Goal: Contribute content: Contribute content

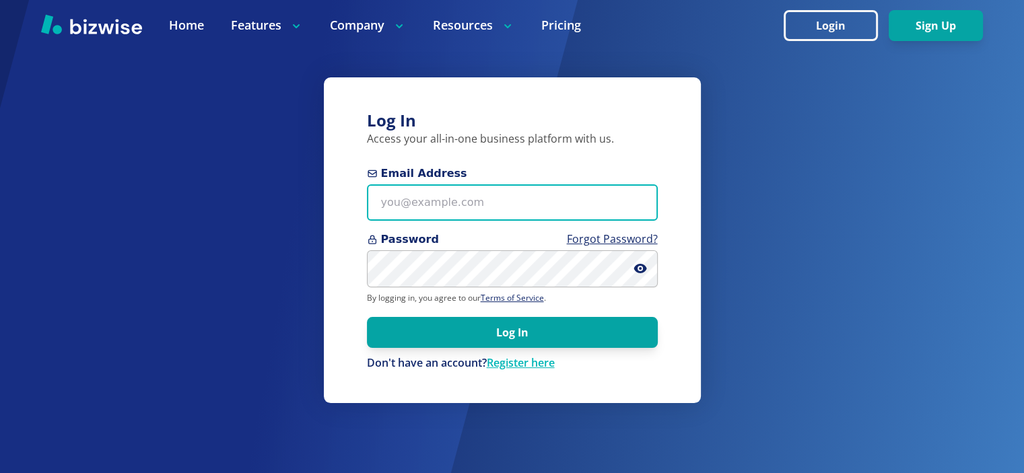
type input "info@thestartupleads.com"
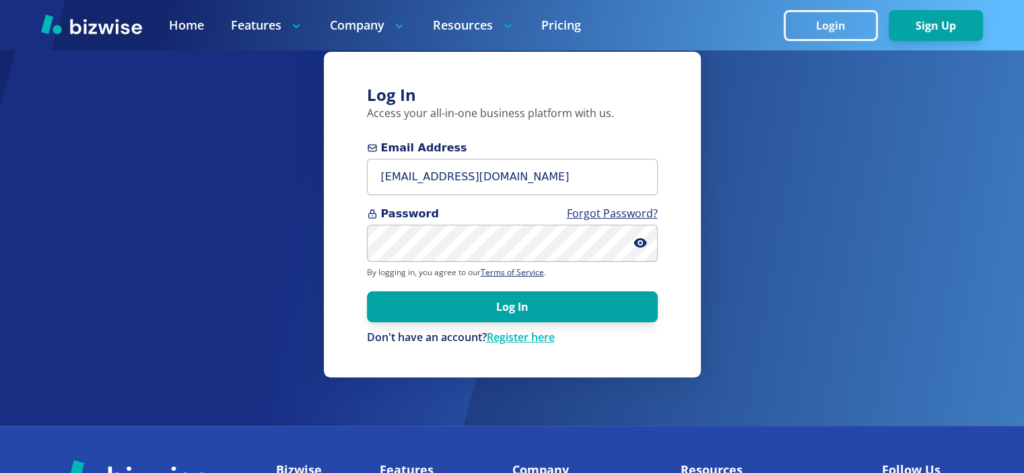
scroll to position [47, 0]
click at [690, 274] on div "Log In Access your all-in-one business platform with us. Email Address info@the…" at bounding box center [512, 215] width 377 height 326
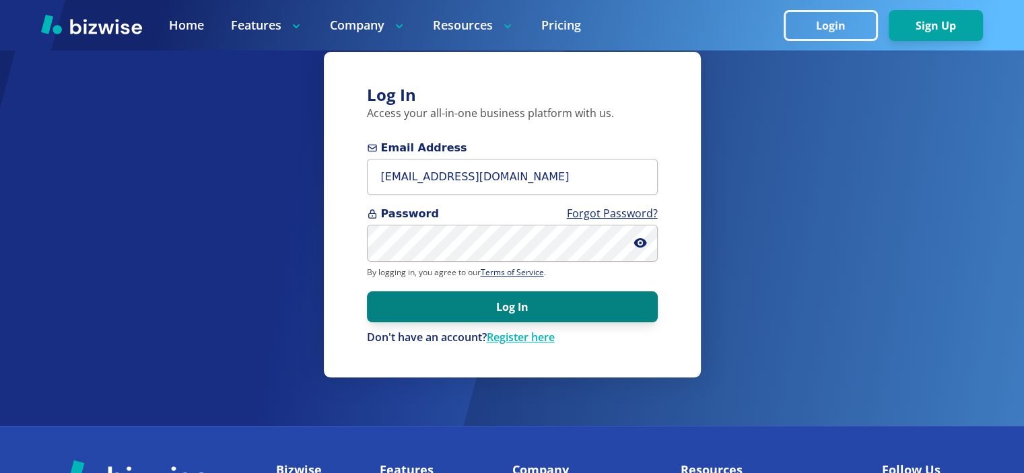
click at [518, 304] on button "Log In" at bounding box center [512, 306] width 291 height 31
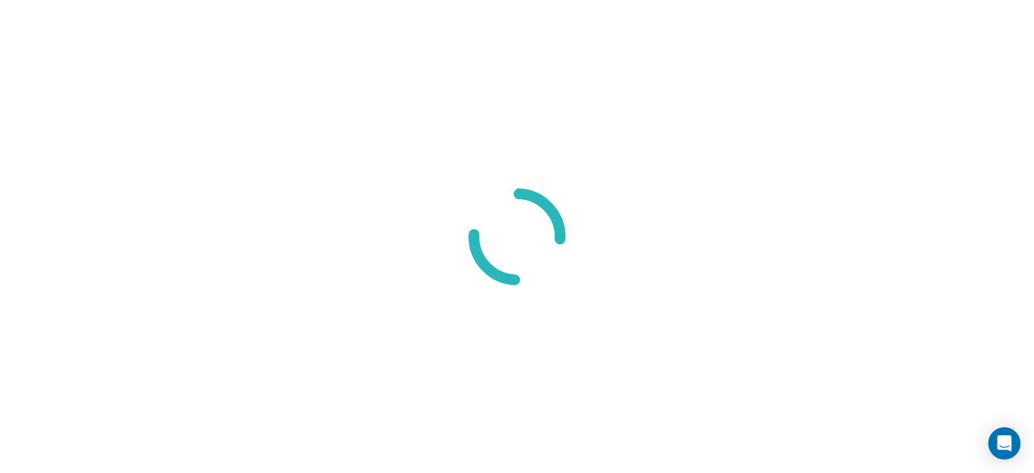
click at [547, 159] on div at bounding box center [517, 236] width 1034 height 473
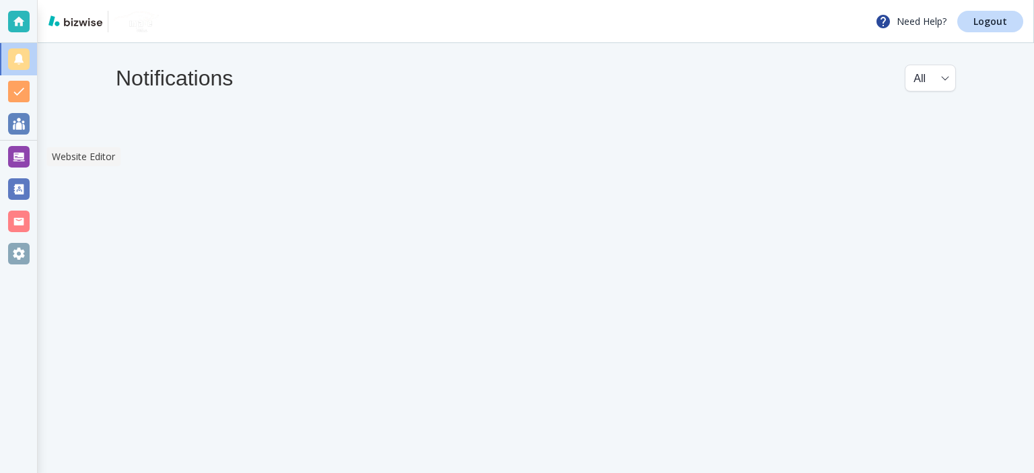
click at [16, 159] on div at bounding box center [19, 157] width 22 height 22
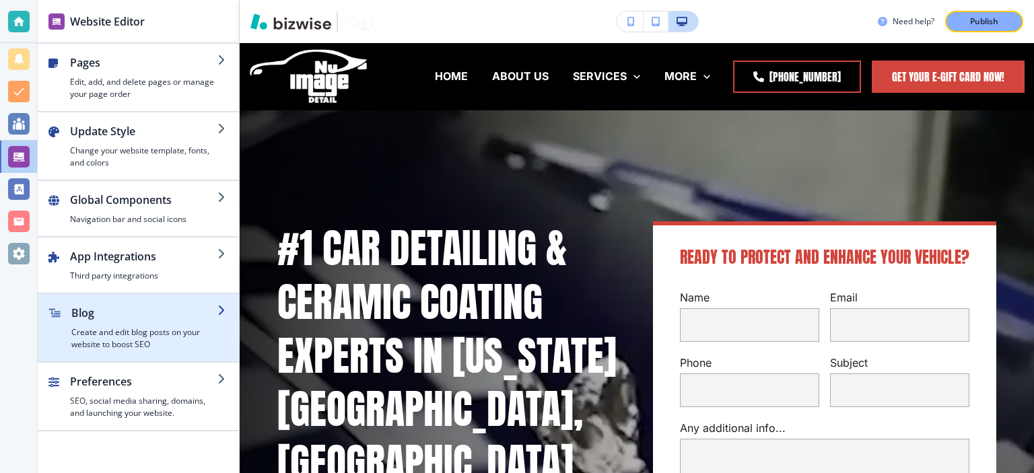
click at [92, 317] on h2 "Blog" at bounding box center [144, 313] width 146 height 16
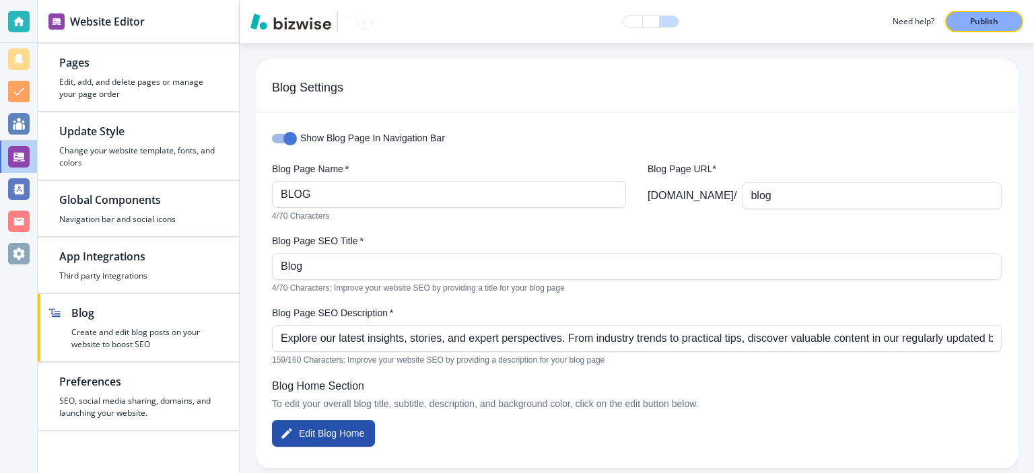
click at [405, 245] on label "Blog Page SEO Title   *" at bounding box center [637, 240] width 730 height 13
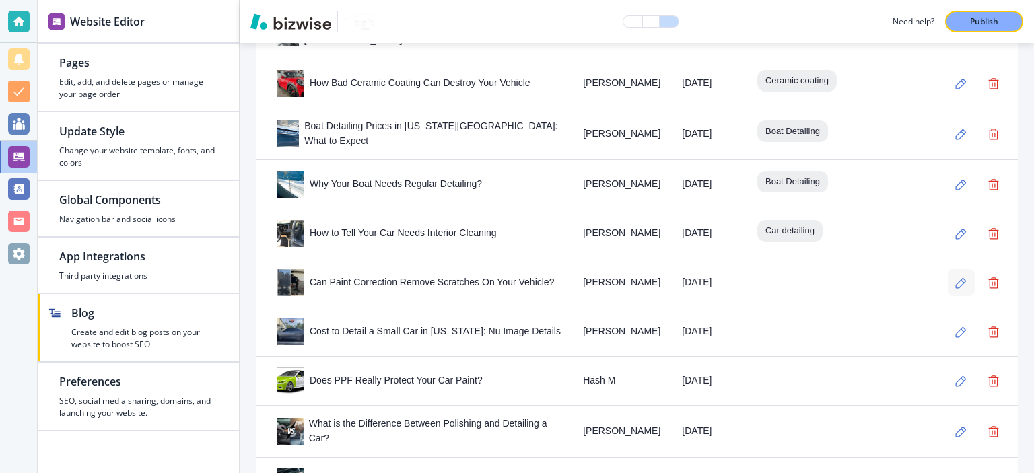
click at [955, 277] on icon "button" at bounding box center [960, 282] width 11 height 11
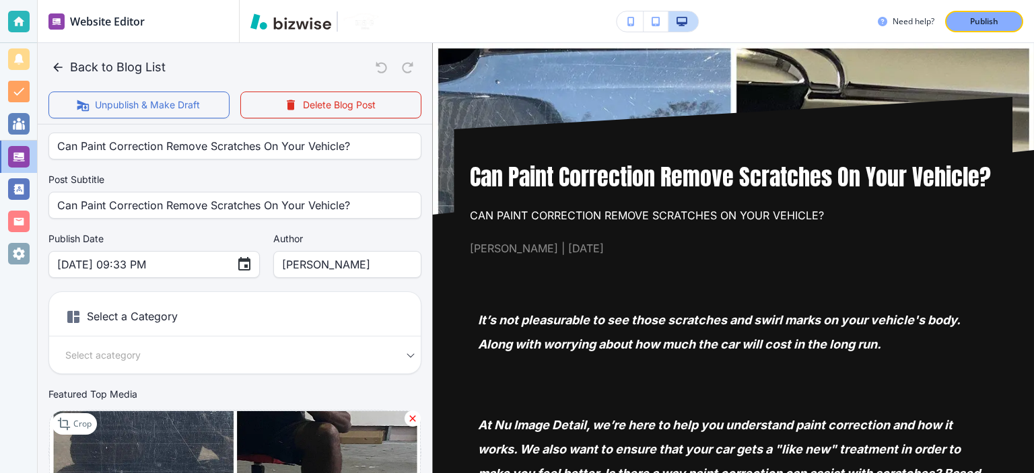
scroll to position [57, 0]
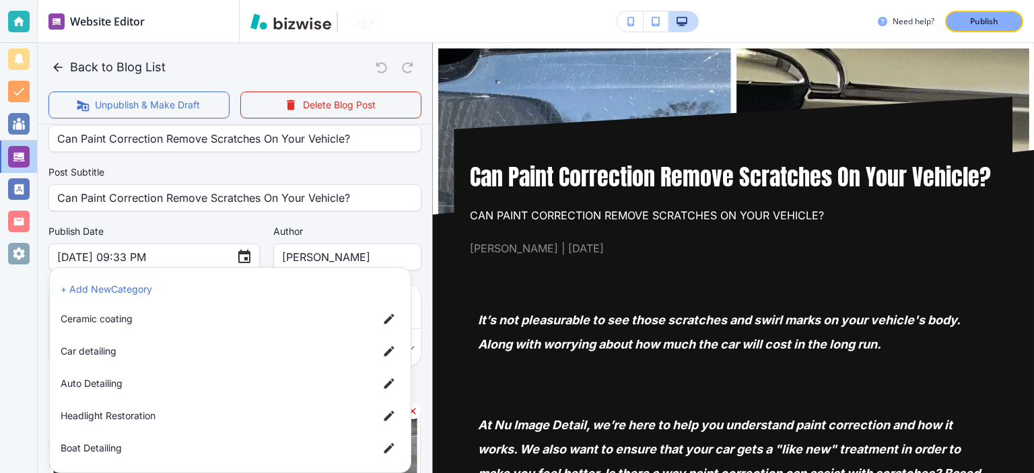
click at [316, 0] on body "Website Editor Pages Edit, add, and delete pages or manage your page order Upda…" at bounding box center [517, 0] width 1034 height 0
click at [297, 293] on li "+ Add New Category" at bounding box center [230, 290] width 350 height 22
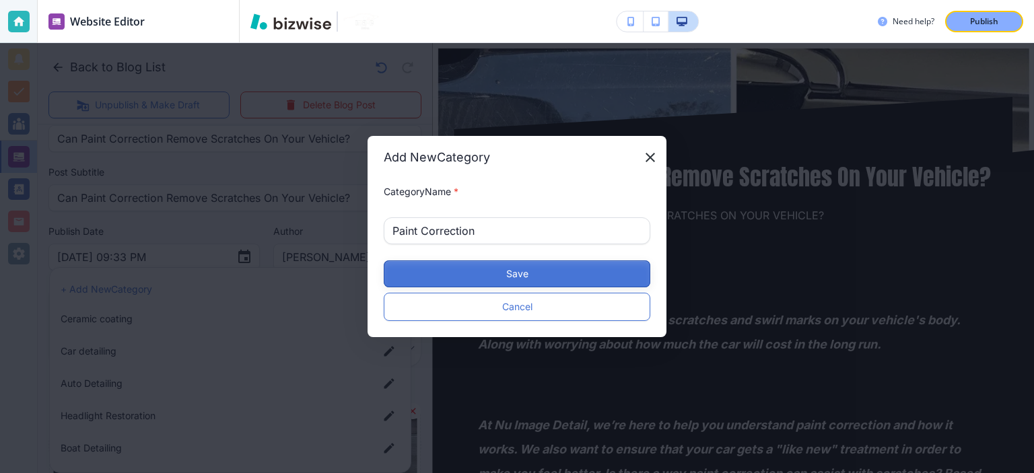
type input "Paint Correction"
click at [456, 271] on button "Save" at bounding box center [517, 273] width 266 height 27
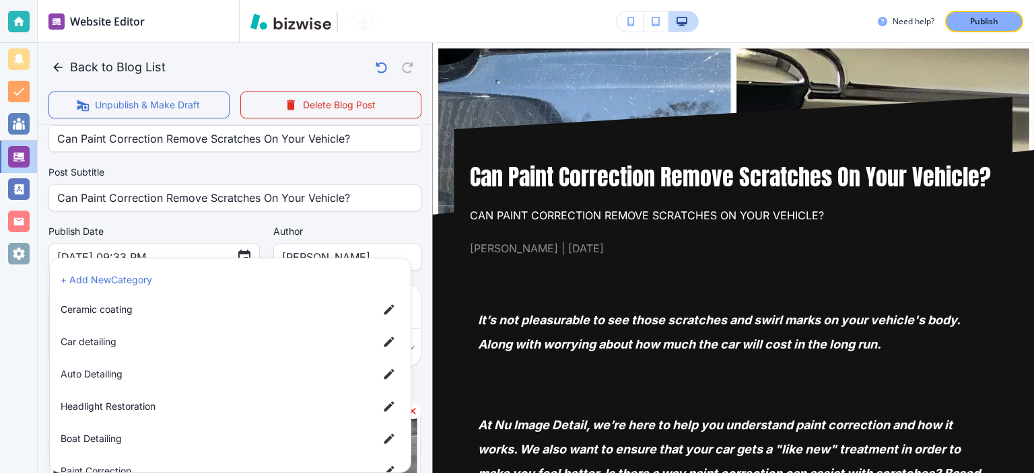
click at [415, 244] on div at bounding box center [517, 236] width 1034 height 473
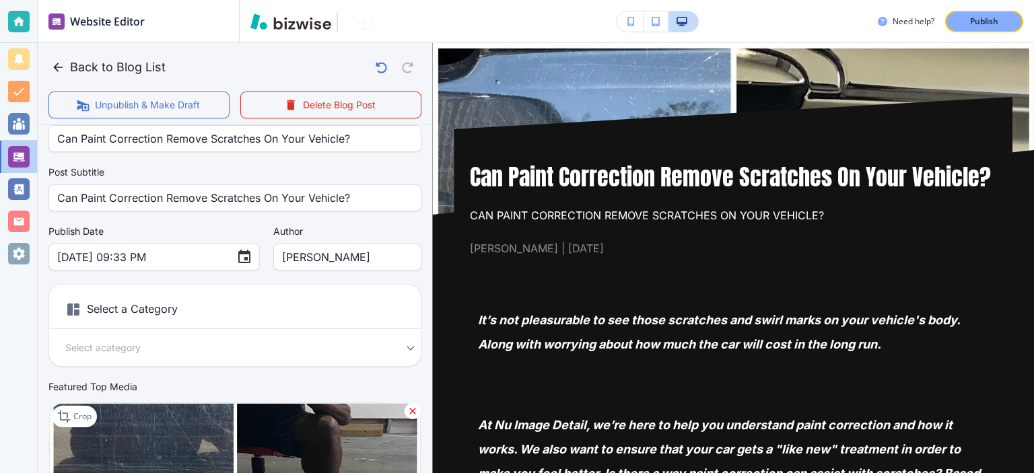
click at [351, 0] on body "Website Editor Pages Edit, add, and delete pages or manage your page order Upda…" at bounding box center [517, 0] width 1034 height 0
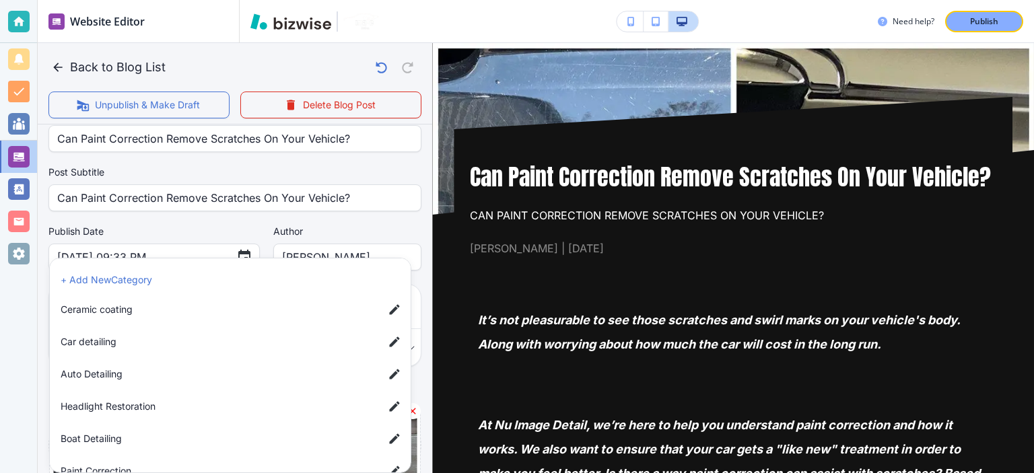
click at [320, 462] on li "Paint Correction" at bounding box center [232, 471] width 355 height 27
type input "a02b56ff6a667ee9ae3e0"
click at [407, 228] on div at bounding box center [517, 236] width 1034 height 473
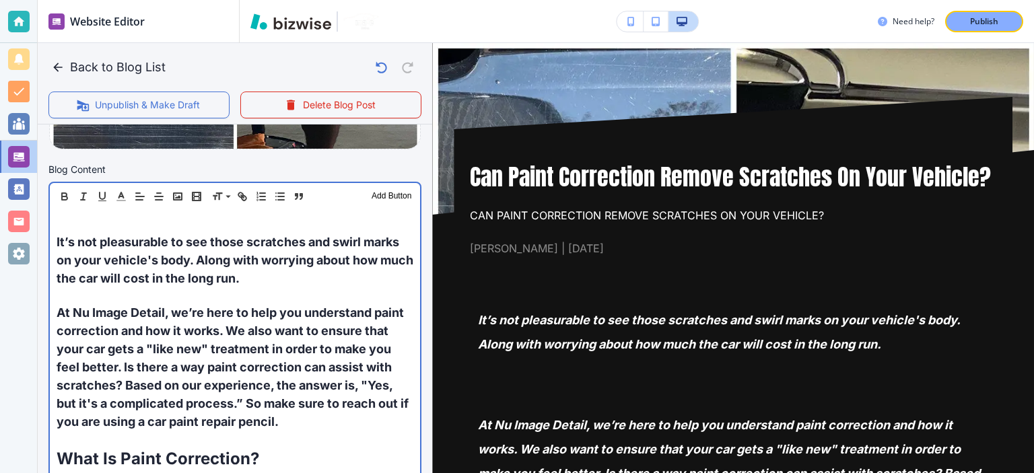
click at [296, 357] on span "At Nu Image Detail, we’re here to help you understand paint correction and how …" at bounding box center [234, 367] width 355 height 123
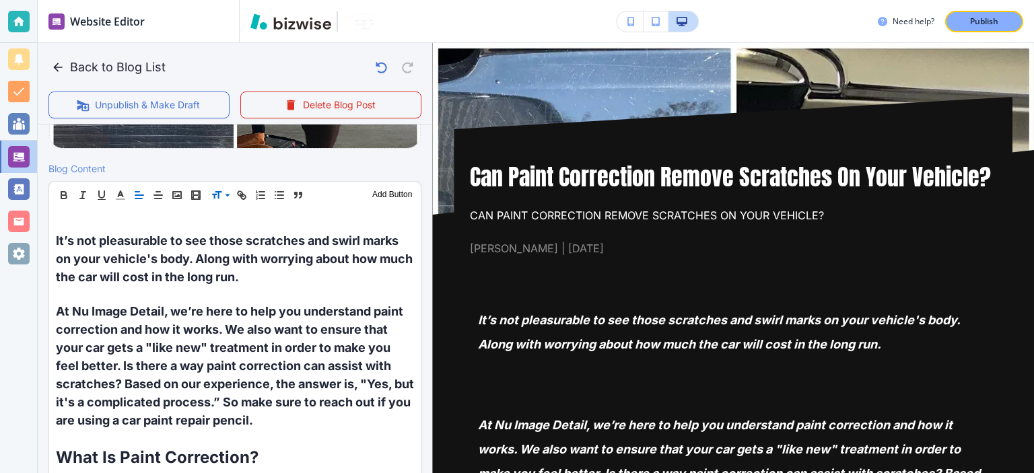
scroll to position [403, 0]
click at [239, 264] on span at bounding box center [231, 263] width 41 height 16
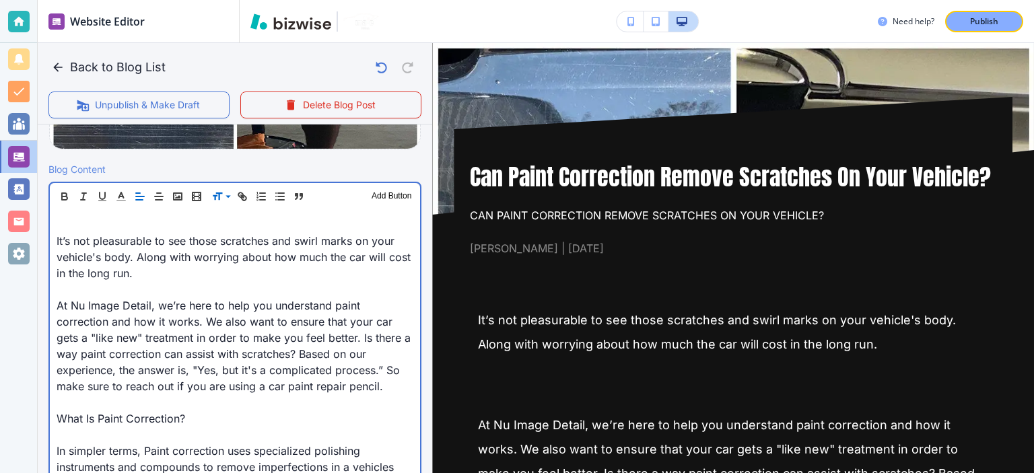
scroll to position [404, 0]
click at [239, 264] on p "It’s not pleasurable to see those scratches and swirl marks on your vehicle's b…" at bounding box center [235, 256] width 357 height 48
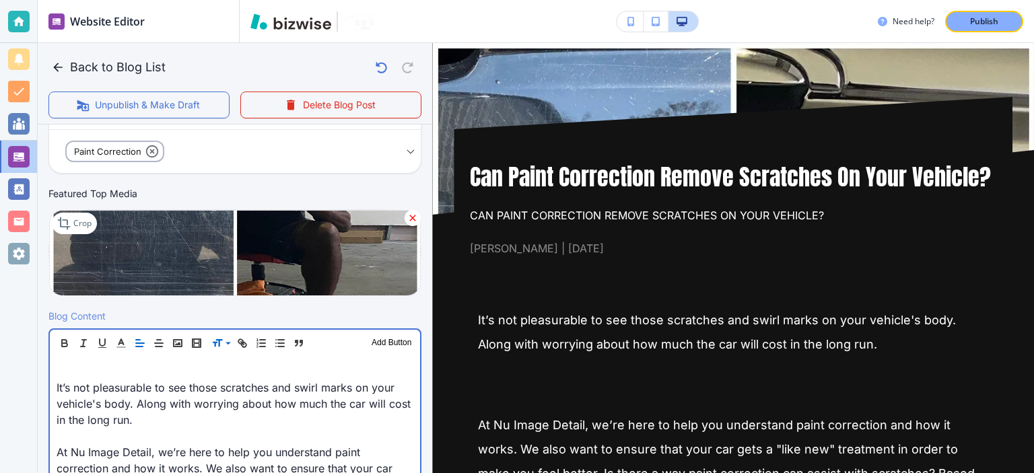
scroll to position [277, 0]
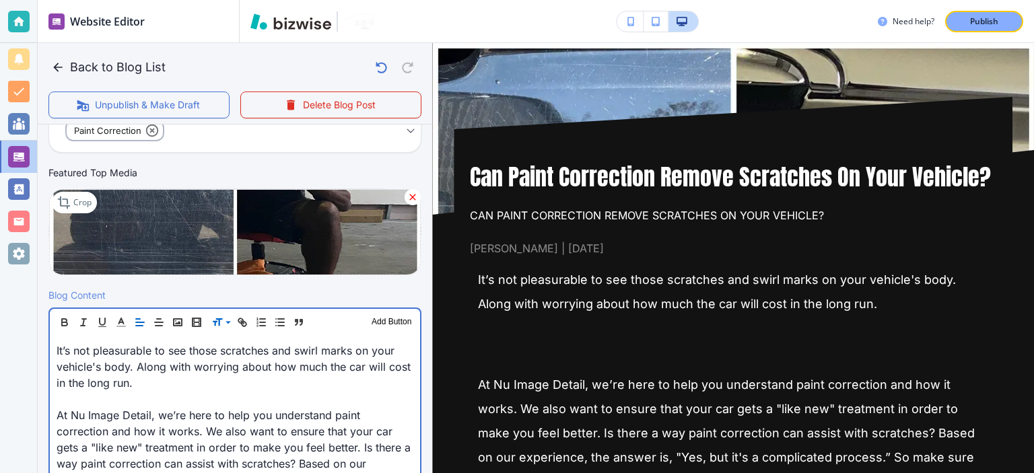
scroll to position [261, 0]
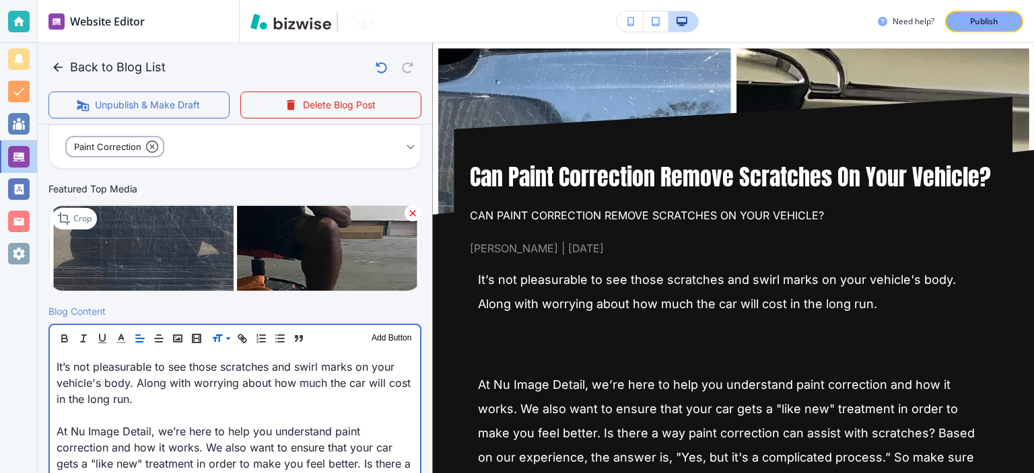
click at [158, 403] on span "It’s not pleasurable to see those scratches and swirl marks on your vehicle's b…" at bounding box center [235, 383] width 357 height 46
click at [158, 411] on p at bounding box center [235, 415] width 357 height 16
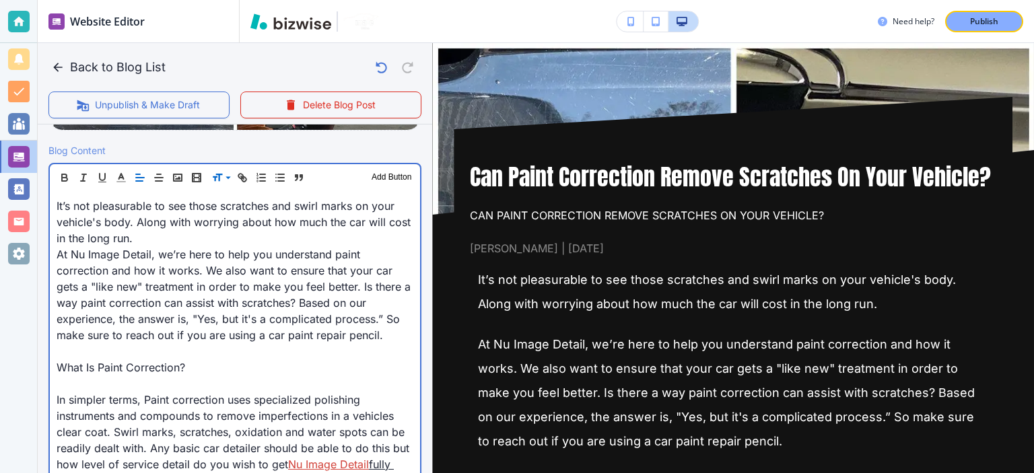
scroll to position [449, 0]
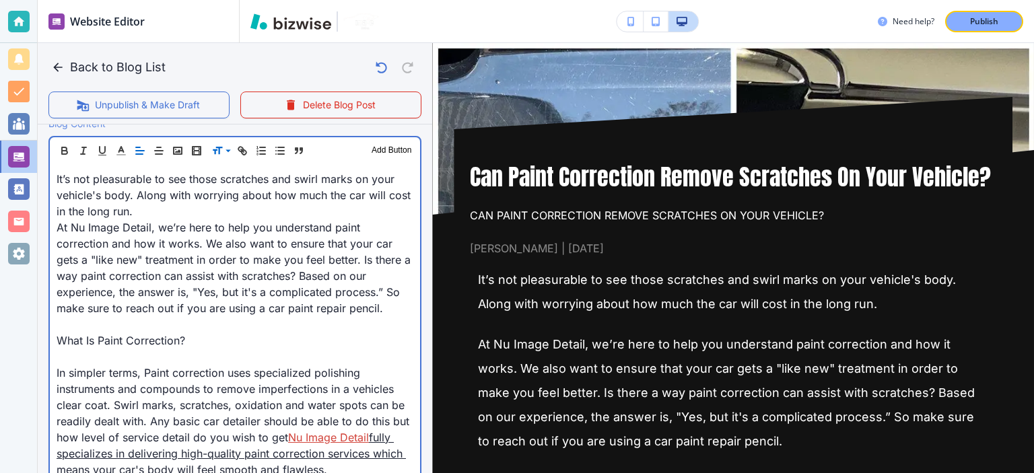
click at [326, 318] on p at bounding box center [235, 324] width 357 height 16
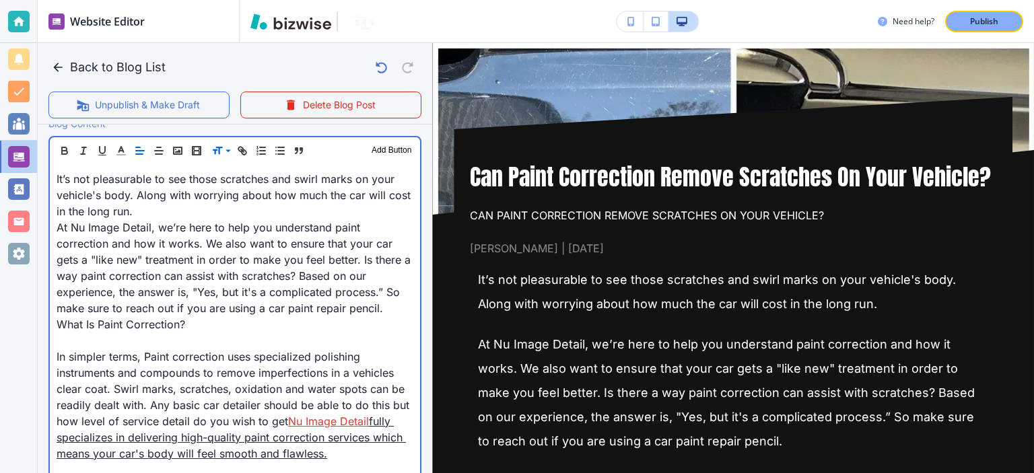
click at [324, 336] on p at bounding box center [235, 340] width 357 height 16
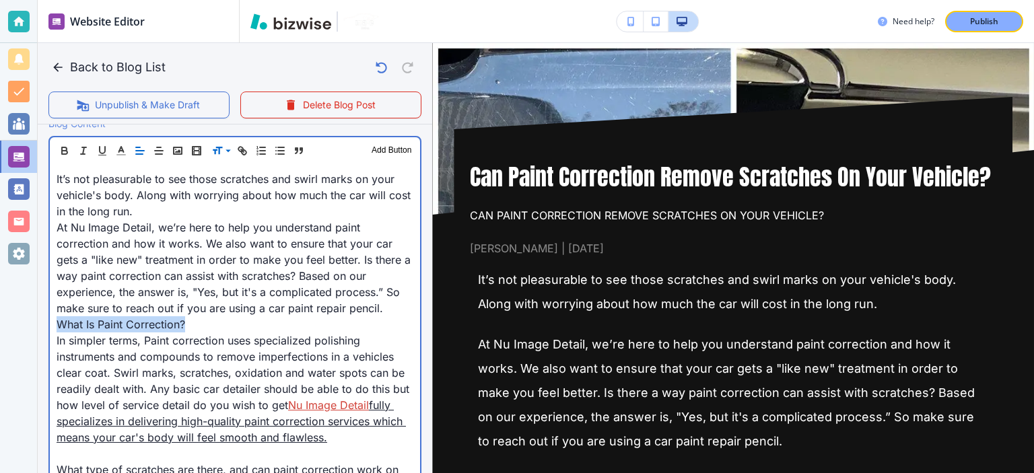
drag, startPoint x: 191, startPoint y: 324, endPoint x: 59, endPoint y: 328, distance: 132.6
click at [59, 328] on p "What Is Paint Correction?" at bounding box center [235, 324] width 357 height 16
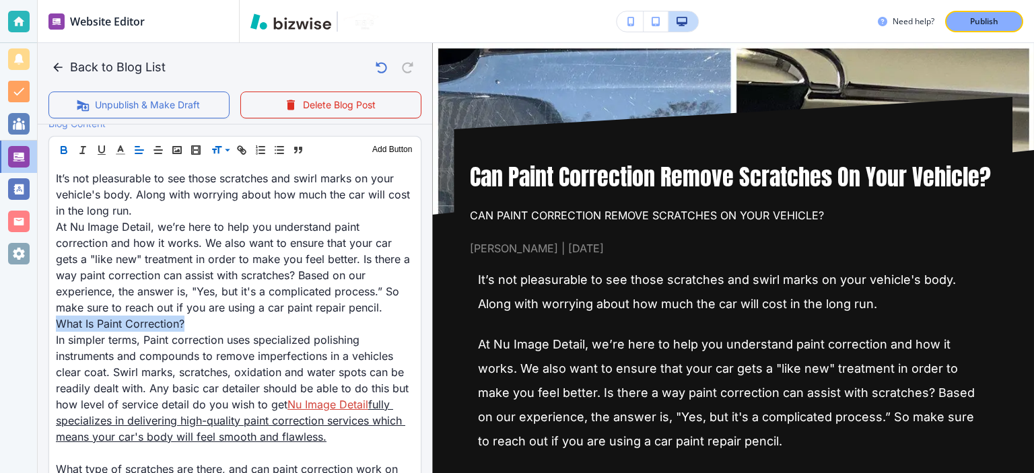
click at [63, 150] on icon "button" at bounding box center [63, 151] width 5 height 3
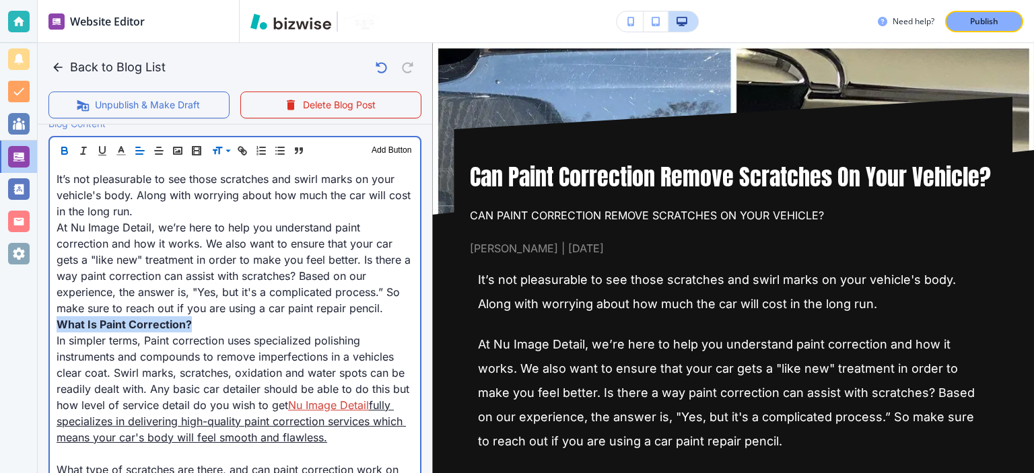
click at [197, 302] on span "At Nu Image Detail, we’re here to help you understand paint correction and how …" at bounding box center [235, 268] width 357 height 94
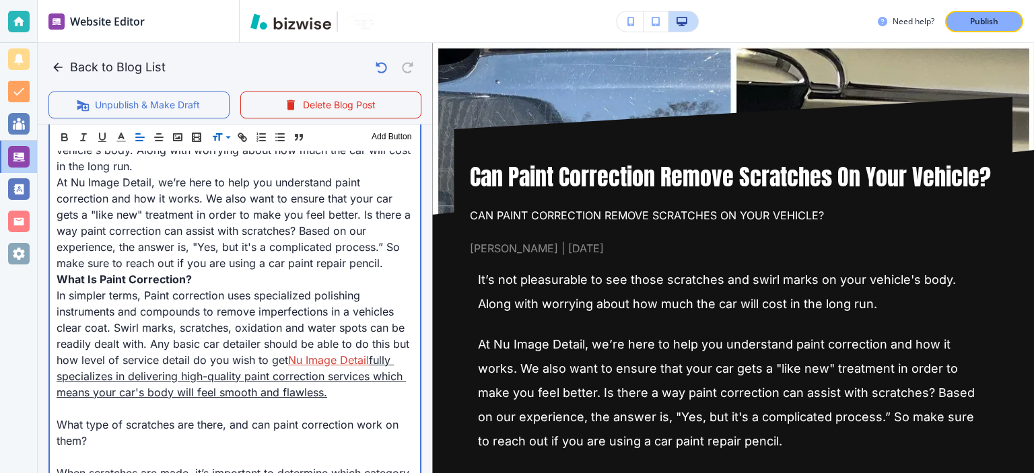
scroll to position [517, 0]
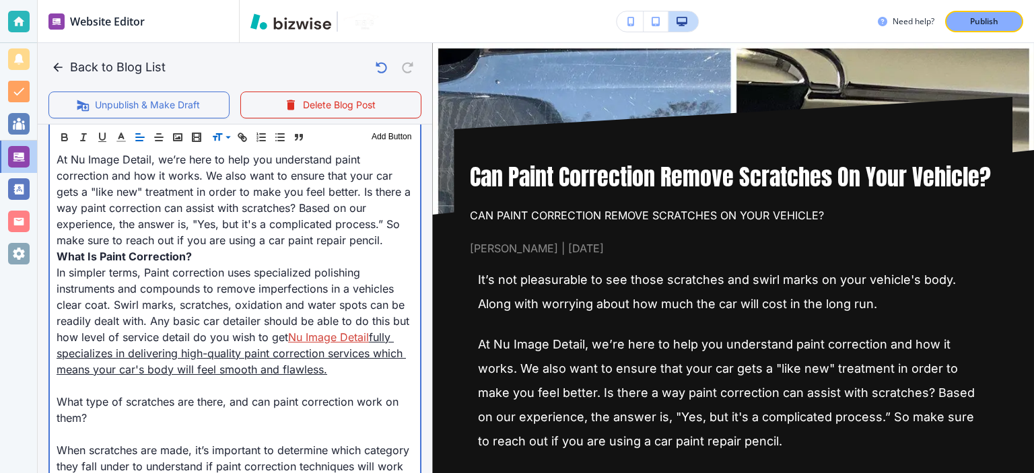
drag, startPoint x: 363, startPoint y: 371, endPoint x: 55, endPoint y: 349, distance: 309.0
copy link "fully specializes in delivering high-quality paint correction services which me…"
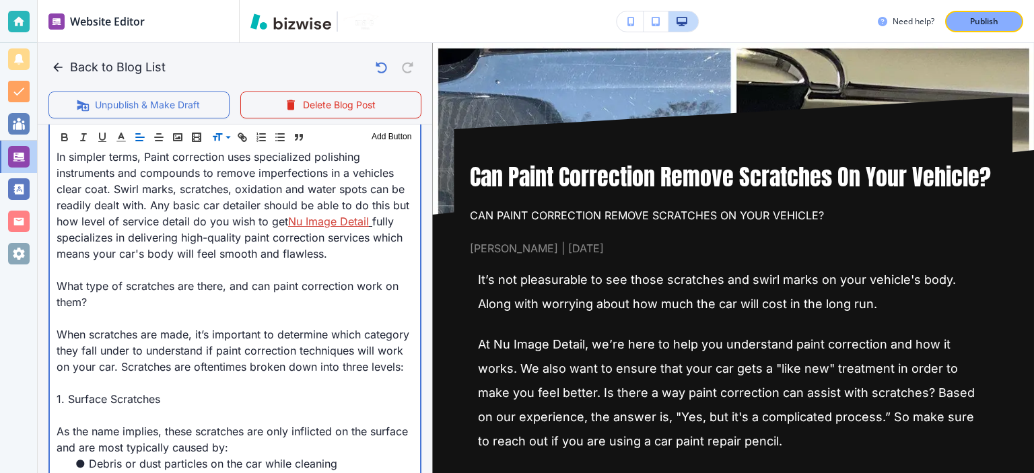
scroll to position [635, 0]
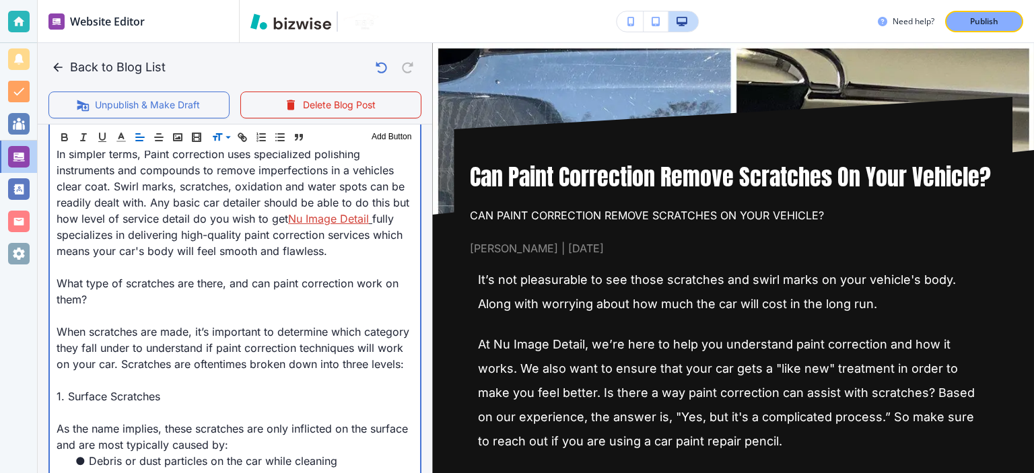
click at [285, 267] on p at bounding box center [235, 267] width 357 height 16
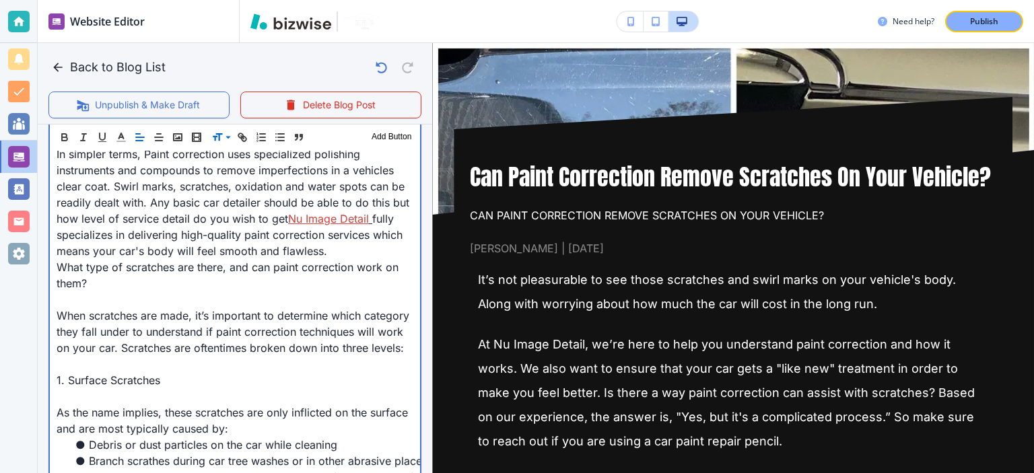
click at [287, 301] on p at bounding box center [235, 299] width 357 height 16
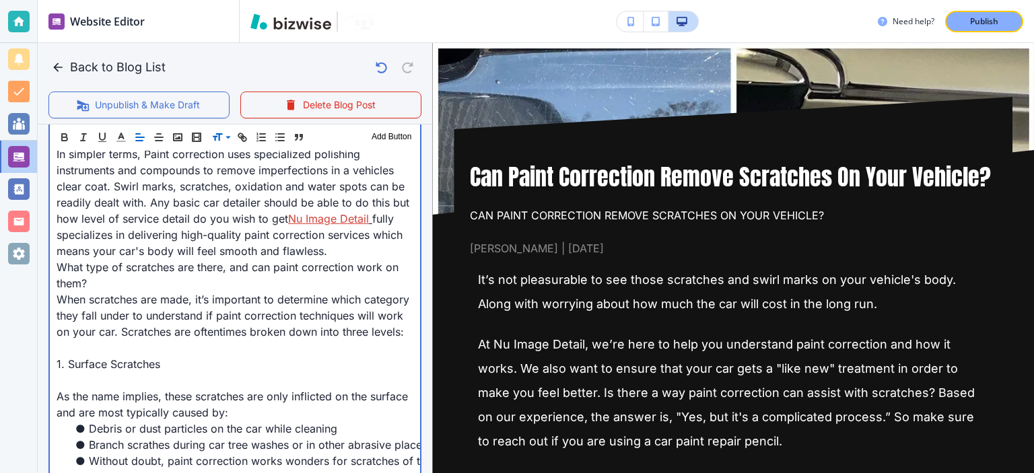
click at [265, 356] on p at bounding box center [235, 348] width 357 height 16
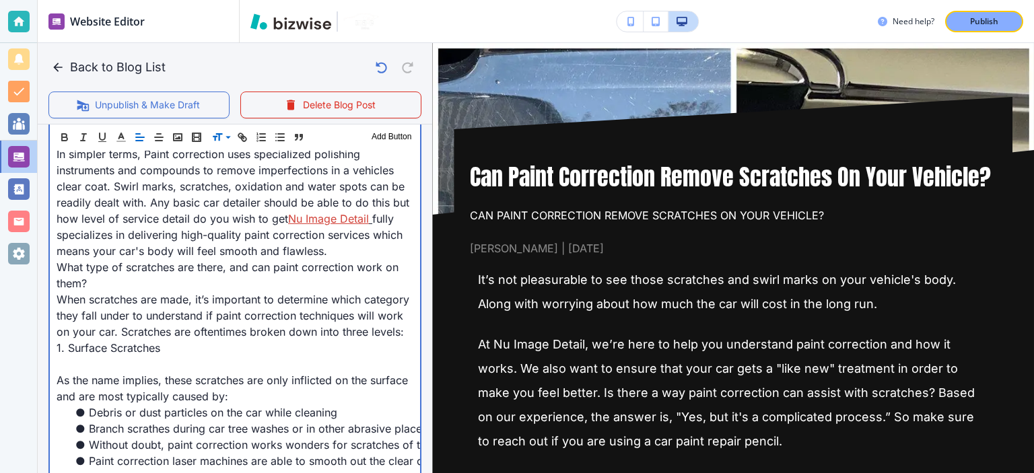
click at [265, 390] on span "As the name implies, these scratches are only inflicted on the surface and are …" at bounding box center [234, 389] width 355 height 30
click at [254, 371] on p at bounding box center [235, 364] width 357 height 16
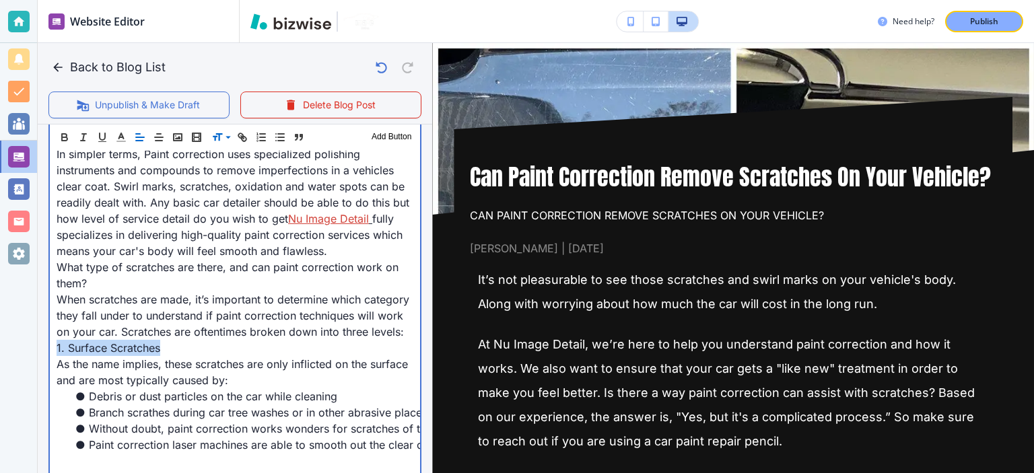
drag, startPoint x: 154, startPoint y: 361, endPoint x: 56, endPoint y: 357, distance: 98.3
click at [57, 356] on p "1. Surface Scratches" at bounding box center [235, 348] width 357 height 16
click at [137, 355] on span "1. Surface Scratches" at bounding box center [111, 347] width 108 height 13
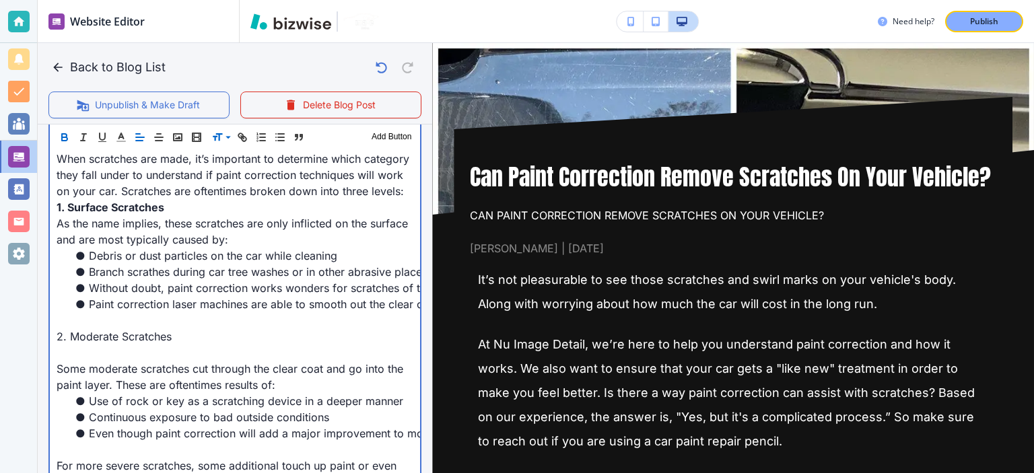
scroll to position [808, 0]
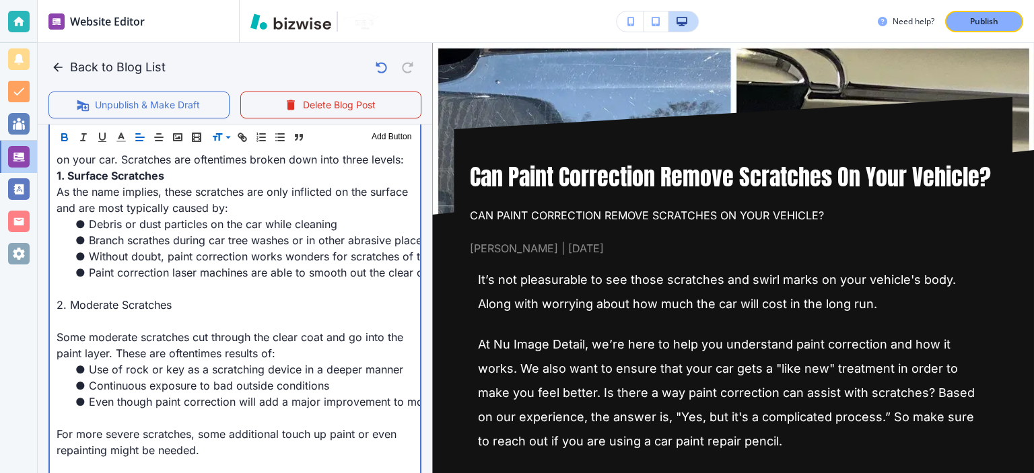
click at [105, 296] on p at bounding box center [235, 289] width 357 height 16
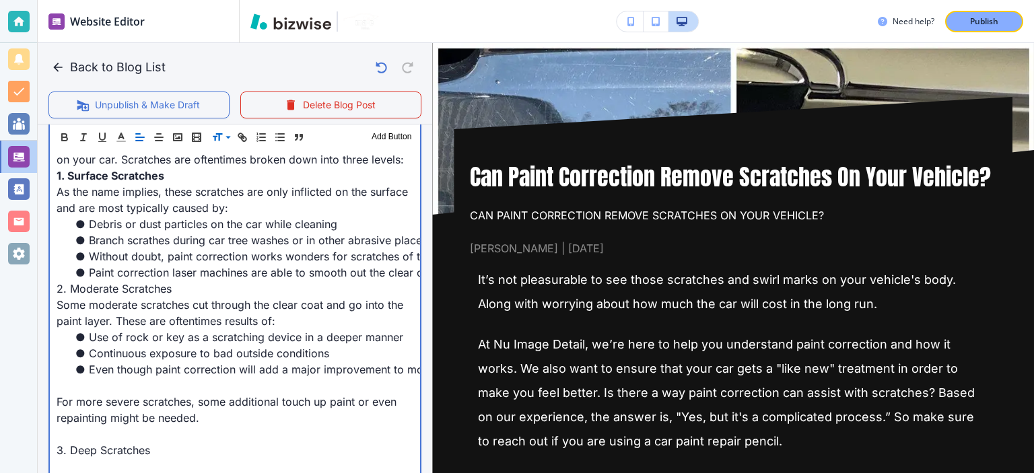
click at [105, 295] on span "2. Moderate Scratches" at bounding box center [114, 288] width 115 height 13
click at [105, 295] on span "2. Moderate Scratches" at bounding box center [117, 288] width 120 height 13
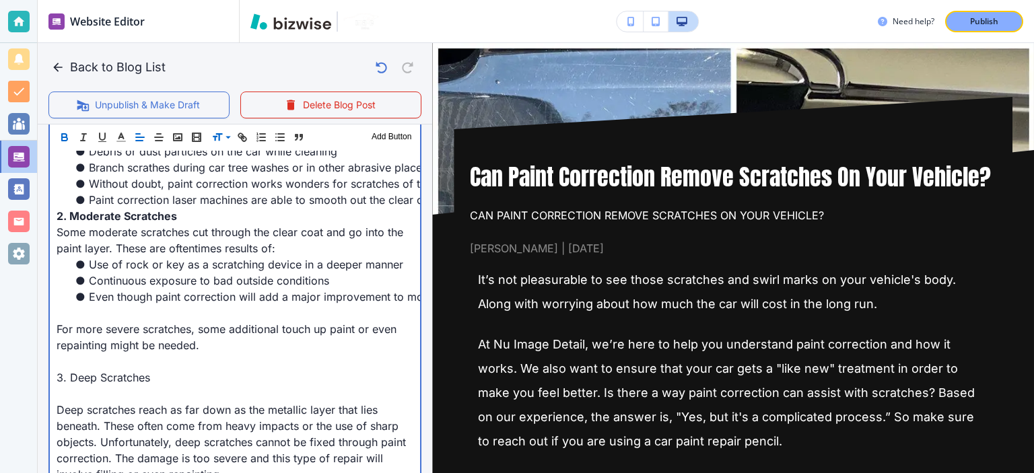
scroll to position [886, 0]
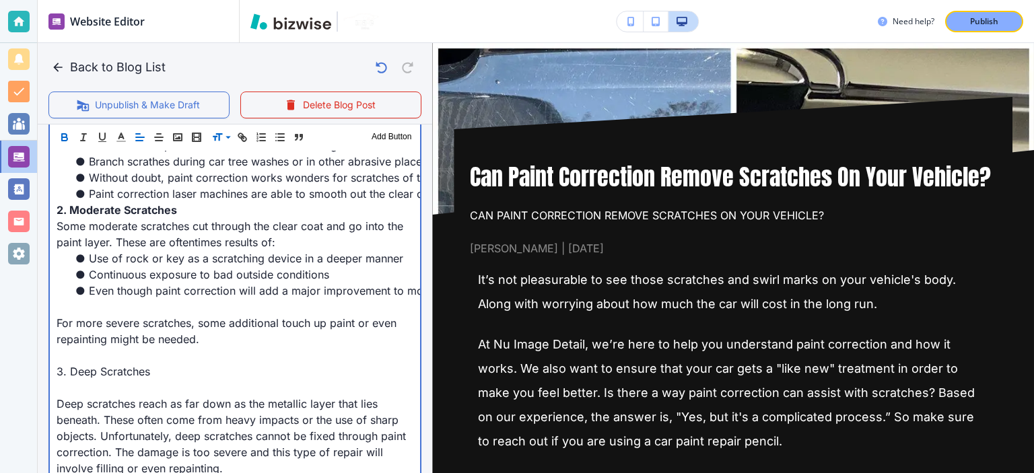
click at [97, 315] on p at bounding box center [235, 307] width 357 height 16
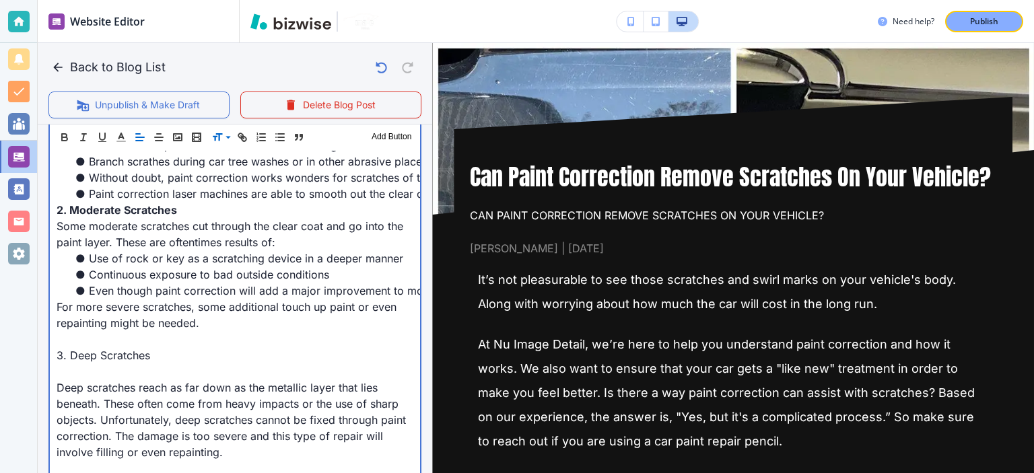
click at [117, 347] on p at bounding box center [235, 339] width 357 height 16
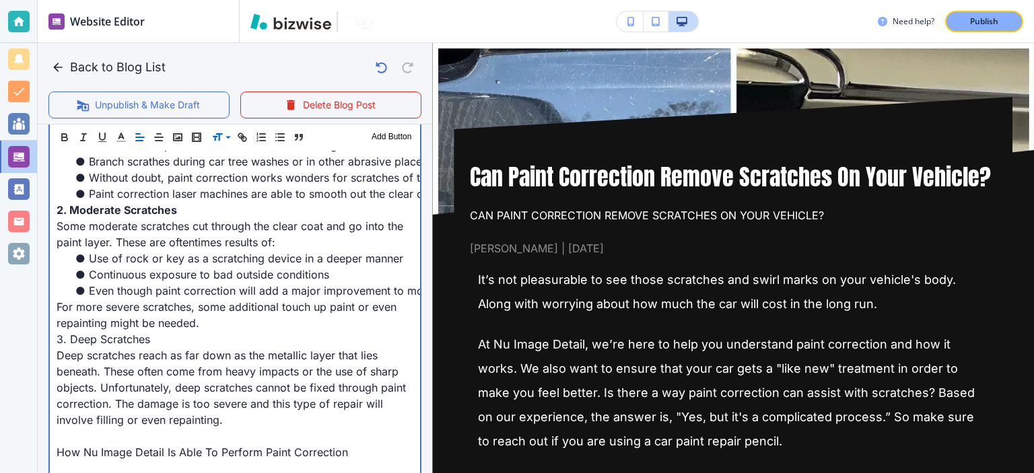
click at [117, 346] on span "3. Deep Scratches" at bounding box center [104, 338] width 94 height 13
click at [117, 346] on span "3. Deep Scratches" at bounding box center [105, 338] width 97 height 13
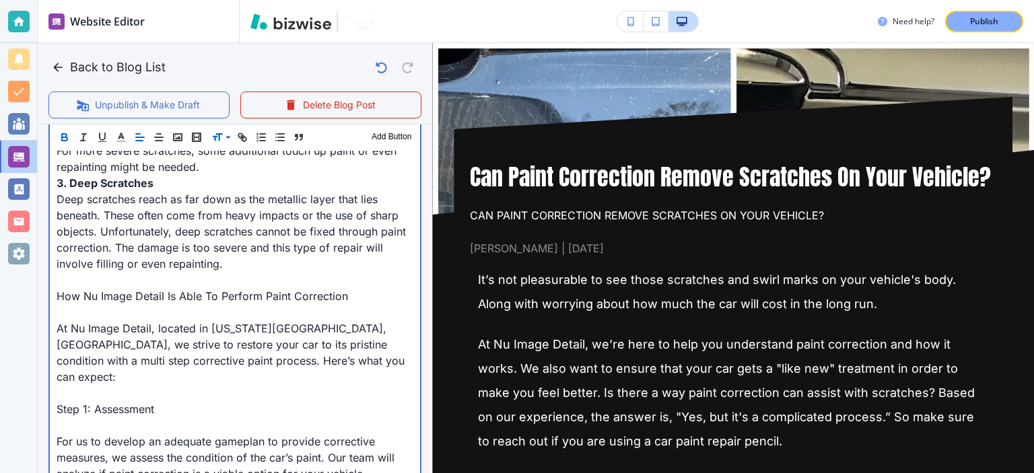
scroll to position [1043, 0]
click at [86, 287] on p at bounding box center [235, 279] width 357 height 16
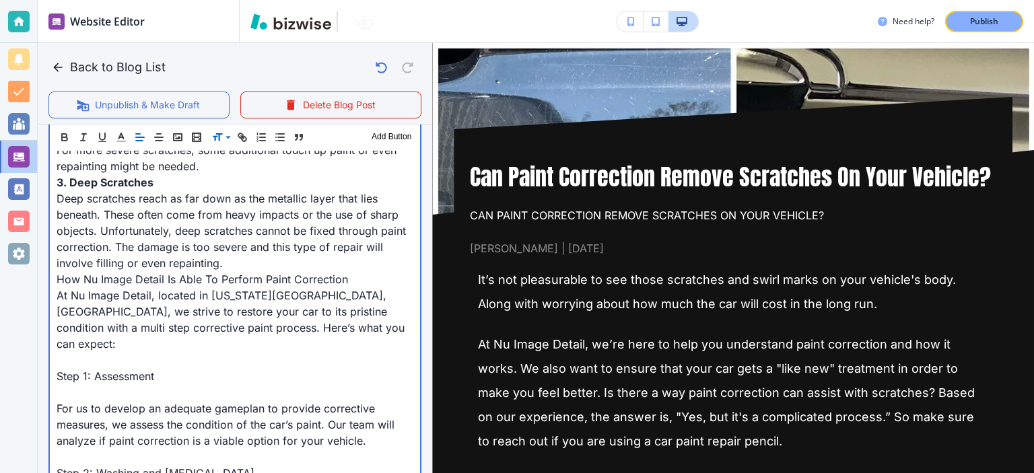
click at [86, 286] on span "How Nu Image Detail Is Able To Perform Paint Correction" at bounding box center [202, 279] width 291 height 13
click at [86, 286] on span "How Nu Image Detail Is Able To Perform Paint Correction" at bounding box center [207, 279] width 301 height 13
click at [128, 365] on p at bounding box center [235, 360] width 357 height 16
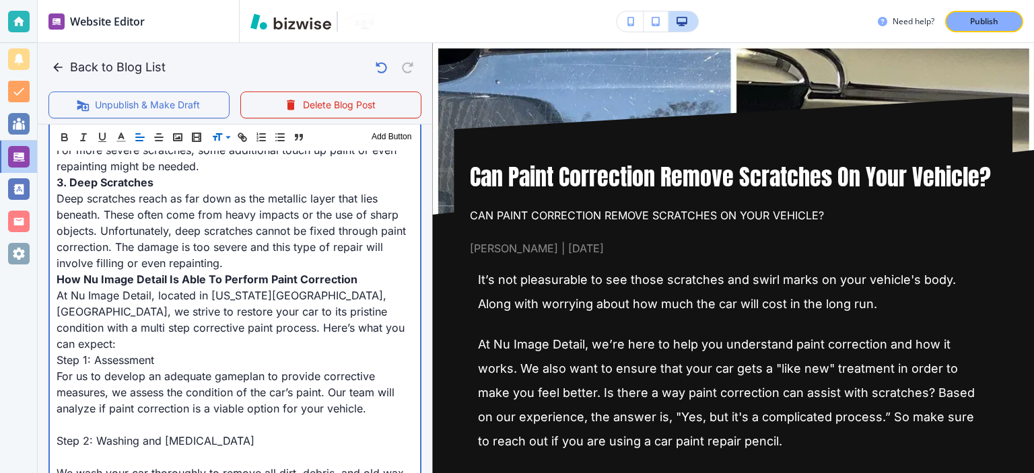
click at [128, 365] on p "Step 1: Assessment" at bounding box center [235, 360] width 357 height 16
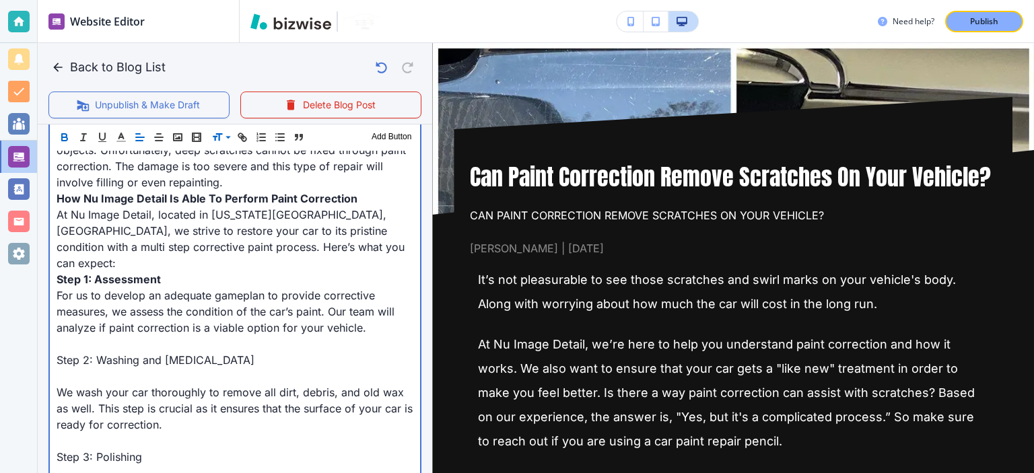
scroll to position [1137, 0]
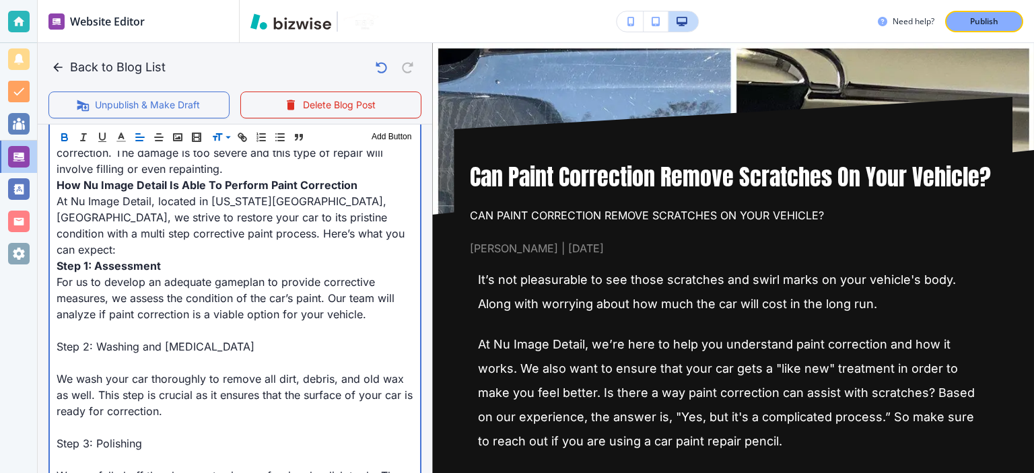
click at [110, 334] on p at bounding box center [235, 330] width 357 height 16
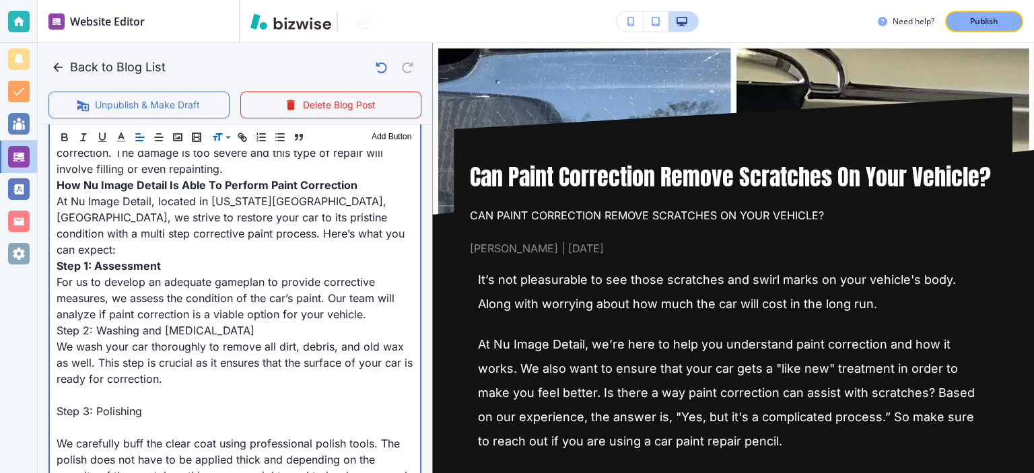
click at [110, 331] on span "Step 2: Washing and Decontamination" at bounding box center [156, 330] width 198 height 13
click at [110, 331] on span "Step 2: Washing and Decontamination" at bounding box center [159, 330] width 205 height 13
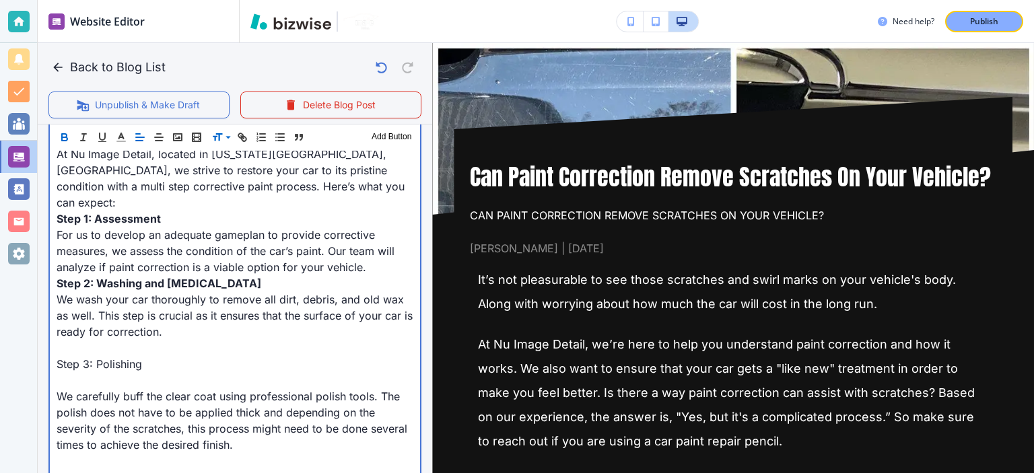
scroll to position [1184, 0]
click at [110, 347] on p at bounding box center [235, 348] width 357 height 16
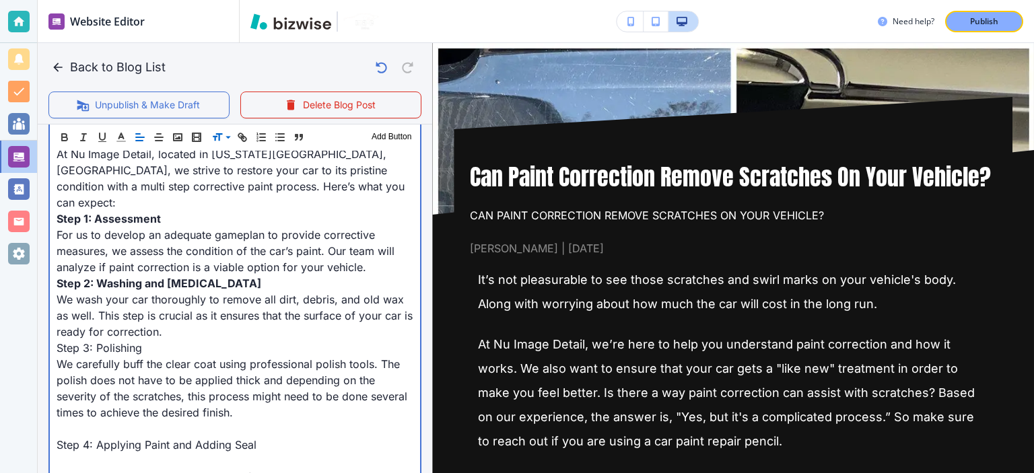
click at [110, 347] on span "Step 3: Polishing" at bounding box center [99, 347] width 85 height 13
click at [110, 347] on span "Step 3: Polishing" at bounding box center [100, 347] width 87 height 13
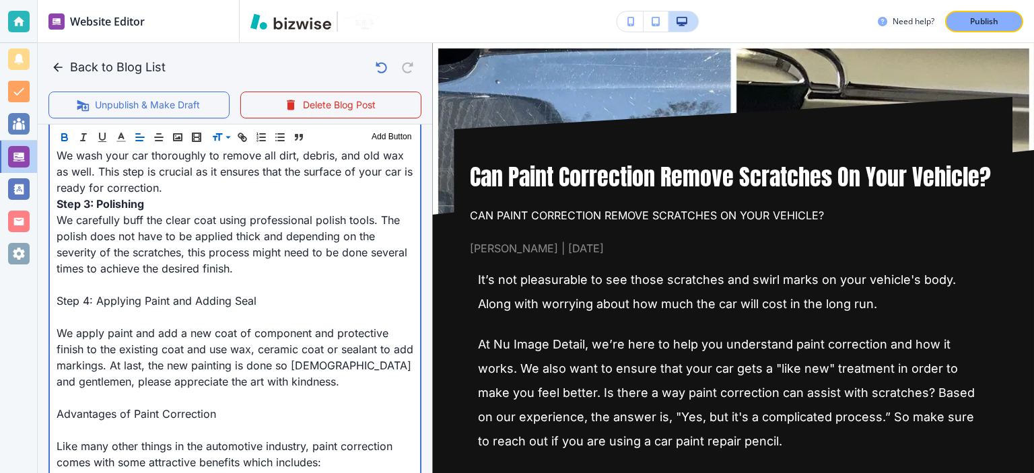
scroll to position [1331, 0]
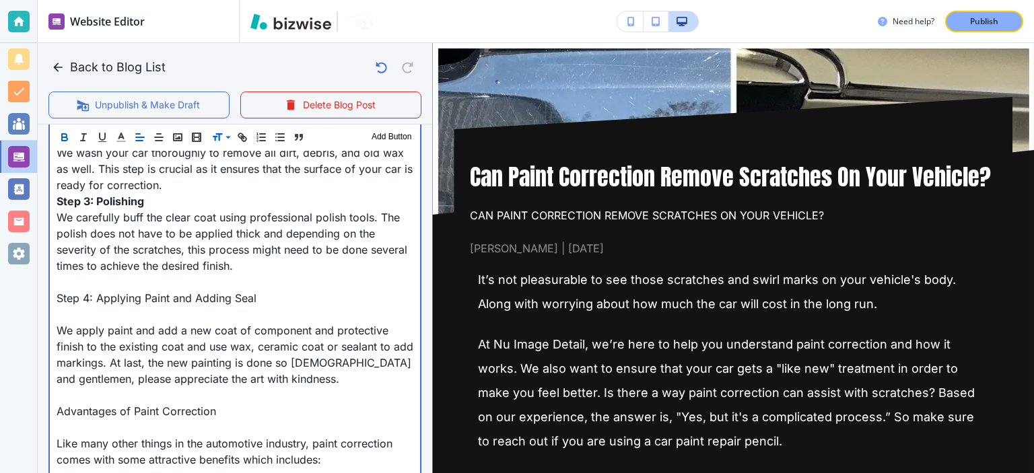
click at [94, 284] on p at bounding box center [235, 282] width 357 height 16
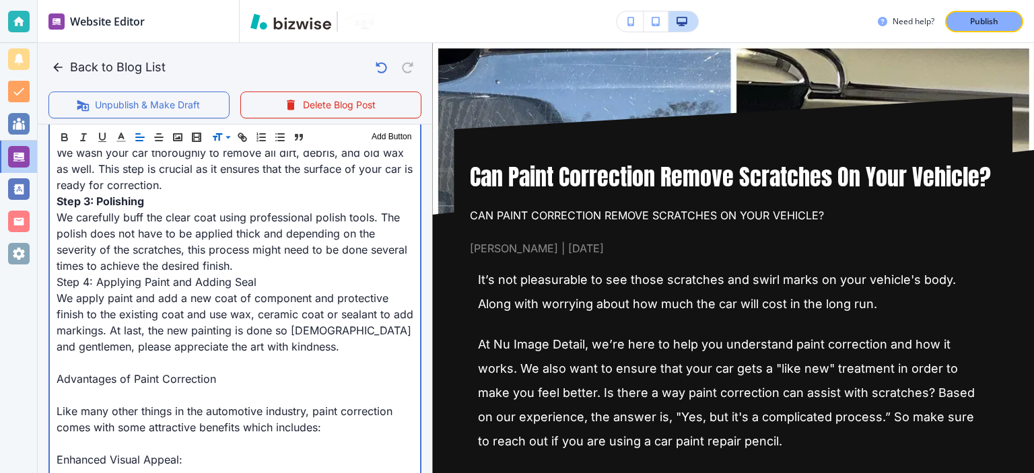
click at [94, 284] on span "Step 4: Applying Paint and Adding Seal" at bounding box center [157, 281] width 200 height 13
click at [94, 284] on span "Step 4: Applying Paint and Adding Seal" at bounding box center [159, 281] width 204 height 13
click at [108, 363] on p at bounding box center [235, 363] width 357 height 16
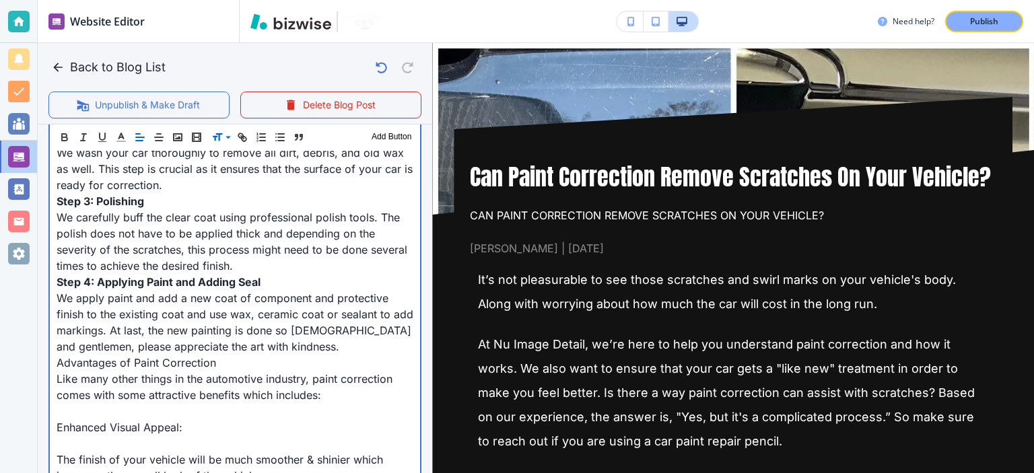
click at [108, 363] on span "Advantages of Paint Correction" at bounding box center [136, 362] width 159 height 13
click at [108, 363] on span "Advantages of Paint Correction" at bounding box center [140, 362] width 166 height 13
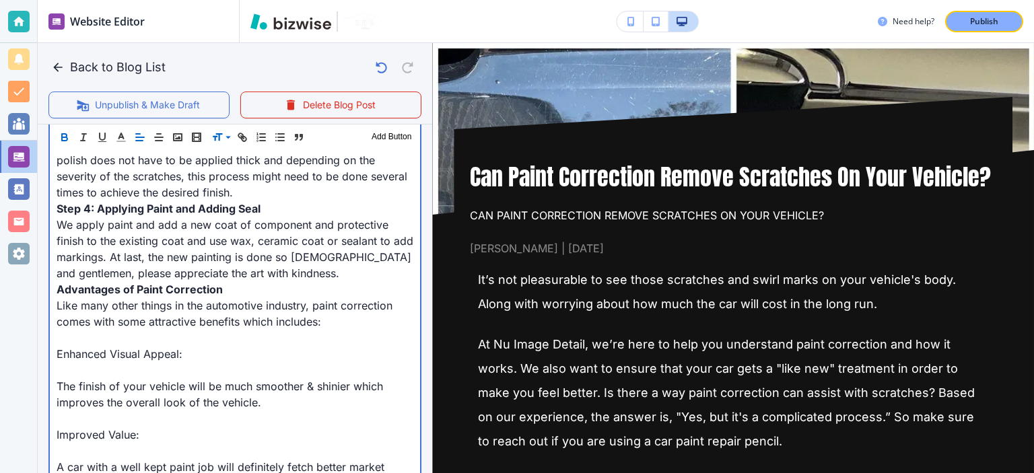
scroll to position [1420, 0]
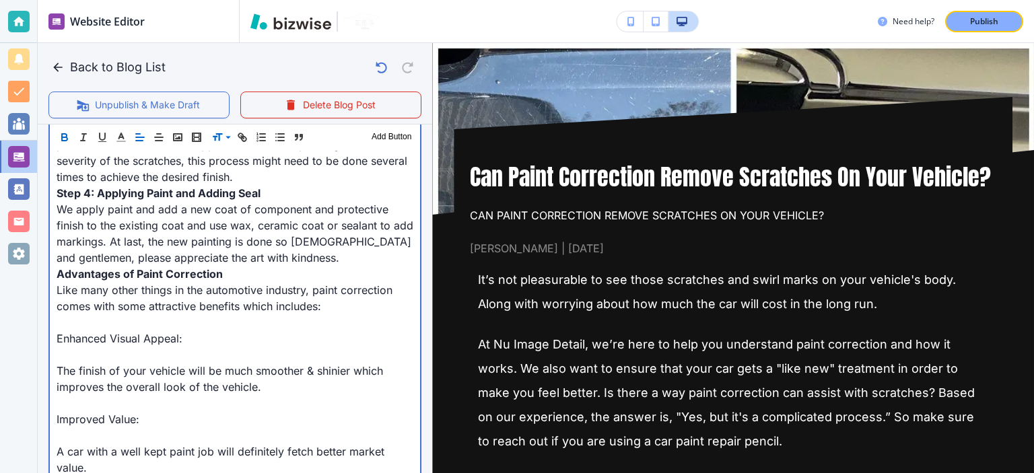
click at [96, 309] on span "Like many other things in the automotive industry, paint correction comes with …" at bounding box center [226, 298] width 339 height 30
click at [102, 330] on p "Enhanced Visual Appeal:" at bounding box center [235, 338] width 357 height 16
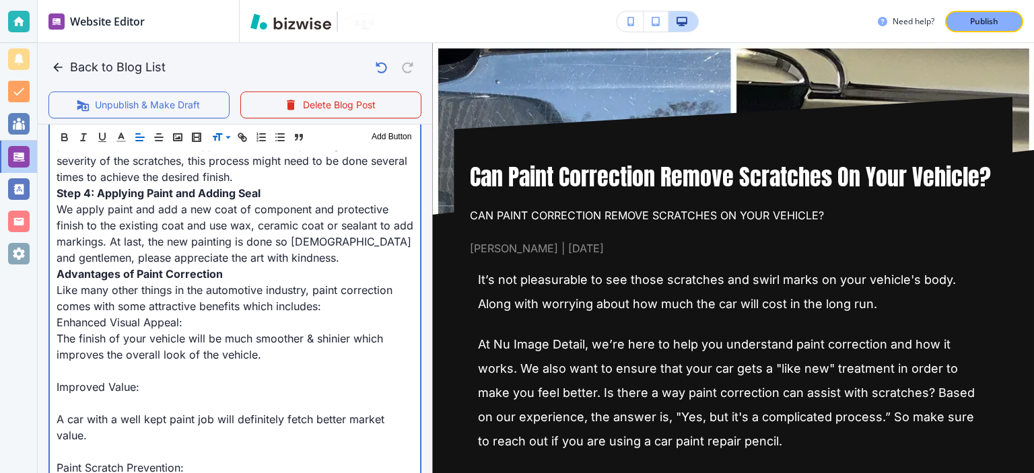
click at [102, 330] on p "The finish of your vehicle will be much smoother & shinier which improves the o…" at bounding box center [235, 346] width 357 height 32
click at [102, 325] on span "Enhanced Visual Appeal:" at bounding box center [120, 322] width 126 height 13
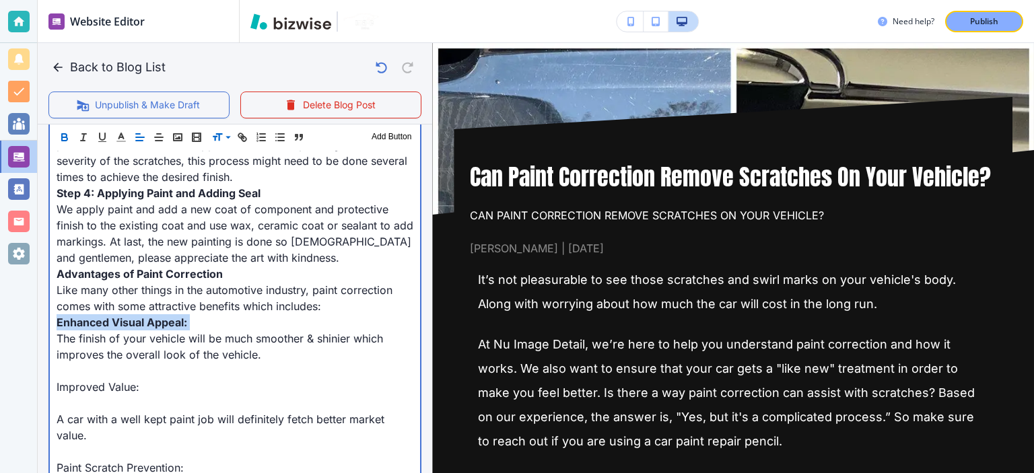
click at [102, 325] on span "Enhanced Visual Appeal:" at bounding box center [122, 322] width 131 height 13
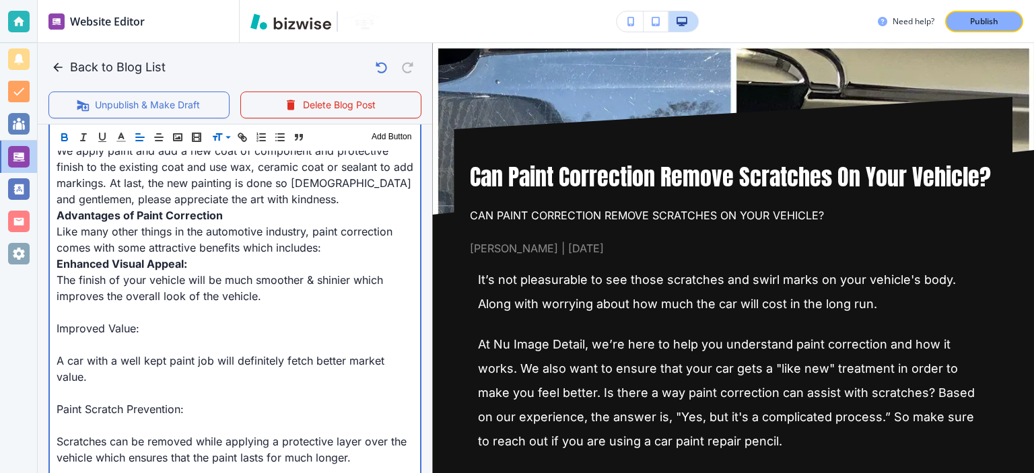
scroll to position [1483, 0]
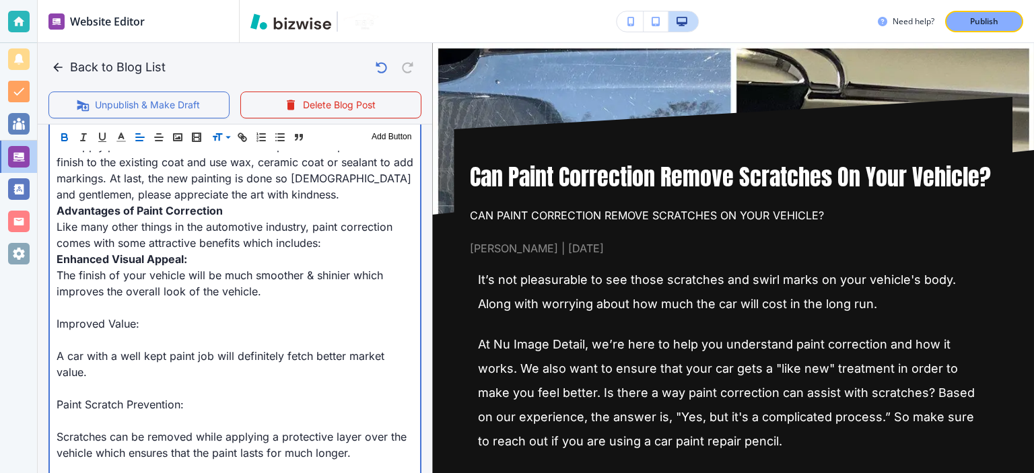
click at [98, 293] on span "The finish of your vehicle will be much smoother & shinier which improves the o…" at bounding box center [222, 284] width 330 height 30
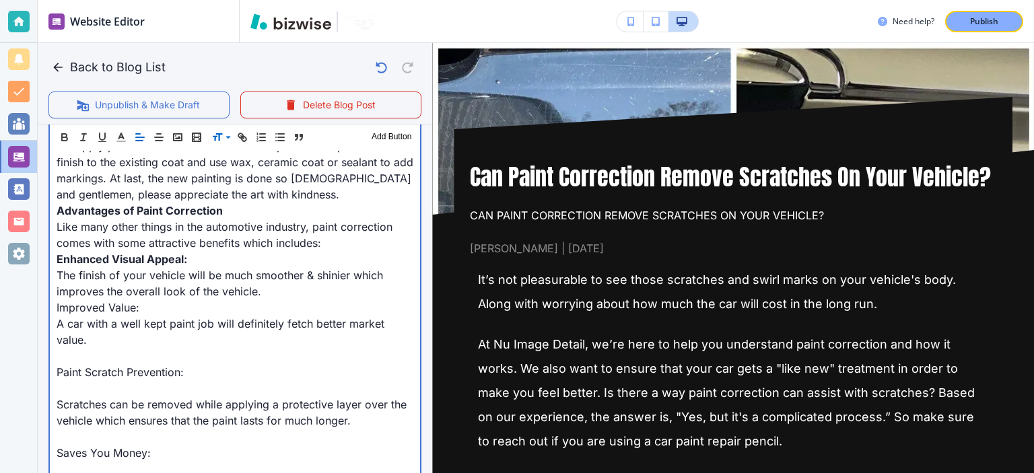
click at [83, 310] on span "Improved Value:" at bounding box center [98, 307] width 83 height 13
click at [83, 310] on span "Improved Value:" at bounding box center [100, 307] width 87 height 13
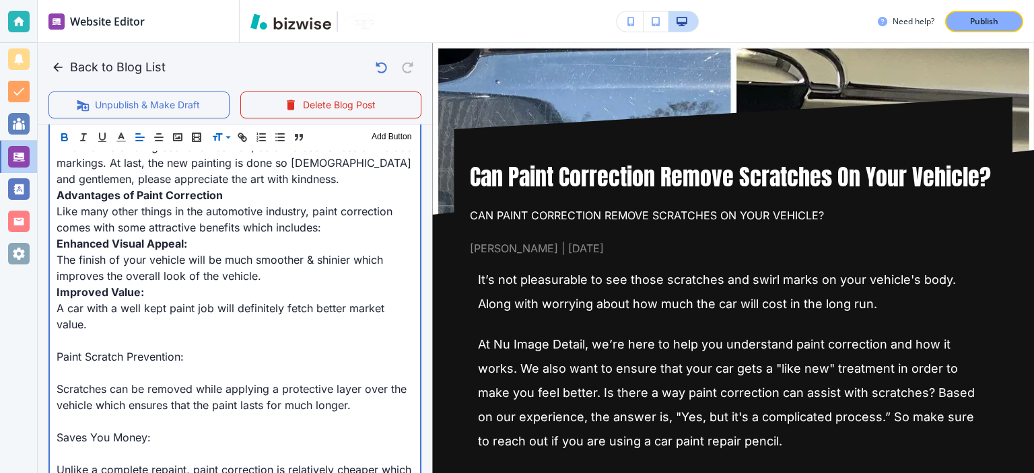
click at [90, 334] on p at bounding box center [235, 340] width 357 height 16
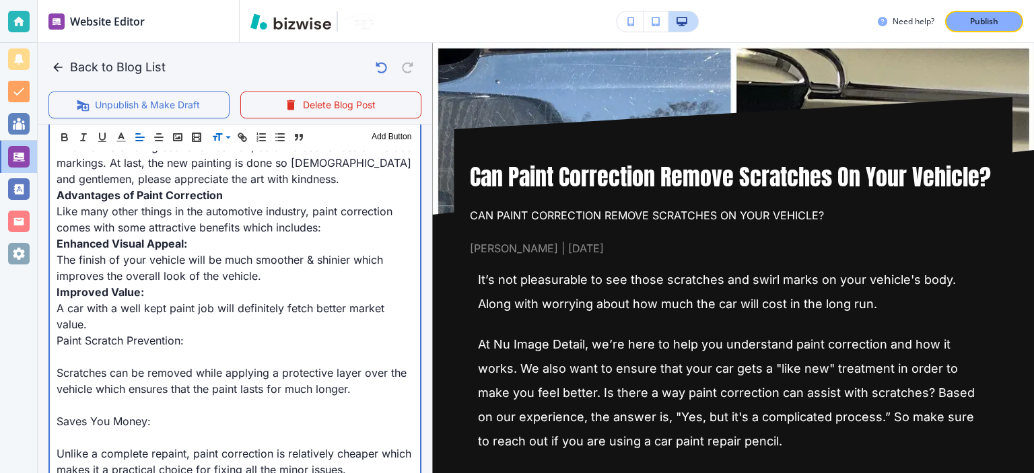
click at [90, 334] on span "Paint Scratch Prevention:" at bounding box center [120, 340] width 127 height 13
click at [90, 351] on p at bounding box center [235, 357] width 357 height 16
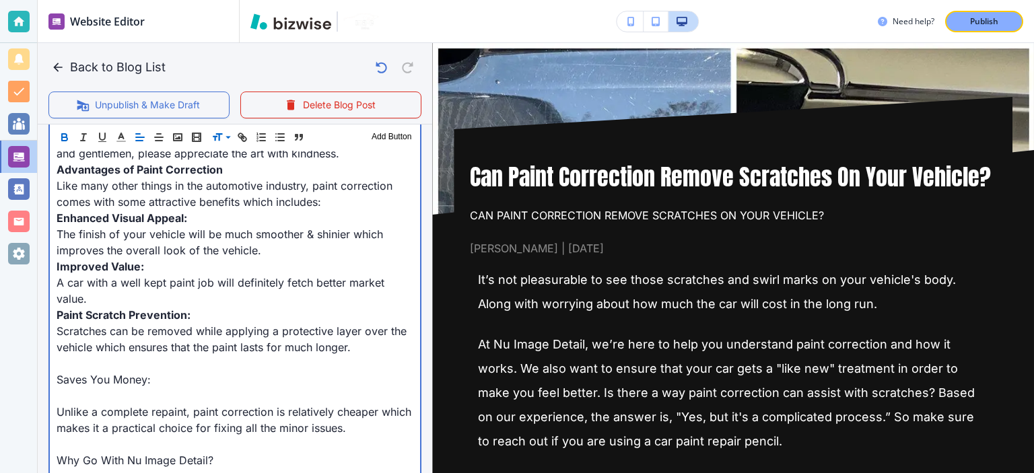
scroll to position [1525, 0]
click at [186, 355] on p at bounding box center [235, 363] width 357 height 16
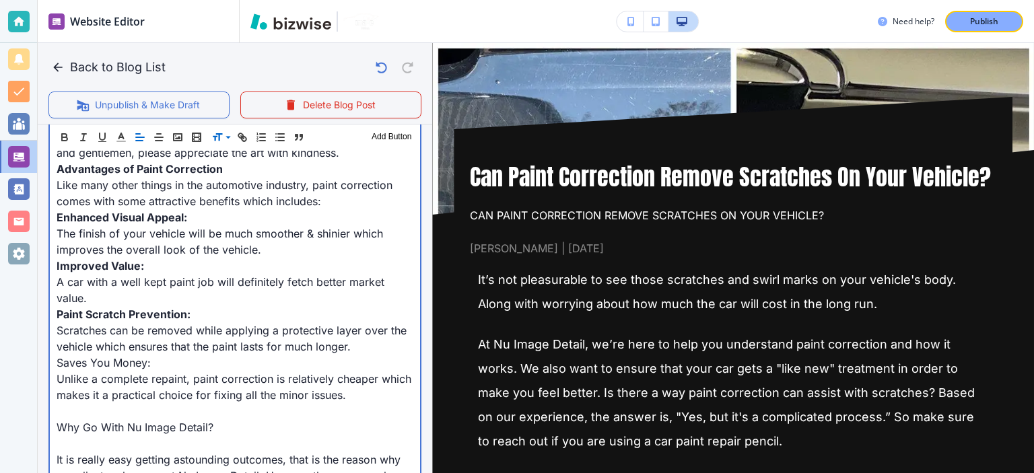
click at [186, 356] on p "Saves You Money:" at bounding box center [235, 363] width 357 height 16
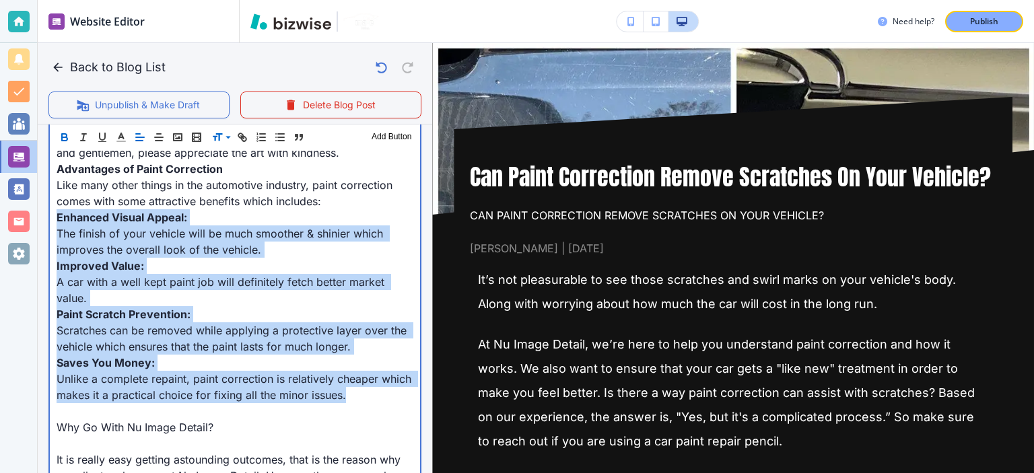
drag, startPoint x: 383, startPoint y: 388, endPoint x: 48, endPoint y: 219, distance: 374.7
click at [48, 219] on div "Header 1 Header 2 Header 3 Body Text Add Button It’s not pleasurable to see tho…" at bounding box center [234, 276] width 373 height 2433
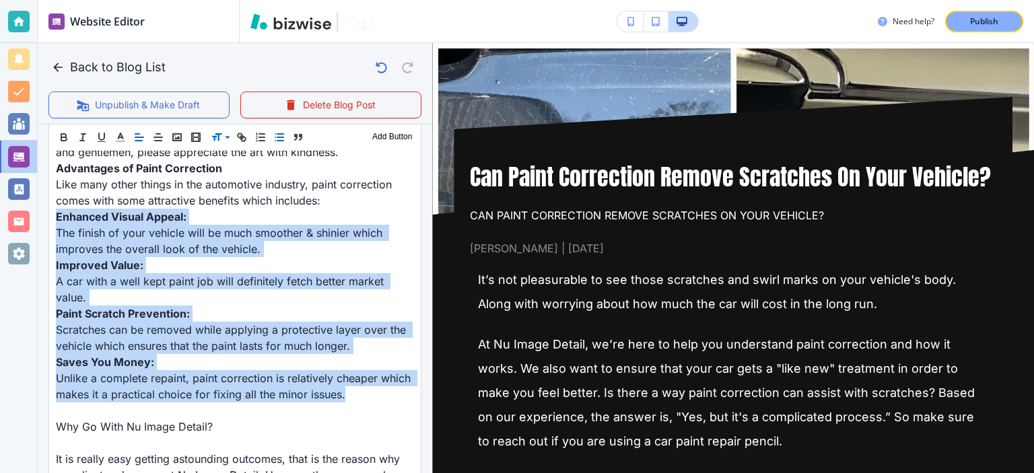
click at [283, 132] on icon "button" at bounding box center [279, 137] width 12 height 12
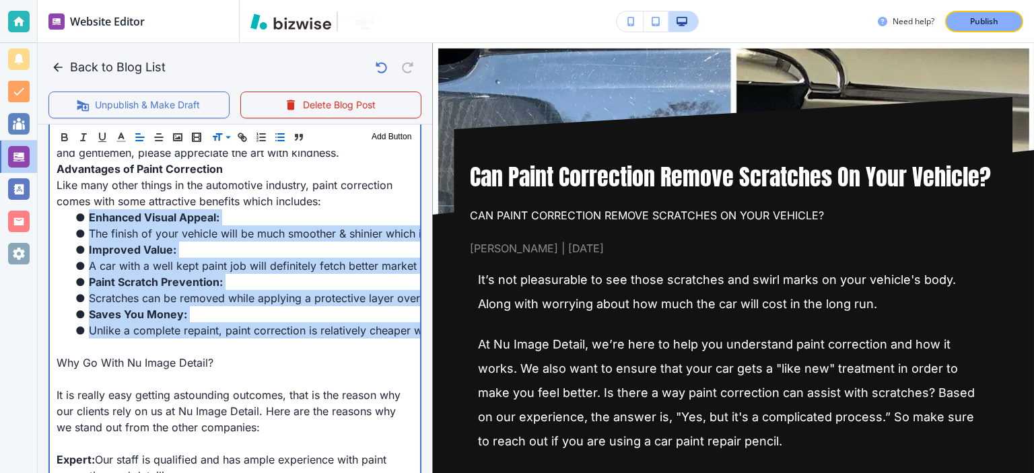
click at [205, 242] on li "Improved Value:" at bounding box center [243, 250] width 341 height 16
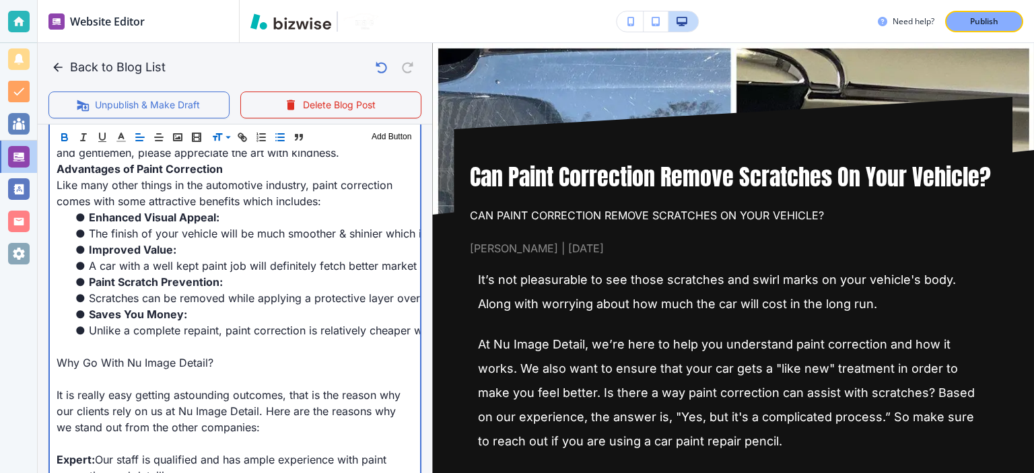
click at [91, 232] on span "The finish of your vehicle will be much smoother & shinier which improves the o…" at bounding box center [356, 233] width 534 height 13
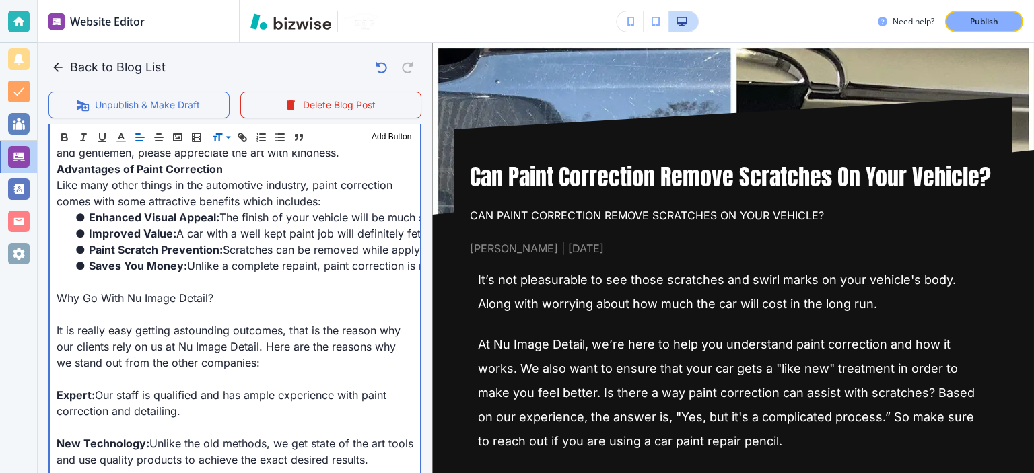
click at [169, 285] on p at bounding box center [235, 282] width 357 height 16
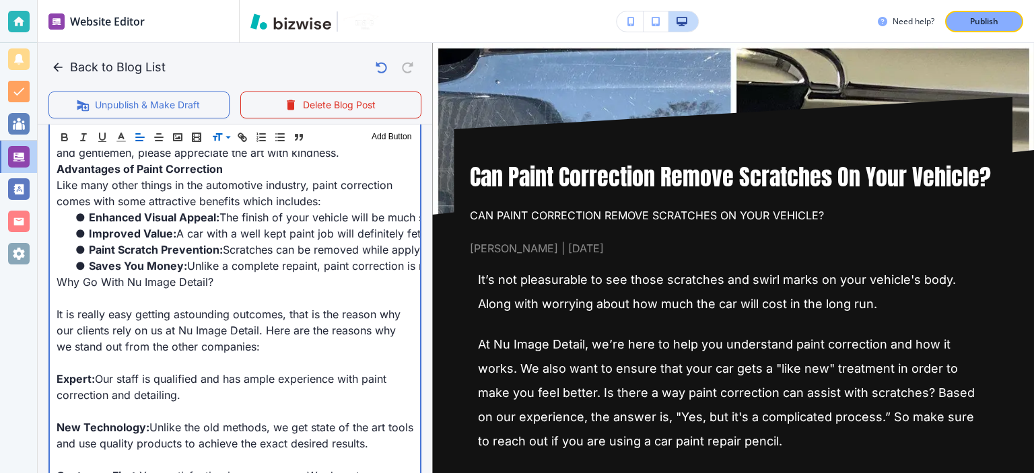
click at [165, 275] on span "Why Go With Nu Image Detail?" at bounding box center [135, 281] width 157 height 13
click at [165, 298] on p at bounding box center [235, 298] width 357 height 16
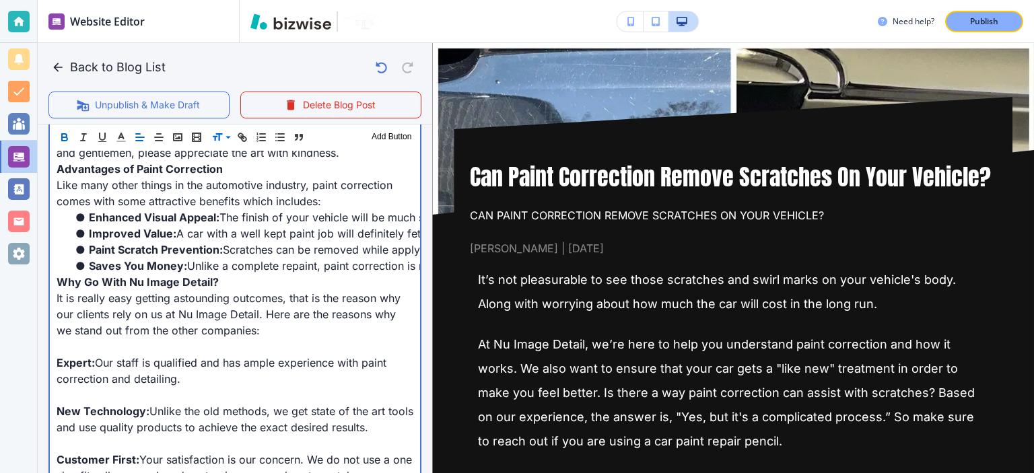
click at [170, 348] on p at bounding box center [235, 347] width 357 height 16
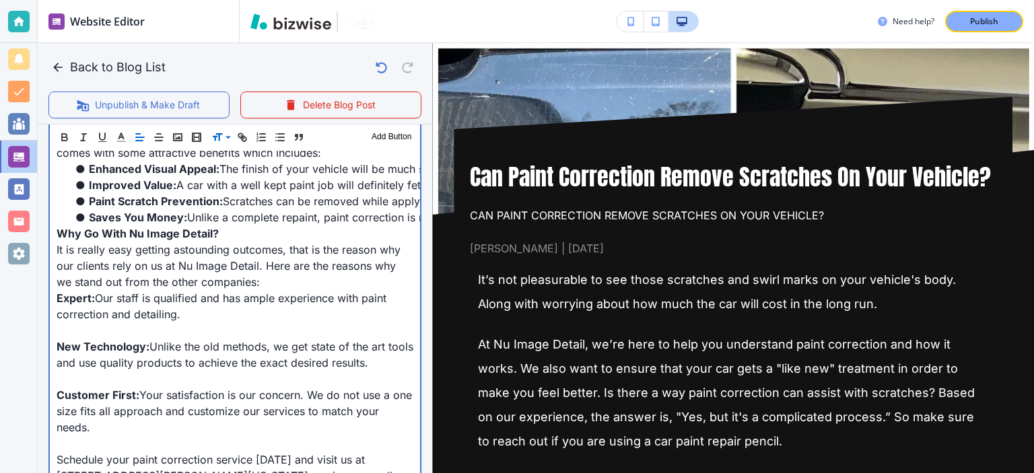
scroll to position [1588, 0]
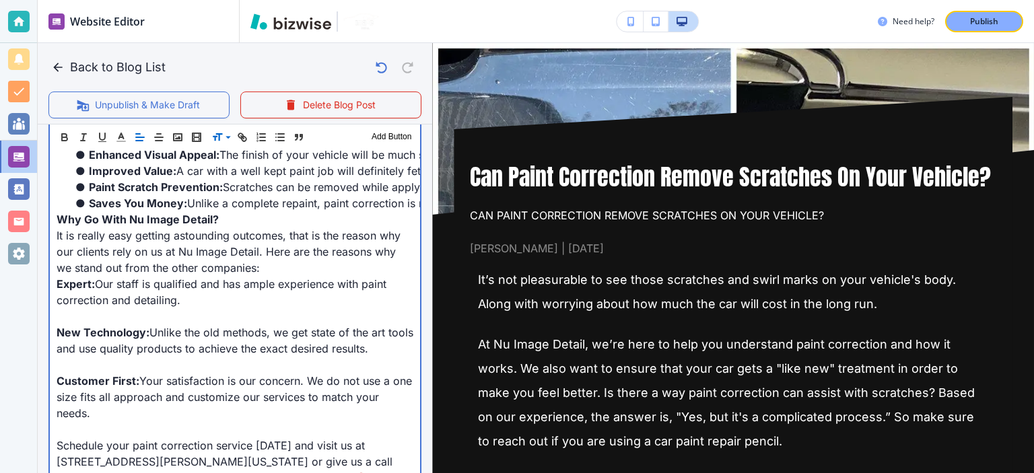
click at [138, 318] on p at bounding box center [235, 316] width 357 height 16
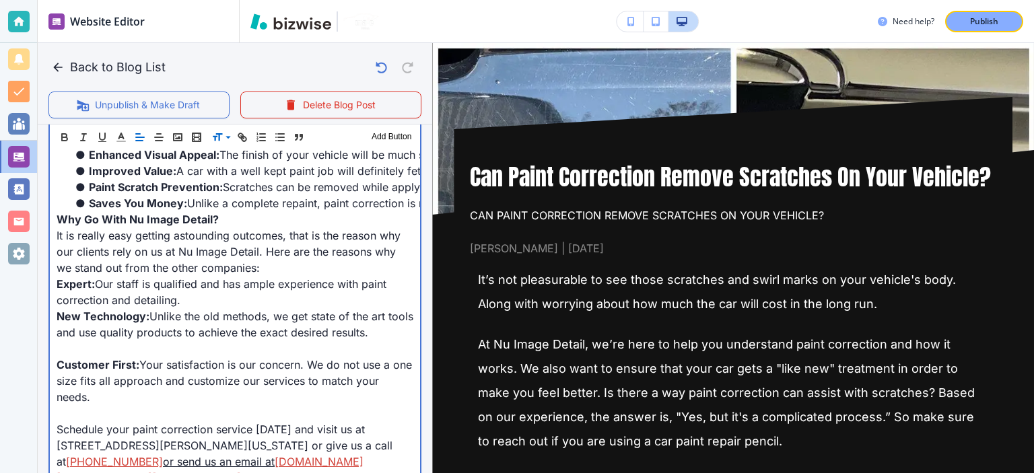
click at [148, 347] on p at bounding box center [235, 349] width 357 height 16
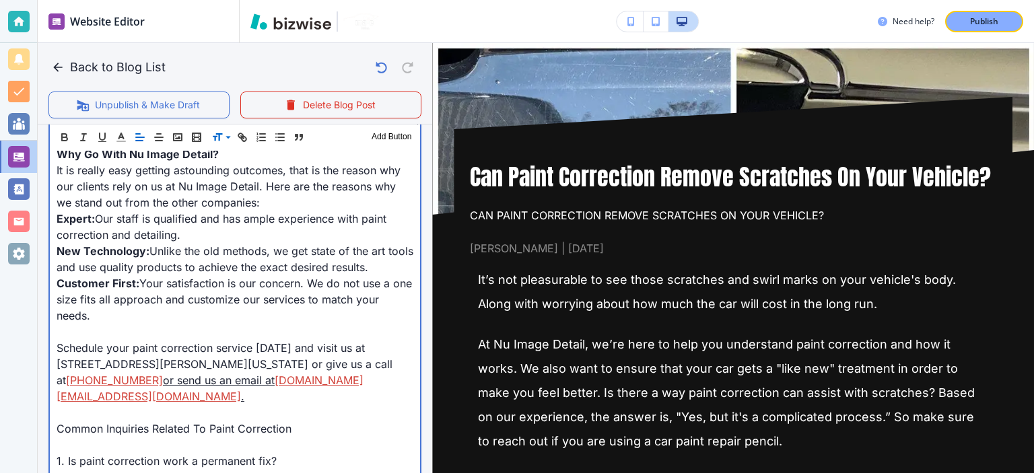
scroll to position [1661, 0]
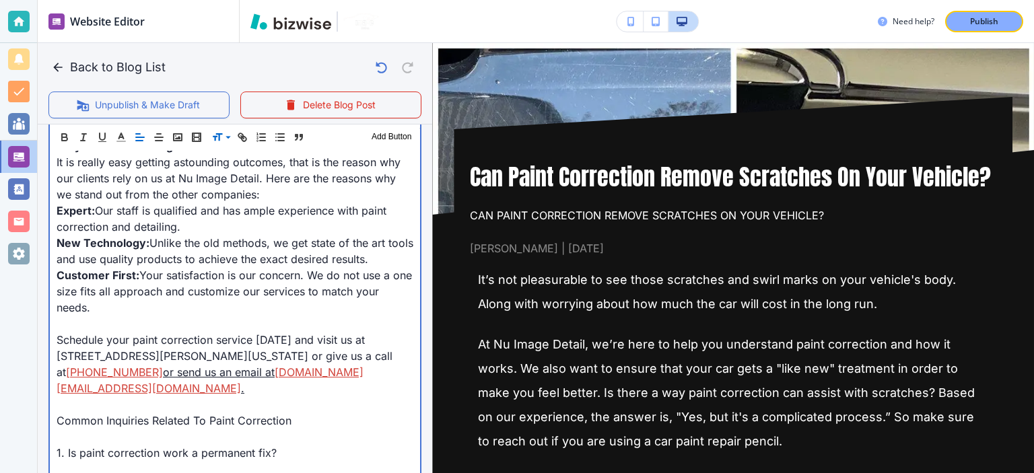
click at [127, 326] on p at bounding box center [235, 324] width 357 height 16
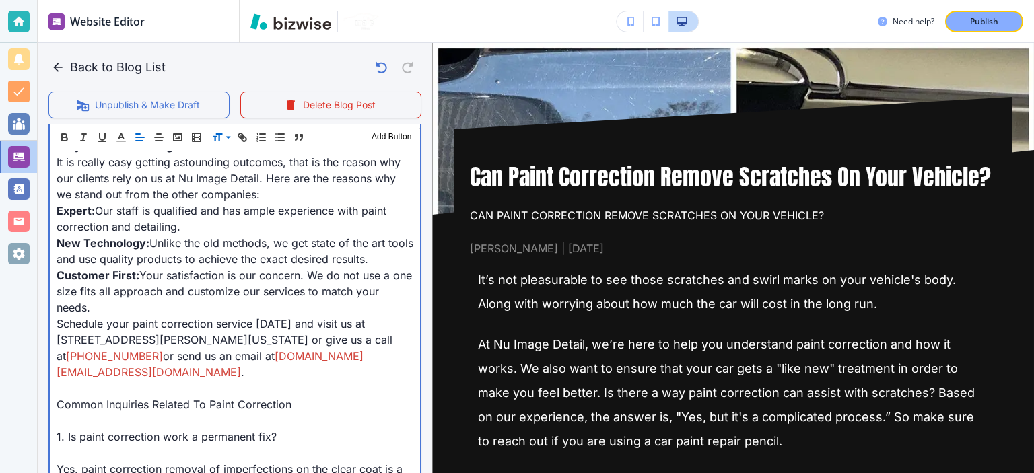
click at [275, 356] on link "or send us an email at" at bounding box center [219, 355] width 112 height 13
click at [320, 356] on p "Schedule your paint correction service today and visit us at 3169 Shipps Corner…" at bounding box center [235, 348] width 357 height 65
click at [269, 357] on link "or send us an email at" at bounding box center [219, 355] width 112 height 13
click at [275, 351] on link "or send us an email at" at bounding box center [219, 355] width 112 height 13
click at [254, 355] on link "or send us an email at" at bounding box center [219, 355] width 112 height 13
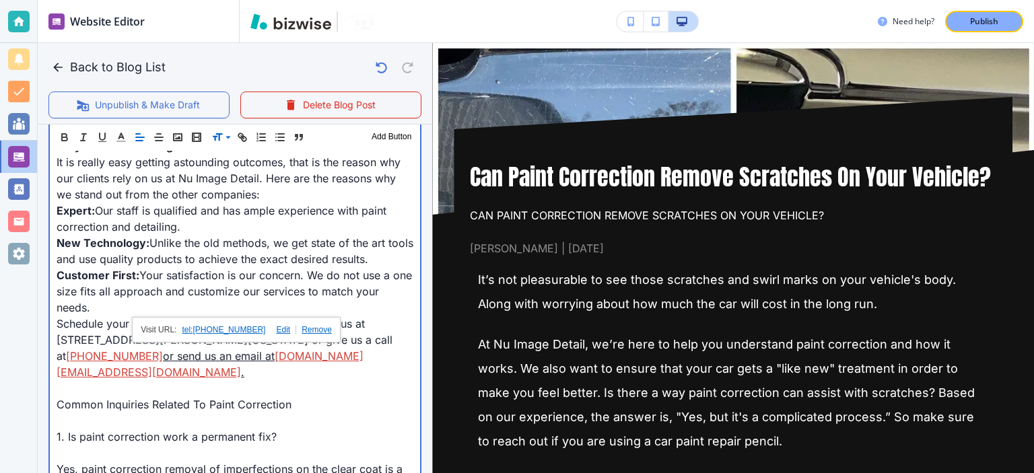
click at [237, 357] on link "or send us an email at" at bounding box center [219, 355] width 112 height 13
drag, startPoint x: 171, startPoint y: 354, endPoint x: 285, endPoint y: 356, distance: 113.8
click at [275, 356] on link "or send us an email at" at bounding box center [219, 355] width 112 height 13
copy link "or send us an email at"
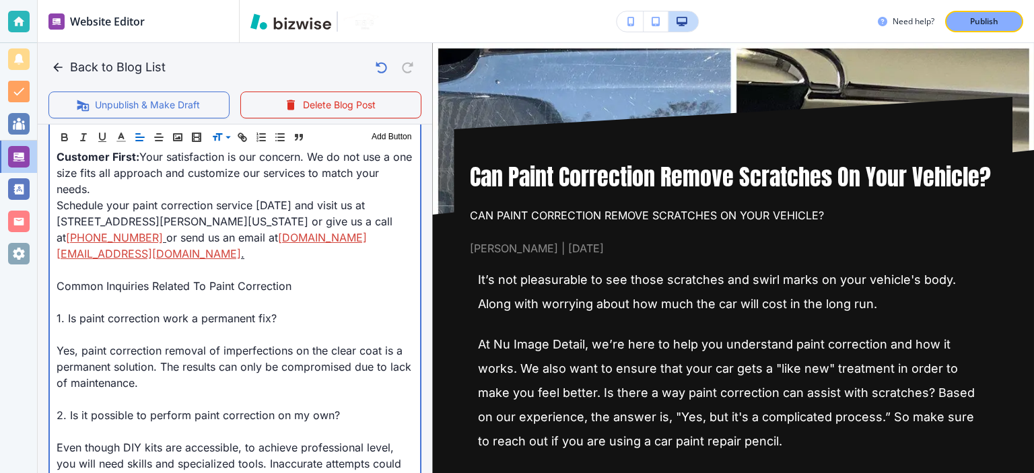
scroll to position [1781, 0]
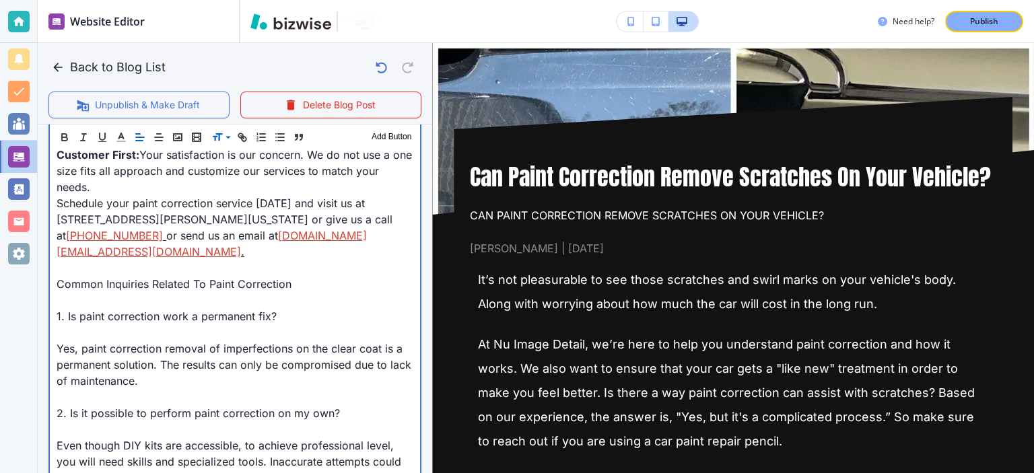
click at [269, 266] on p at bounding box center [235, 268] width 357 height 16
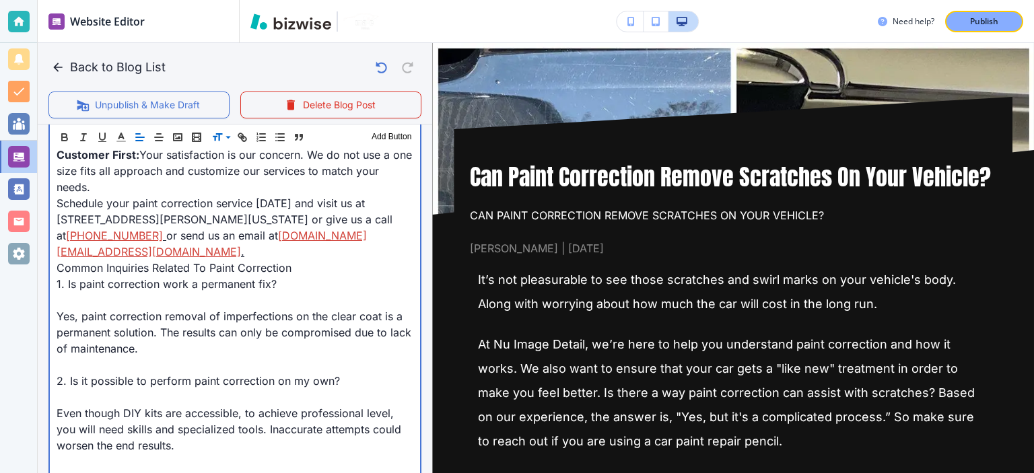
click at [275, 266] on span "Common Inquiries Related To Paint Correction" at bounding box center [174, 267] width 235 height 13
click at [275, 266] on span "Common Inquiries Related To Paint Correction" at bounding box center [180, 267] width 246 height 13
click at [232, 301] on p at bounding box center [235, 300] width 357 height 16
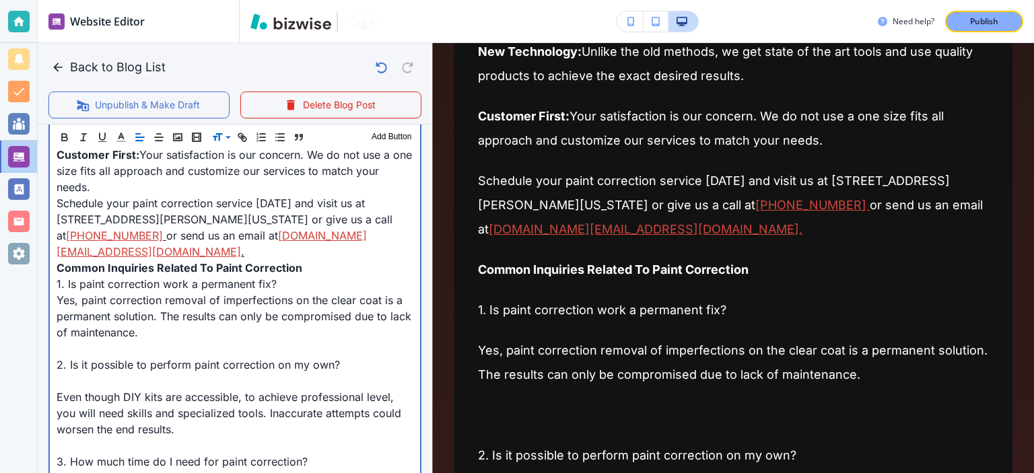
scroll to position [2501, 0]
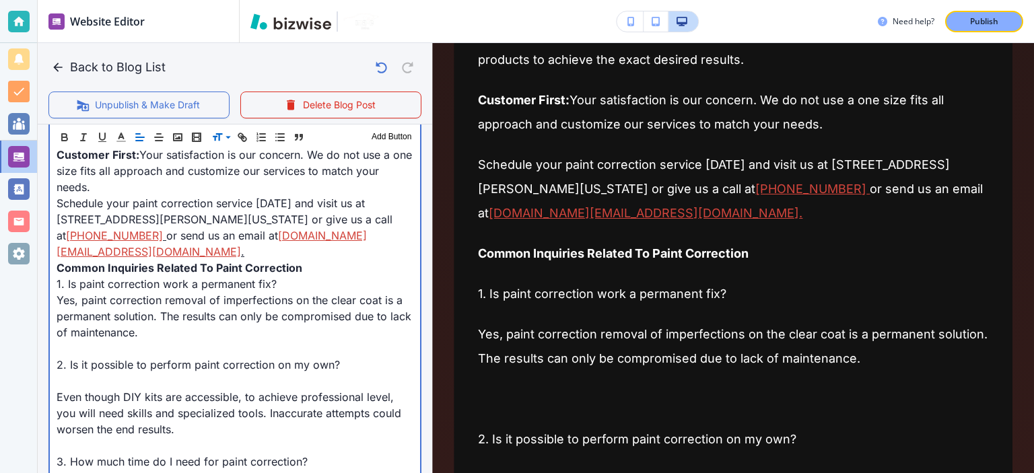
click at [201, 347] on p at bounding box center [235, 349] width 357 height 16
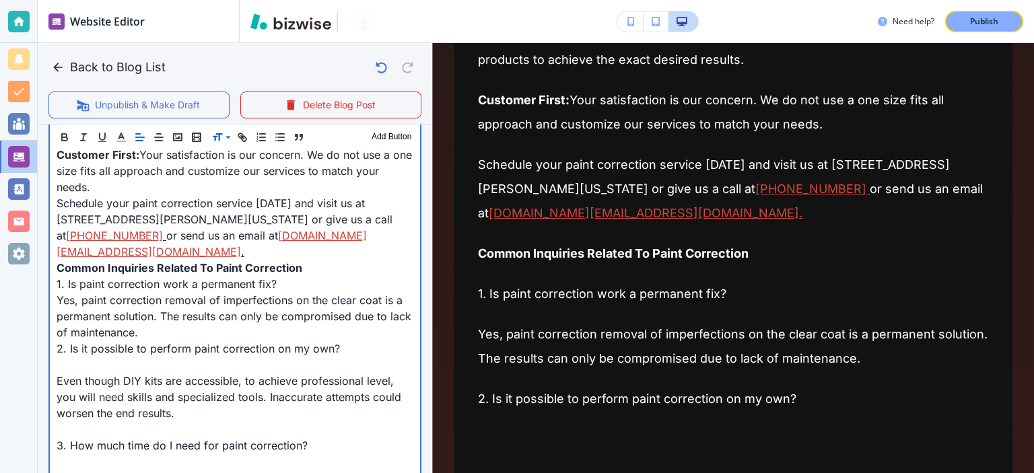
click at [206, 370] on p at bounding box center [235, 365] width 357 height 16
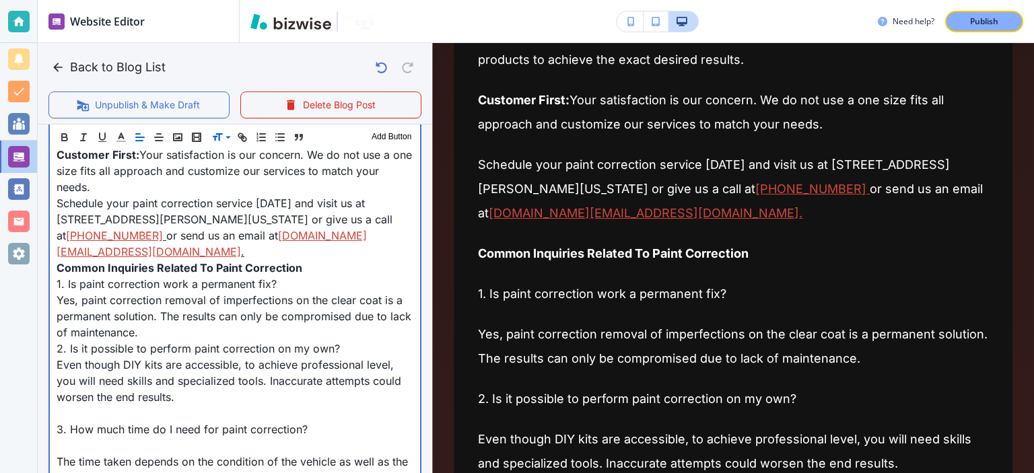
click at [211, 411] on p at bounding box center [235, 413] width 357 height 16
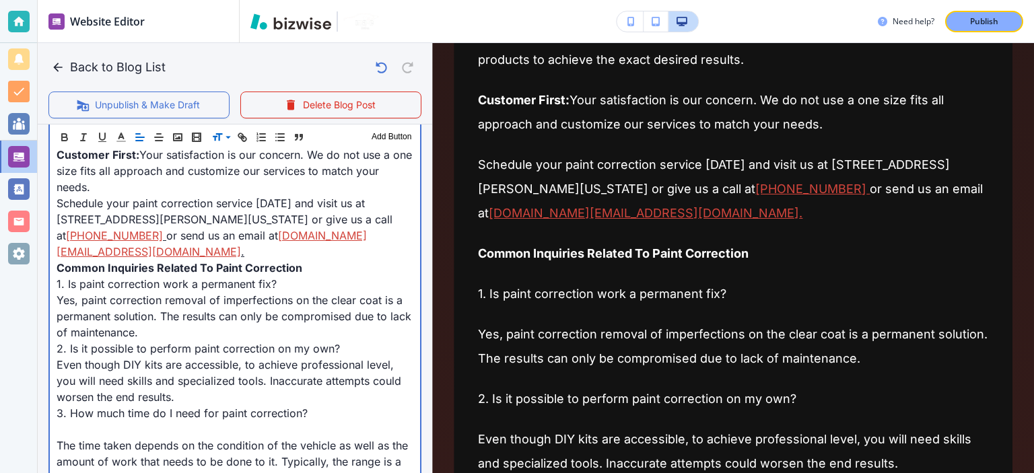
click at [215, 427] on p at bounding box center [235, 429] width 357 height 16
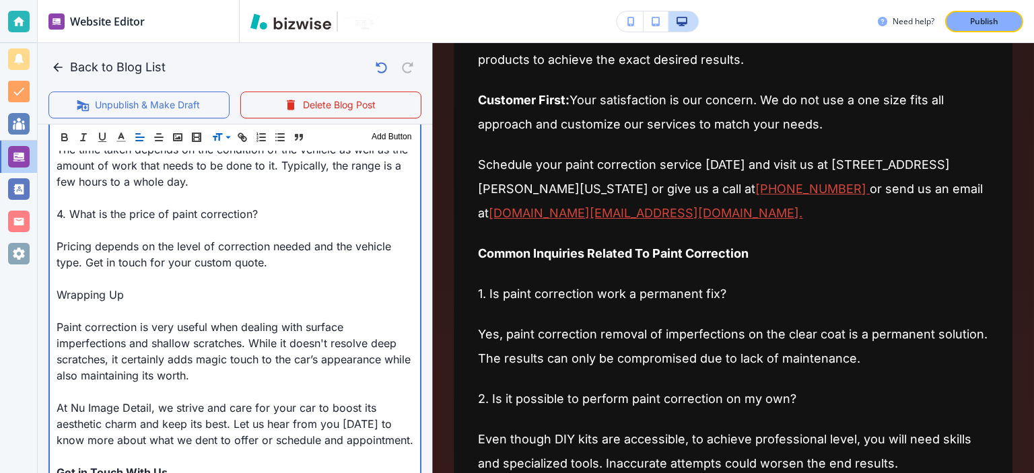
scroll to position [2059, 0]
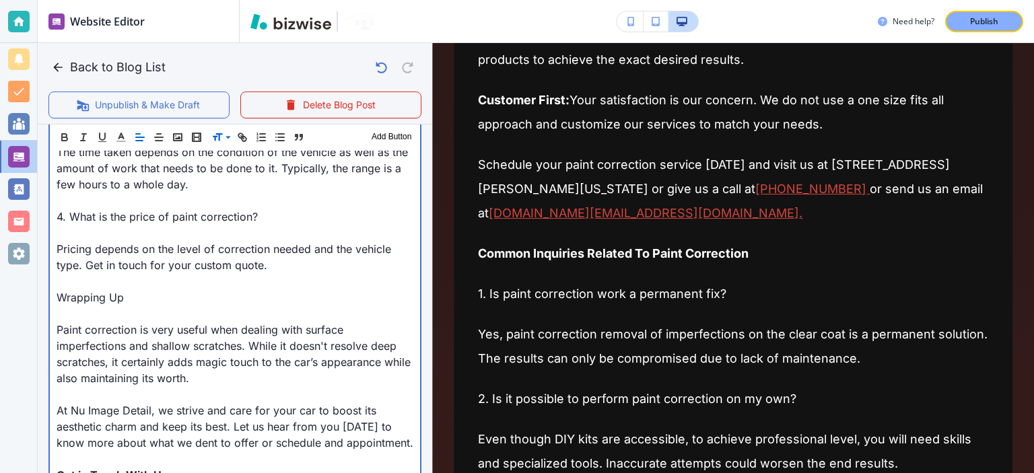
click at [96, 199] on p at bounding box center [235, 200] width 357 height 16
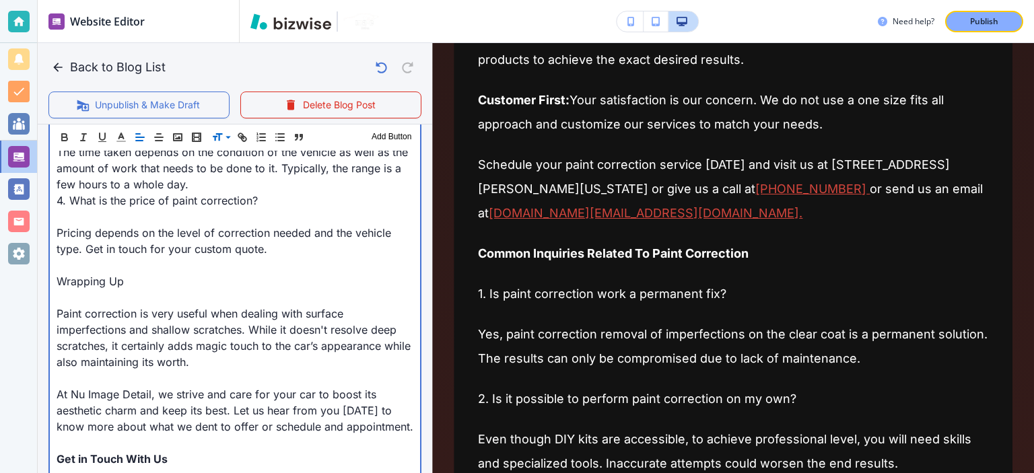
click at [108, 209] on p at bounding box center [235, 217] width 357 height 16
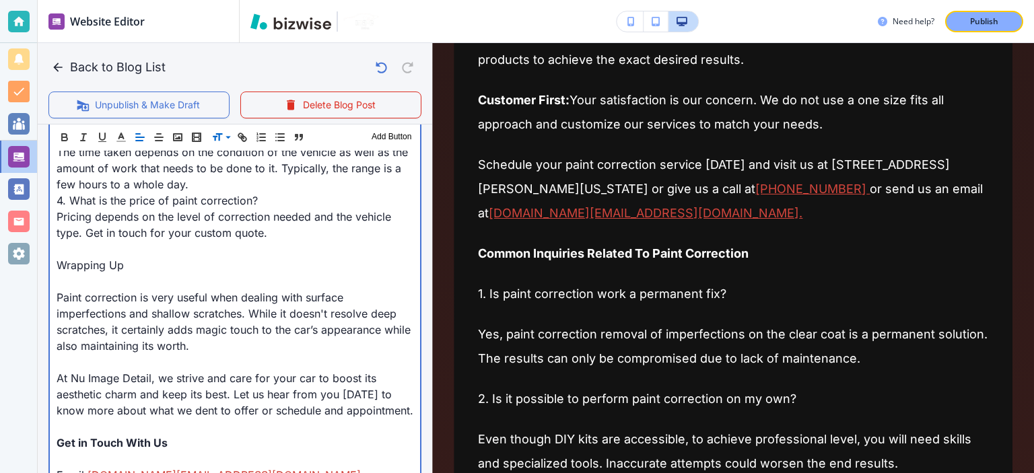
click at [113, 246] on p at bounding box center [235, 249] width 357 height 16
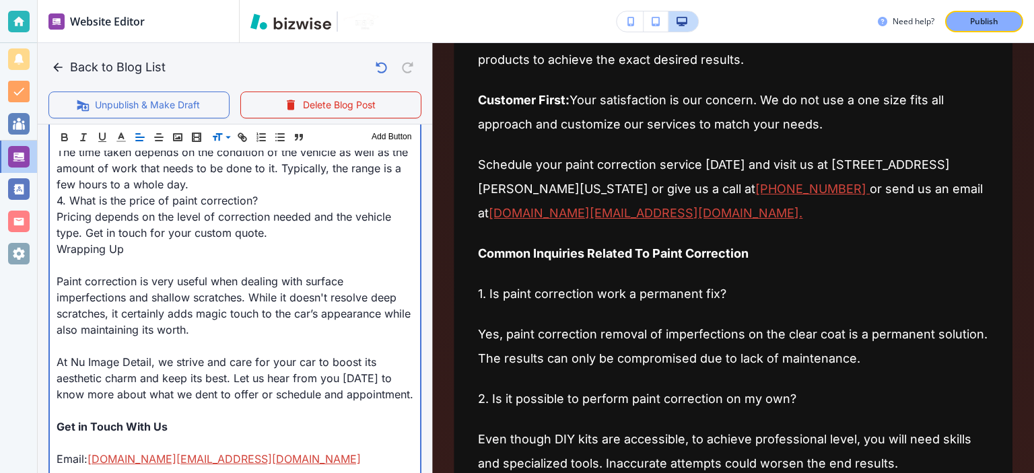
click at [280, 259] on p at bounding box center [235, 265] width 357 height 16
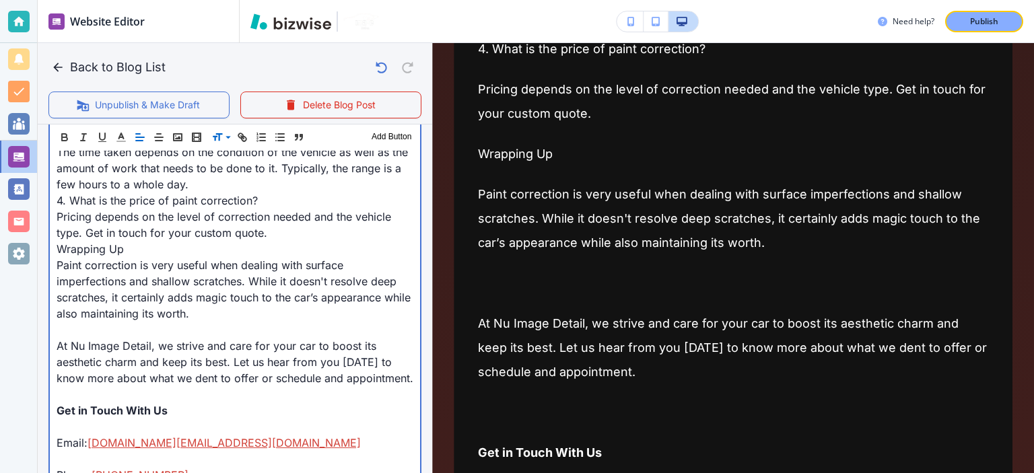
scroll to position [3055, 0]
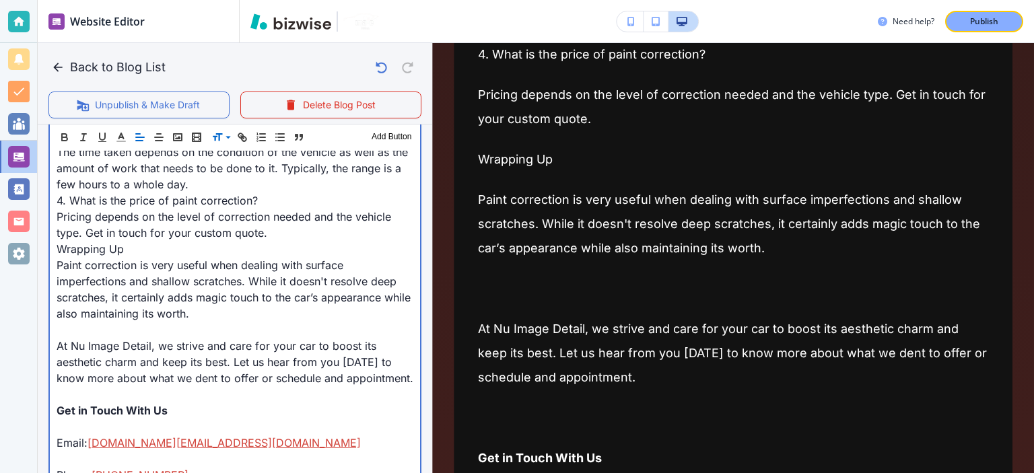
click at [110, 250] on span "Wrapping Up" at bounding box center [90, 248] width 67 height 13
click at [119, 323] on p at bounding box center [235, 330] width 357 height 16
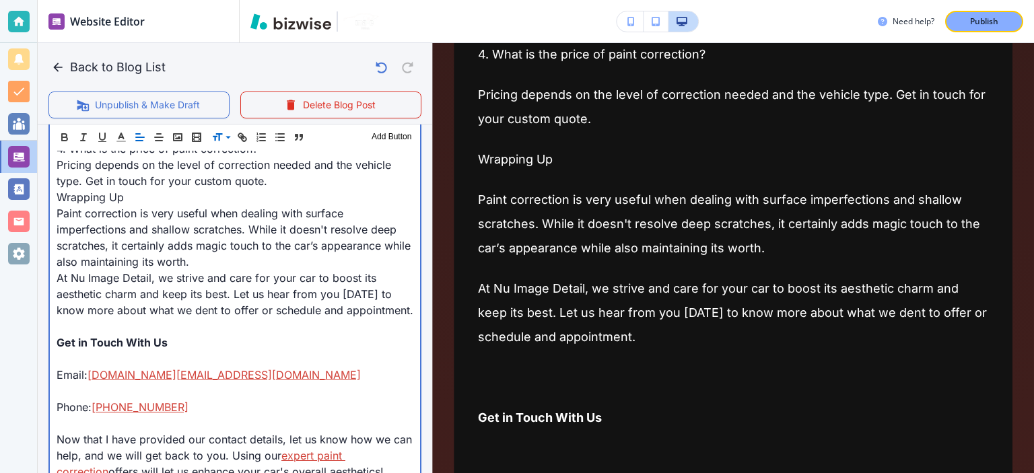
scroll to position [2110, 0]
click at [120, 334] on p at bounding box center [235, 326] width 357 height 16
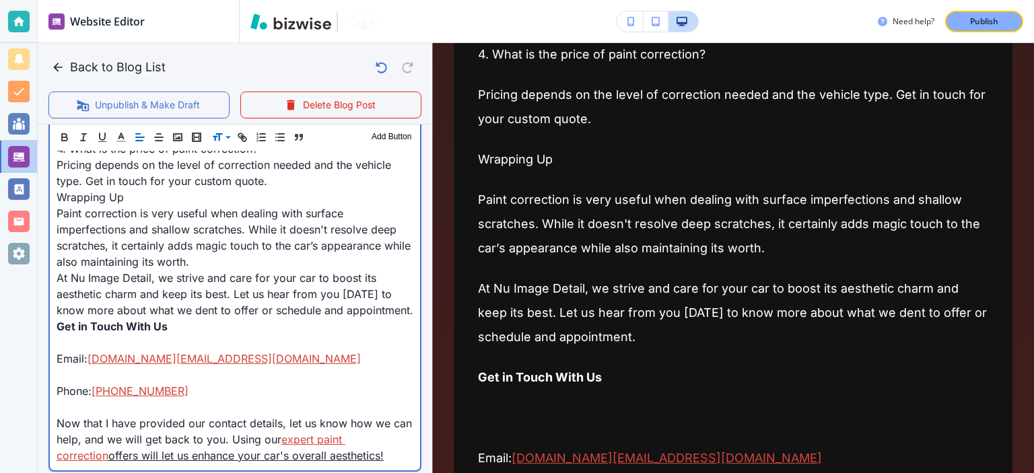
click at [125, 365] on link "nuimagedetail.va@gmail.com" at bounding box center [223, 358] width 273 height 13
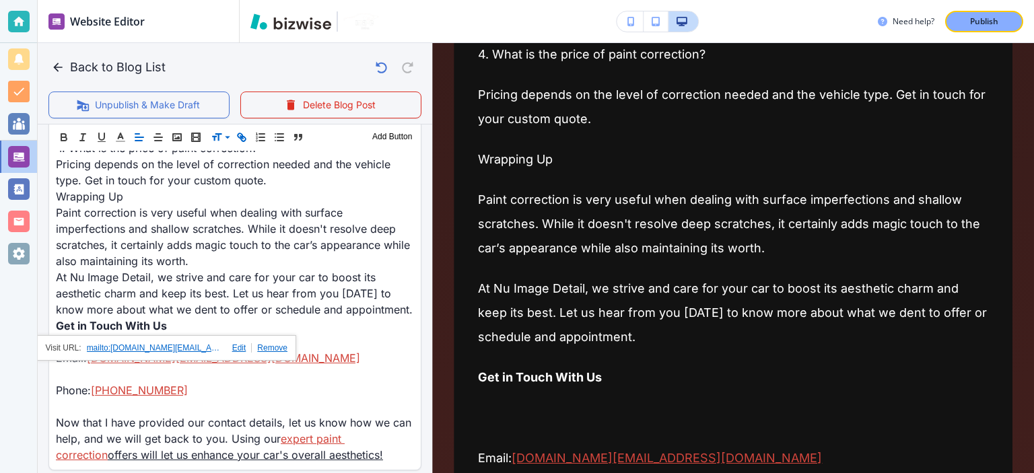
click at [49, 359] on div "mailto:nuimagedetail.va@gmail.com" at bounding box center [166, 348] width 260 height 26
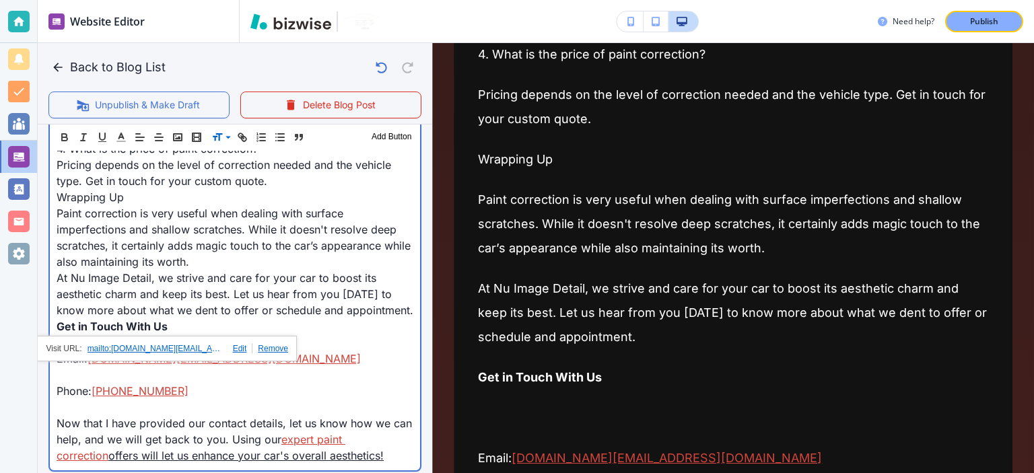
click at [57, 365] on span "Email:" at bounding box center [72, 358] width 31 height 13
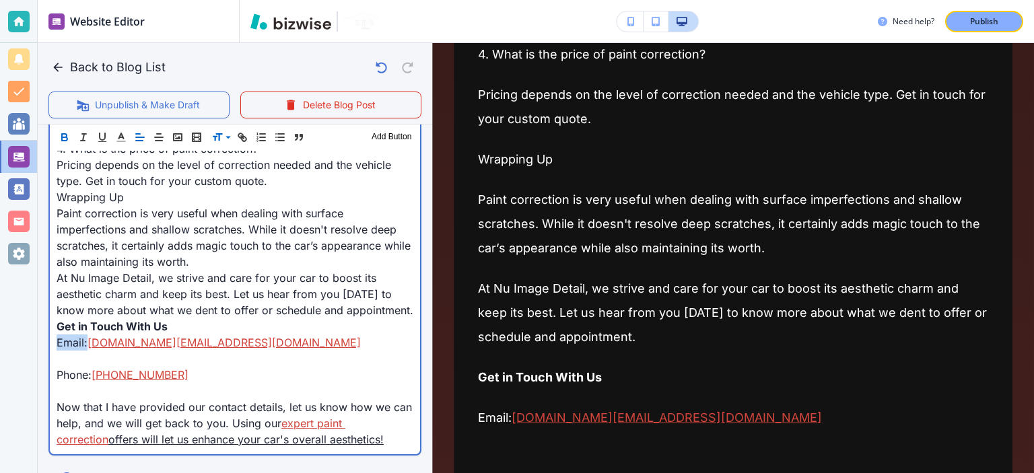
drag, startPoint x: 87, startPoint y: 359, endPoint x: 50, endPoint y: 359, distance: 37.0
drag, startPoint x: 94, startPoint y: 390, endPoint x: 53, endPoint y: 389, distance: 41.1
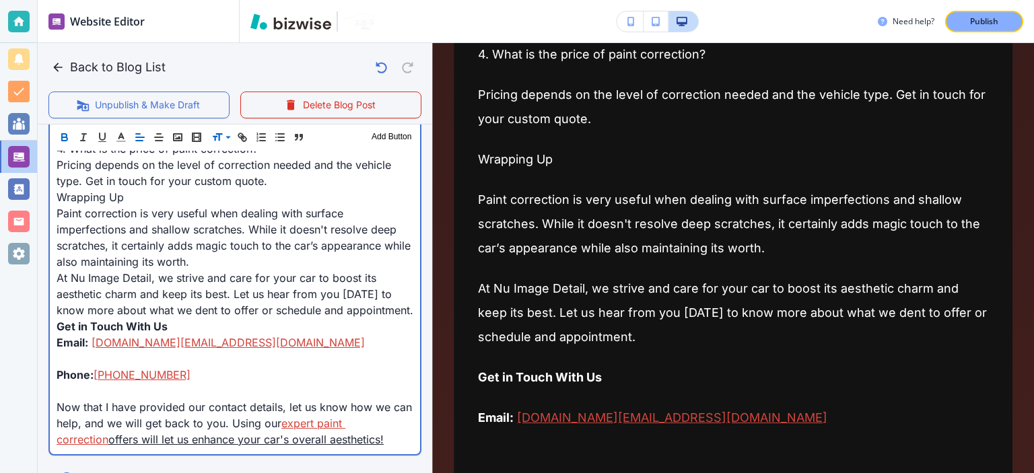
scroll to position [2137, 0]
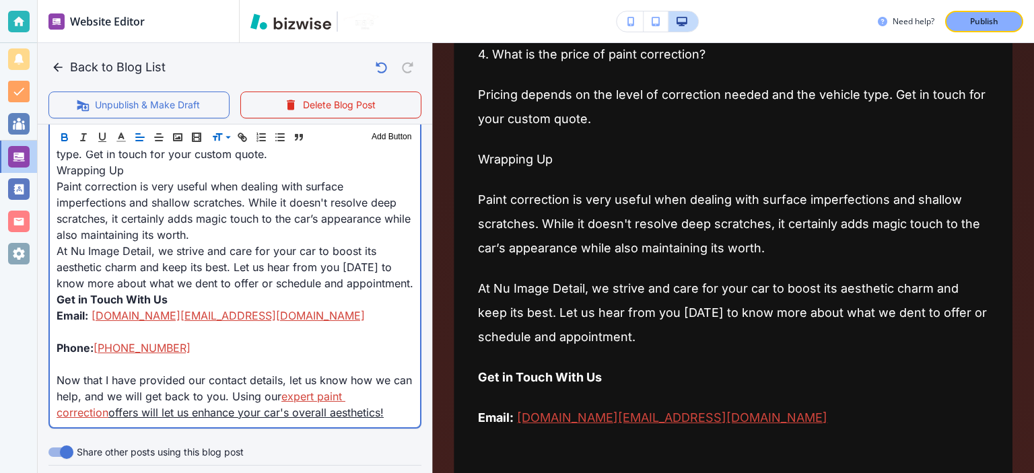
click at [73, 339] on p at bounding box center [235, 332] width 357 height 16
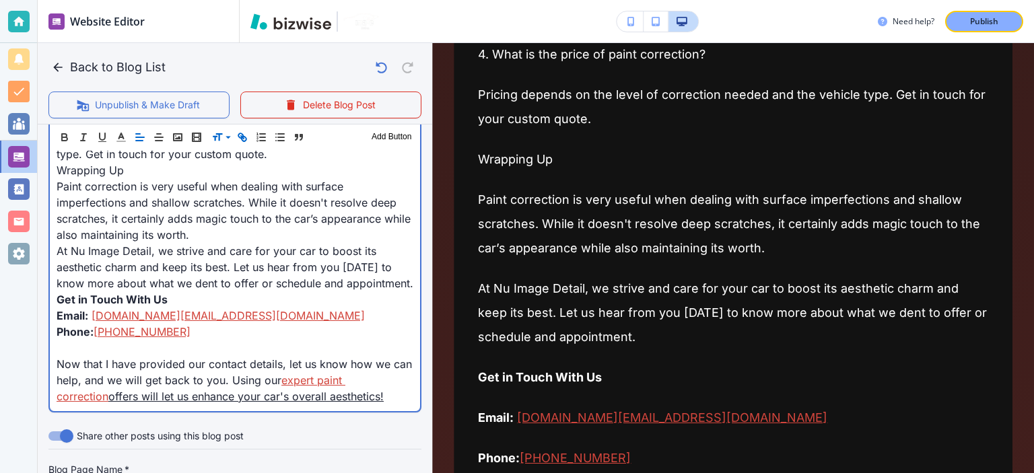
click at [106, 356] on p at bounding box center [235, 348] width 357 height 16
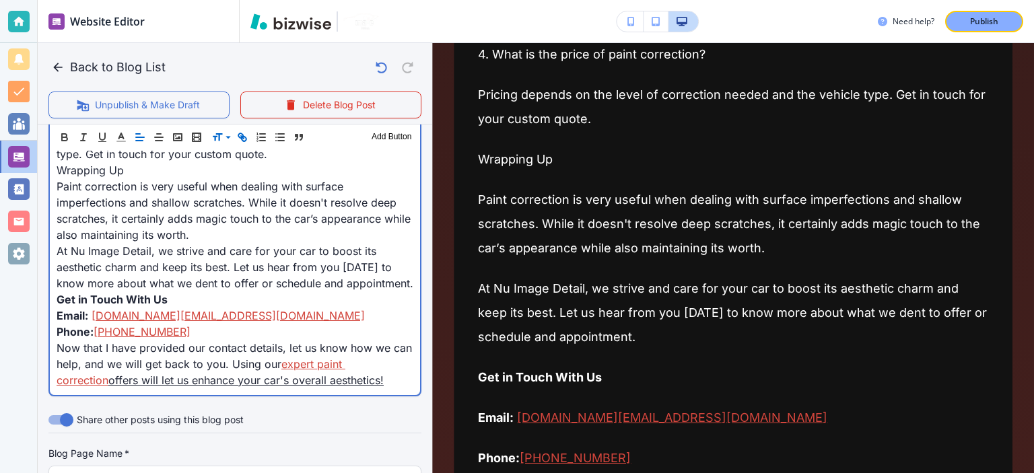
drag, startPoint x: 112, startPoint y: 396, endPoint x: 390, endPoint y: 410, distance: 278.3
copy link "offers will let us enhance your car's overall aesthetics!"
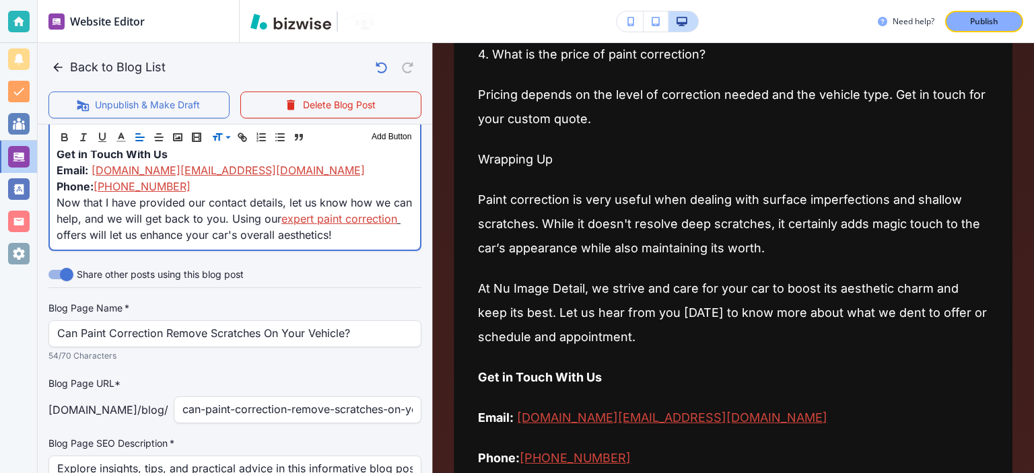
scroll to position [2281, 0]
click at [275, 227] on span "Now that I have provided our contact details, let us know how we can help, and …" at bounding box center [236, 212] width 359 height 30
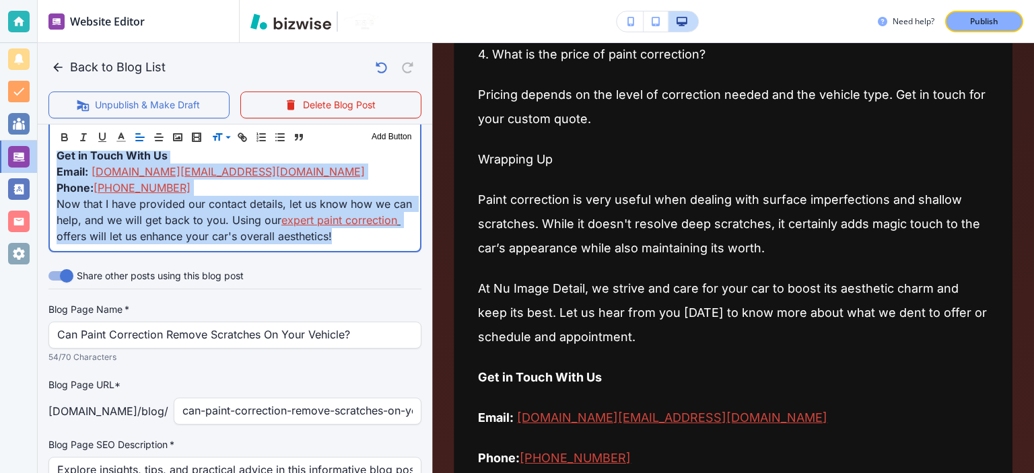
copy div "It’s not pleasurable to see those scratches and swirl marks on your vehicle's b…"
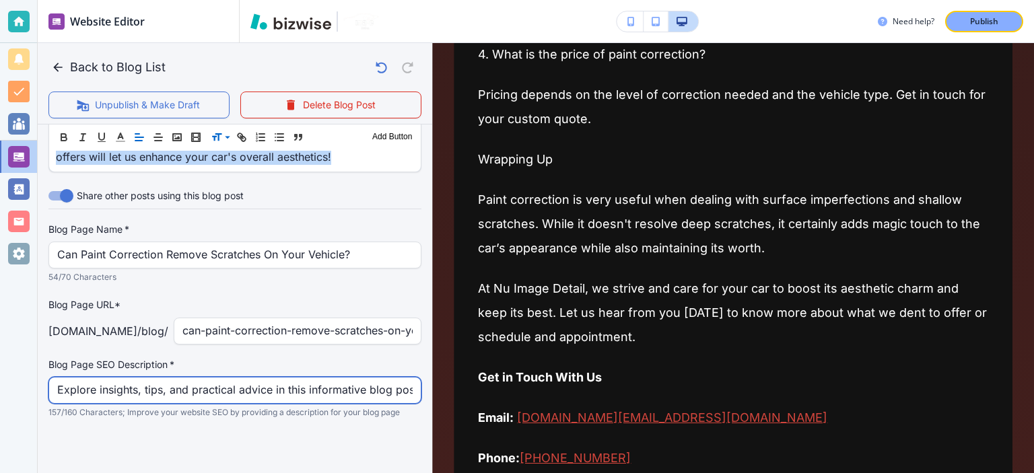
click at [284, 383] on input "Explore insights, tips, and practical advice in this informative blog post. Dis…" at bounding box center [234, 391] width 355 height 26
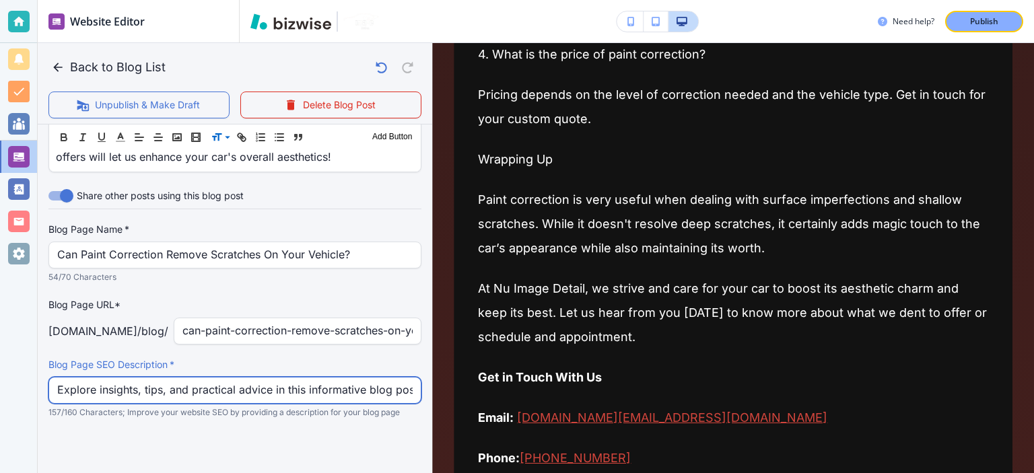
paste input "Discover how paint correction removes scratches, restores shine, and protects y…"
click at [284, 383] on input "Discover how paint correction removes scratches, restores shine, and protects y…" at bounding box center [234, 391] width 355 height 26
type input "Discover how paint correction removes scratches, restores shine, and protects y…"
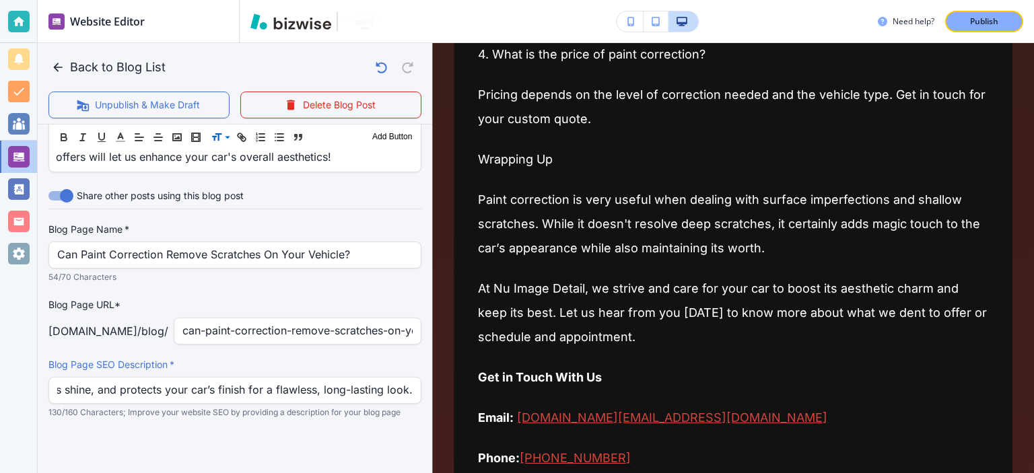
click at [289, 358] on label "Blog Page SEO Description   *" at bounding box center [234, 364] width 373 height 13
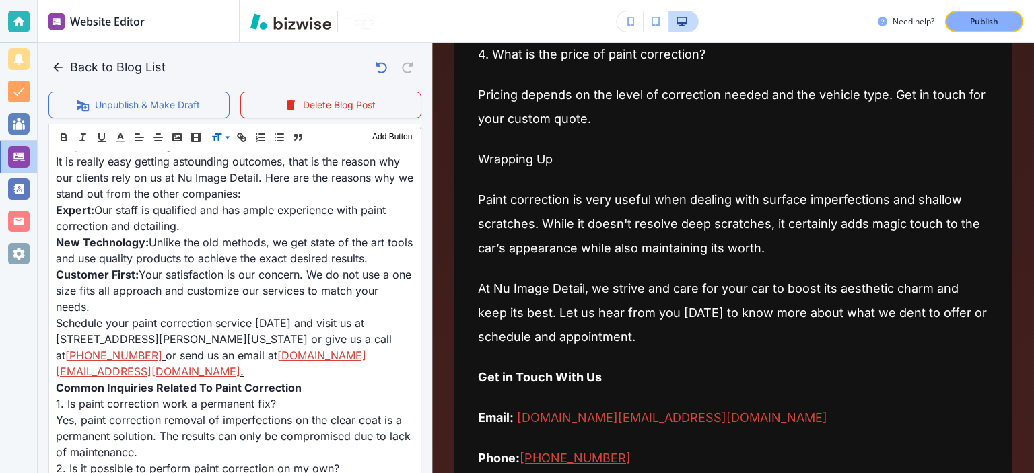
scroll to position [1660, 0]
click at [989, 26] on p "Publish" at bounding box center [984, 21] width 28 height 12
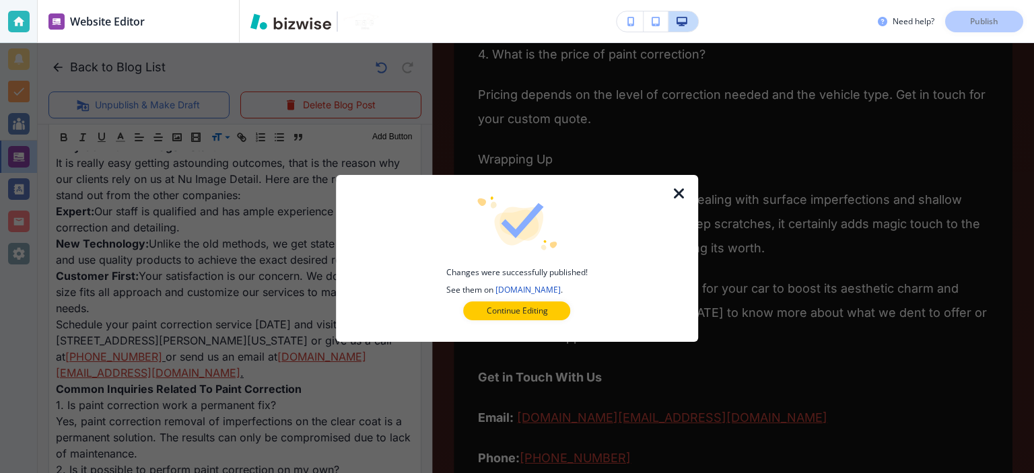
click at [686, 190] on icon "button" at bounding box center [679, 194] width 16 height 16
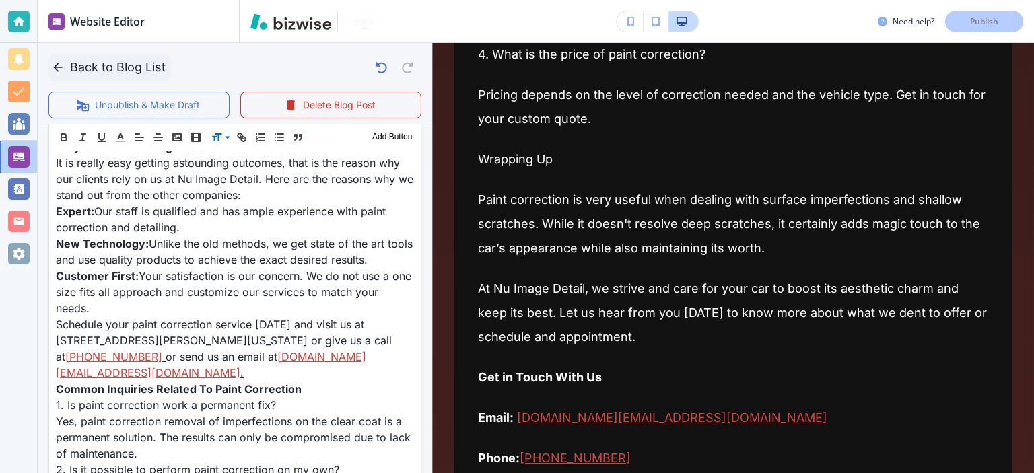
scroll to position [246, 0]
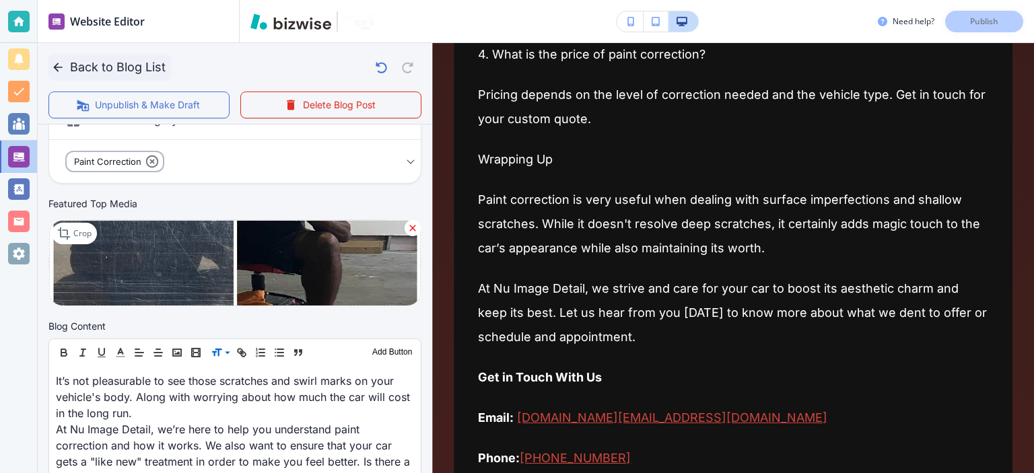
click at [106, 72] on button "Back to Blog List" at bounding box center [109, 67] width 122 height 27
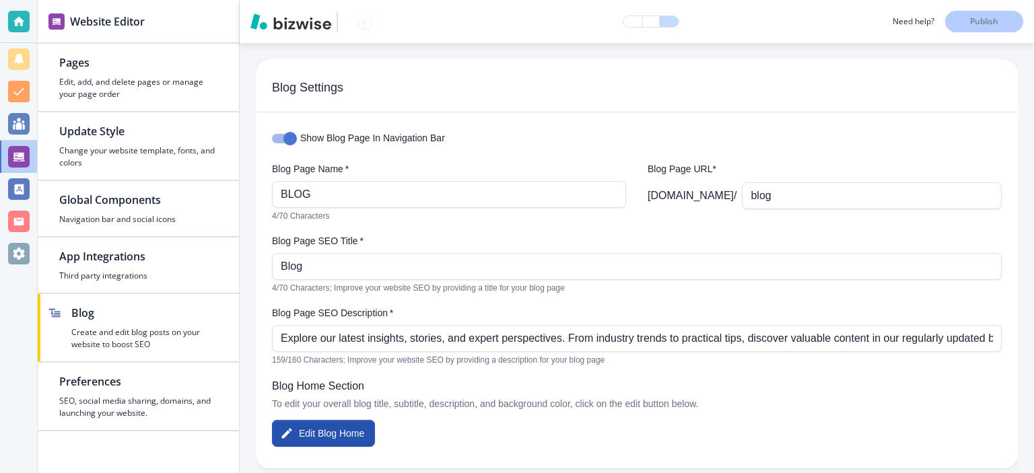
scroll to position [1612, 0]
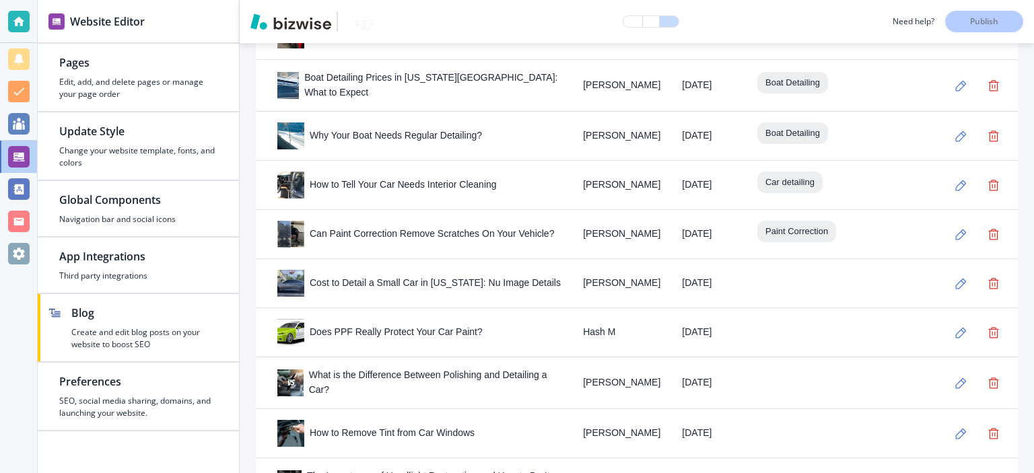
click at [952, 270] on button "button" at bounding box center [961, 283] width 27 height 27
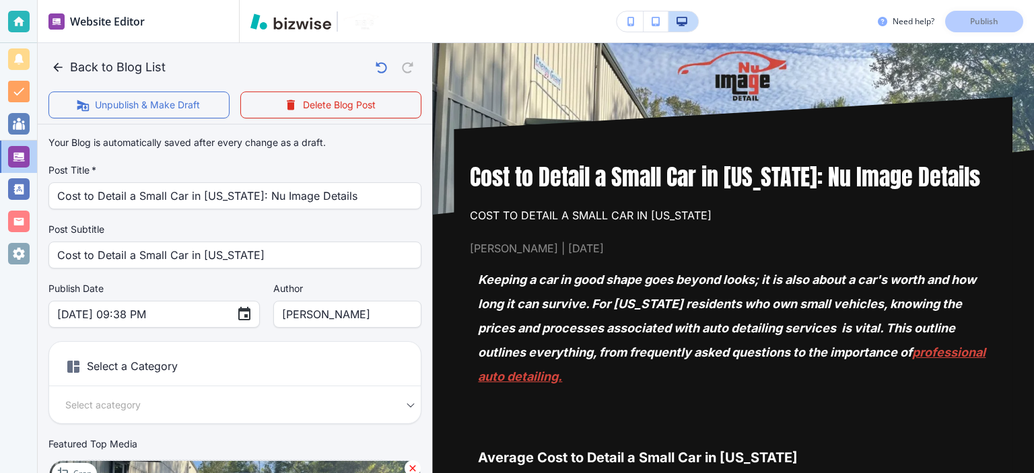
scroll to position [157, 0]
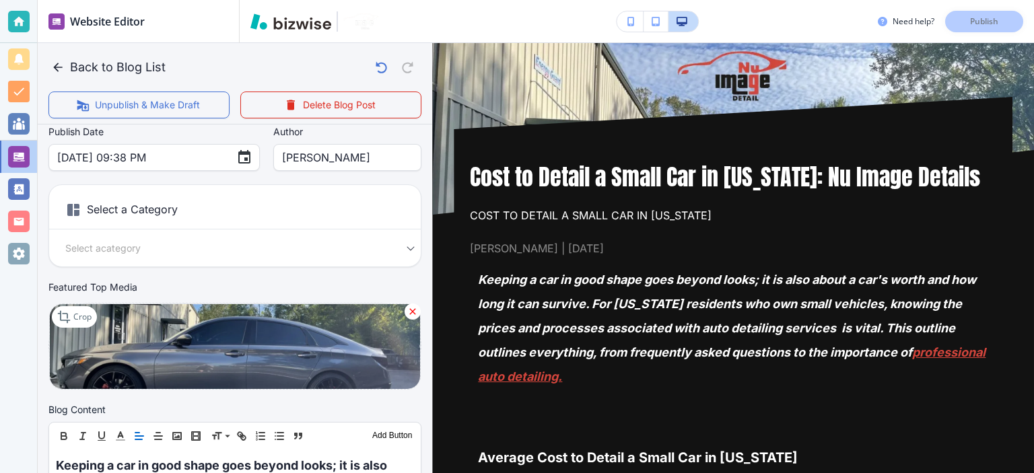
click at [340, 0] on body "Website Editor Pages Edit, add, and delete pages or manage your page order Upda…" at bounding box center [517, 0] width 1034 height 0
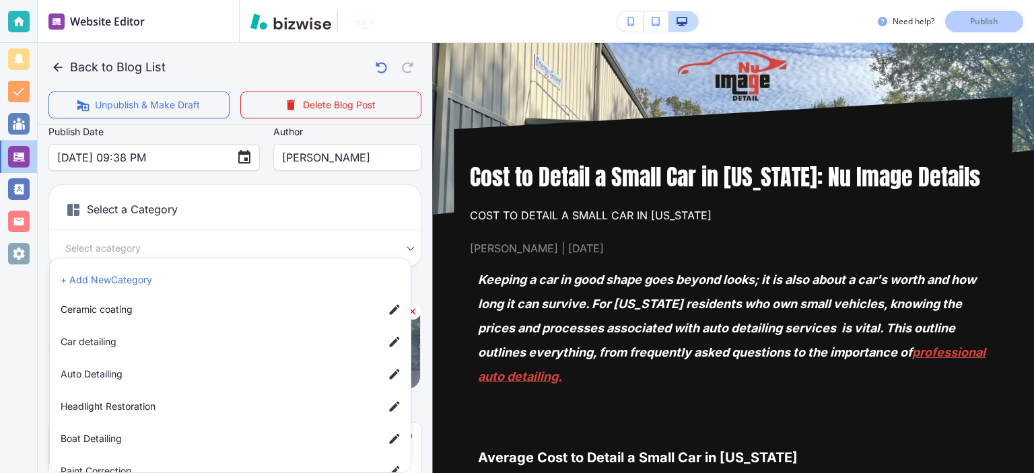
click at [332, 336] on span "Car detailing" at bounding box center [217, 341] width 312 height 15
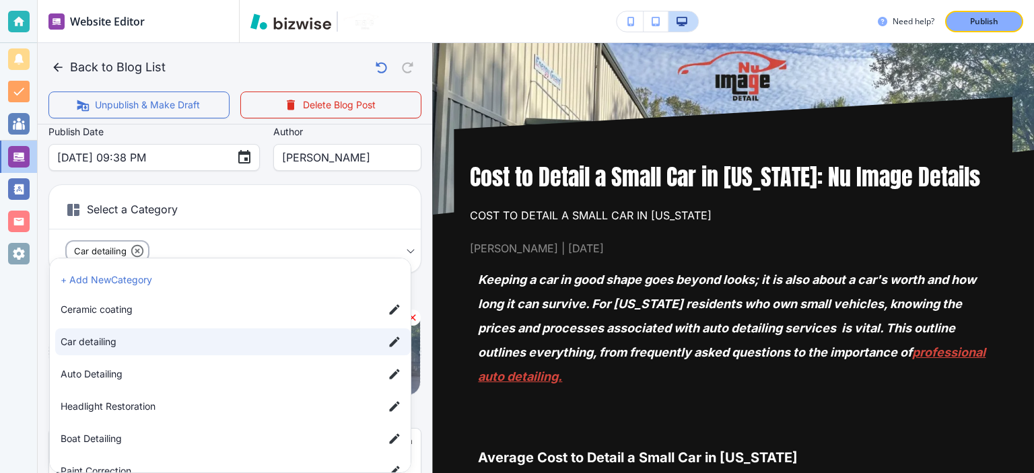
type input "a17a567b9bc7206218ab9"
click at [411, 174] on div at bounding box center [517, 236] width 1034 height 473
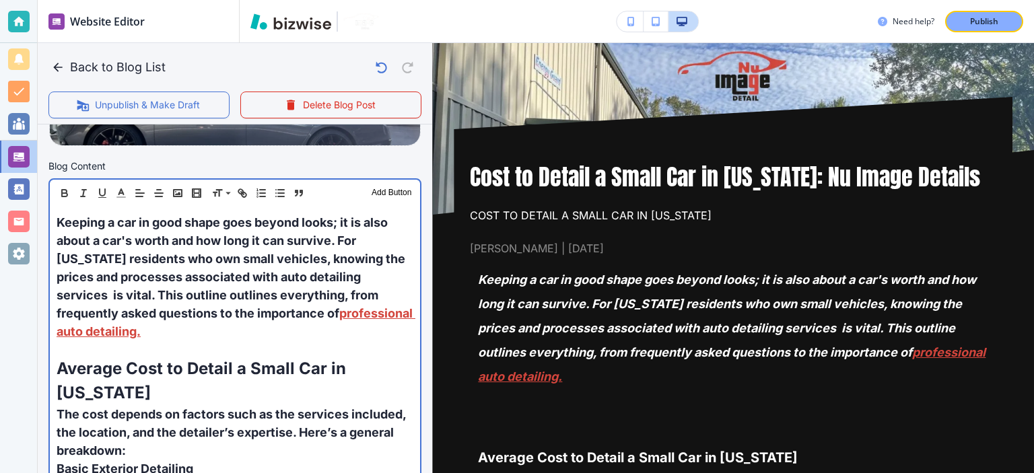
click at [390, 263] on p "Keeping a car in good shape goes beyond looks; it is also about a car's worth a…" at bounding box center [235, 276] width 357 height 127
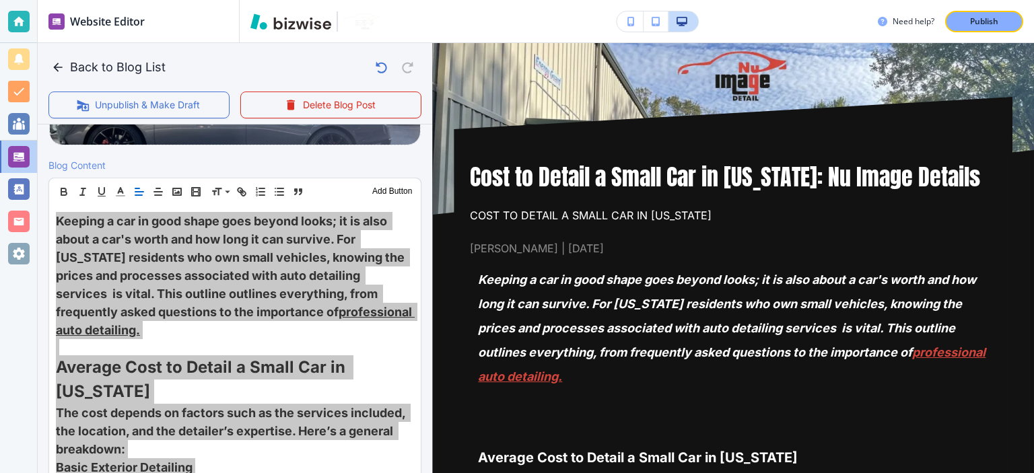
scroll to position [406, 0]
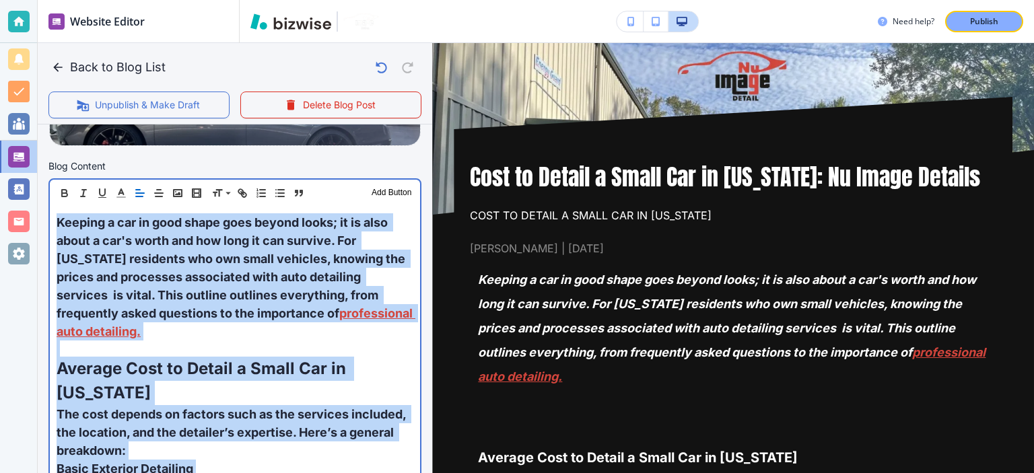
click at [244, 262] on span "Keeping a car in good shape goes beyond looks; it is also about a car's worth a…" at bounding box center [232, 267] width 351 height 105
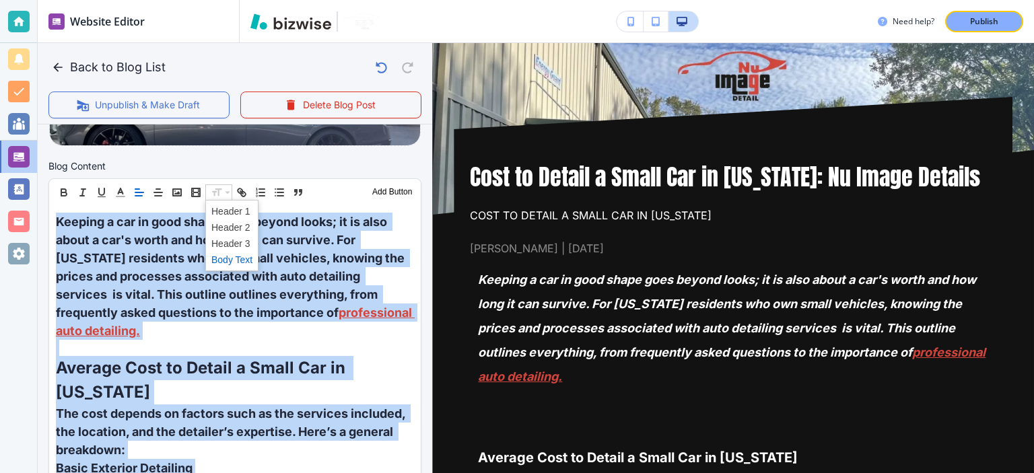
click at [240, 257] on span at bounding box center [231, 260] width 41 height 16
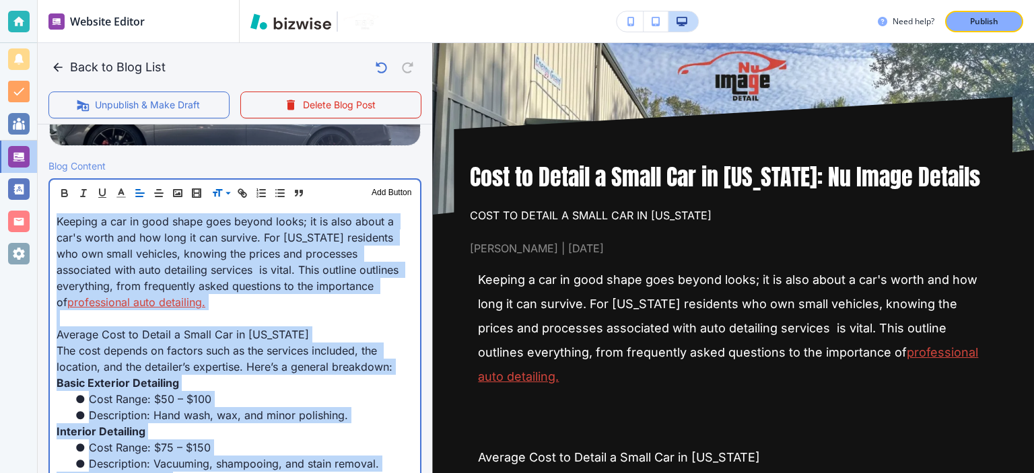
scroll to position [407, 0]
click at [240, 257] on span "Keeping a car in good shape goes beyond looks; it is also about a car's worth a…" at bounding box center [229, 261] width 345 height 94
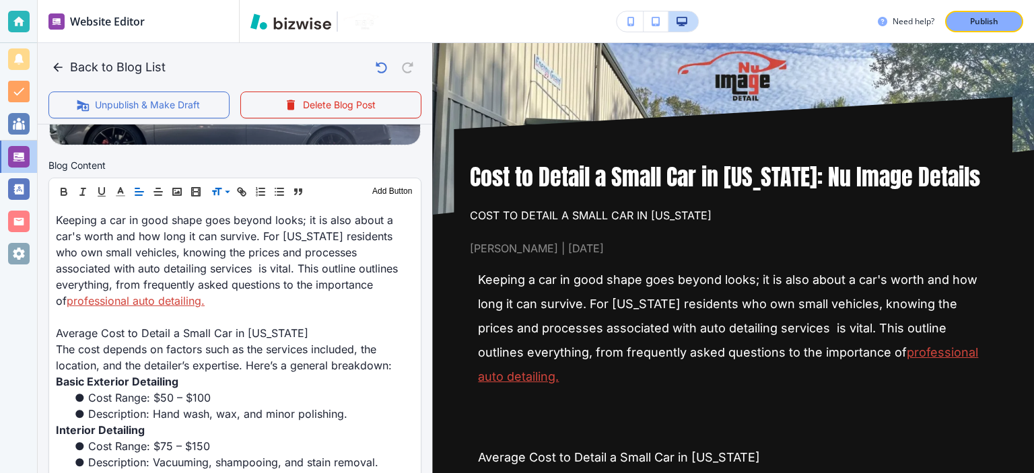
scroll to position [406, 0]
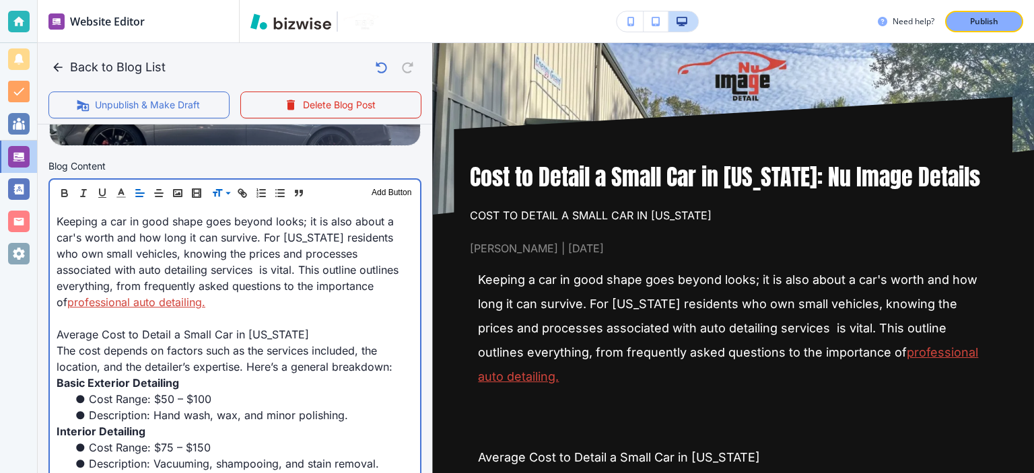
click at [213, 320] on p at bounding box center [235, 318] width 357 height 16
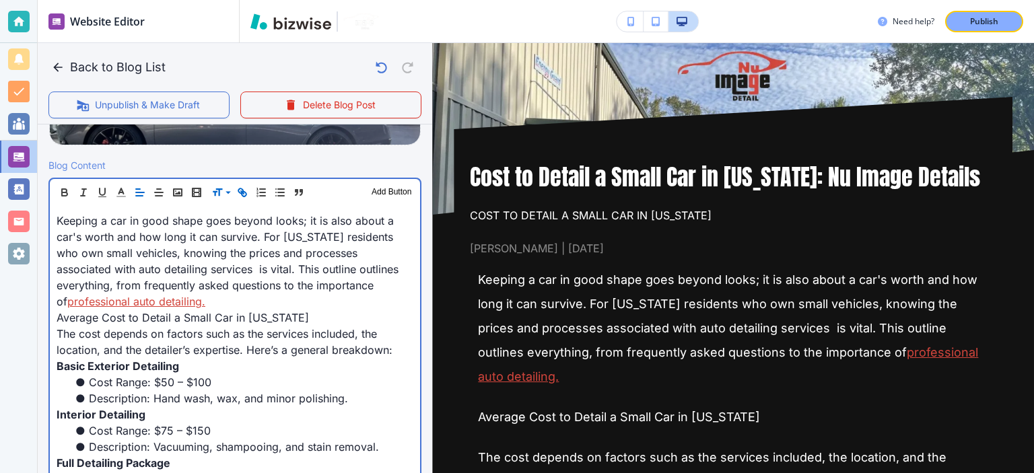
scroll to position [310, 0]
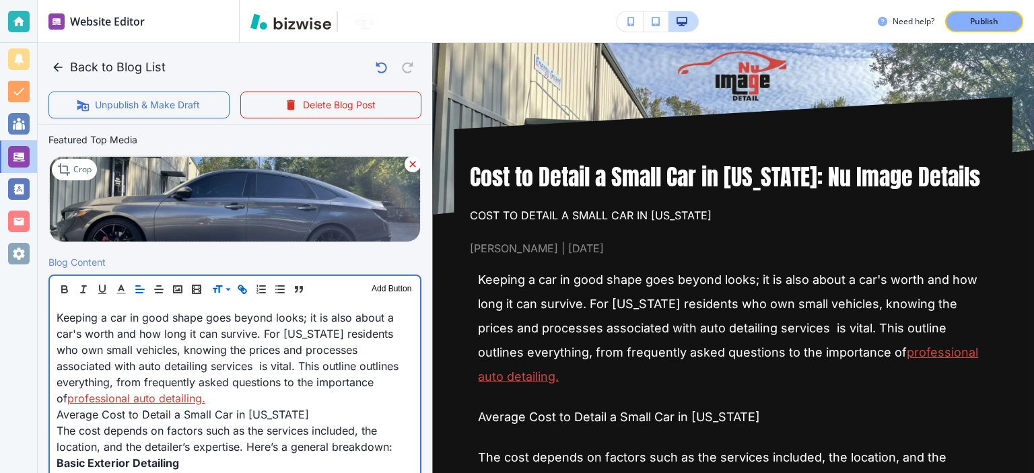
click at [273, 417] on span "Average Cost to Detail a Small Car in Virginia" at bounding box center [183, 414] width 252 height 13
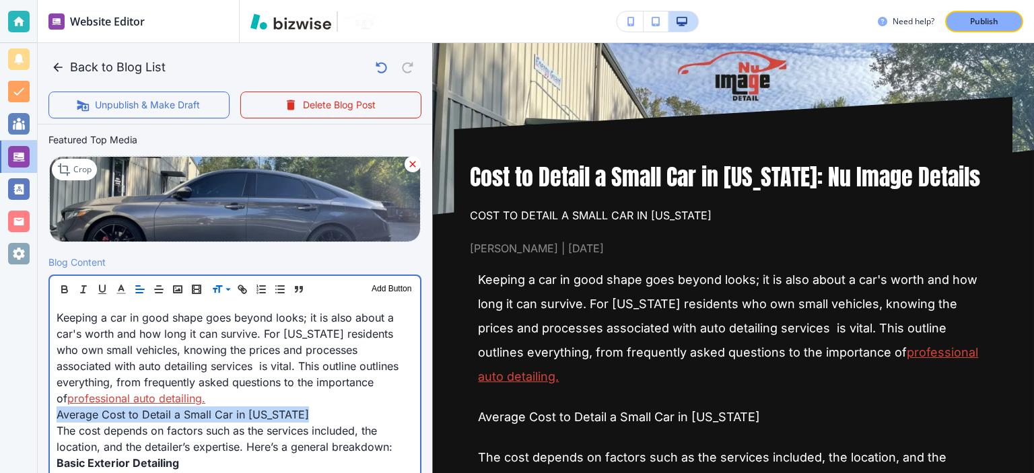
click at [273, 417] on span "Average Cost to Detail a Small Car in Virginia" at bounding box center [183, 414] width 252 height 13
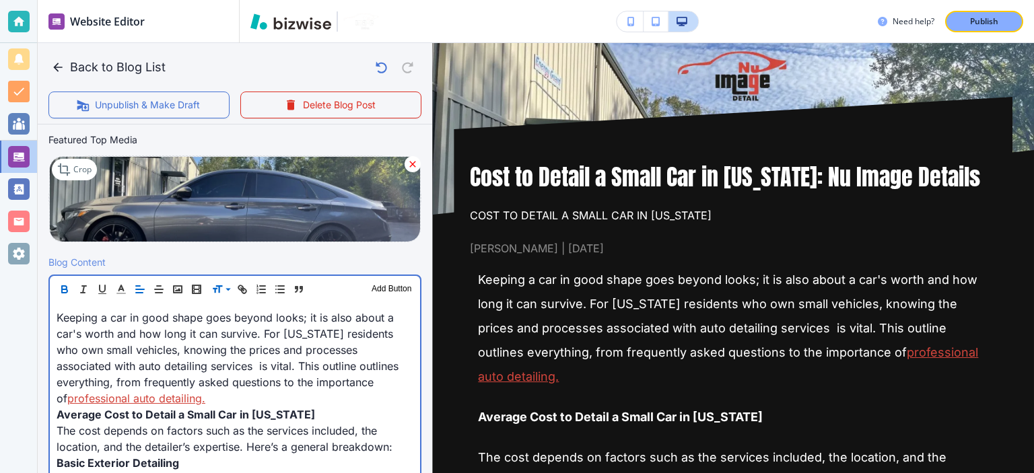
click at [277, 377] on span "Keeping a car in good shape goes beyond looks; it is also about a car's worth a…" at bounding box center [229, 358] width 345 height 94
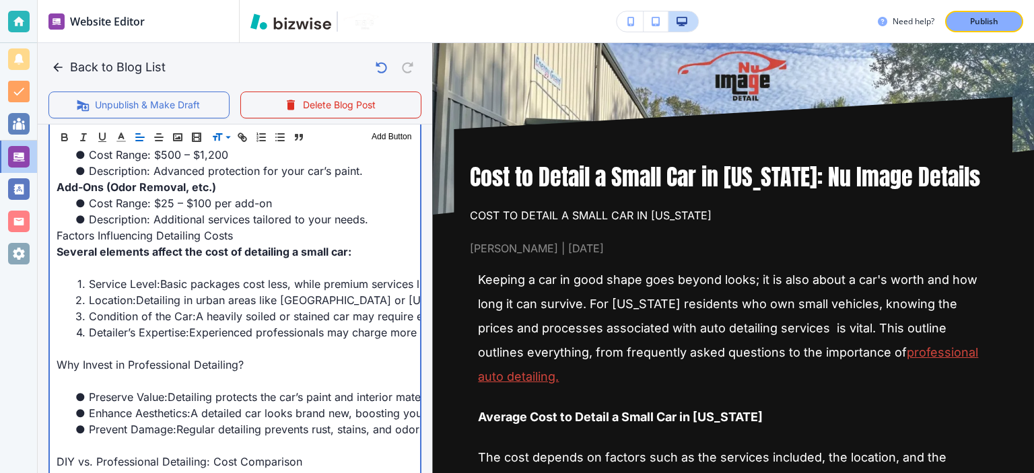
scroll to position [781, 0]
click at [301, 266] on p at bounding box center [235, 266] width 357 height 16
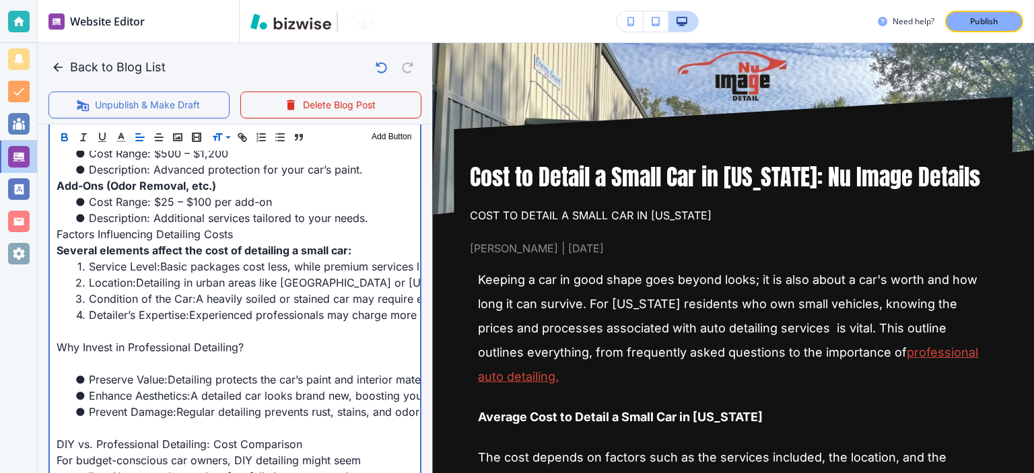
click at [256, 326] on p at bounding box center [235, 331] width 357 height 16
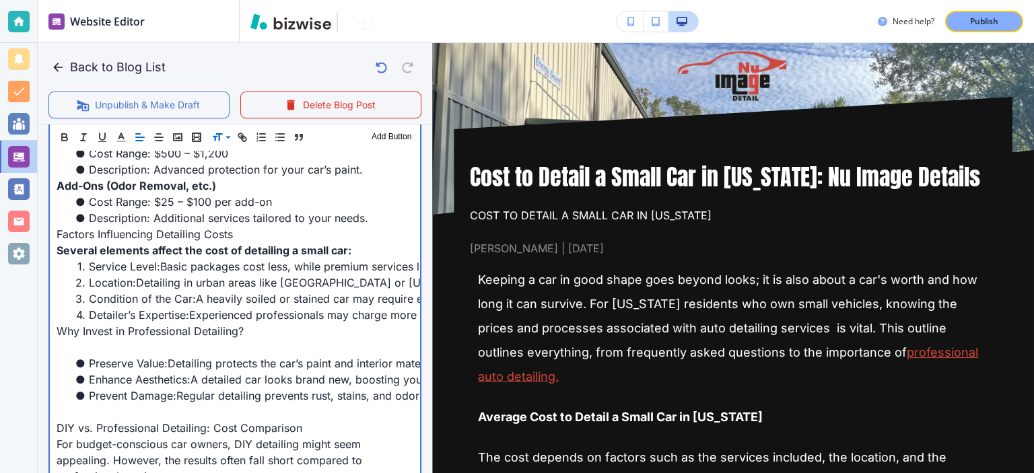
click at [256, 351] on p at bounding box center [235, 347] width 357 height 16
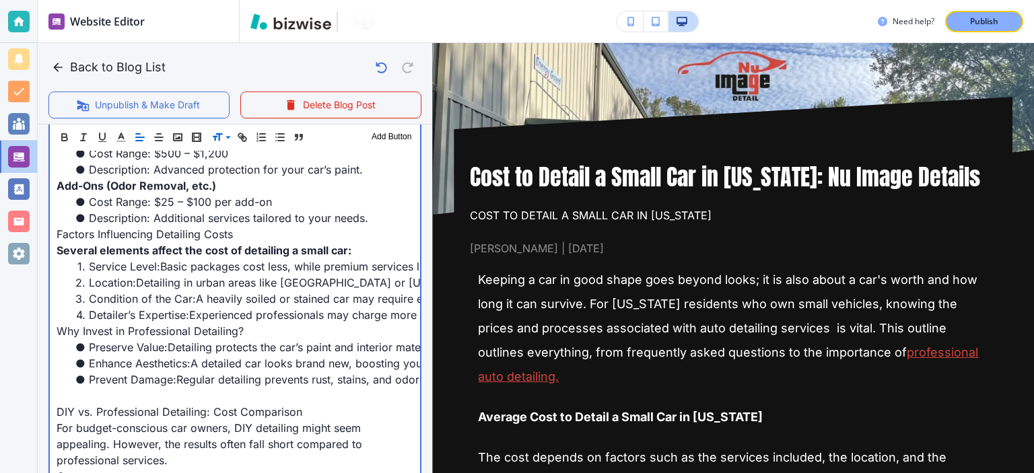
click at [237, 328] on span "Why Invest in Professional Detailing?" at bounding box center [150, 330] width 187 height 13
click at [237, 328] on span "Why Invest in Professional Detailing?" at bounding box center [155, 330] width 197 height 13
click at [276, 396] on p at bounding box center [235, 396] width 357 height 16
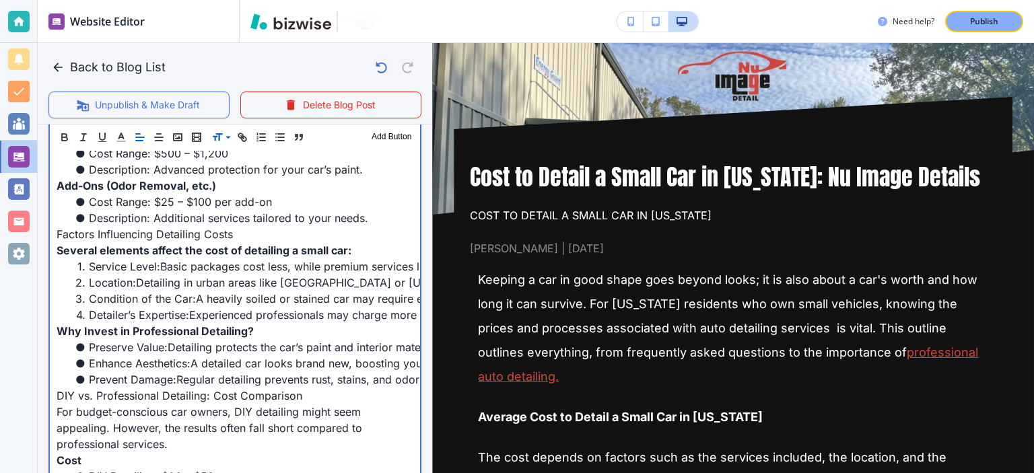
click at [276, 390] on span "DIY vs. Professional Detailing: Cost Comparison" at bounding box center [180, 395] width 246 height 13
click at [277, 390] on span "DIY vs. Professional Detailing: Cost Comparison" at bounding box center [184, 395] width 254 height 13
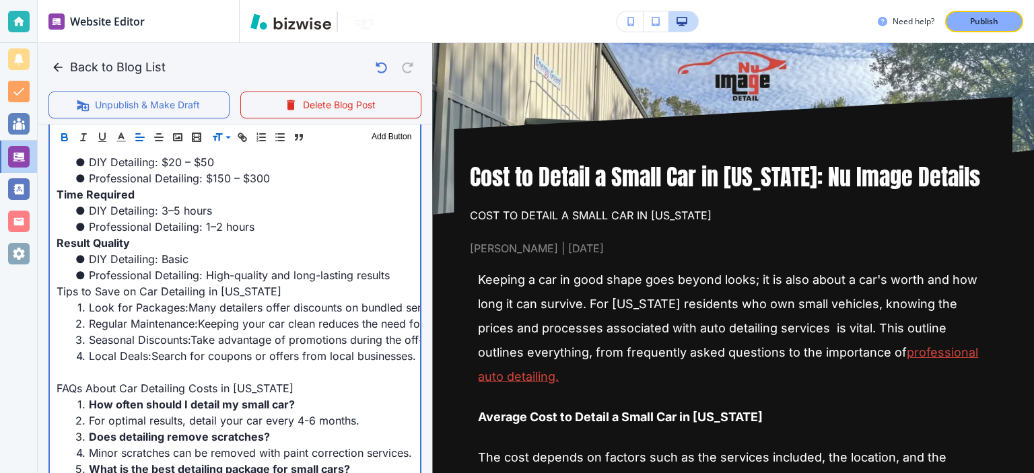
scroll to position [1252, 0]
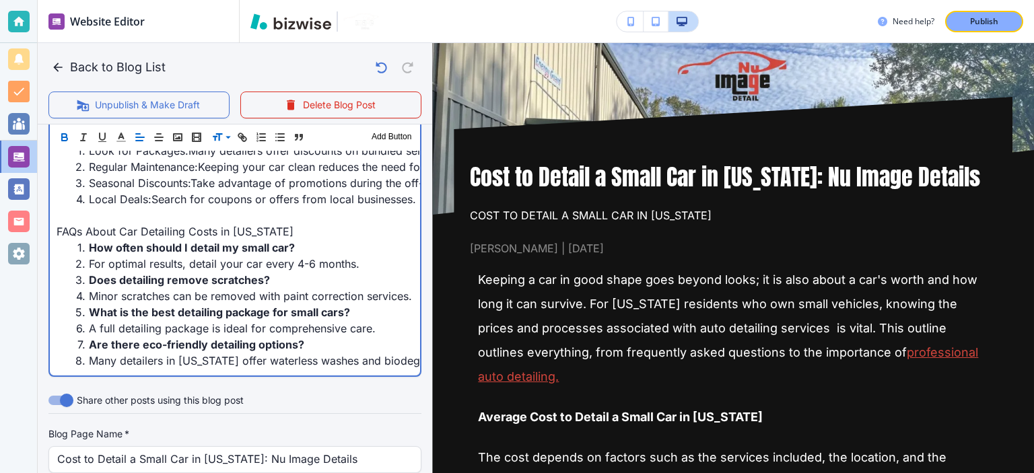
click at [197, 212] on p at bounding box center [235, 215] width 357 height 16
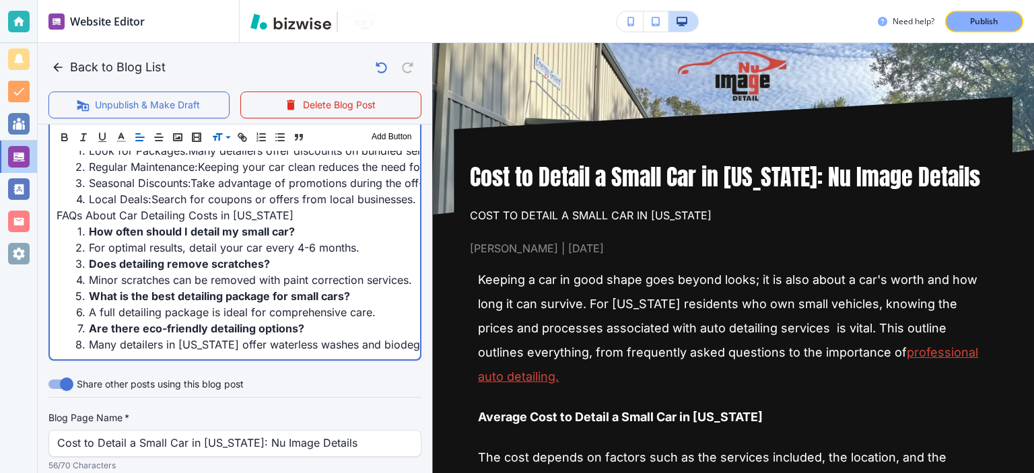
click at [201, 215] on span "FAQs About Car Detailing Costs in Virginia" at bounding box center [175, 215] width 237 height 13
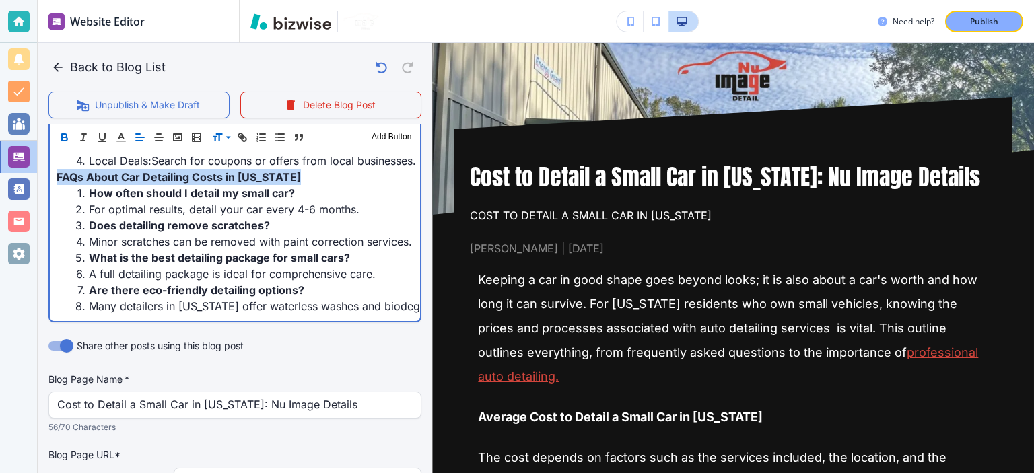
click at [218, 72] on li "DIY Detailing: Basic" at bounding box center [243, 64] width 341 height 16
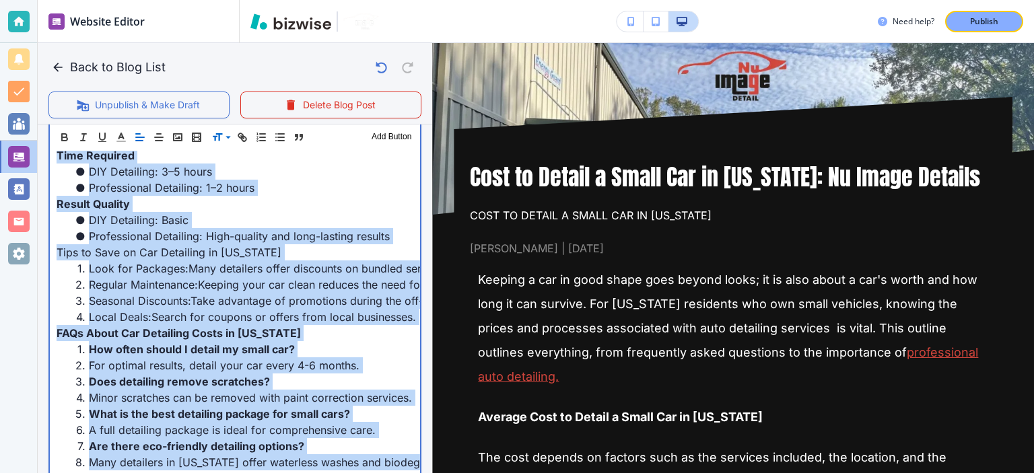
copy div "Keeping a car in good shape goes beyond looks; it is also about a car's worth a…"
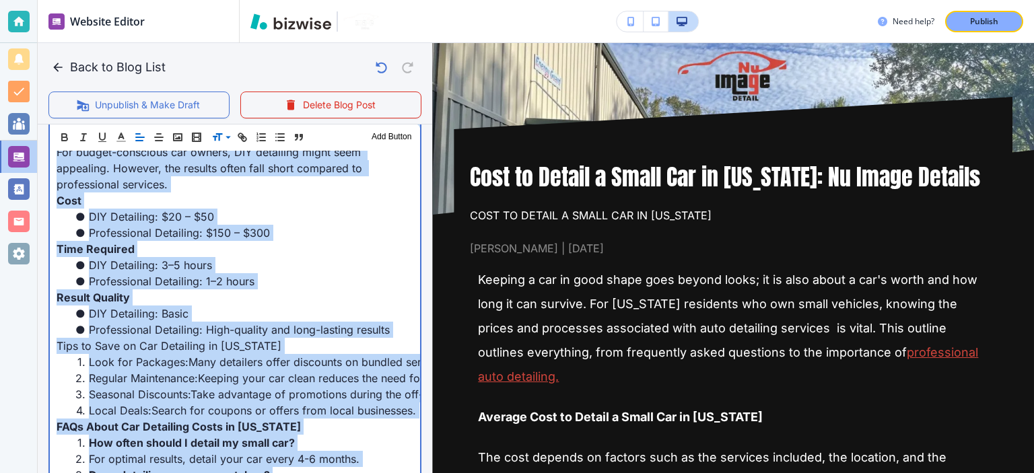
scroll to position [1449, 0]
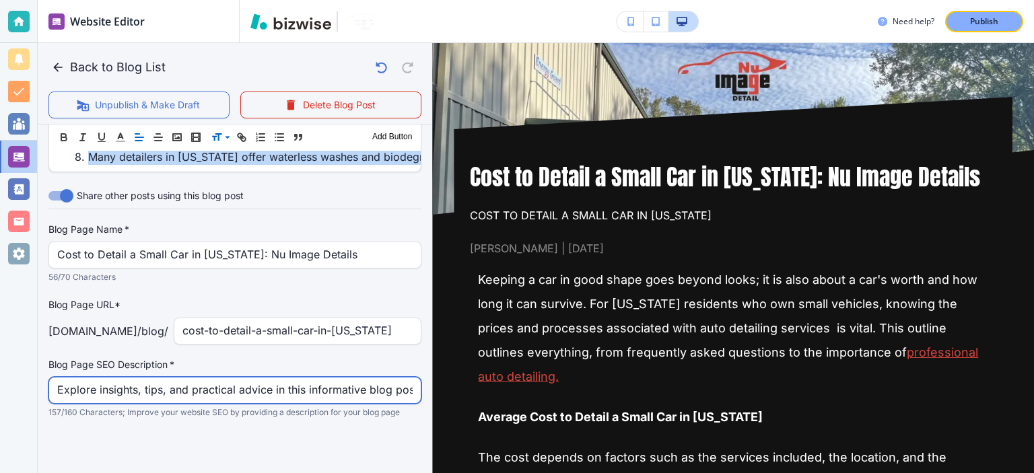
click at [310, 386] on input "Explore insights, tips, and practical advice in this informative blog post. Dis…" at bounding box center [234, 391] width 355 height 26
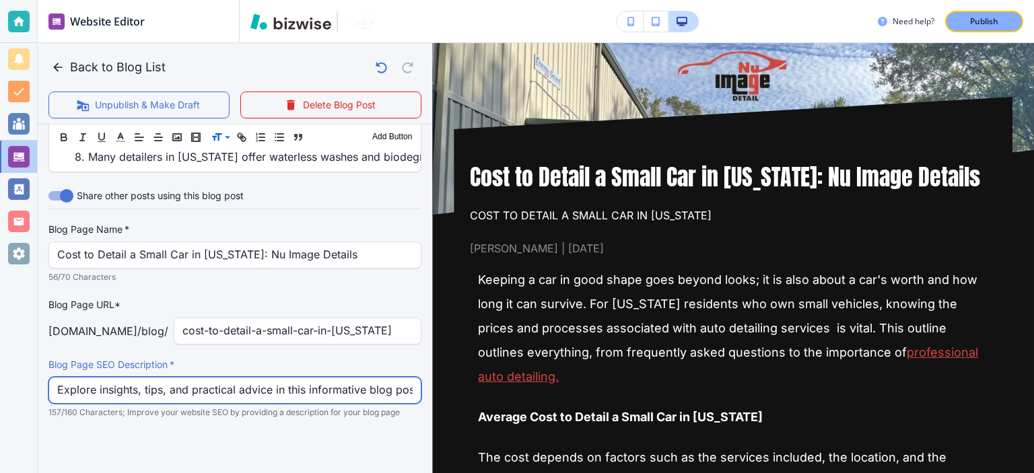
paste input "small car detailing costs in Virginia. Learn pricing, factors, and tips to save…"
type input "Explore small car detailing costs in Virginia. Learn pricing, factors, and tips…"
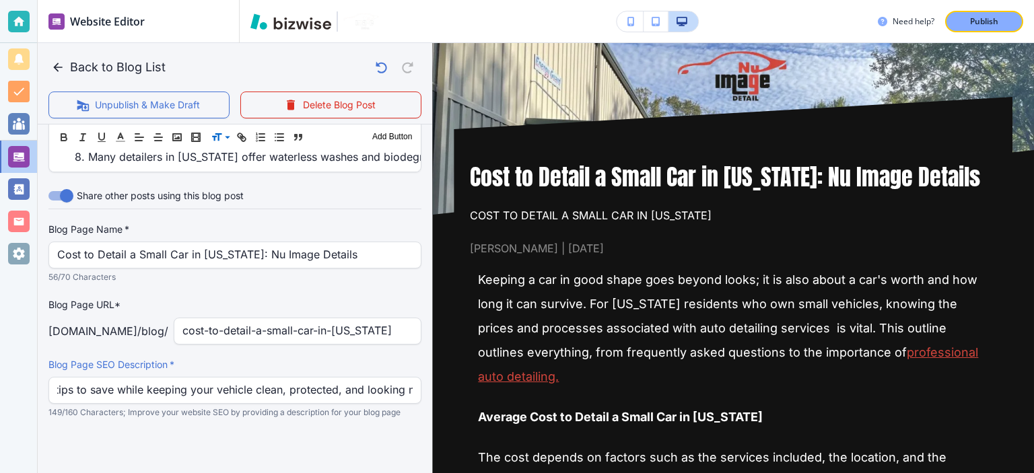
click at [369, 357] on div "Blog Page Name   * Cost to Detail a Small Car in Virginia: Nu Image Details Blo…" at bounding box center [234, 321] width 373 height 197
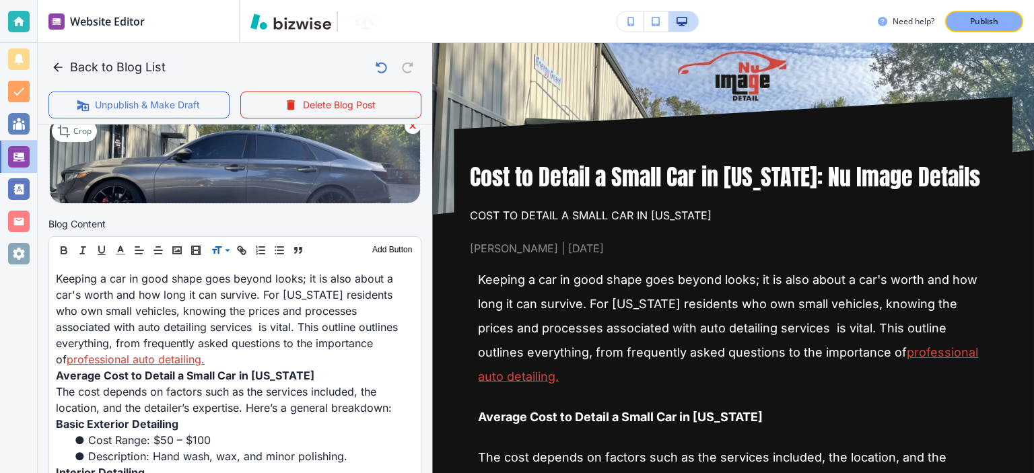
scroll to position [0, 0]
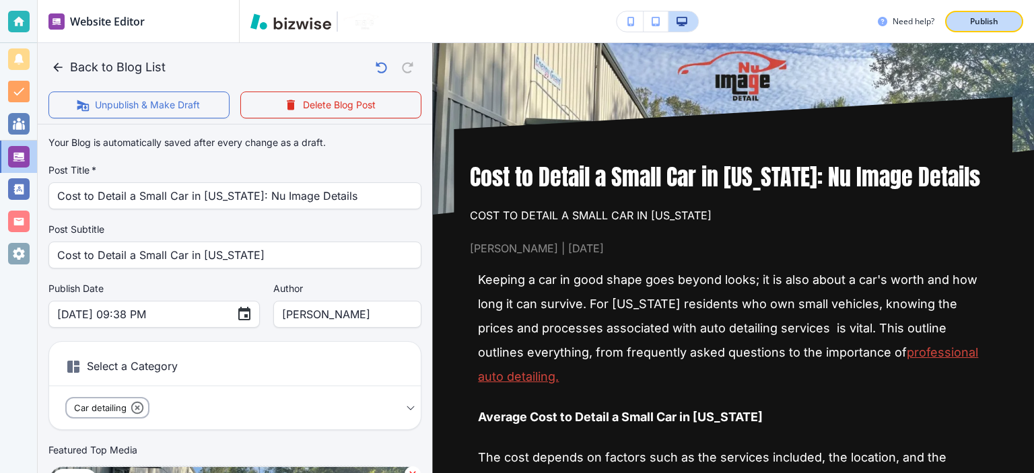
click at [1009, 24] on button "Publish" at bounding box center [984, 22] width 78 height 22
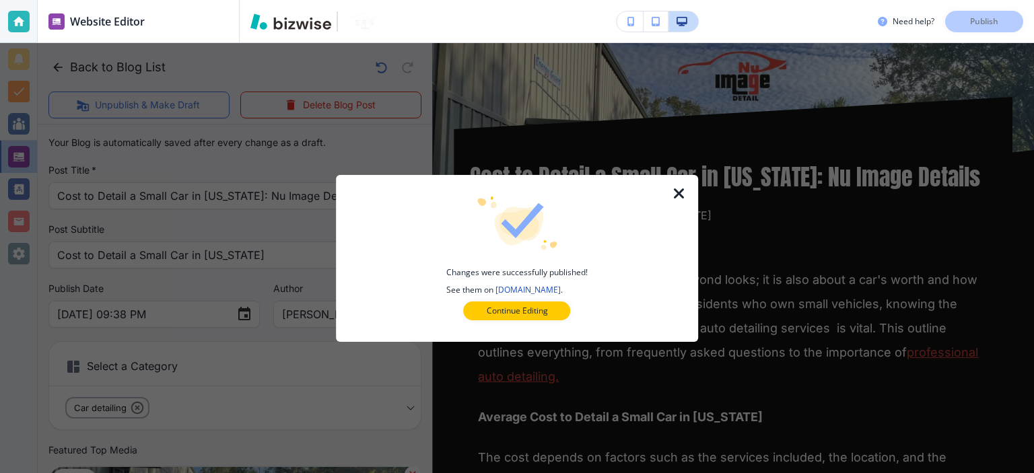
click at [681, 194] on icon "button" at bounding box center [679, 194] width 16 height 16
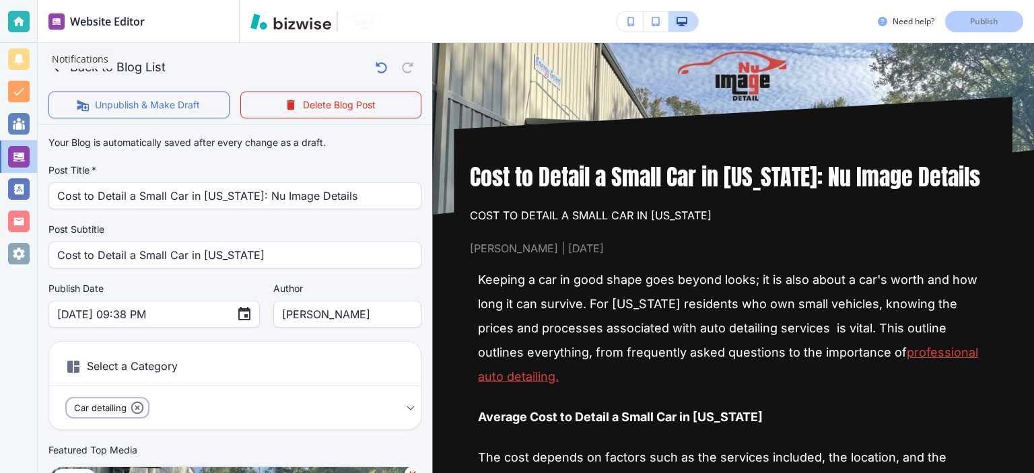
click at [66, 61] on p "Notifications" at bounding box center [80, 58] width 57 height 13
drag, startPoint x: 140, startPoint y: 62, endPoint x: 160, endPoint y: 57, distance: 20.7
click at [140, 61] on button "Back to Blog List" at bounding box center [109, 67] width 122 height 27
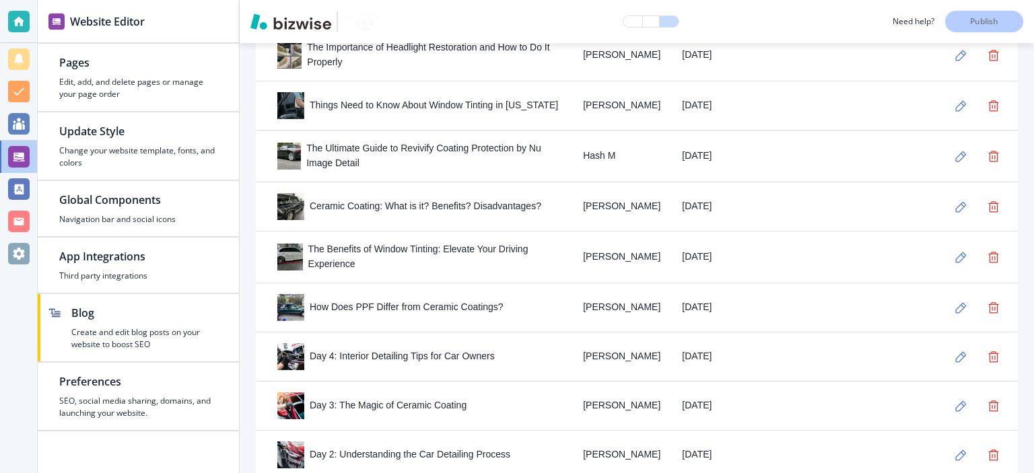
scroll to position [1727, 0]
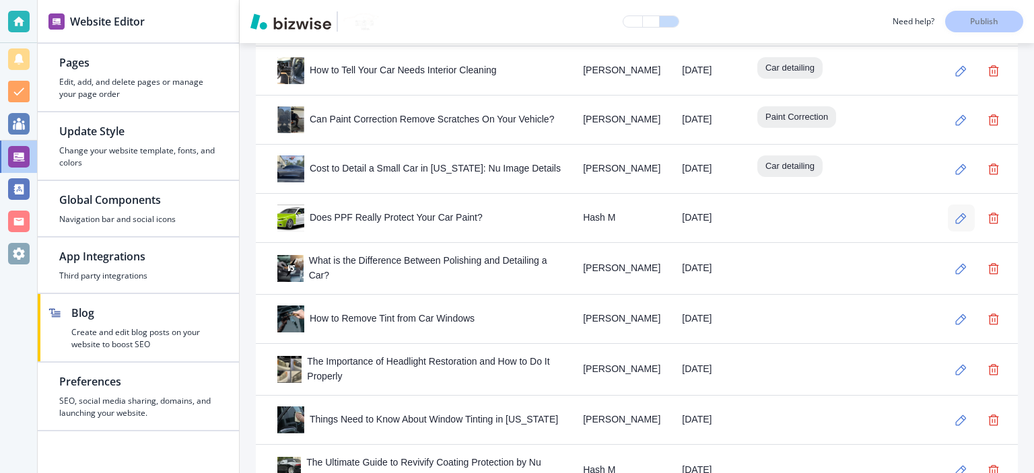
click at [955, 213] on icon "button" at bounding box center [960, 218] width 11 height 11
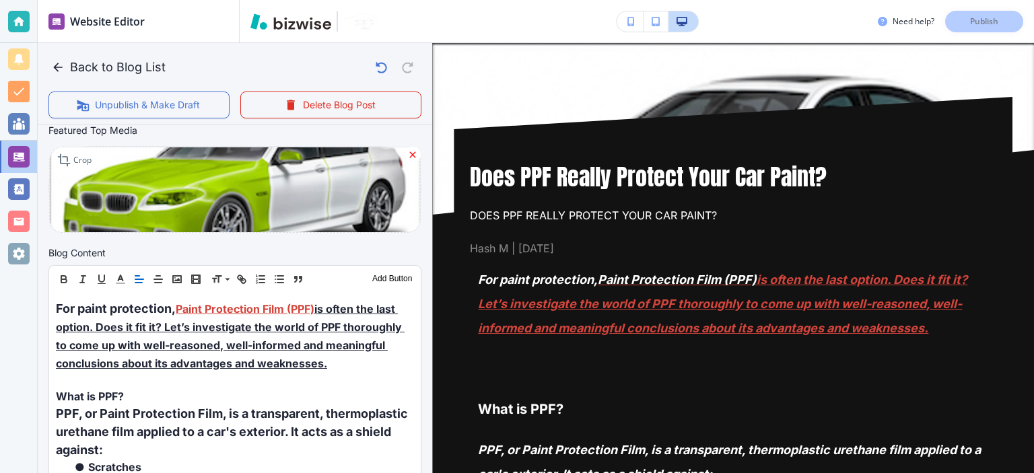
scroll to position [0, 0]
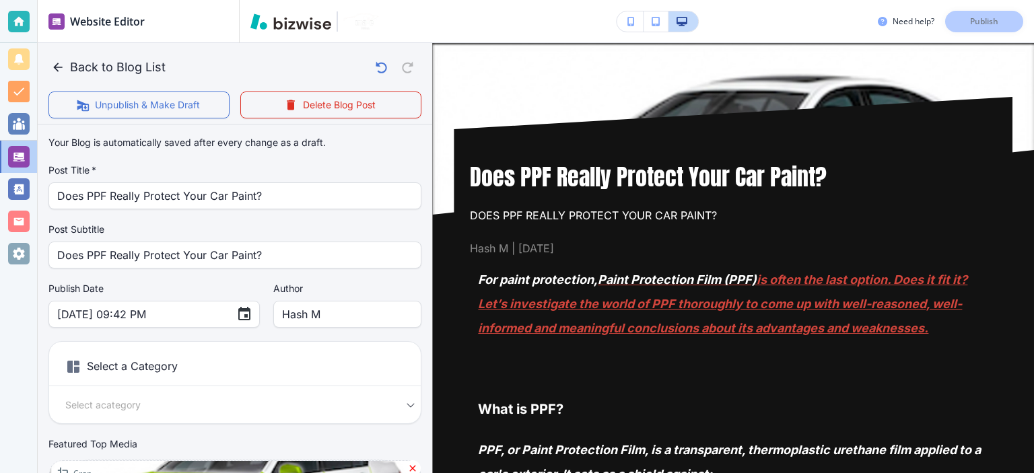
click at [197, 415] on div "Select a Category Select a category Select a Category" at bounding box center [234, 382] width 373 height 83
click at [93, 0] on body "Website Editor Pages Edit, add, and delete pages or manage your page order Upda…" at bounding box center [517, 0] width 1034 height 0
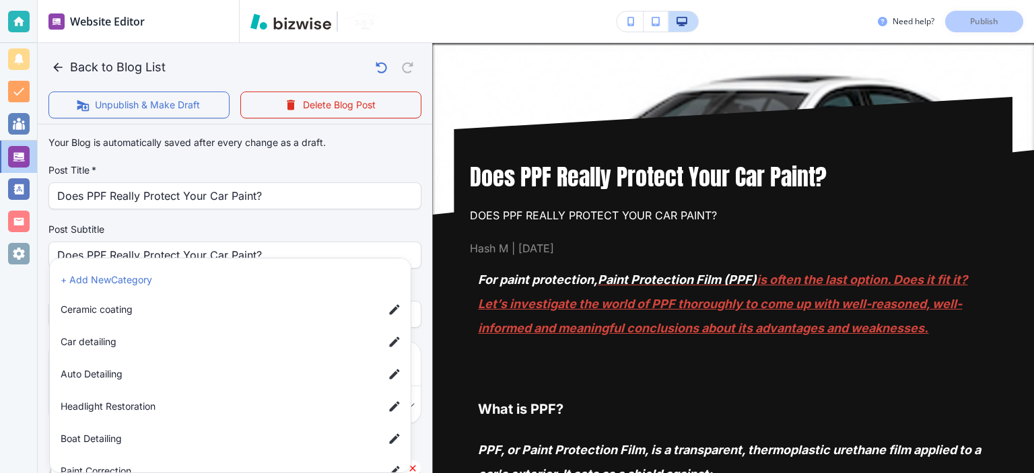
click at [115, 283] on li "+ Add New Category" at bounding box center [232, 280] width 355 height 22
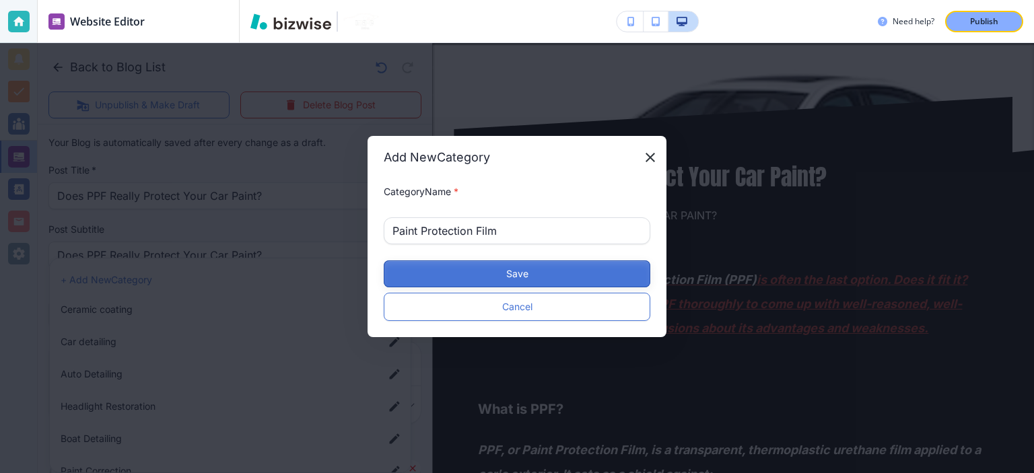
type input "Paint Protection Film"
click at [587, 273] on button "Save" at bounding box center [517, 273] width 266 height 27
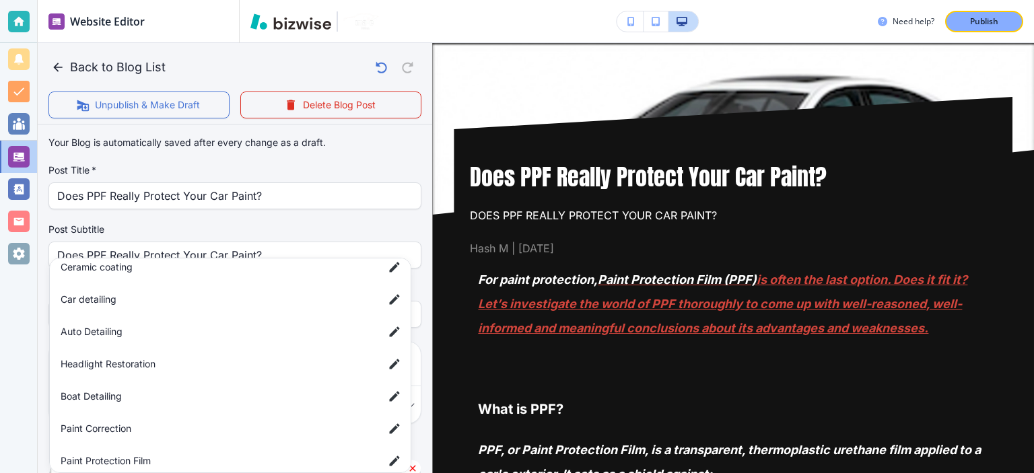
scroll to position [55, 0]
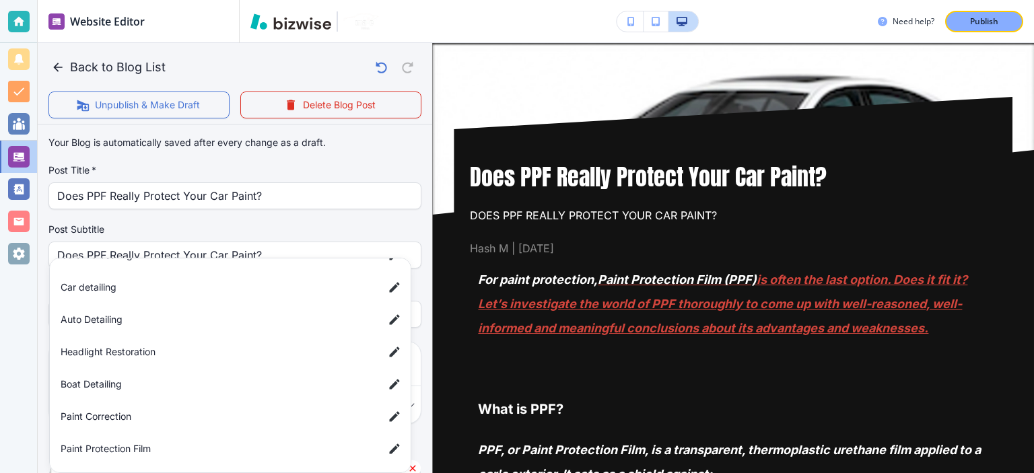
click at [120, 444] on span "Paint Protection Film" at bounding box center [217, 448] width 312 height 15
type input "aaff4b42cef7329619c3f"
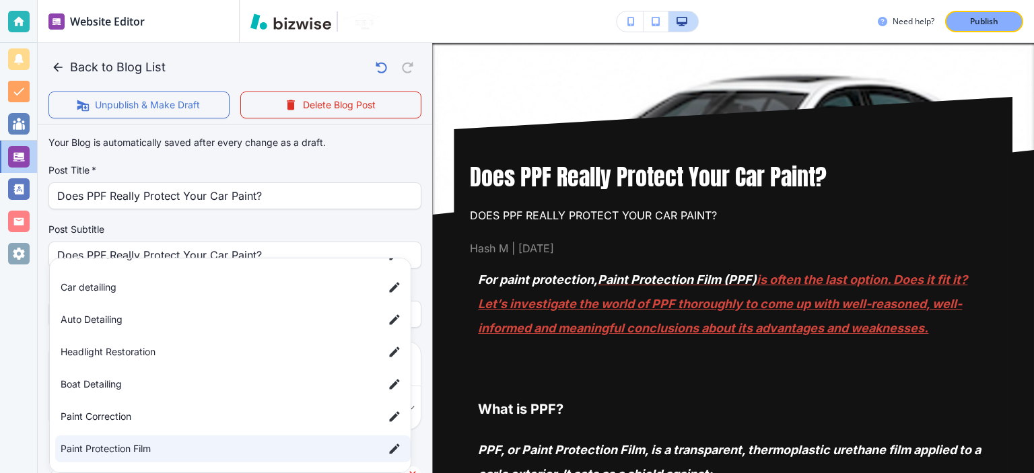
click at [406, 221] on div at bounding box center [517, 236] width 1034 height 473
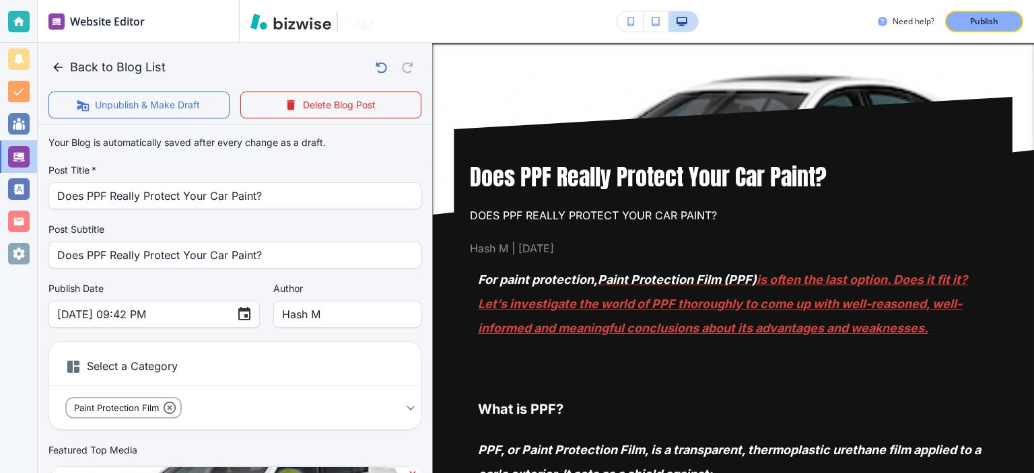
scroll to position [157, 0]
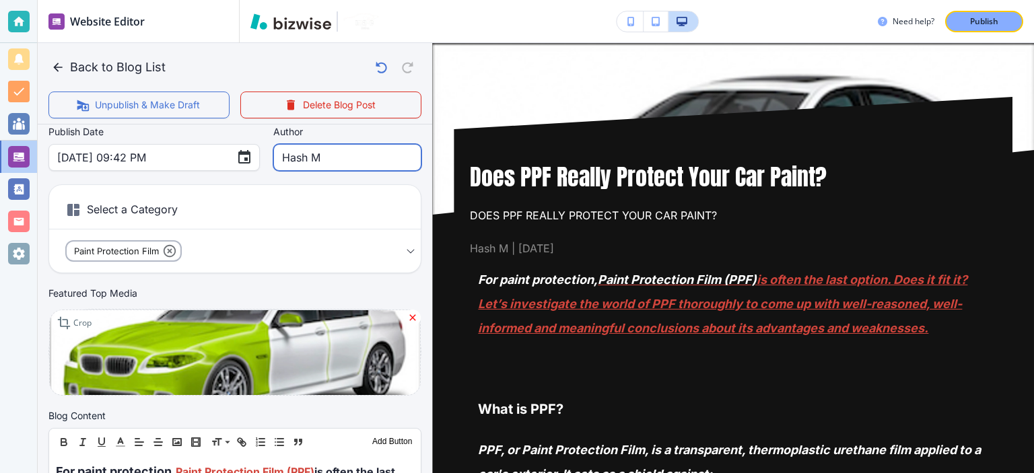
click at [312, 155] on input "Hash M" at bounding box center [347, 158] width 131 height 26
type input "chris"
click at [406, 128] on label "Author" at bounding box center [347, 131] width 148 height 13
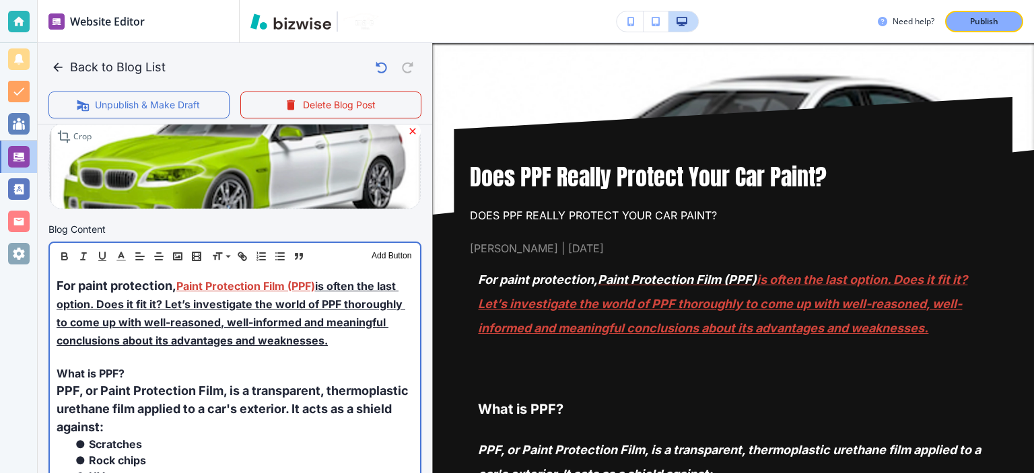
scroll to position [344, 0]
drag, startPoint x: 390, startPoint y: 341, endPoint x: 320, endPoint y: 284, distance: 90.4
click at [320, 284] on p "For paint protection, Paint Protection Film (PPF) is often the last option. Doe…" at bounding box center [235, 312] width 357 height 73
copy link "is often the last option. Does it fit it? Let’s investigate the world of PPF th…"
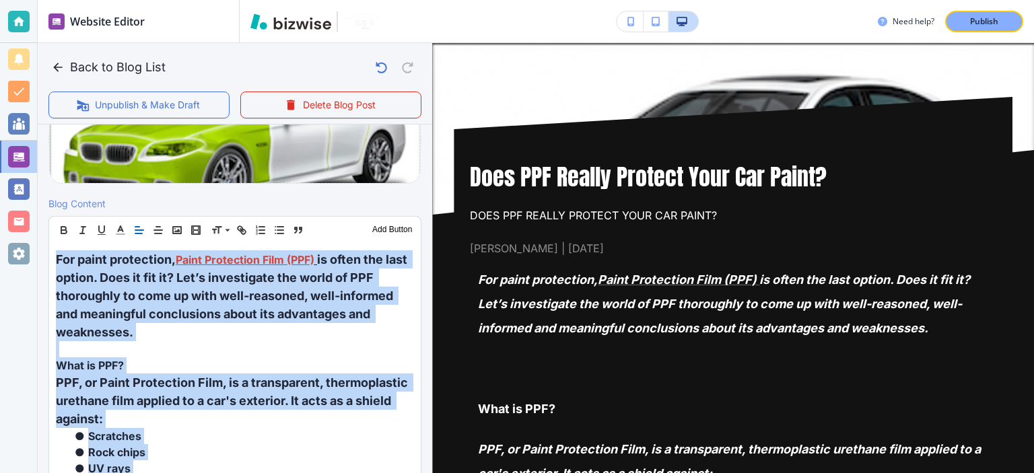
scroll to position [369, 0]
click at [234, 293] on span at bounding box center [231, 297] width 41 height 16
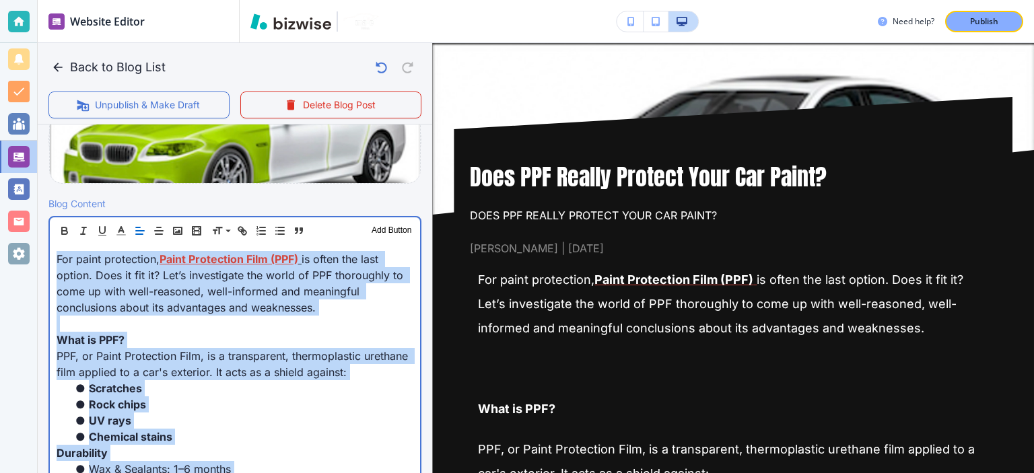
click at [318, 317] on p at bounding box center [235, 324] width 357 height 16
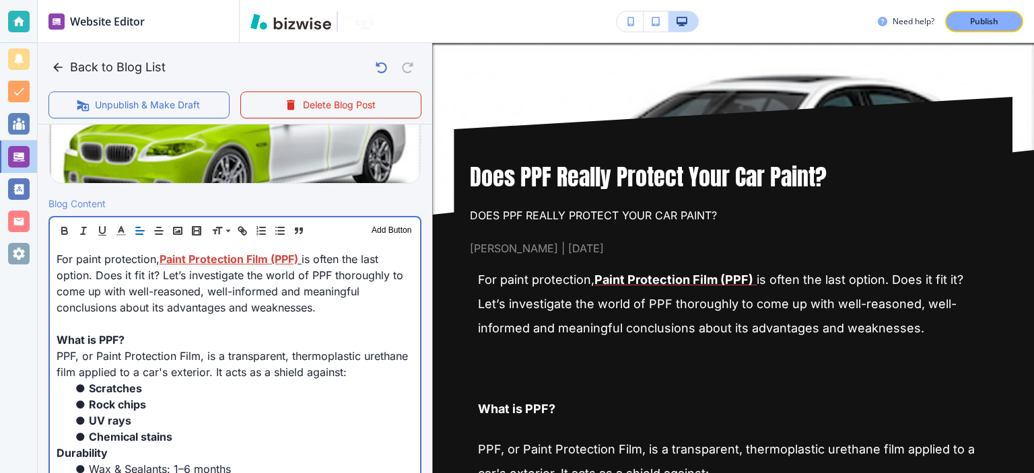
click at [334, 326] on p at bounding box center [235, 324] width 357 height 16
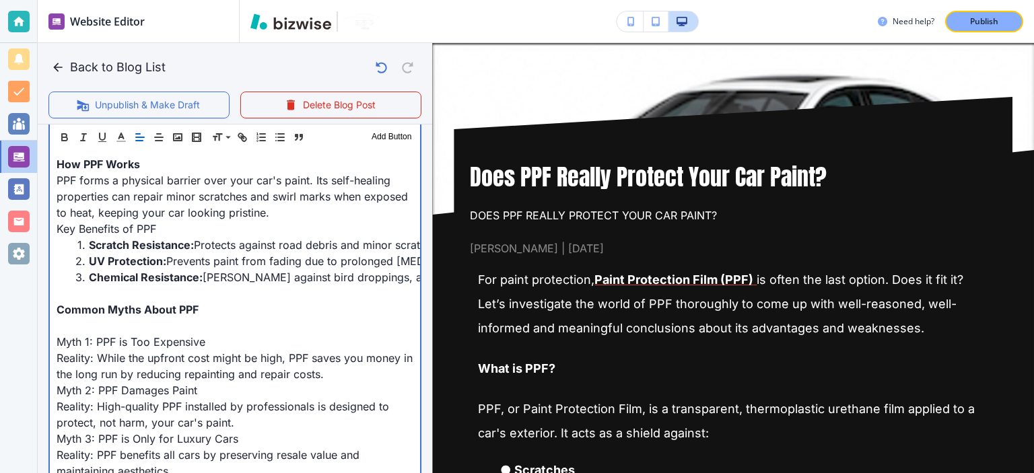
scroll to position [775, 0]
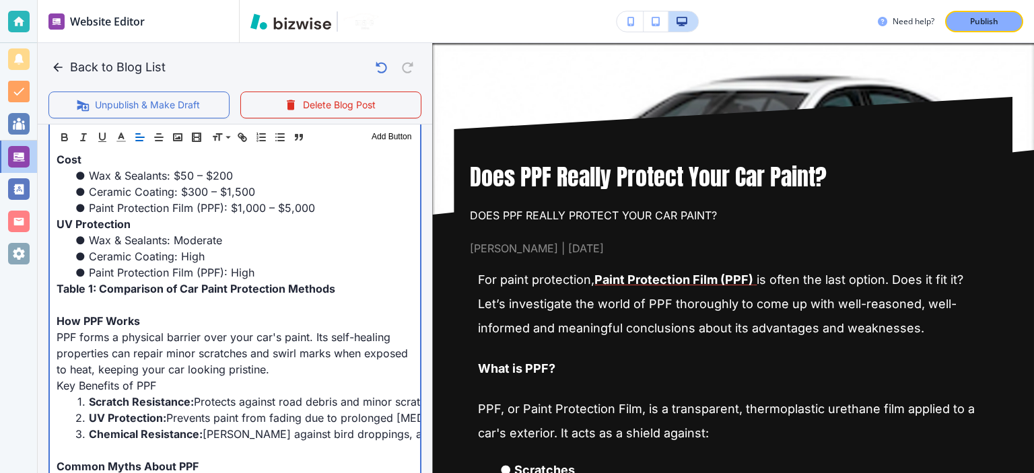
click at [95, 306] on p at bounding box center [235, 305] width 357 height 16
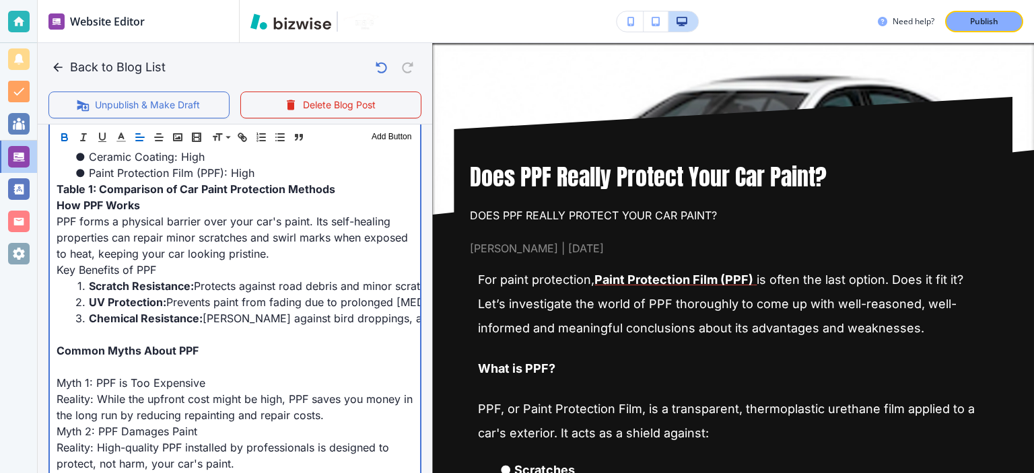
scroll to position [932, 0]
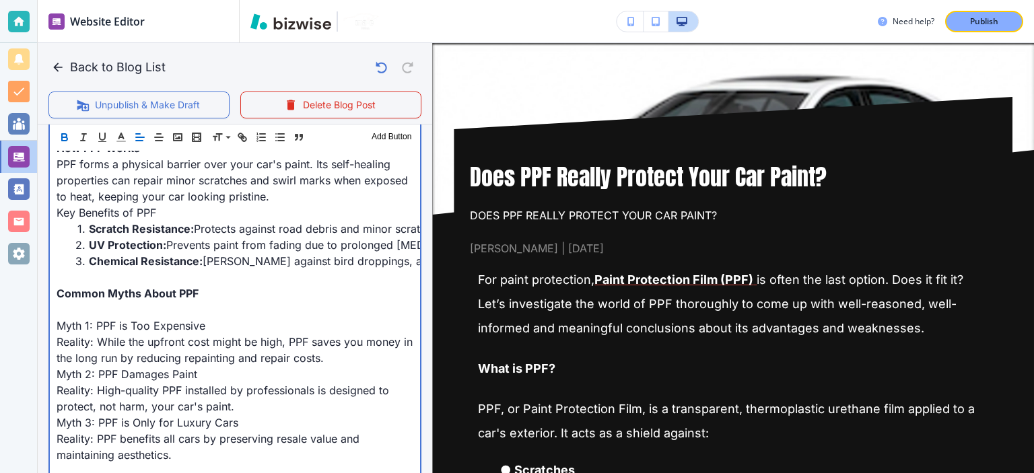
click at [134, 274] on p at bounding box center [235, 277] width 357 height 16
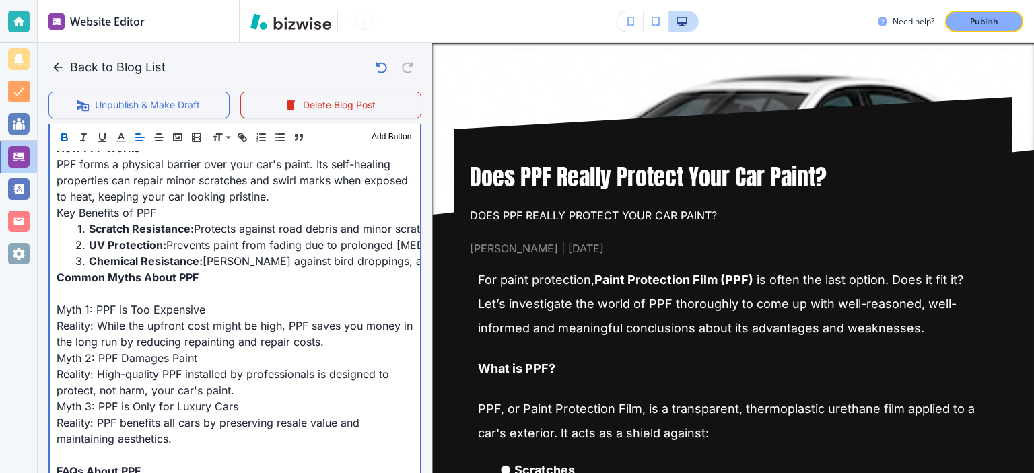
click at [117, 297] on p at bounding box center [235, 293] width 357 height 16
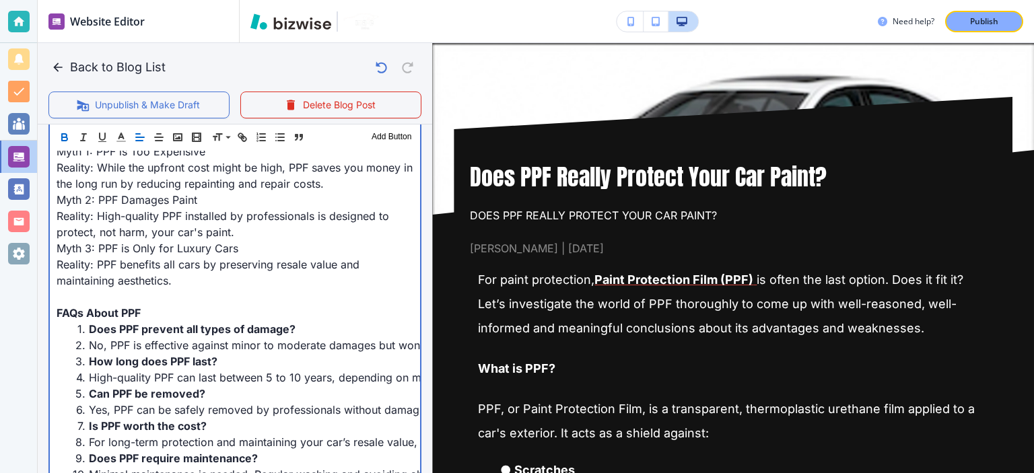
scroll to position [1090, 0]
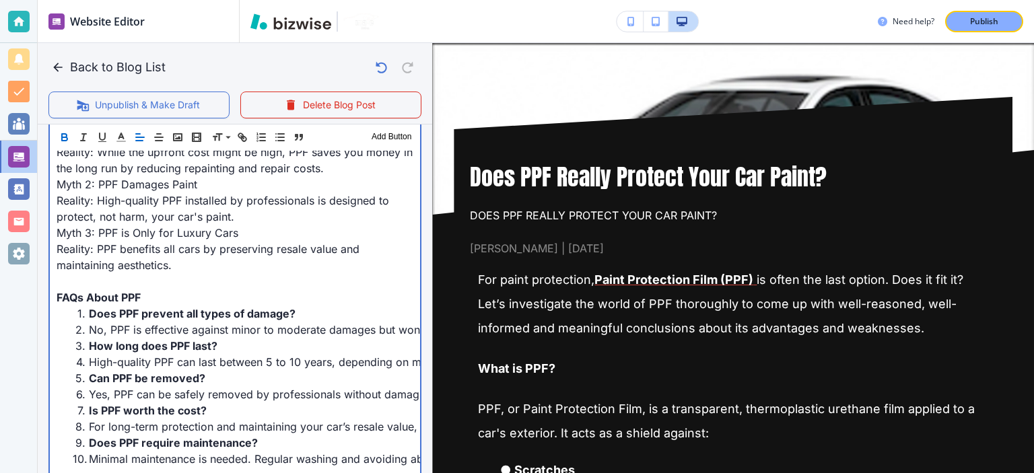
click at [118, 270] on span "Reality: PPF benefits all cars by preserving resale value and maintaining aesth…" at bounding box center [210, 257] width 306 height 30
click at [121, 277] on p at bounding box center [235, 281] width 357 height 16
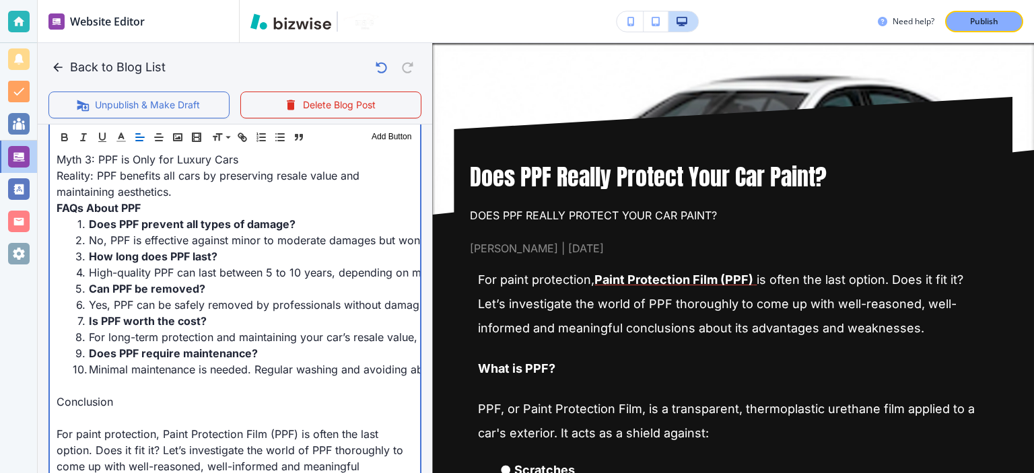
scroll to position [1246, 0]
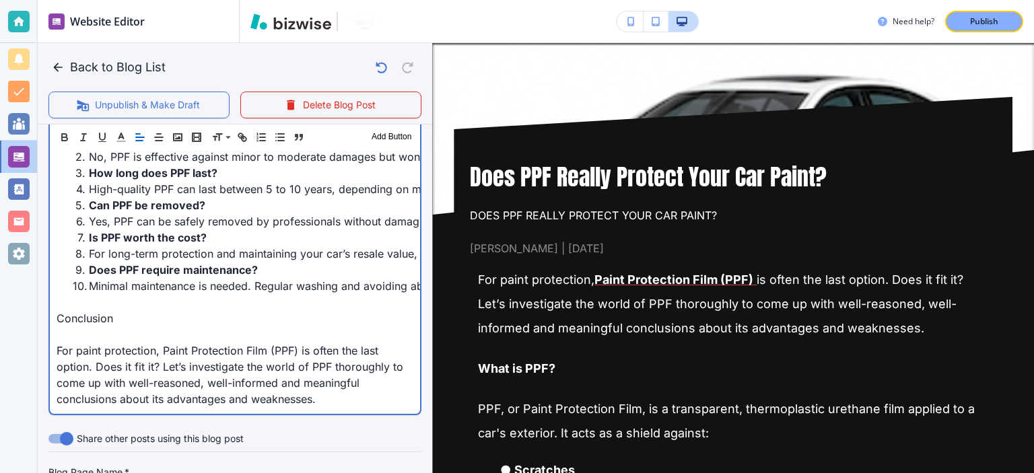
click at [273, 310] on p "Conclusion" at bounding box center [235, 318] width 357 height 16
click at [266, 294] on p at bounding box center [235, 302] width 357 height 16
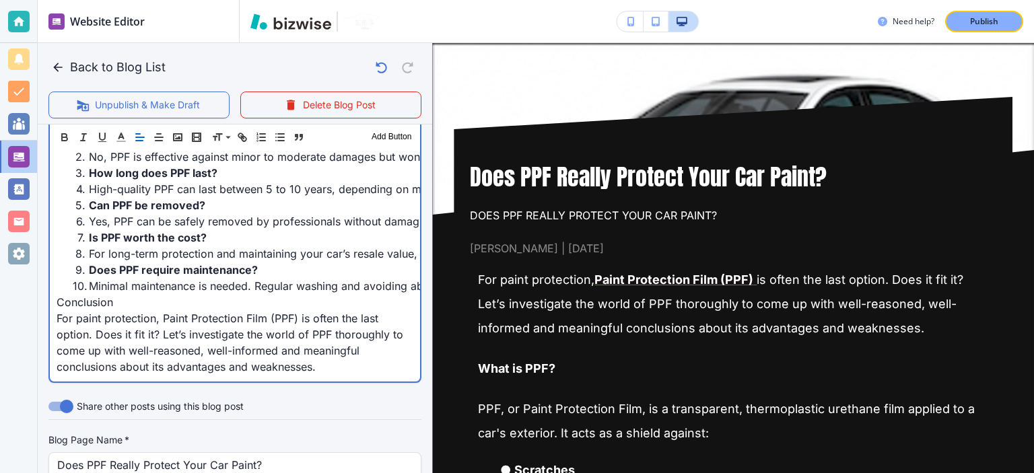
click at [67, 299] on span "Conclusion" at bounding box center [85, 301] width 57 height 13
click at [73, 297] on span "Summary" at bounding box center [81, 301] width 48 height 13
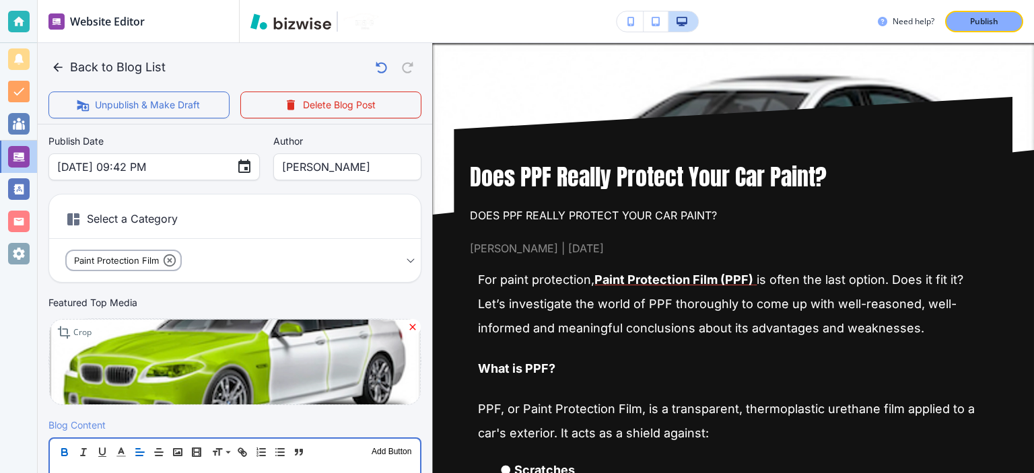
scroll to position [461, 0]
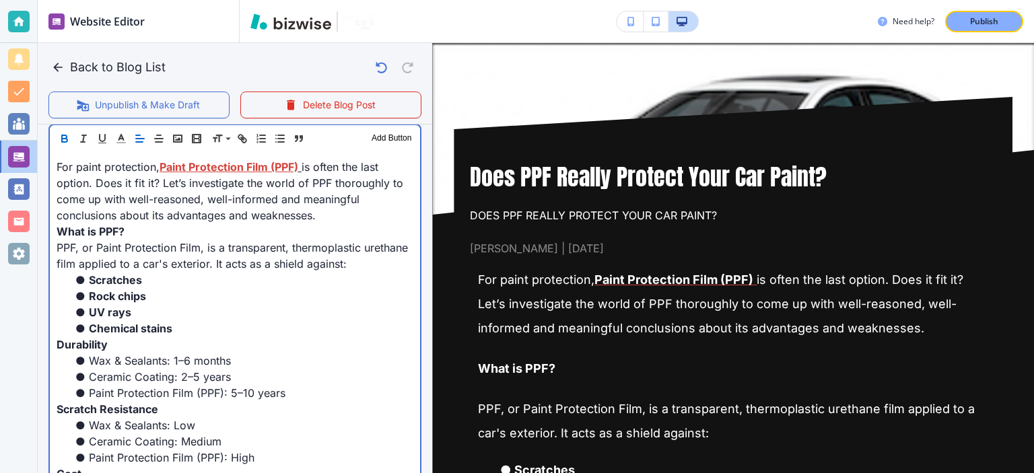
click at [293, 258] on span "PPF, or Paint Protection Film, is a transparent, thermoplastic urethane film ap…" at bounding box center [234, 256] width 355 height 30
click at [322, 254] on p "PPF, or Paint Protection Film, is a transparent, thermoplastic urethane film ap…" at bounding box center [235, 256] width 357 height 32
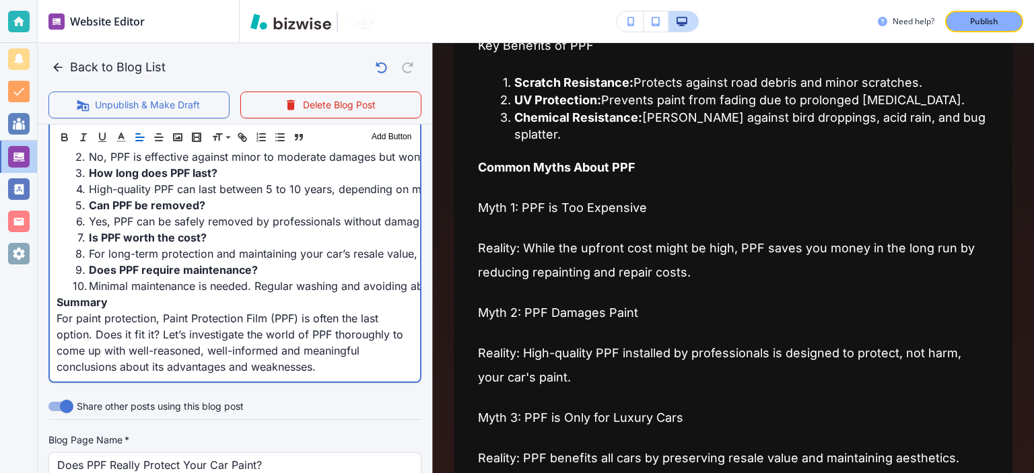
scroll to position [1246, 0]
click at [266, 316] on span "For paint protection, Paint Protection Film (PPF) is often the last option. Doe…" at bounding box center [232, 343] width 350 height 62
drag, startPoint x: 270, startPoint y: 316, endPoint x: 165, endPoint y: 322, distance: 105.1
click at [165, 322] on span "For paint protection, Paint Protection Film (PPF) is often the last option. Doe…" at bounding box center [232, 343] width 350 height 62
click at [96, 314] on span "For paint protection, PPF is often the last option. Does it fit it? Let’s inves…" at bounding box center [228, 343] width 342 height 62
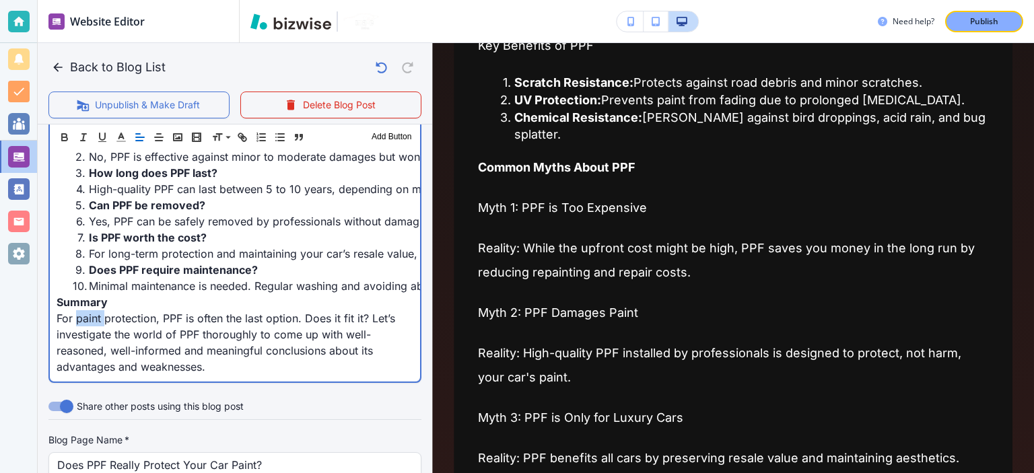
click at [96, 314] on span "For paint protection, PPF is often the last option. Does it fit it? Let’s inves…" at bounding box center [228, 343] width 342 height 62
click at [234, 316] on span "For car protection, PPF is often the last option. Does it fit it? Let’s investi…" at bounding box center [223, 343] width 333 height 62
click at [311, 317] on span "For car protection, PPF is often the last option. Does it fit it? Let’s investi…" at bounding box center [223, 343] width 333 height 62
click at [350, 320] on span "For car protection, PPF is often the last option. Does it fit it? Let’s investi…" at bounding box center [223, 343] width 333 height 62
drag, startPoint x: 171, startPoint y: 314, endPoint x: 151, endPoint y: 314, distance: 20.2
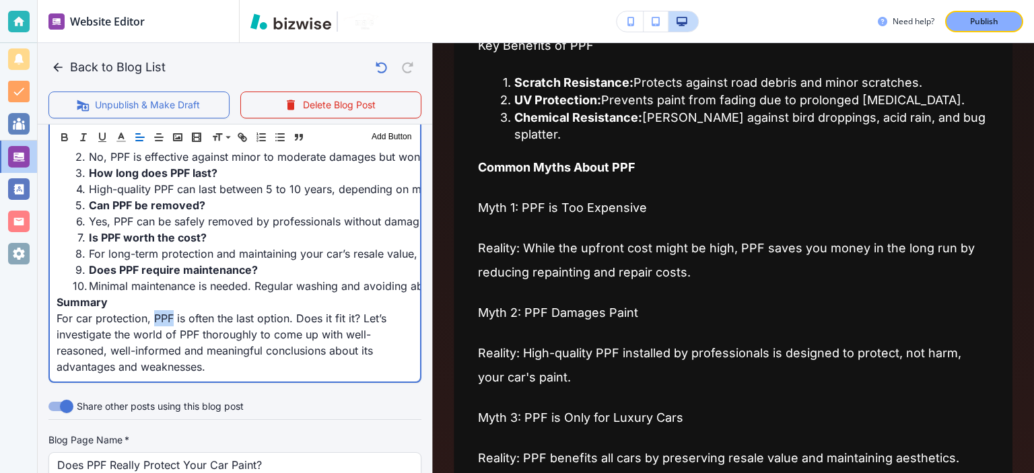
click at [152, 314] on span "For car protection, PPF is often the last option. Does it fit it? Let’s investi…" at bounding box center [223, 343] width 333 height 62
drag, startPoint x: 143, startPoint y: 314, endPoint x: 75, endPoint y: 317, distance: 68.0
click at [75, 317] on span "For car protection, PPF is often the last option. Does it fit it? Let’s investi…" at bounding box center [223, 343] width 333 height 62
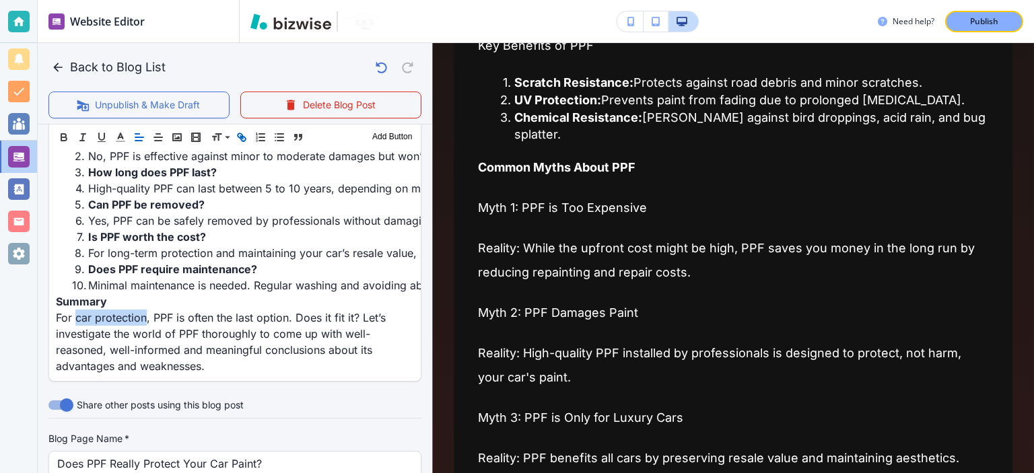
click at [240, 137] on icon "button" at bounding box center [242, 137] width 12 height 12
paste input "https://www.nuimagedetail.com/paint-protection-film"
type input "https://www.nuimagedetail.com/paint-protection-film"
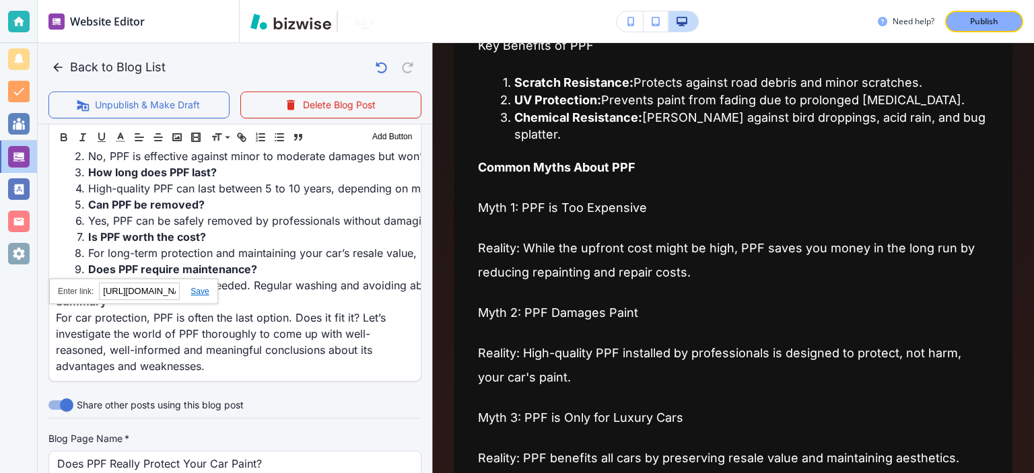
click at [197, 287] on link at bounding box center [194, 291] width 29 height 9
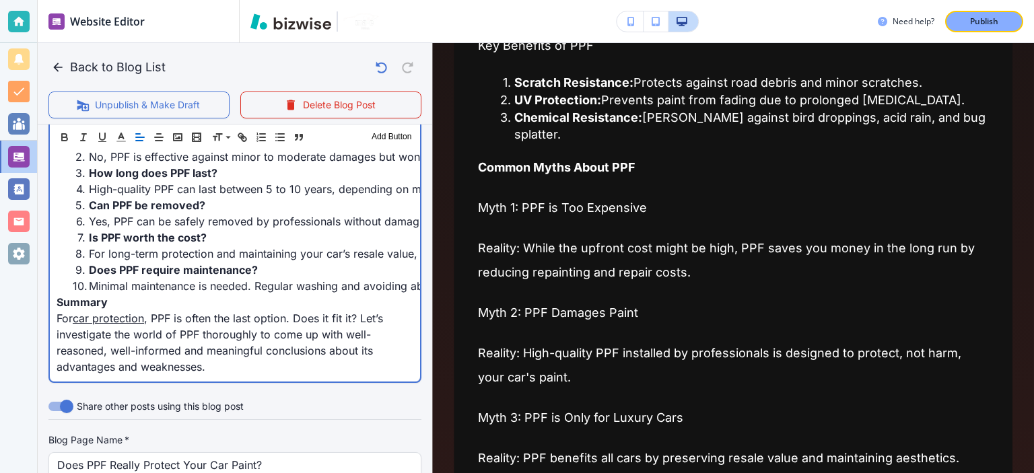
scroll to position [368, 0]
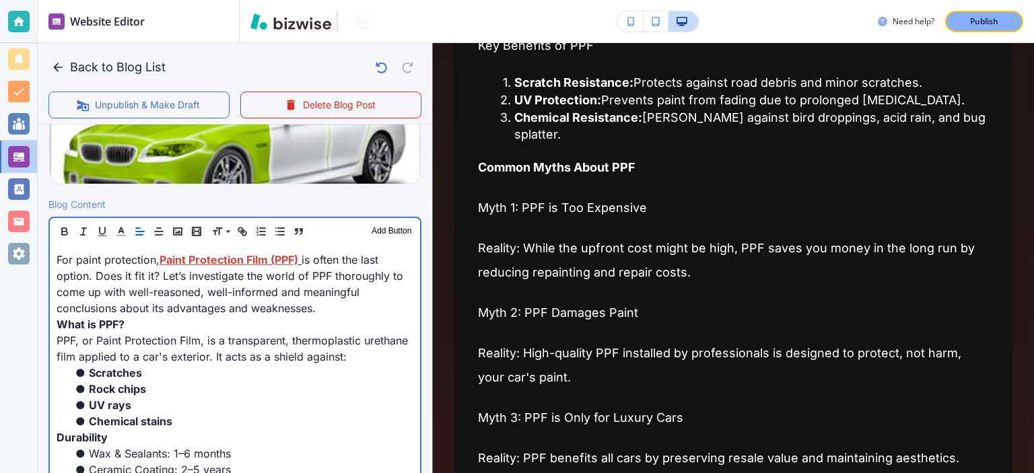
click at [297, 291] on span "is often the last option. Does it fit it? Let’s investigate the world of PPF th…" at bounding box center [232, 284] width 350 height 62
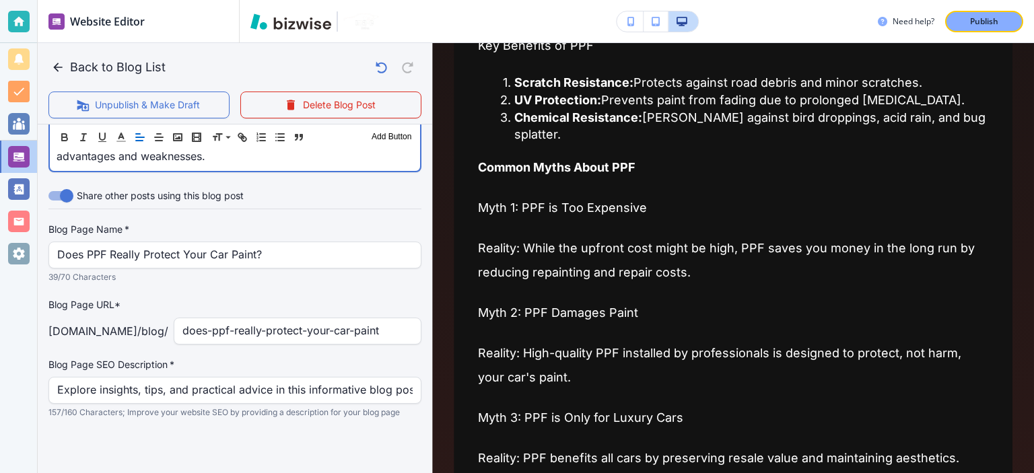
scroll to position [1308, 0]
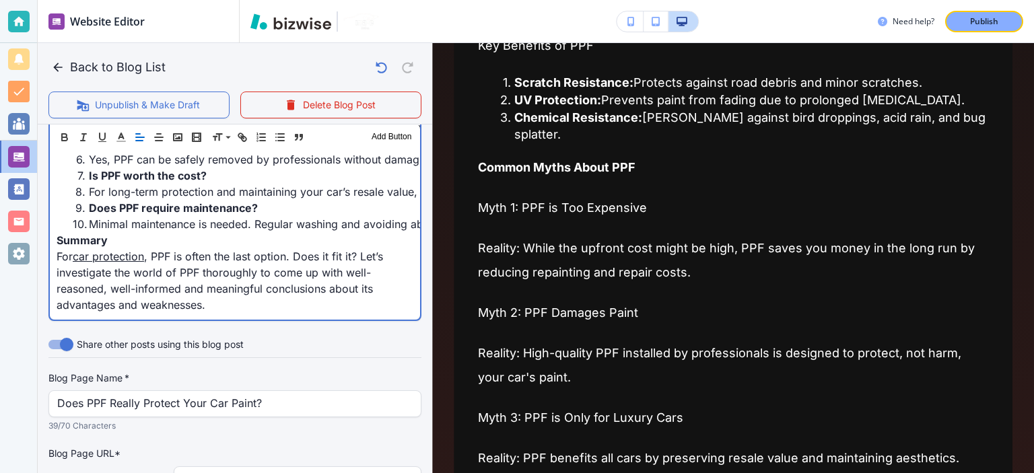
click at [298, 286] on span ", PPF is often the last option. Does it fit it? Let’s investigate the world of …" at bounding box center [222, 281] width 330 height 62
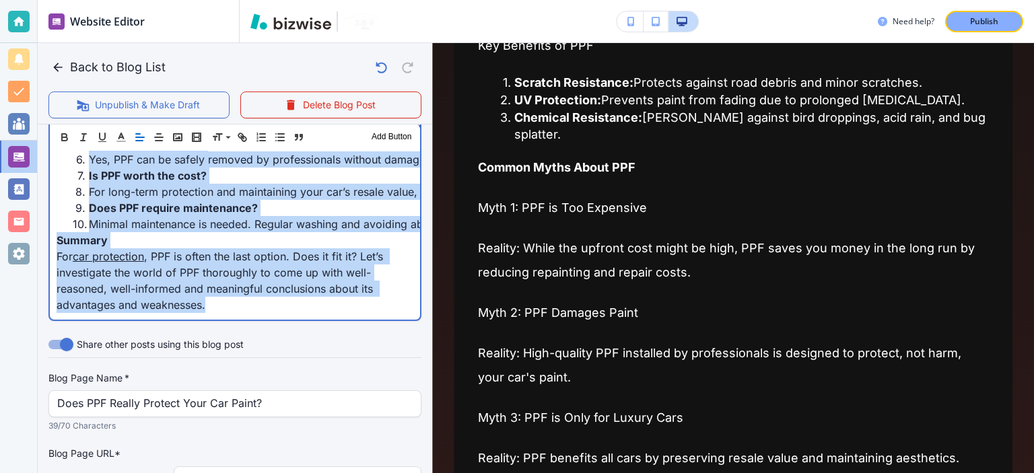
copy div "For paint protection, Paint Protection Film (PPF) is often the last option. Doe…"
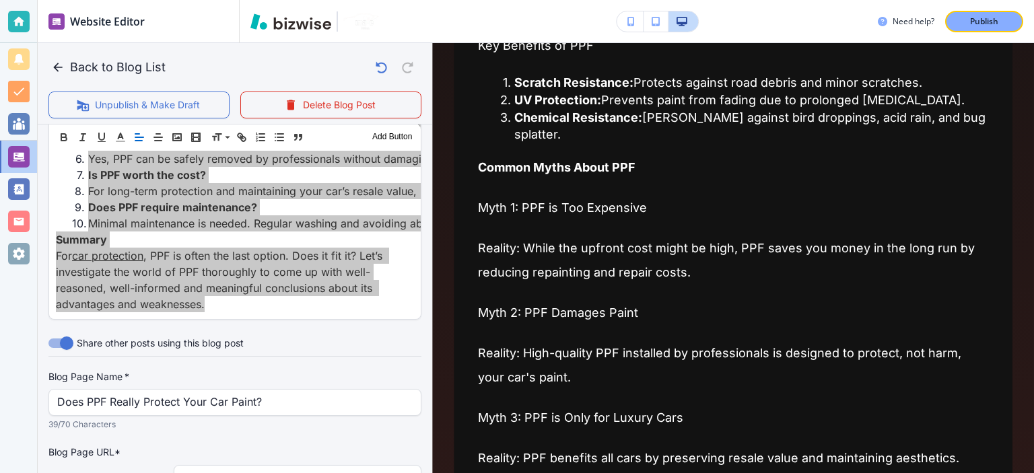
scroll to position [1308, 0]
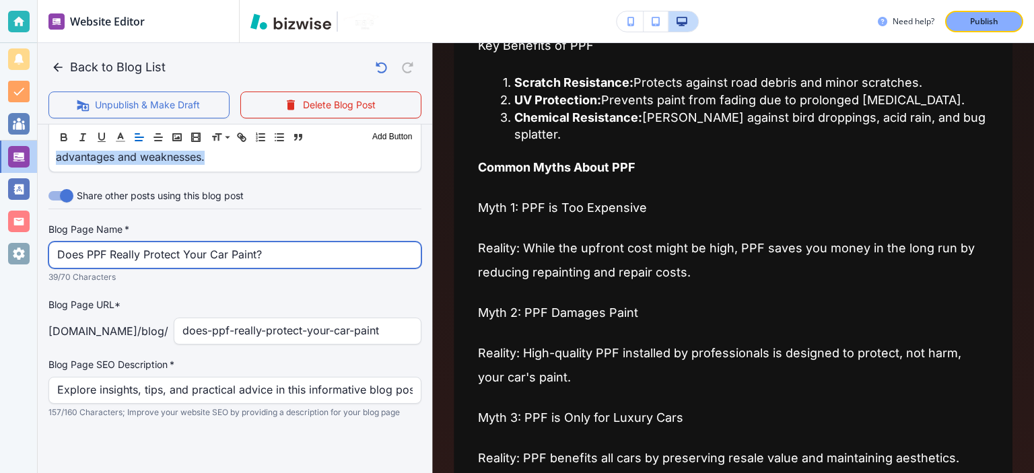
click at [79, 252] on input "Does PPF Really Protect Your Car Paint?" at bounding box center [234, 255] width 355 height 26
paste input "Paint Protection Film (PPF): Benefits, Costs & Lifespan"
type input "Paint Protection Film (PPF): Benefits, Costs & Lifespan"
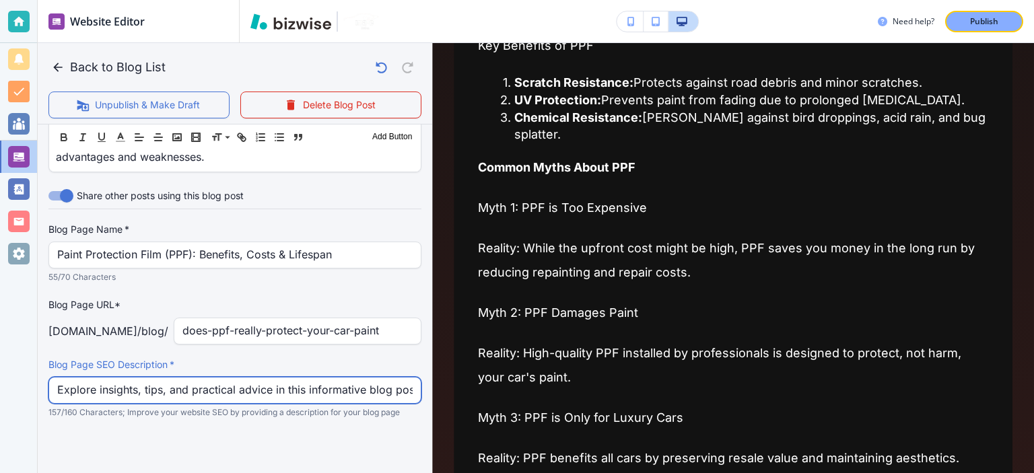
click at [258, 393] on input "Explore insights, tips, and practical advice in this informative blog post. Dis…" at bounding box center [234, 391] width 355 height 26
paste input "Paint Protection Film (PPF): how it protects against scratches, UV and chemical…"
type input "Explore Paint Protection Film (PPF): how it protects against scratches, UV and …"
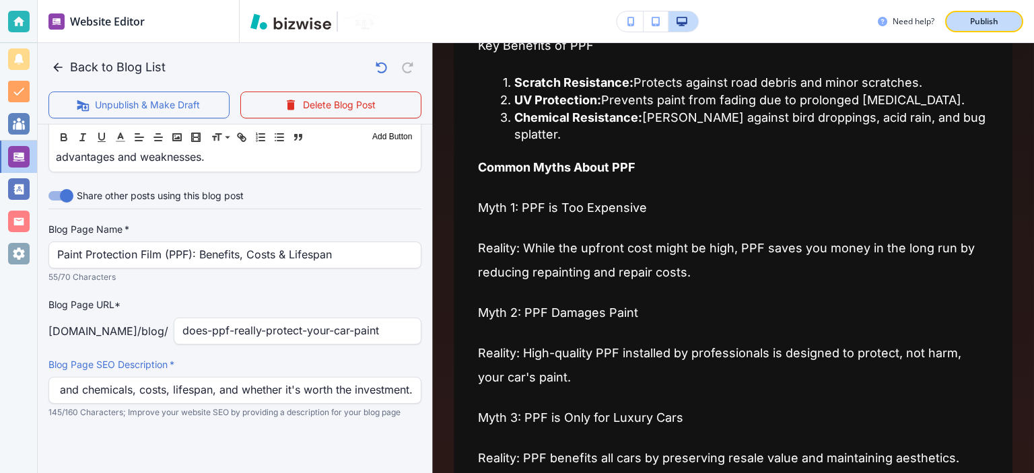
click at [1001, 22] on div "Publish" at bounding box center [983, 21] width 43 height 12
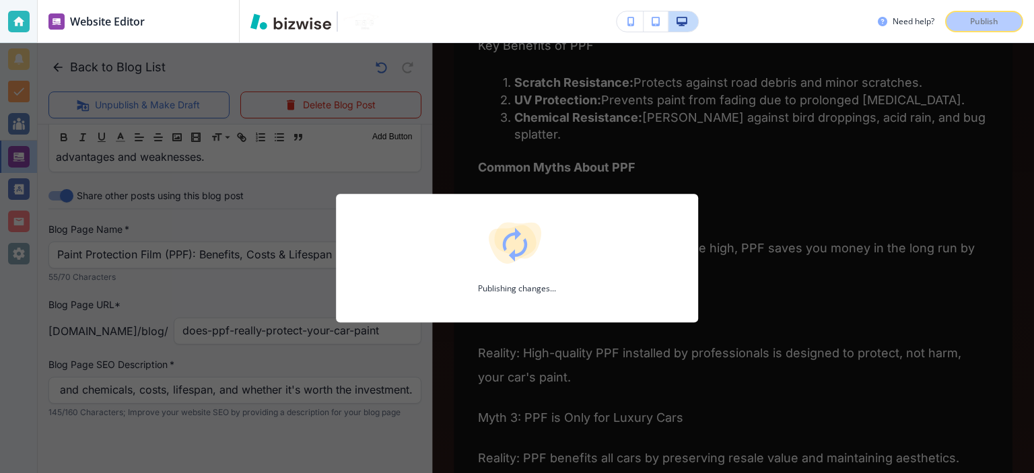
scroll to position [0, 0]
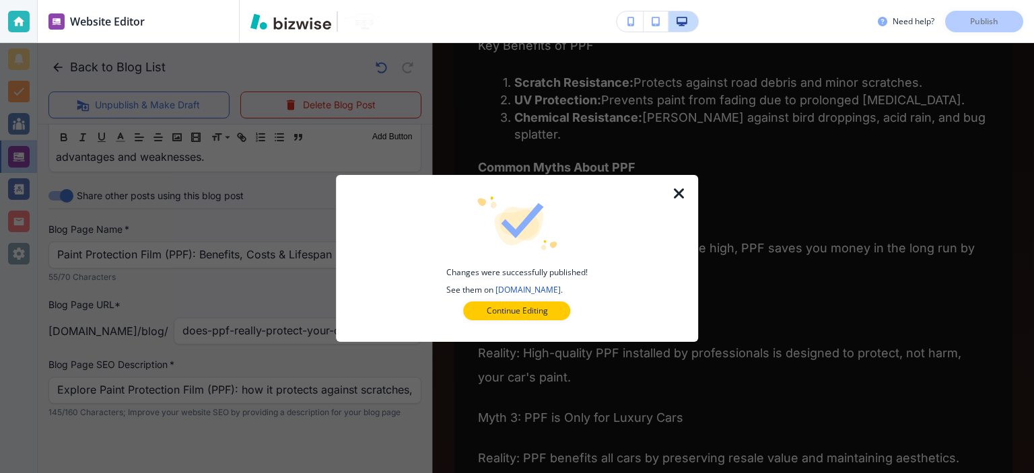
click at [679, 193] on icon "button" at bounding box center [679, 194] width 16 height 16
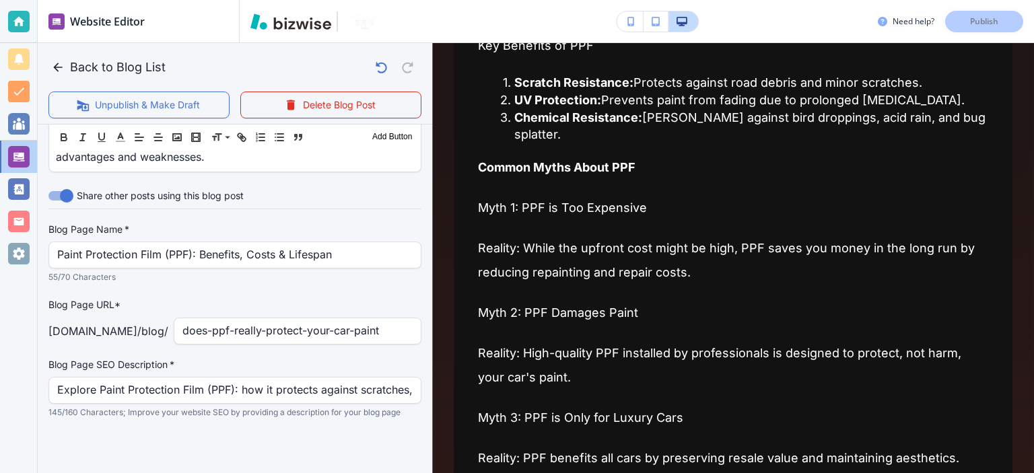
drag, startPoint x: 128, startPoint y: 74, endPoint x: 104, endPoint y: 459, distance: 385.7
click at [128, 73] on button "Back to Blog List" at bounding box center [109, 67] width 122 height 27
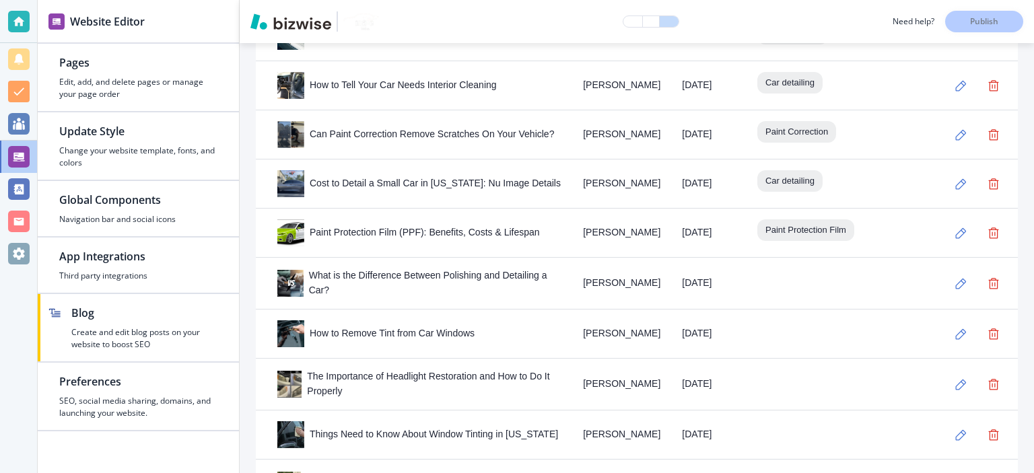
scroll to position [1869, 0]
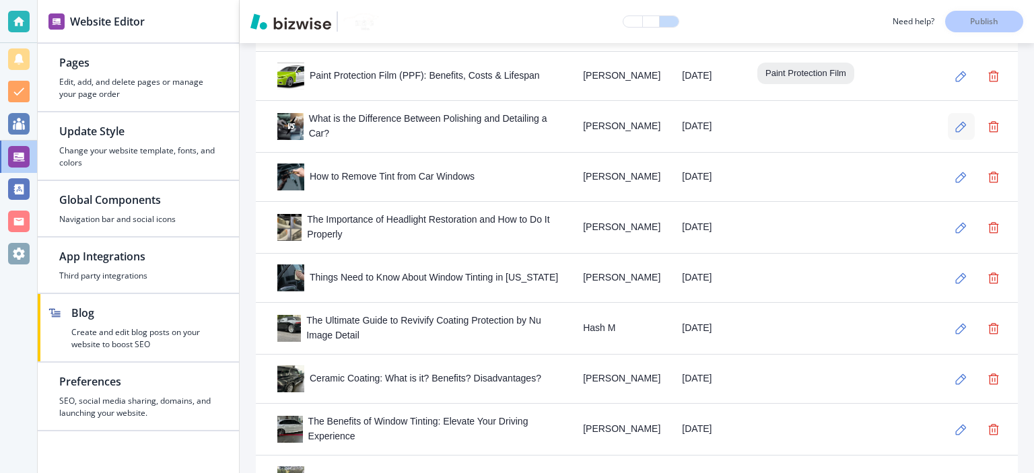
click at [955, 121] on icon "button" at bounding box center [960, 126] width 11 height 11
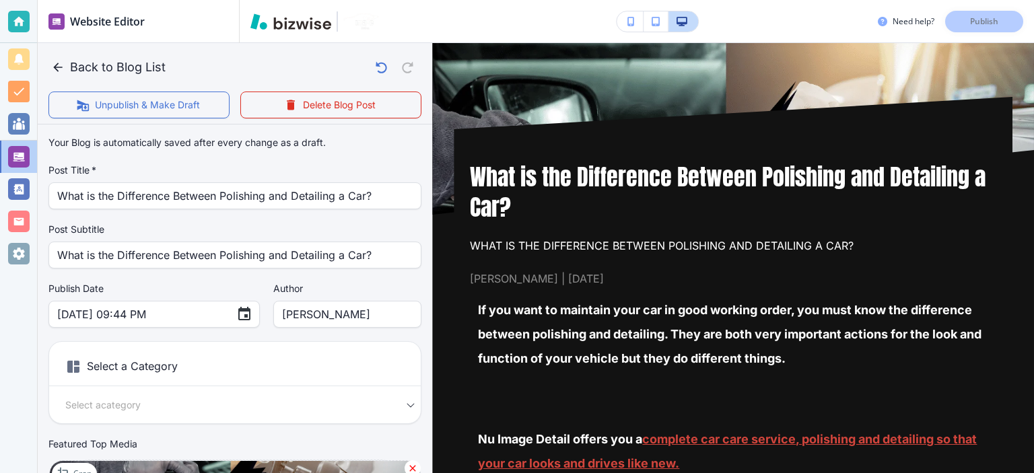
scroll to position [157, 0]
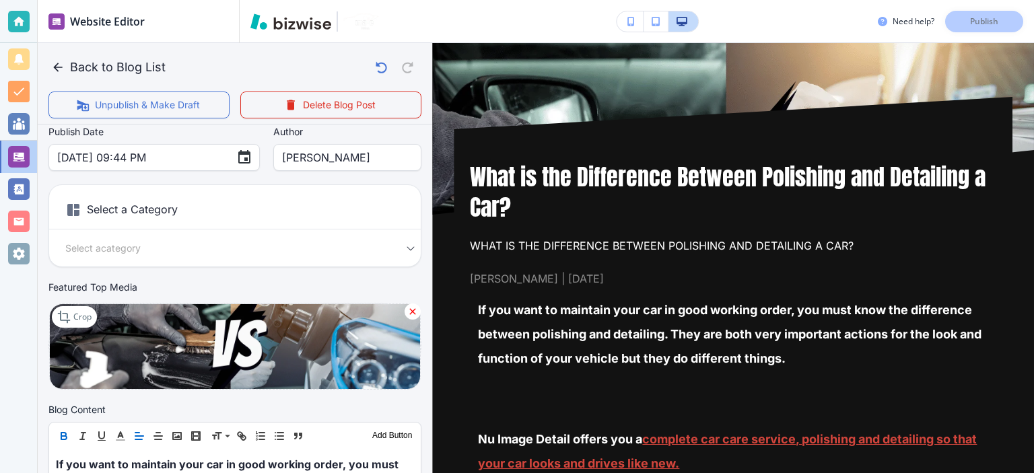
click at [303, 232] on div "Select a Category Select a category Select a Category" at bounding box center [234, 225] width 373 height 83
click at [305, 0] on body "Website Editor Pages Edit, add, and delete pages or manage your page order Upda…" at bounding box center [517, 0] width 1034 height 0
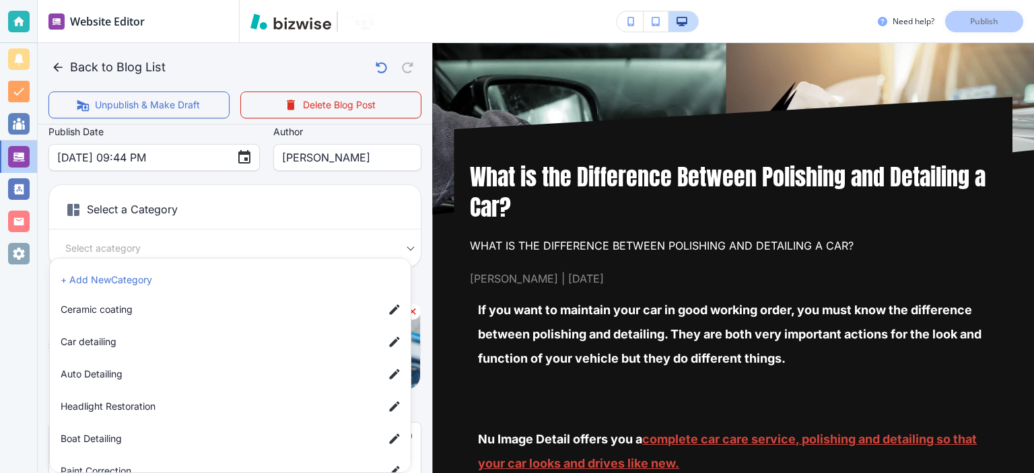
click at [221, 334] on span "Car detailing" at bounding box center [217, 341] width 312 height 15
type input "a17a567b9bc7206218ab9"
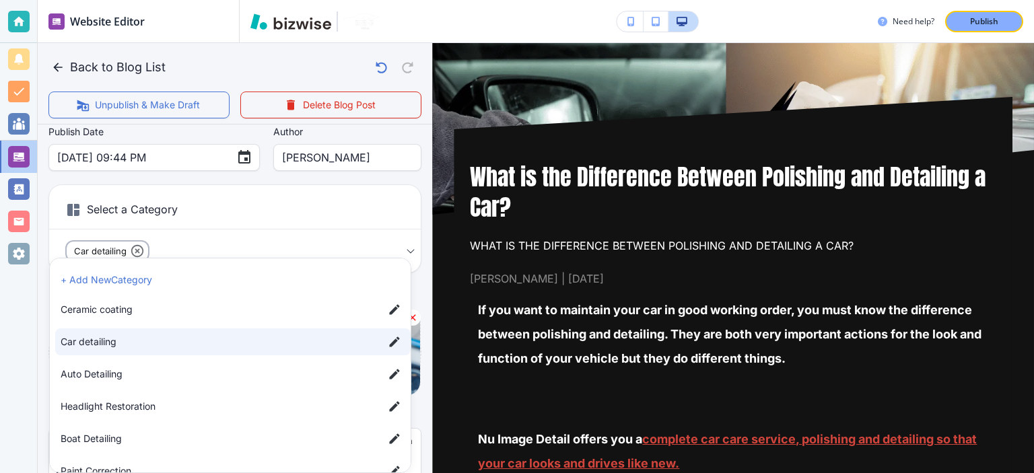
click at [418, 190] on div at bounding box center [517, 236] width 1034 height 473
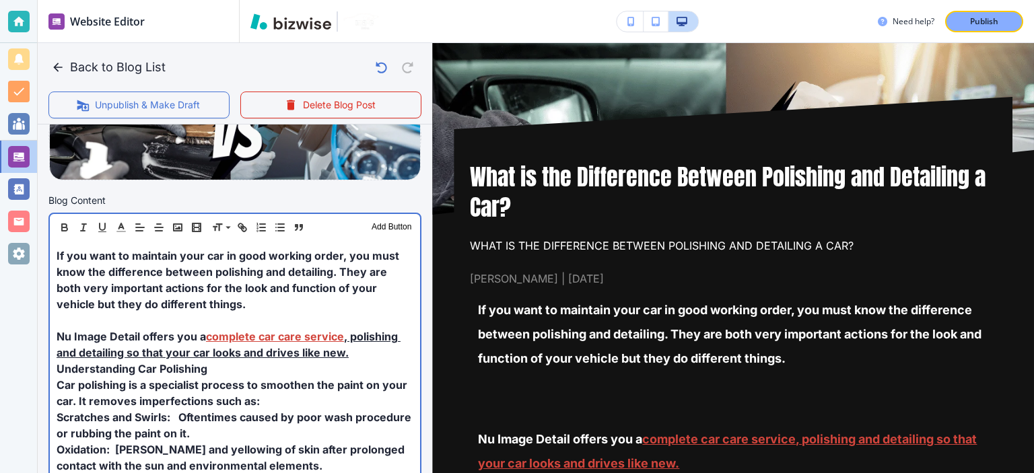
scroll to position [373, 0]
click at [294, 306] on p "If you want to maintain your car in good working order, you must know the diffe…" at bounding box center [235, 279] width 357 height 65
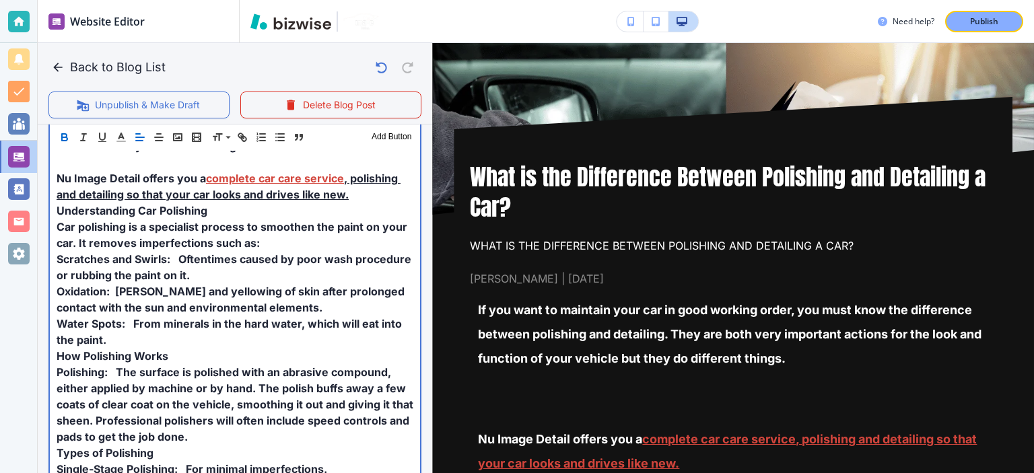
click at [293, 340] on p "Water Spots: From minerals in the hard water, which will eat into the paint." at bounding box center [235, 332] width 357 height 32
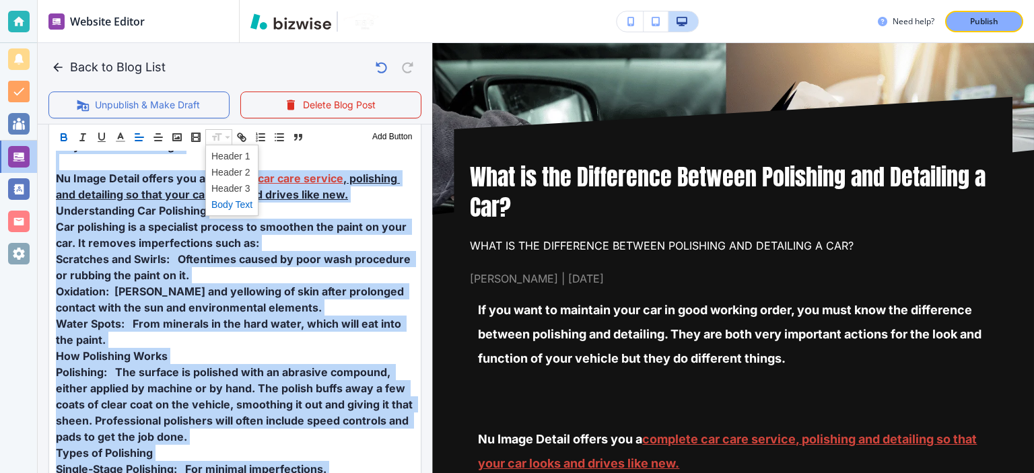
click at [239, 208] on span at bounding box center [231, 205] width 41 height 16
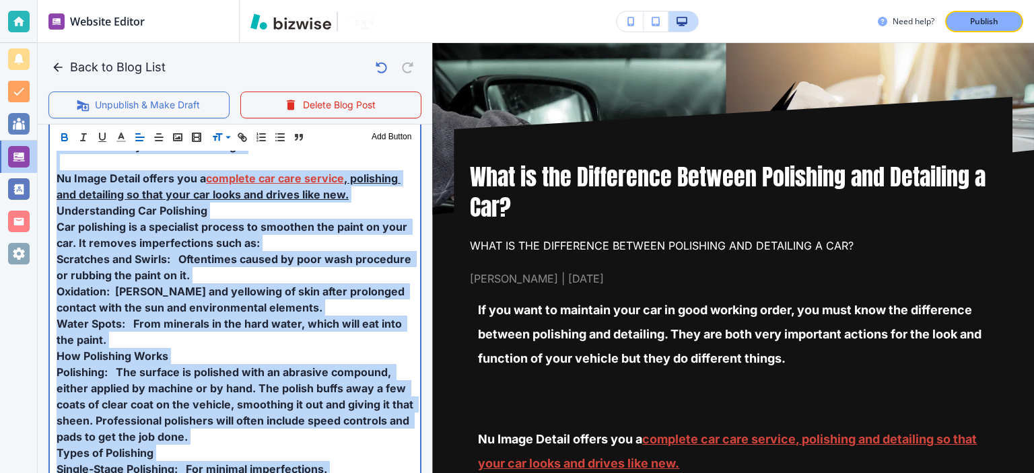
click at [292, 278] on p "Scratches and Swirls: Oftentimes caused by poor wash procedure or rubbing the p…" at bounding box center [235, 267] width 357 height 32
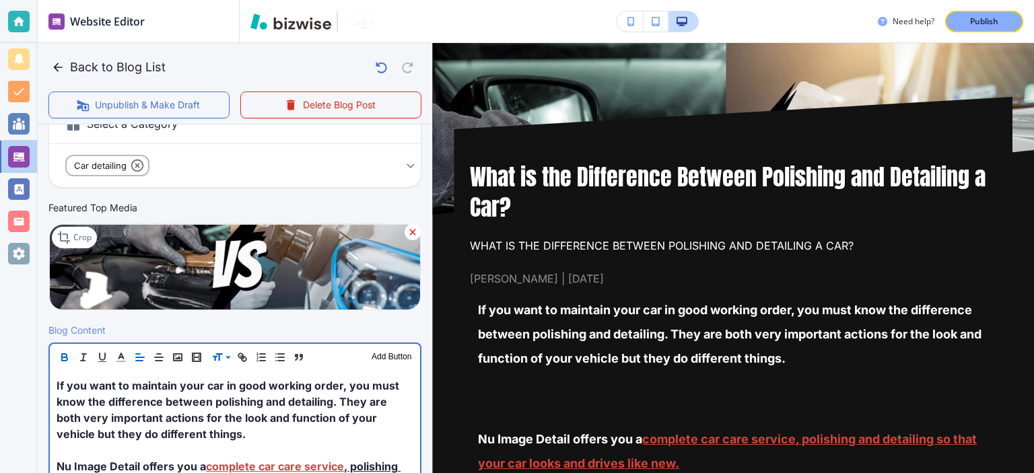
scroll to position [216, 0]
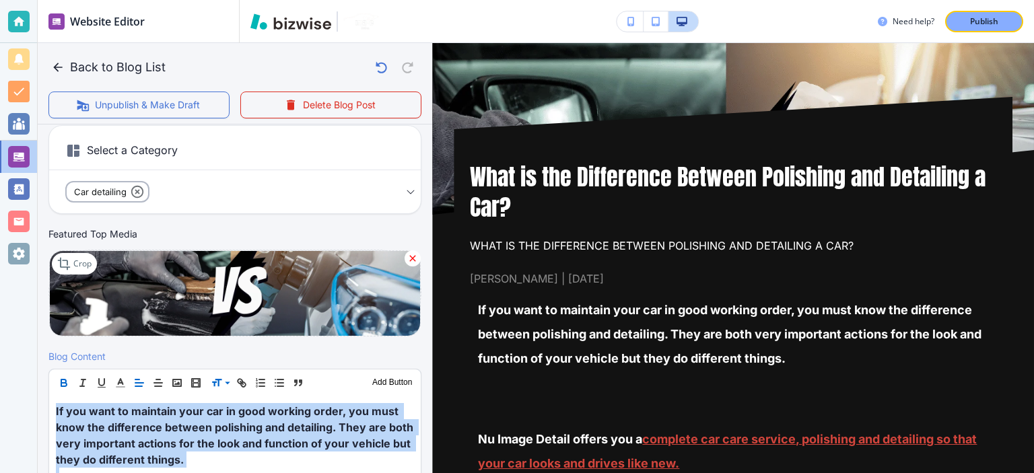
click at [66, 378] on icon "button" at bounding box center [64, 383] width 12 height 12
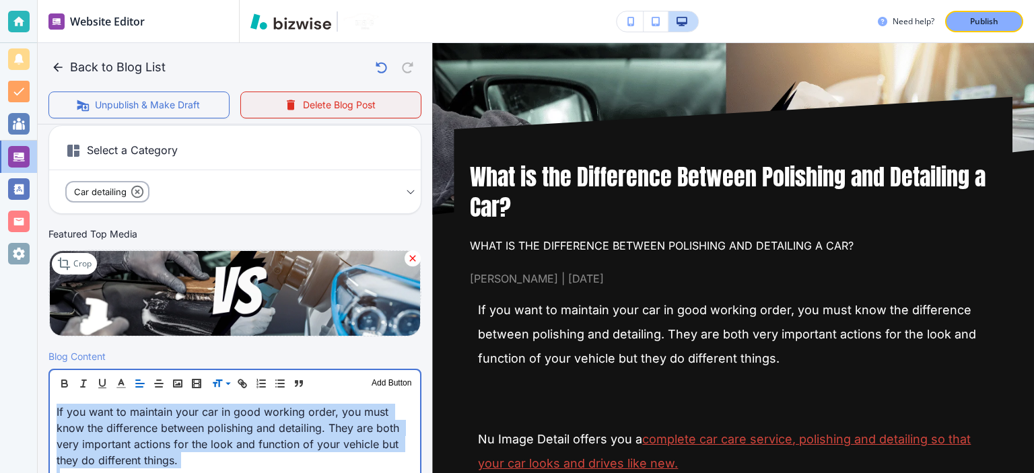
scroll to position [530, 0]
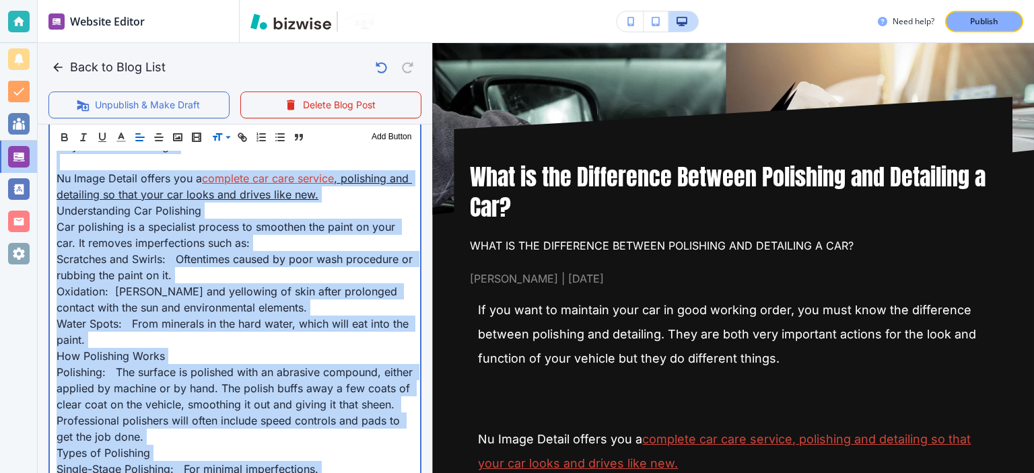
click at [276, 264] on span "Scratches and Swirls: Oftentimes caused by poor wash procedure or rubbing the p…" at bounding box center [236, 267] width 359 height 30
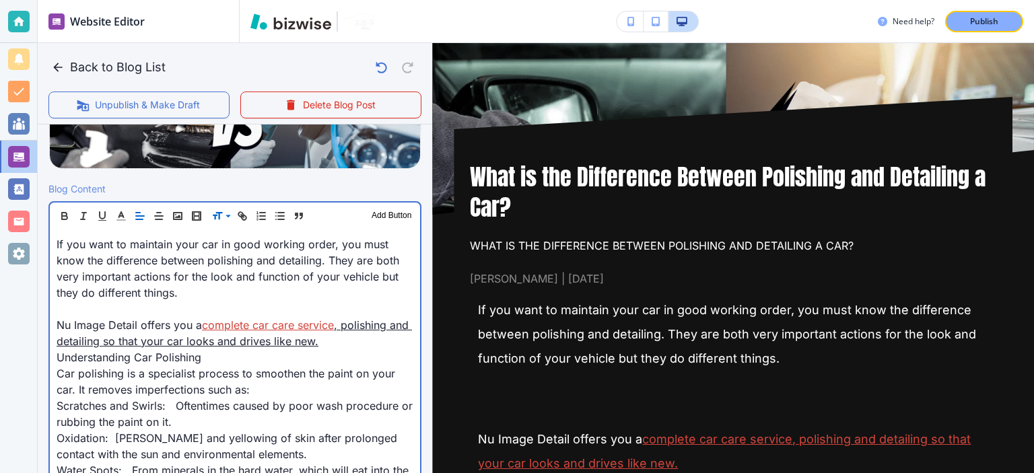
scroll to position [373, 0]
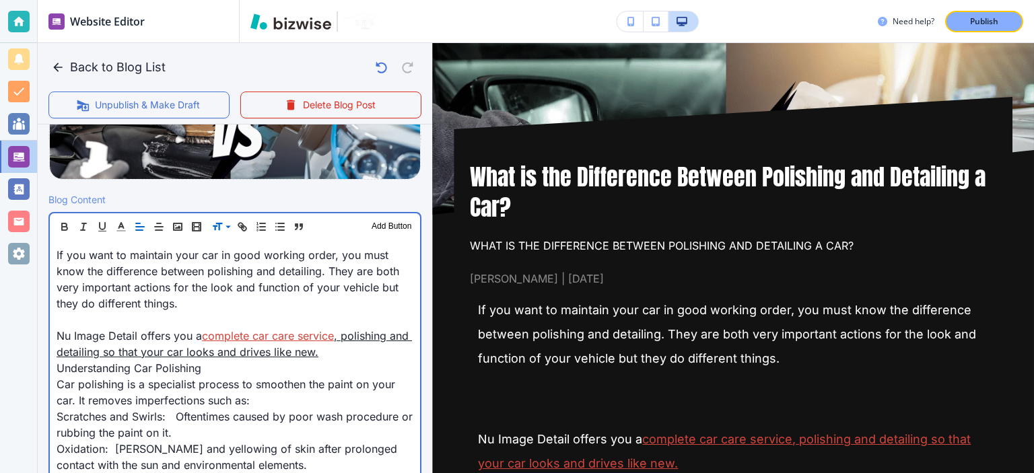
drag, startPoint x: 269, startPoint y: 295, endPoint x: 262, endPoint y: 312, distance: 17.5
click at [267, 301] on p "If you want to maintain your car in good working order, you must know the diffe…" at bounding box center [235, 279] width 357 height 65
click at [256, 324] on p at bounding box center [235, 320] width 357 height 16
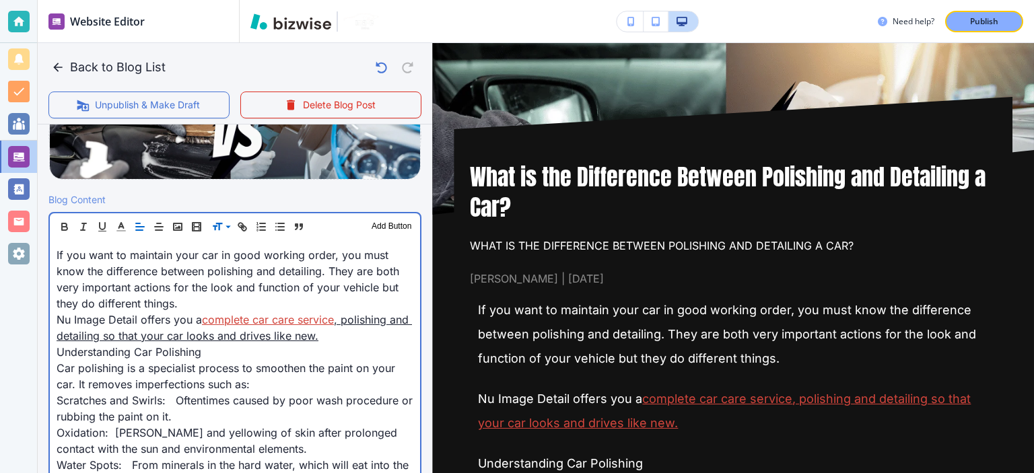
scroll to position [308, 0]
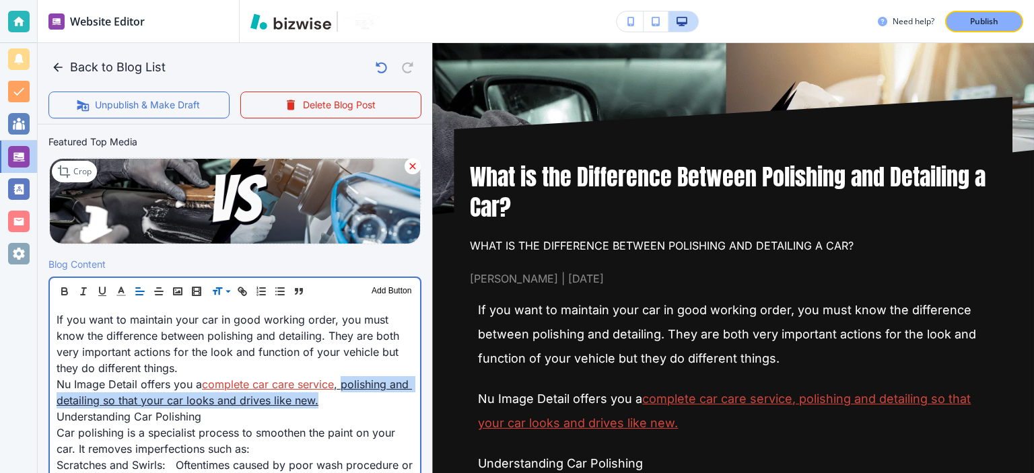
click at [341, 383] on p "Nu Image Detail offers you a complete car care service , polishing and detailin…" at bounding box center [235, 392] width 357 height 32
copy link "polishing and detailing so that your car looks and drives like new."
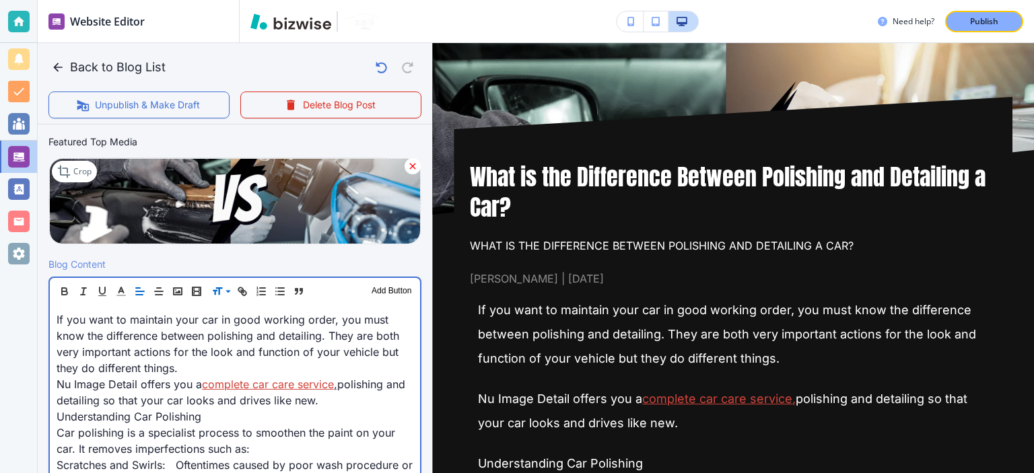
scroll to position [368, 0]
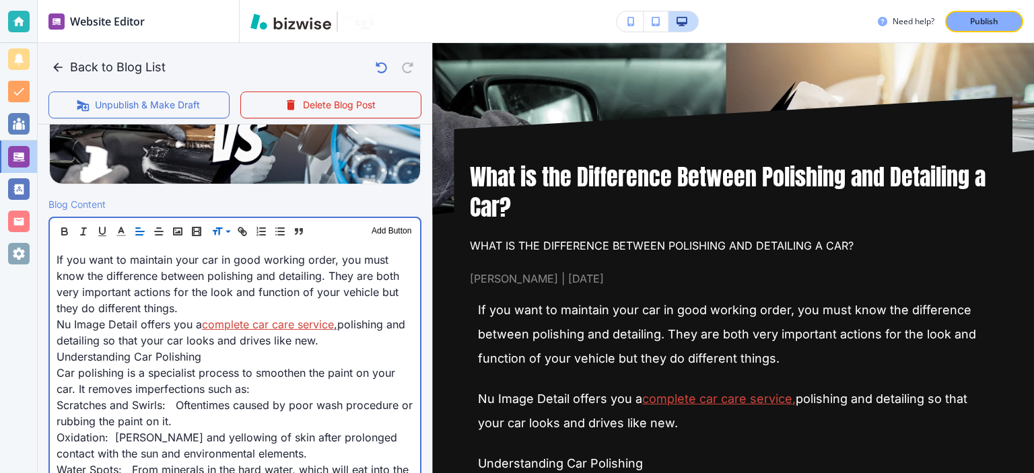
click at [343, 322] on p "Nu Image Detail offers you a complete car care service , polishing and detailin…" at bounding box center [235, 332] width 357 height 32
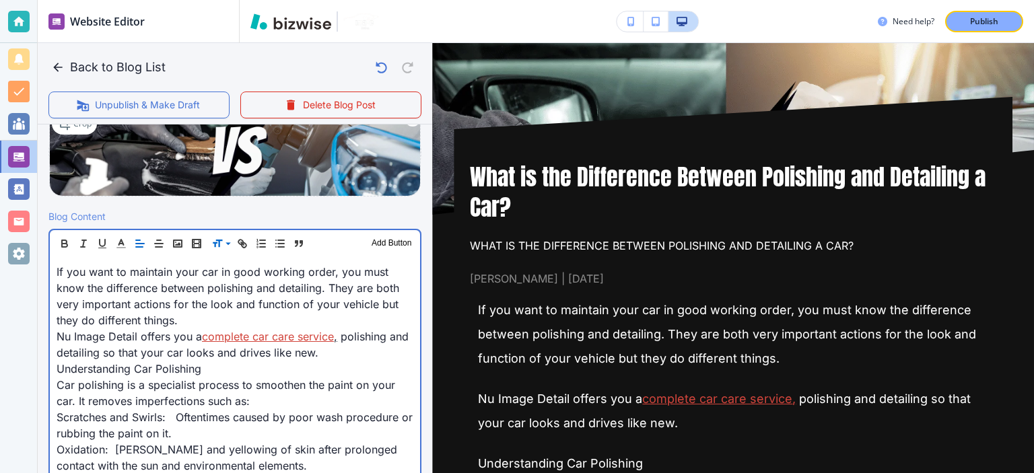
scroll to position [525, 0]
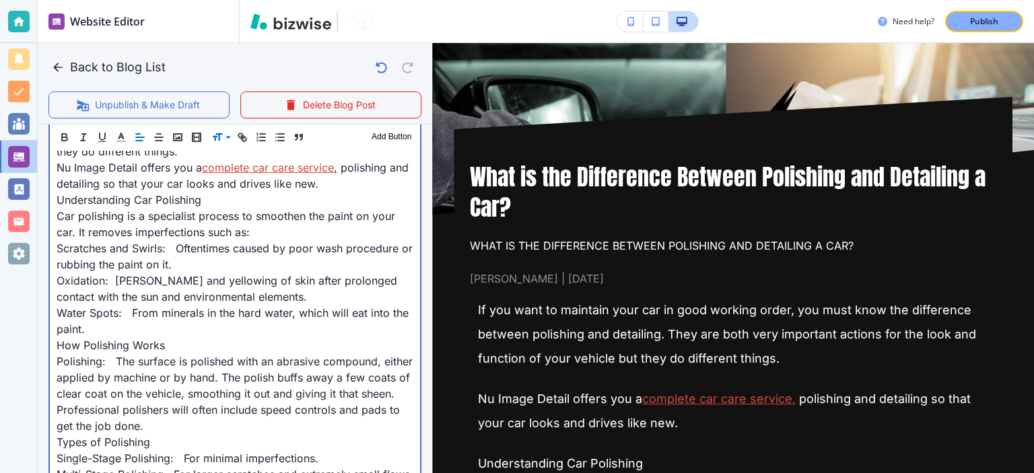
click at [233, 250] on span "Scratches and Swirls: Oftentimes caused by poor wash procedure or rubbing the p…" at bounding box center [236, 257] width 359 height 30
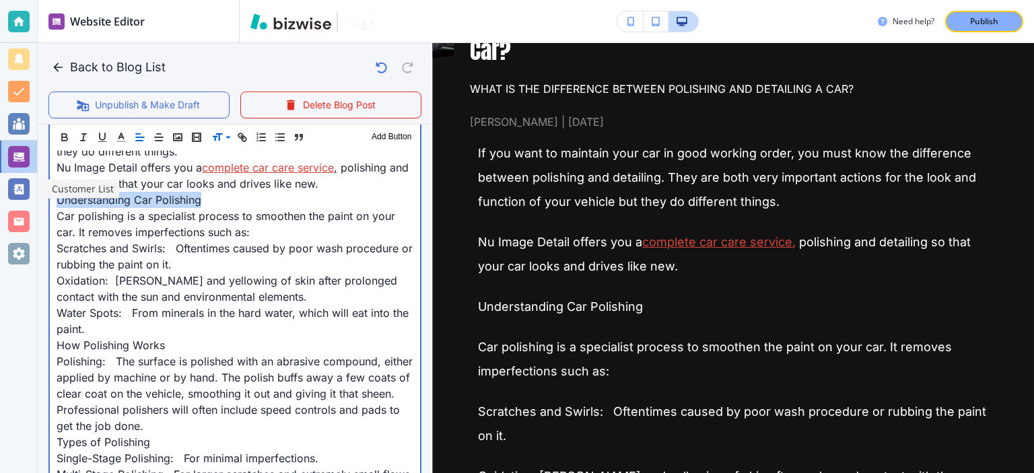
drag, startPoint x: 212, startPoint y: 196, endPoint x: 0, endPoint y: 196, distance: 212.0
click at [0, 196] on div "Website Editor Pages Edit, add, and delete pages or manage your page order Upda…" at bounding box center [517, 236] width 1034 height 473
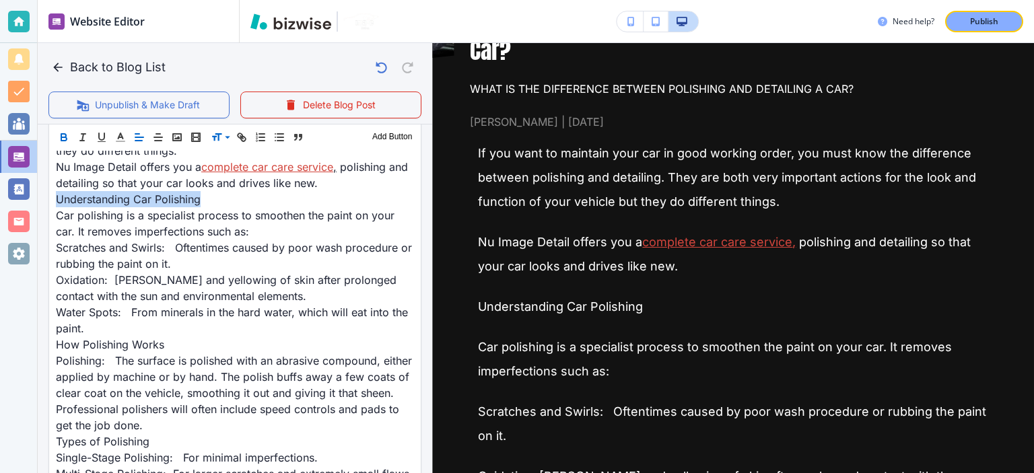
click at [66, 134] on icon "button" at bounding box center [64, 137] width 12 height 12
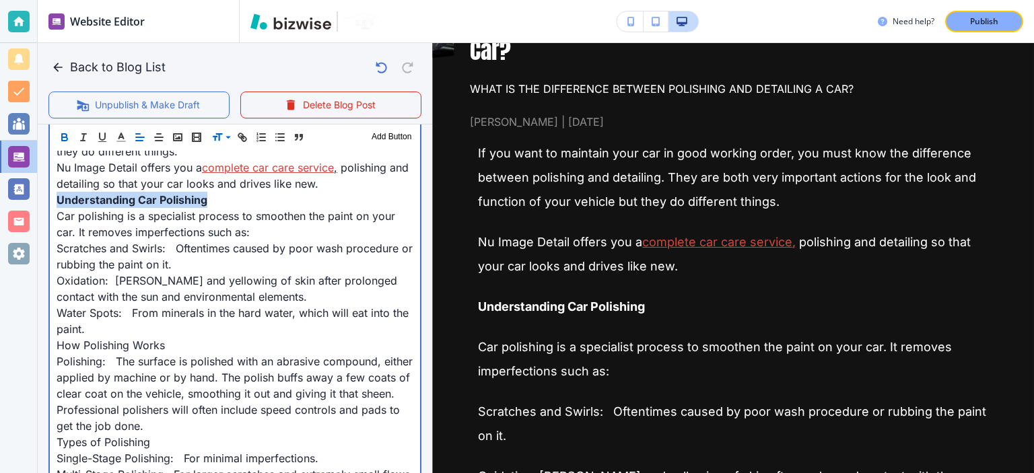
scroll to position [525, 0]
click at [196, 253] on p "Scratches and Swirls: Oftentimes caused by poor wash procedure or rubbing the p…" at bounding box center [235, 256] width 357 height 32
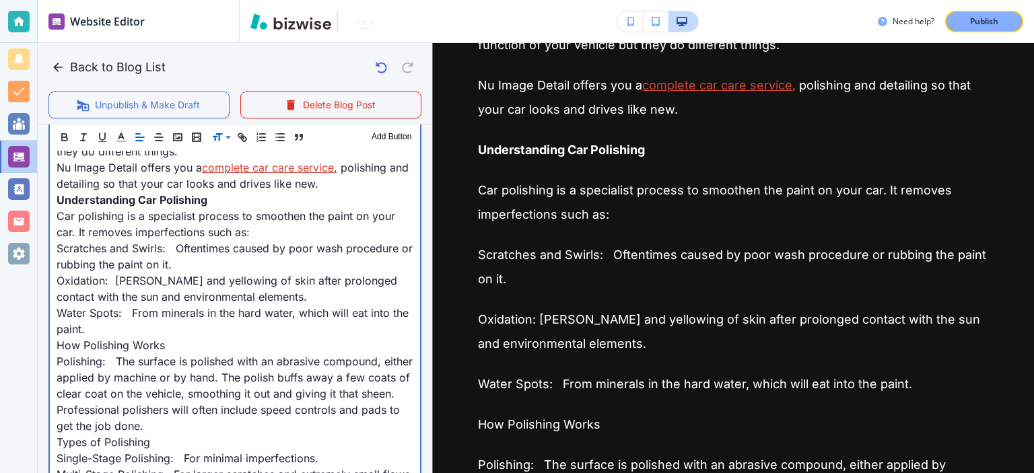
click at [170, 242] on span "Scratches and Swirls: Oftentimes caused by poor wash procedure or rubbing the p…" at bounding box center [236, 257] width 359 height 30
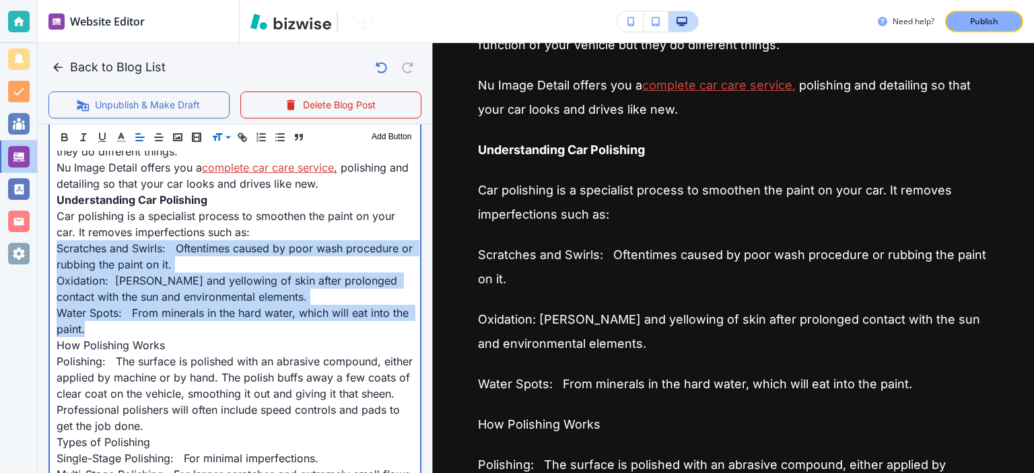
drag, startPoint x: 108, startPoint y: 325, endPoint x: 46, endPoint y: 247, distance: 99.6
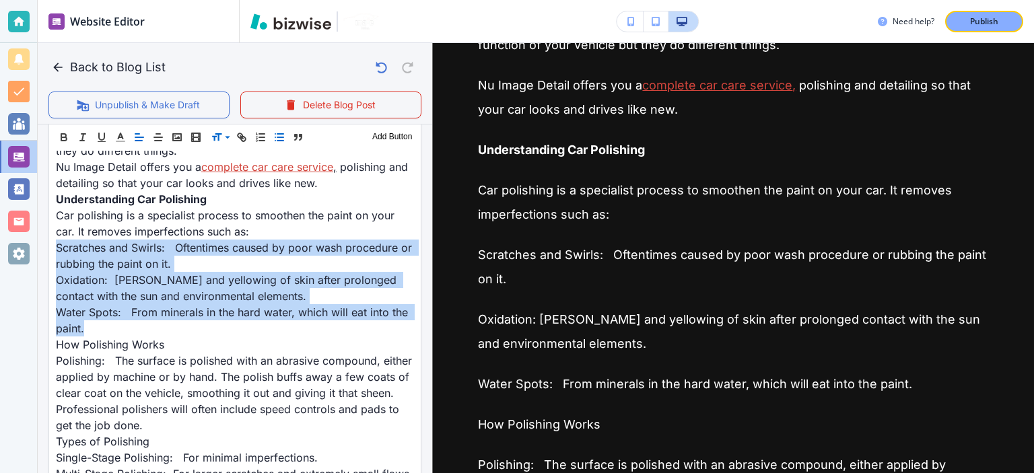
click at [278, 137] on line "button" at bounding box center [280, 137] width 6 height 0
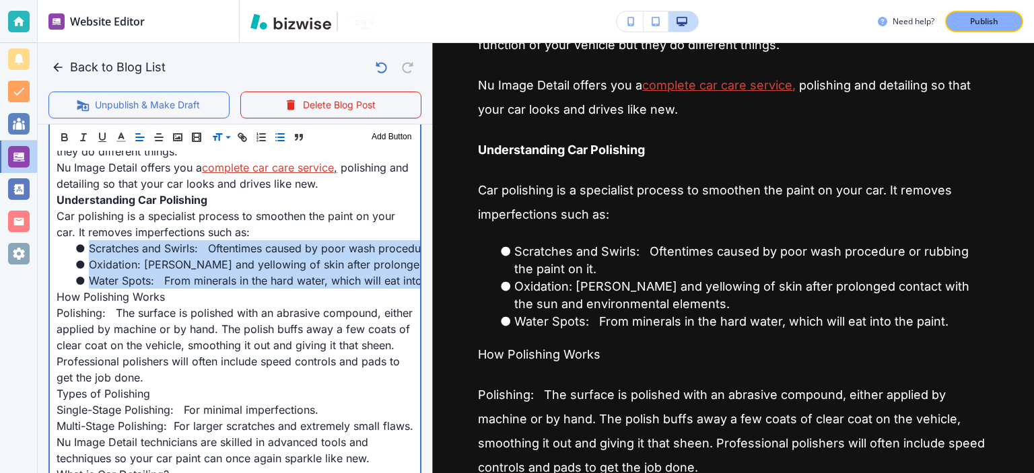
scroll to position [525, 0]
click at [221, 267] on span "Oxidation: Browning and yellowing of skin after prolonged contact with the sun …" at bounding box center [384, 264] width 591 height 13
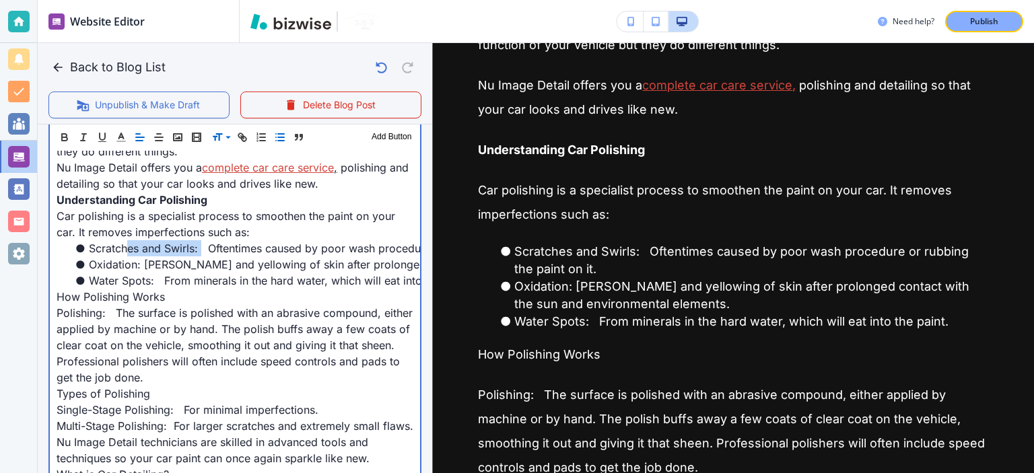
drag, startPoint x: 201, startPoint y: 248, endPoint x: 172, endPoint y: 250, distance: 29.0
click at [134, 247] on span "Scratches and Swirls: Oftentimes caused by poor wash procedure or rubbing the p…" at bounding box center [326, 248] width 474 height 13
click at [205, 246] on span "Scratches and Swirls: Oftentimes caused by poor wash procedure or rubbing the p…" at bounding box center [326, 248] width 474 height 13
drag, startPoint x: 200, startPoint y: 245, endPoint x: 91, endPoint y: 245, distance: 109.0
click at [91, 245] on span "Scratches and Swirls: Oftentimes caused by poor wash procedure or rubbing the p…" at bounding box center [323, 248] width 468 height 13
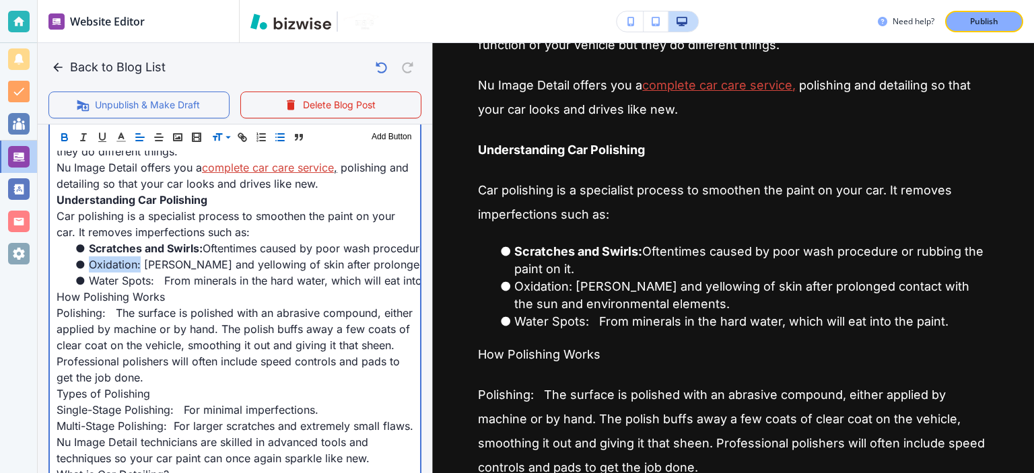
drag, startPoint x: 141, startPoint y: 263, endPoint x: 85, endPoint y: 260, distance: 55.2
click at [85, 260] on li "Oxidation: Browning and yellowing of skin after prolonged contact with the sun …" at bounding box center [243, 264] width 341 height 16
click at [164, 279] on span "Water Spots: From minerals in the hard water, which will eat into the paint." at bounding box center [281, 280] width 384 height 13
drag, startPoint x: 155, startPoint y: 279, endPoint x: 90, endPoint y: 279, distance: 65.3
click at [90, 279] on span "Water Spots: From minerals in the hard water, which will eat into the paint." at bounding box center [277, 280] width 377 height 13
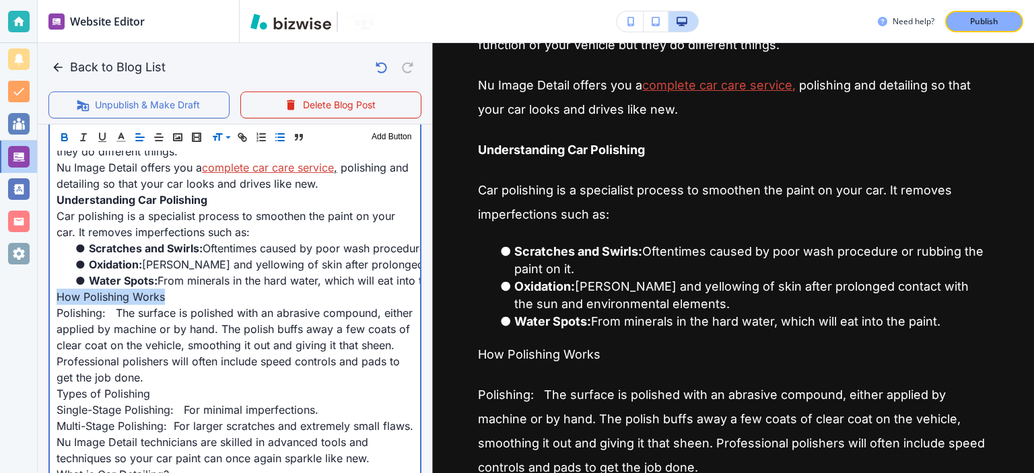
drag, startPoint x: 164, startPoint y: 296, endPoint x: 52, endPoint y: 299, distance: 112.4
click at [172, 323] on span "Polishing: The surface is polished with an abrasive compound, either applied by…" at bounding box center [236, 345] width 359 height 78
click at [116, 310] on span "Polishing: The surface is polished with an abrasive compound, either applied by…" at bounding box center [236, 345] width 359 height 78
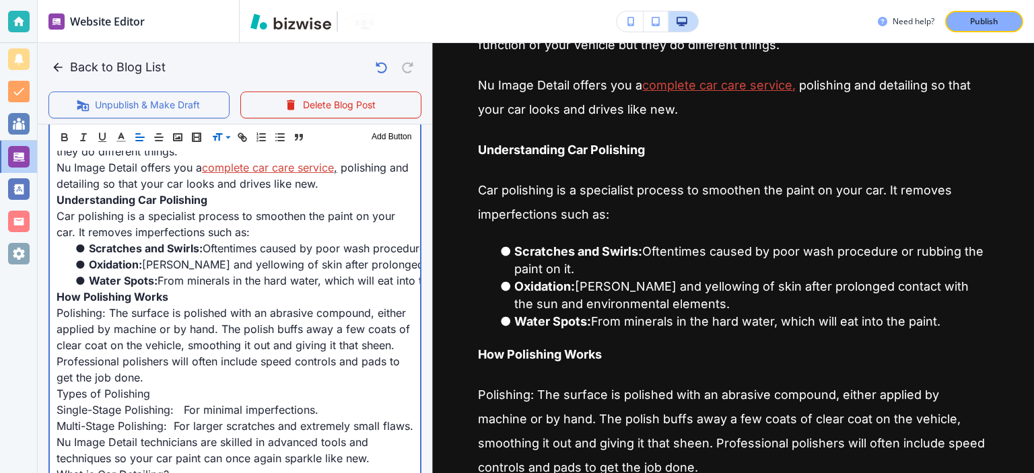
click at [179, 405] on span "Single-Stage Polishing: For minimal imperfections." at bounding box center [188, 409] width 262 height 13
click at [173, 427] on span "Multi-Stage Polishing: For larger scratches and extremely small flaws." at bounding box center [235, 425] width 357 height 13
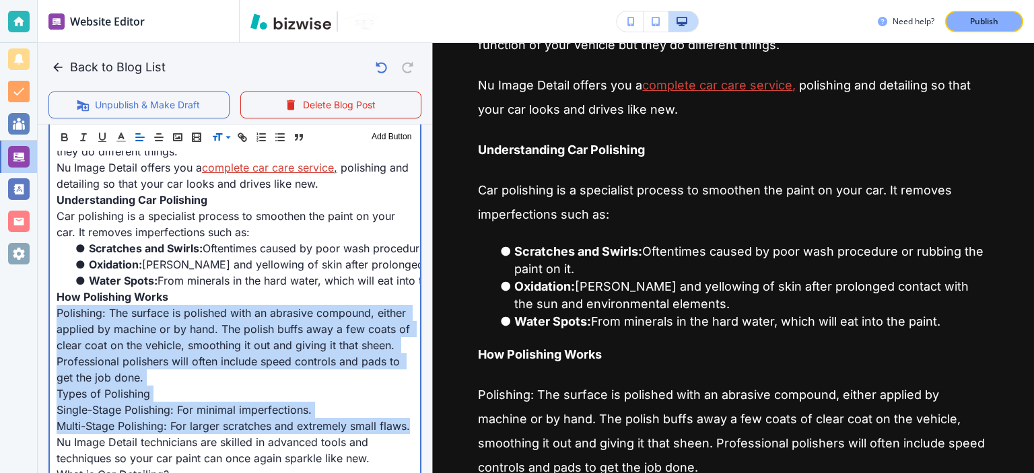
drag, startPoint x: 96, startPoint y: 289, endPoint x: 53, endPoint y: 314, distance: 49.2
click at [316, 353] on span "Polishing: The surface is polished with an abrasive compound, either applied by…" at bounding box center [235, 345] width 357 height 78
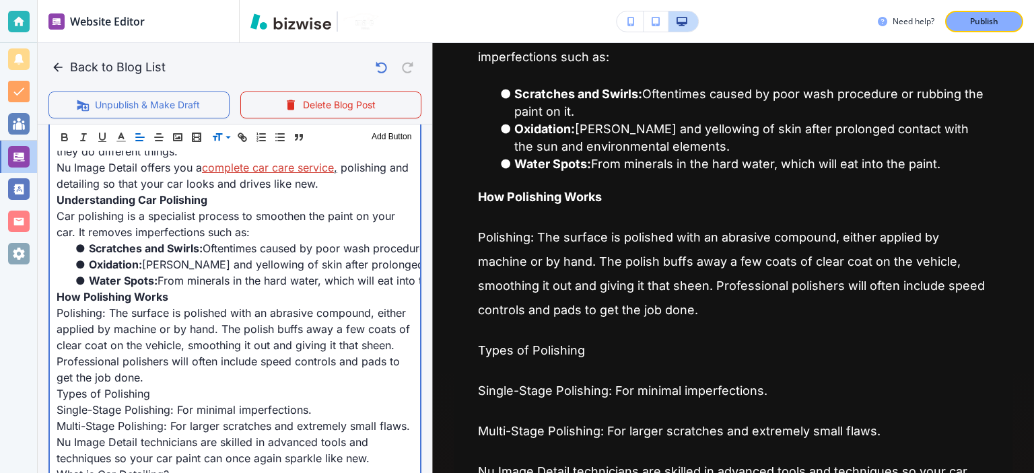
scroll to position [628, 0]
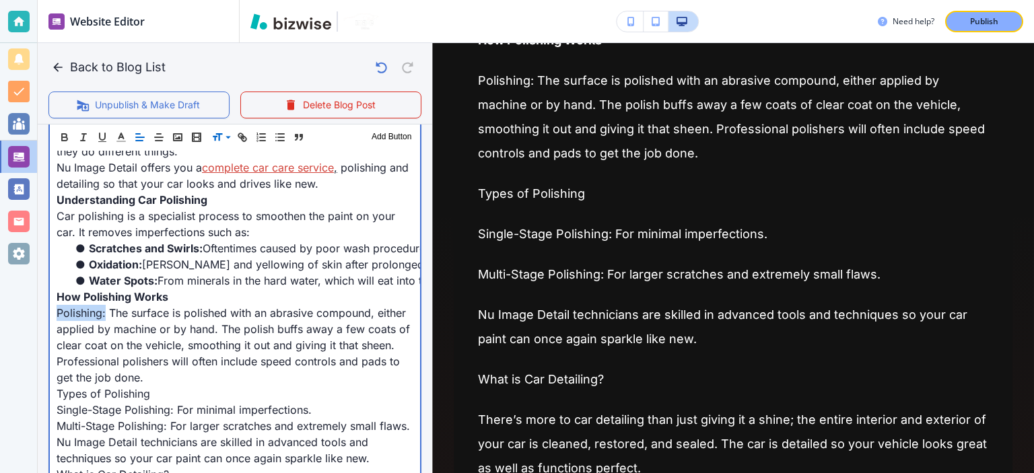
drag, startPoint x: 104, startPoint y: 310, endPoint x: 40, endPoint y: 310, distance: 63.9
click at [112, 310] on span "Polishing: The surface is polished with an abrasive compound, either applied by…" at bounding box center [235, 345] width 357 height 78
click at [110, 315] on span "Polishing: The surface is polished with an abrasive compound, either applied by…" at bounding box center [235, 345] width 357 height 78
drag, startPoint x: 108, startPoint y: 314, endPoint x: 46, endPoint y: 314, distance: 61.9
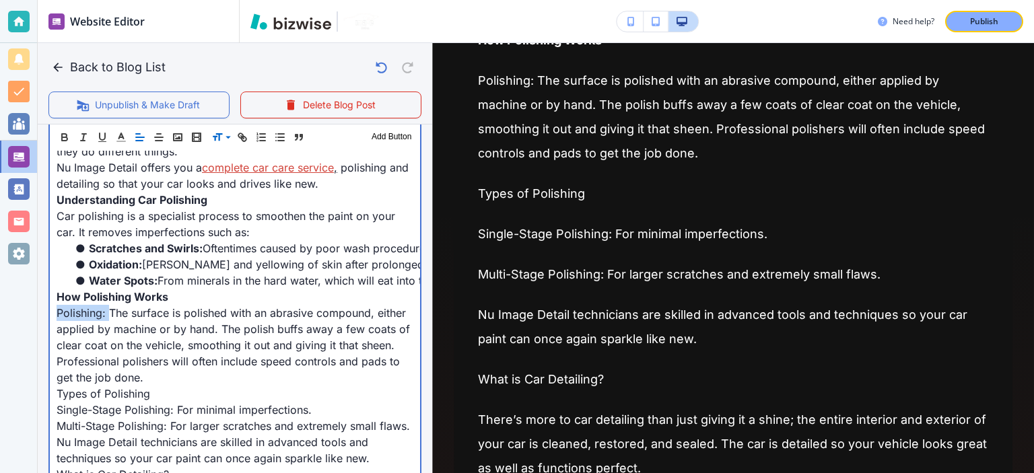
click at [133, 316] on span "The surface is polished with an abrasive compound, either applied by machine or…" at bounding box center [235, 345] width 357 height 78
drag, startPoint x: 116, startPoint y: 396, endPoint x: 47, endPoint y: 396, distance: 68.6
click at [186, 348] on span "The surface is polished with an abrasive compound, either applied by machine or…" at bounding box center [235, 345] width 357 height 78
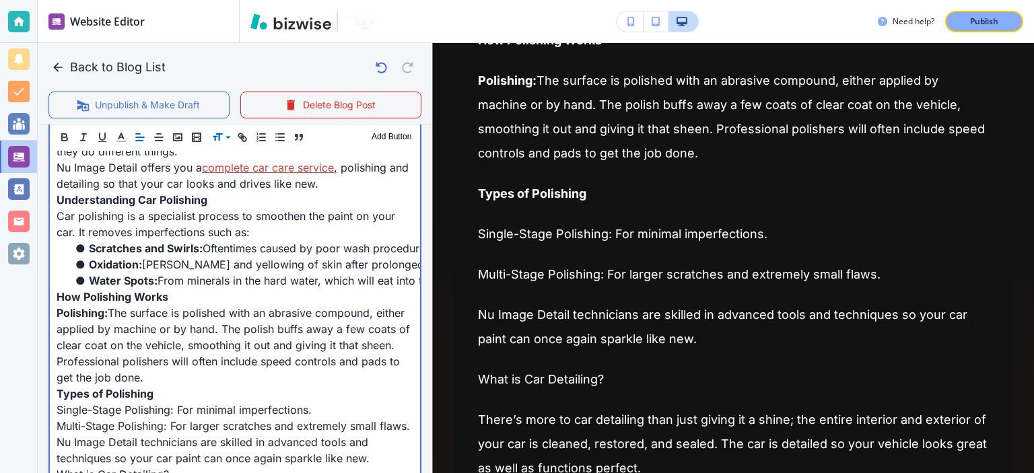
scroll to position [682, 0]
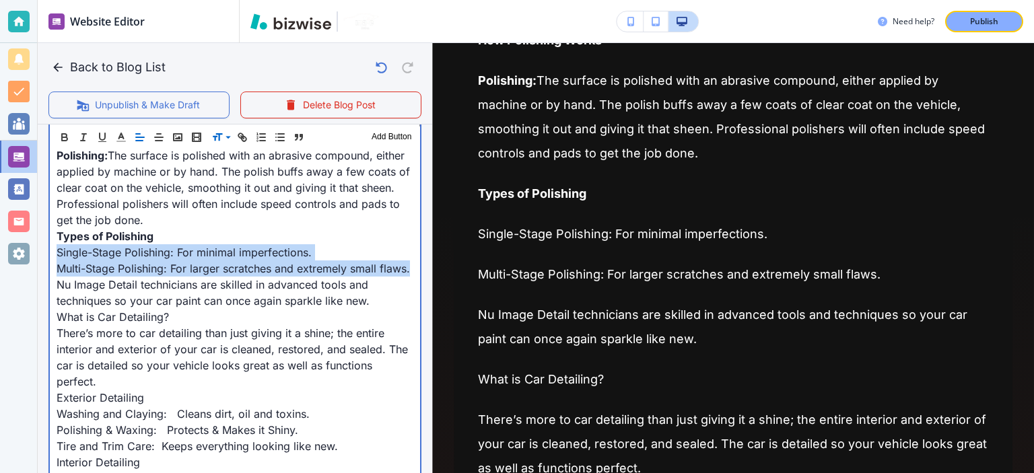
drag, startPoint x: 100, startPoint y: 277, endPoint x: 50, endPoint y: 248, distance: 58.2
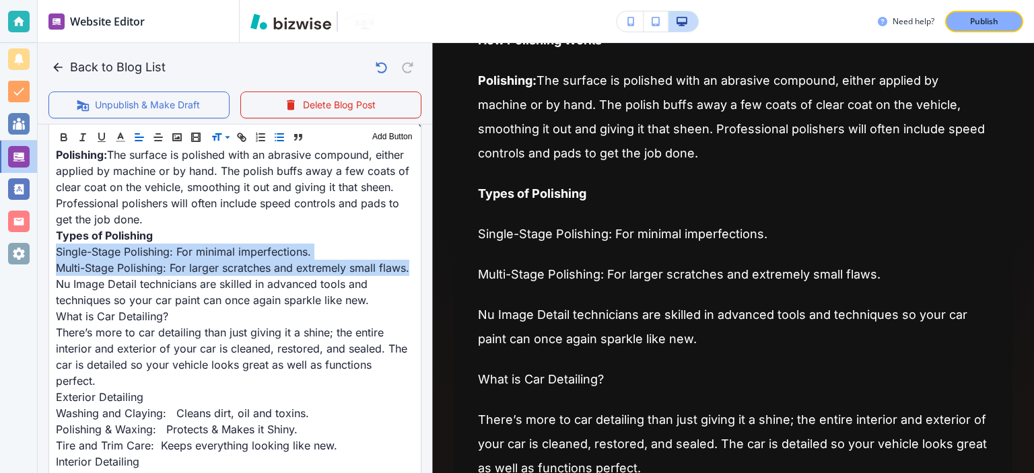
click at [273, 136] on icon "button" at bounding box center [279, 137] width 12 height 12
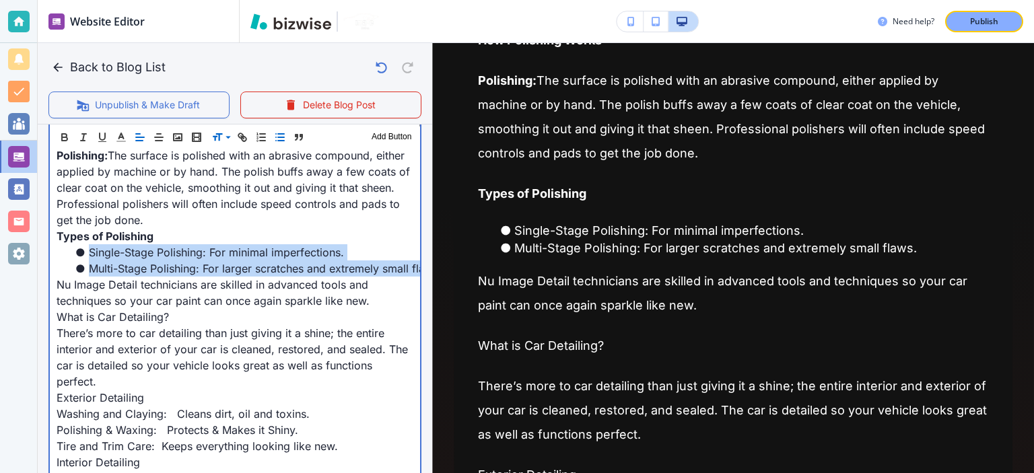
click at [186, 262] on span "Multi-Stage Polishing: For larger scratches and extremely small flaws." at bounding box center [265, 268] width 353 height 13
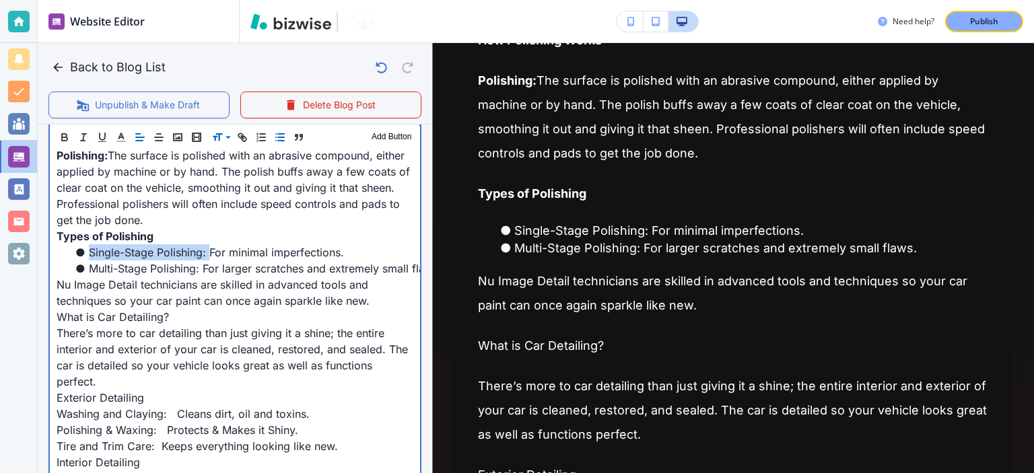
drag, startPoint x: 210, startPoint y: 251, endPoint x: 88, endPoint y: 258, distance: 122.0
click at [88, 258] on li "Single-Stage Polishing: For minimal imperfections." at bounding box center [243, 252] width 341 height 16
drag, startPoint x: 202, startPoint y: 269, endPoint x: 87, endPoint y: 269, distance: 114.4
click at [87, 269] on li "Multi-Stage Polishing: For larger scratches and extremely small flaws." at bounding box center [243, 268] width 341 height 16
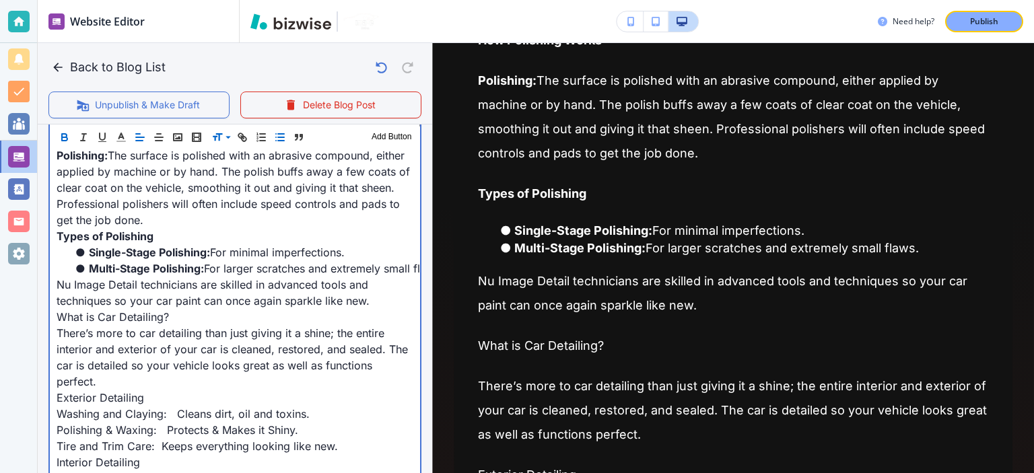
click at [209, 269] on span "For larger scratches and extremely small flaws." at bounding box center [324, 268] width 240 height 13
drag, startPoint x: 135, startPoint y: 311, endPoint x: 55, endPoint y: 308, distance: 80.1
click at [176, 297] on span "Nu Image Detail technicians are skilled in advanced tools and techniques so you…" at bounding box center [214, 293] width 315 height 30
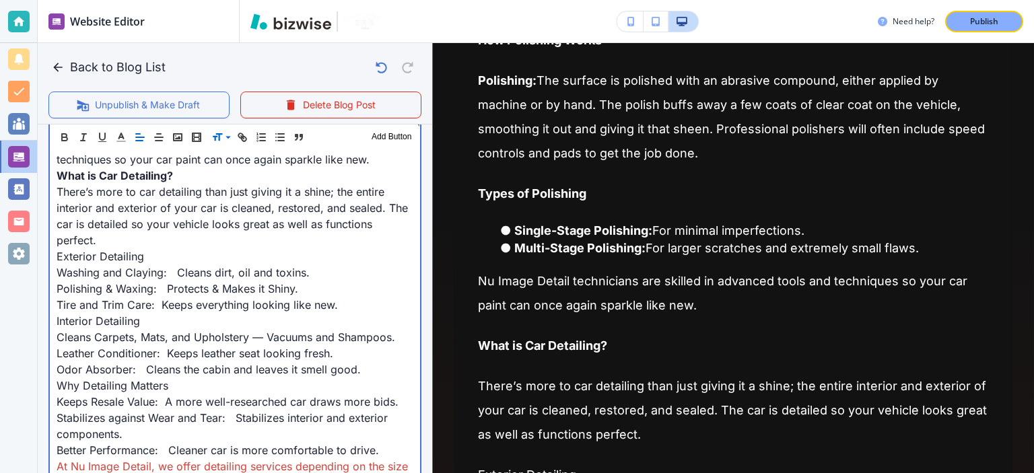
scroll to position [839, 0]
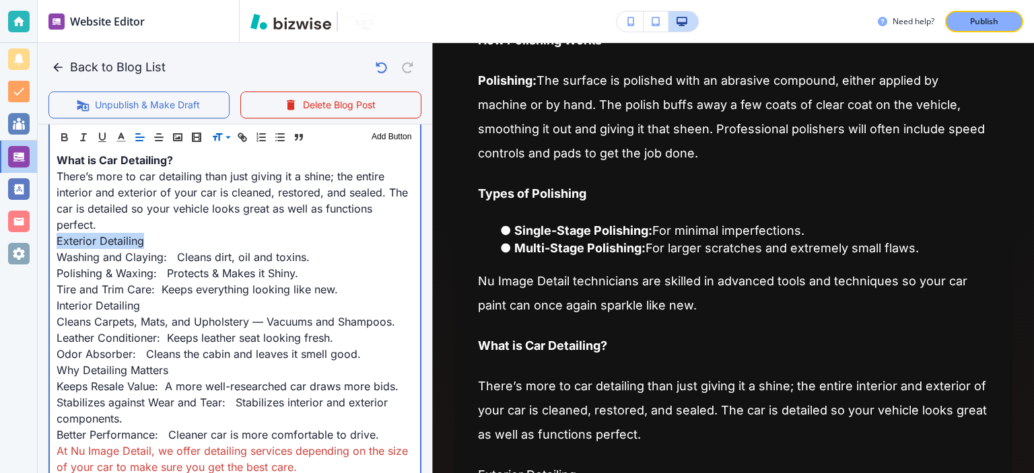
drag, startPoint x: 87, startPoint y: 244, endPoint x: 51, endPoint y: 244, distance: 36.3
click at [51, 244] on div "If you want to maintain your car in good working order, you must know the diffe…" at bounding box center [235, 362] width 370 height 1176
click at [171, 255] on span "Washing and Claying: Cleans dirt, oil and toxins." at bounding box center [183, 256] width 253 height 13
drag, startPoint x: 162, startPoint y: 269, endPoint x: 164, endPoint y: 283, distance: 15.0
click at [162, 269] on span "Polishing & Waxing: Protects & Makes it Shiny." at bounding box center [178, 272] width 242 height 13
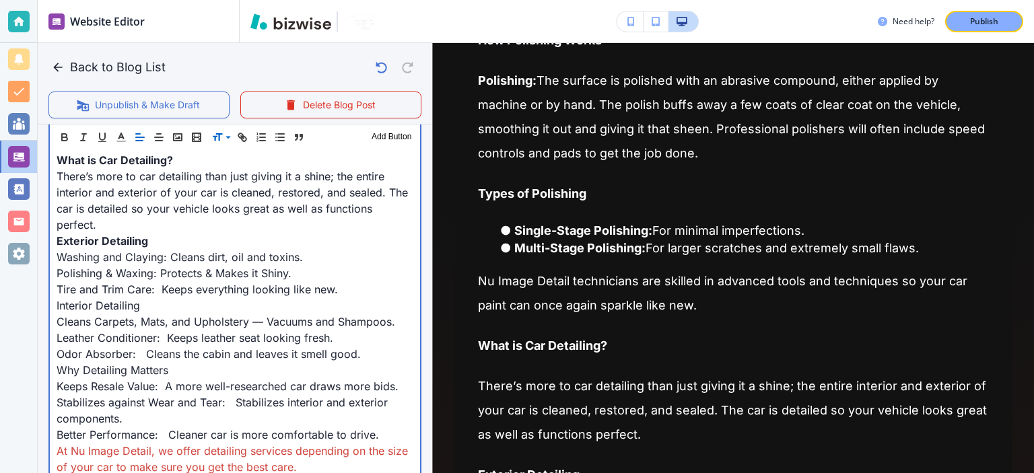
click at [160, 293] on span "Tire and Trim Care: Keeps everything looking like new." at bounding box center [197, 289] width 281 height 13
click at [237, 309] on p "Interior Detailing" at bounding box center [235, 305] width 357 height 16
click at [237, 318] on span "Cleans Carpets, Mats, and Upholstery — Vacuums and Shampoos." at bounding box center [226, 321] width 339 height 13
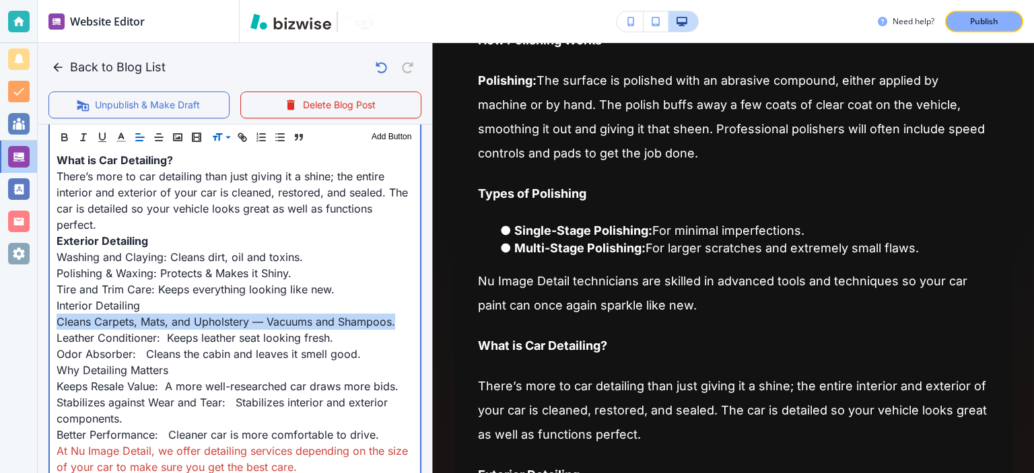
click at [237, 318] on span "Cleans Carpets, Mats, and Upholstery — Vacuums and Shampoos." at bounding box center [226, 321] width 339 height 13
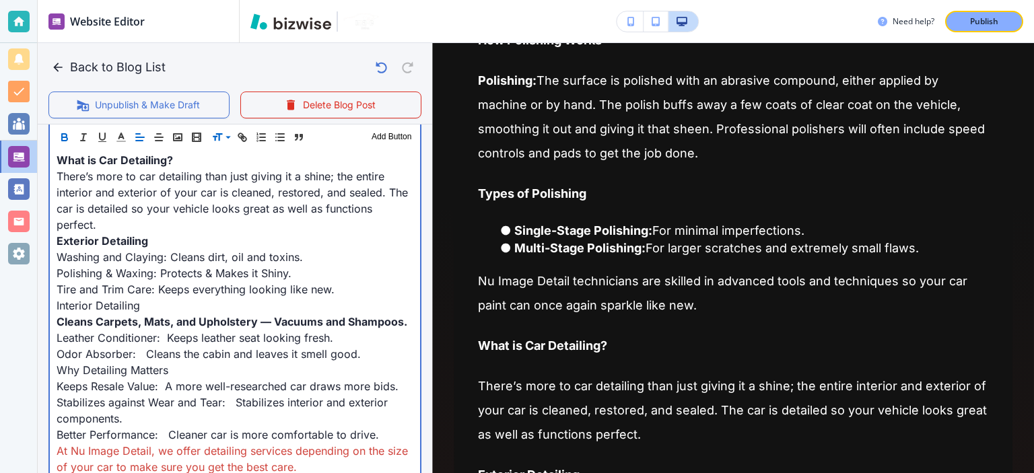
click at [209, 298] on p "Interior Detailing" at bounding box center [235, 305] width 357 height 16
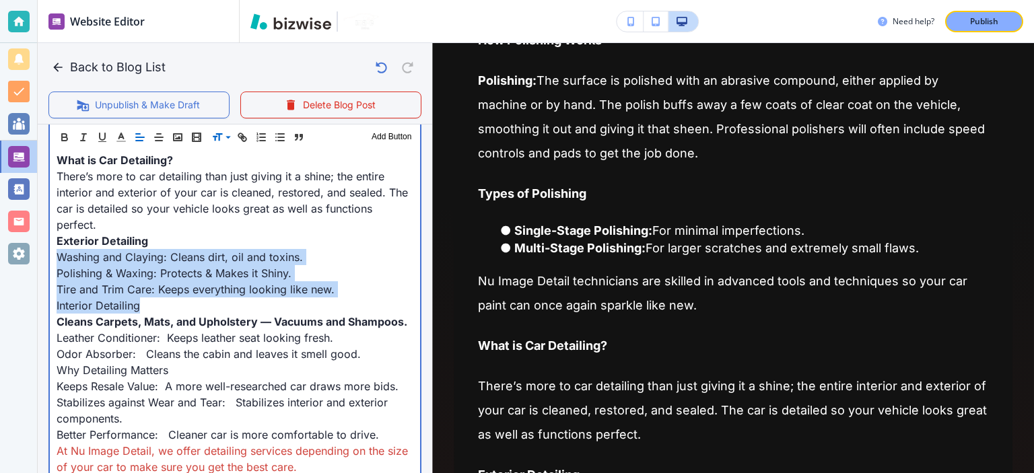
drag, startPoint x: 158, startPoint y: 307, endPoint x: 46, endPoint y: 254, distance: 124.3
click at [46, 254] on div "Blog Content Header 1 Header 2 Header 3 Body Text Add Button If you want to mai…" at bounding box center [235, 344] width 394 height 1236
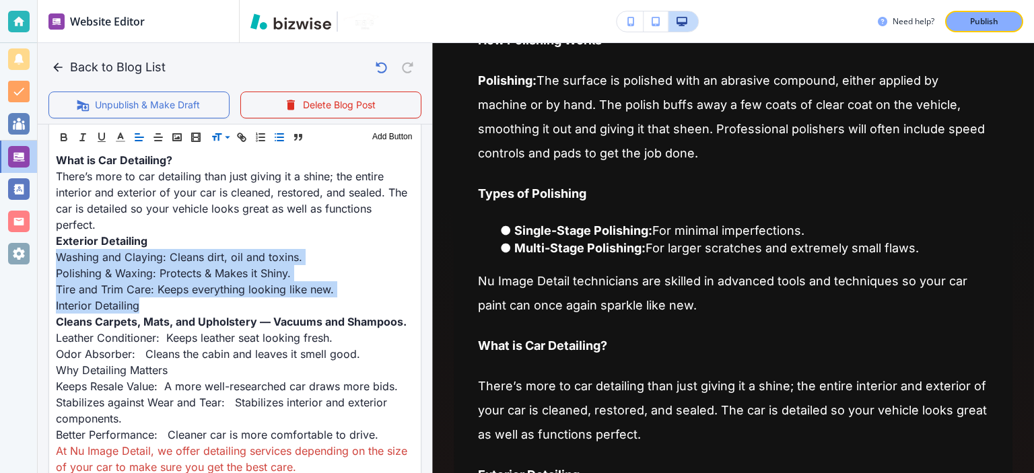
drag, startPoint x: 277, startPoint y: 141, endPoint x: 215, endPoint y: 271, distance: 144.2
click at [277, 141] on icon "button" at bounding box center [279, 137] width 12 height 12
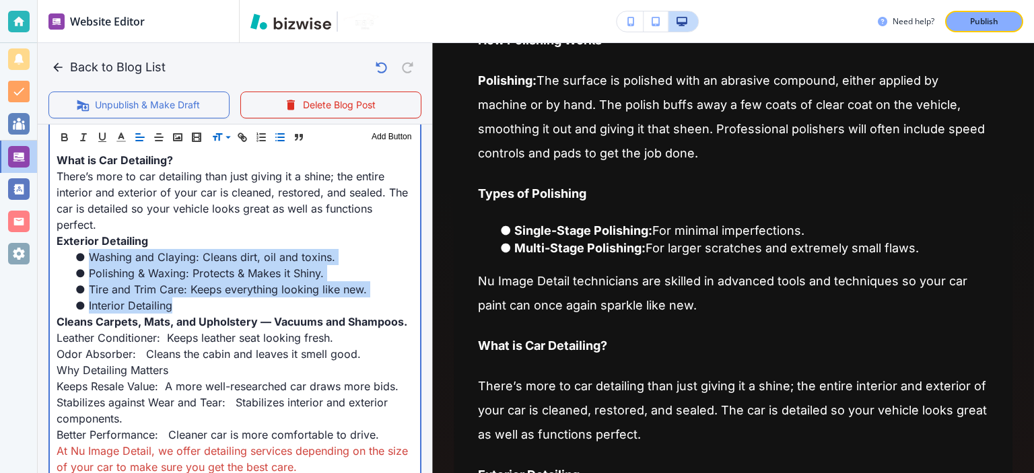
click at [209, 281] on li "Tire and Trim Care: Keeps everything looking like new." at bounding box center [243, 289] width 341 height 16
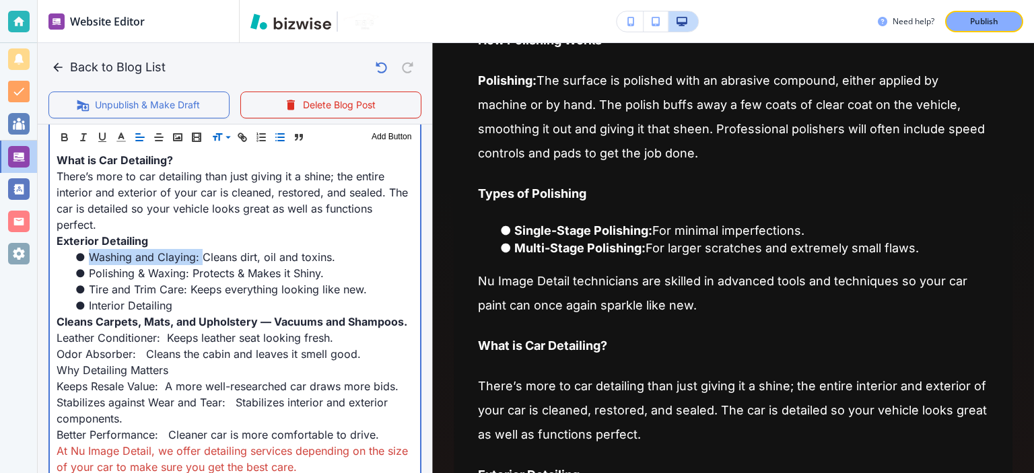
drag, startPoint x: 201, startPoint y: 255, endPoint x: 91, endPoint y: 255, distance: 110.4
click at [91, 255] on span "Washing and Claying: Cleans dirt, oil and toxins." at bounding box center [212, 256] width 246 height 13
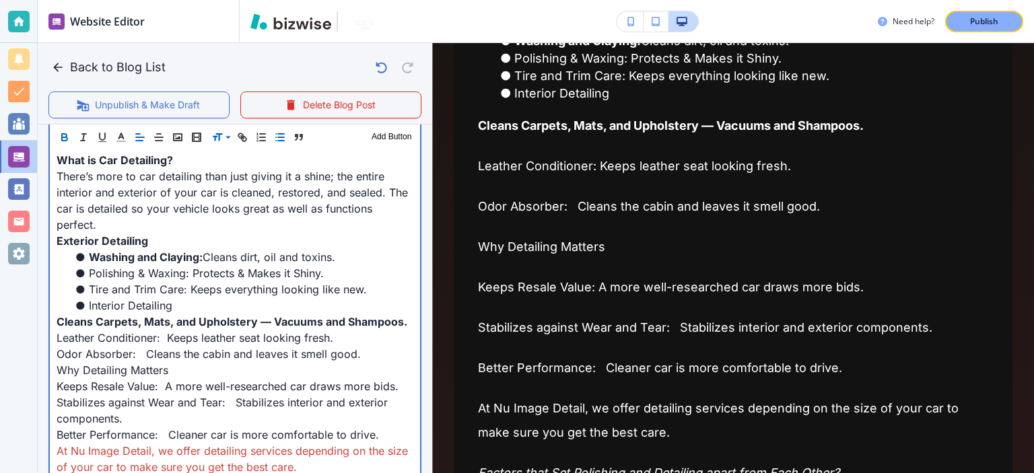
scroll to position [942, 0]
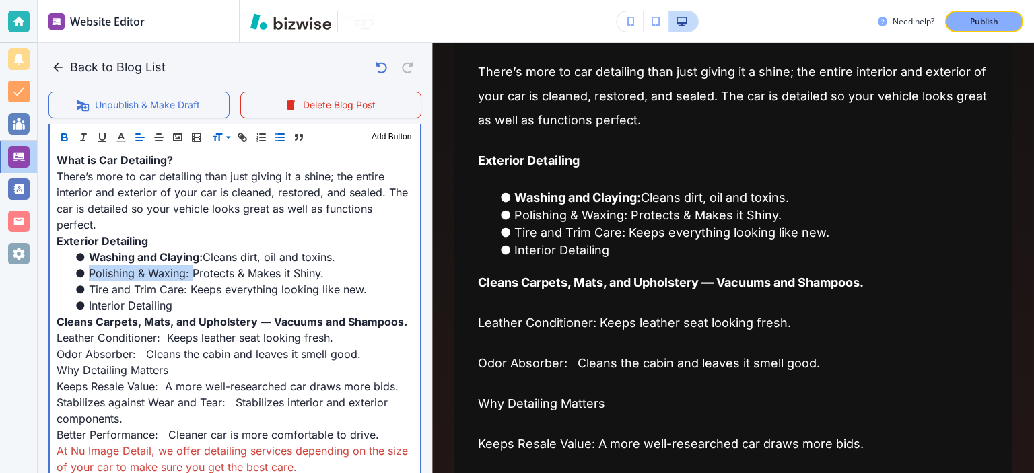
drag, startPoint x: 192, startPoint y: 272, endPoint x: 79, endPoint y: 274, distance: 112.4
click at [79, 274] on li "Polishing & Waxing: Protects & Makes it Shiny." at bounding box center [243, 273] width 341 height 16
drag, startPoint x: 188, startPoint y: 287, endPoint x: 87, endPoint y: 292, distance: 101.1
click at [87, 292] on li "Tire and Trim Care: Keeps everything looking like new." at bounding box center [243, 289] width 341 height 16
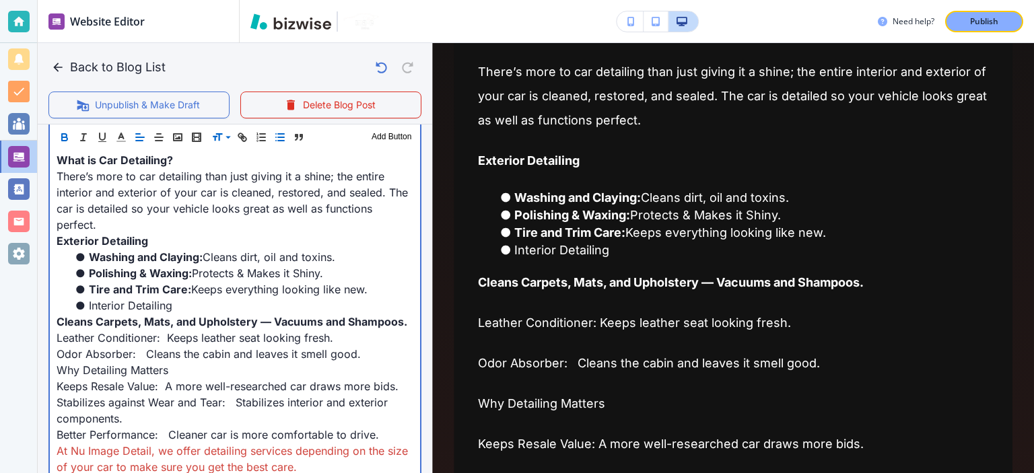
click at [165, 307] on span "Interior Detailing" at bounding box center [130, 305] width 83 height 13
click at [191, 303] on li "Interior Detailing" at bounding box center [243, 305] width 341 height 16
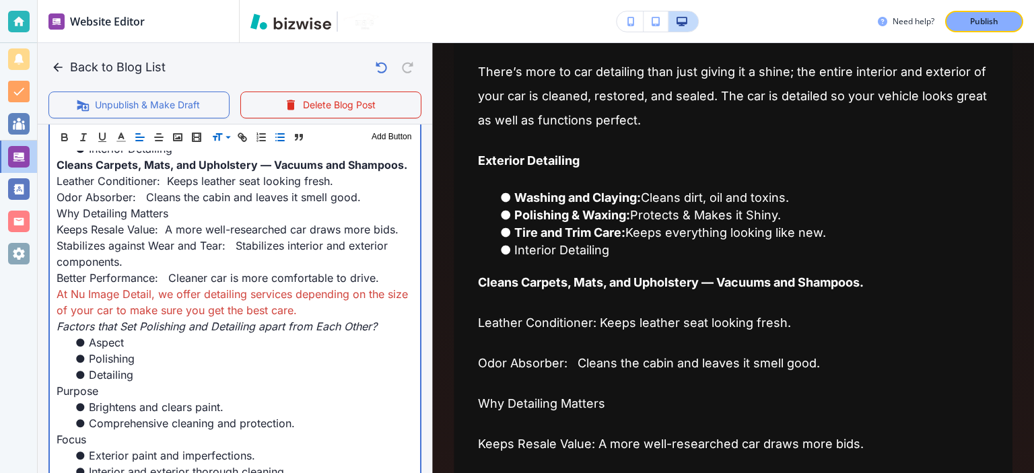
scroll to position [1099, 0]
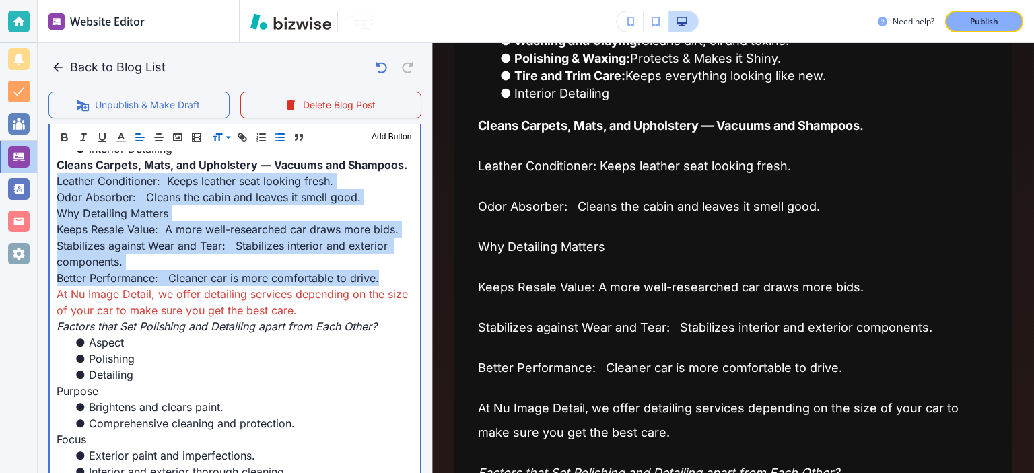
drag, startPoint x: 384, startPoint y: 295, endPoint x: 45, endPoint y: 201, distance: 352.2
click at [45, 201] on div "Blog Content Header 1 Header 2 Header 3 Body Text Add Button If you want to mai…" at bounding box center [235, 187] width 394 height 1236
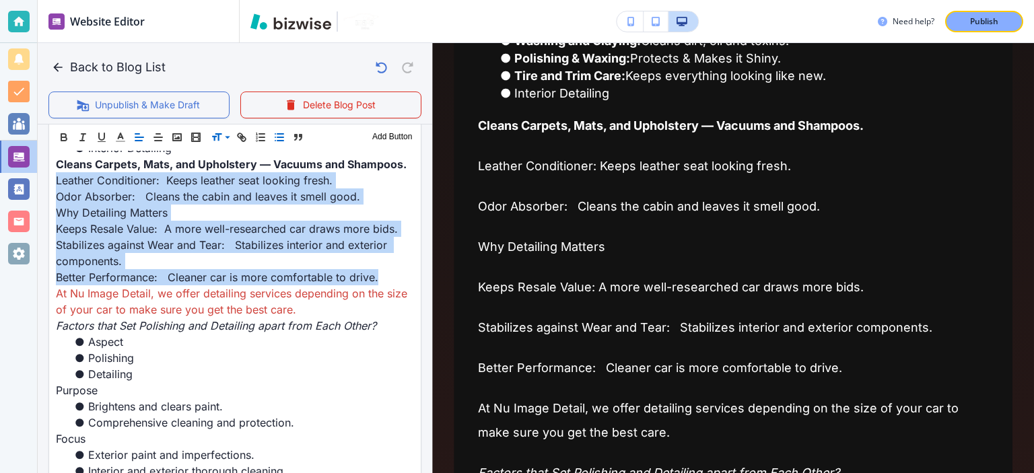
click at [277, 139] on icon "button" at bounding box center [279, 137] width 12 height 12
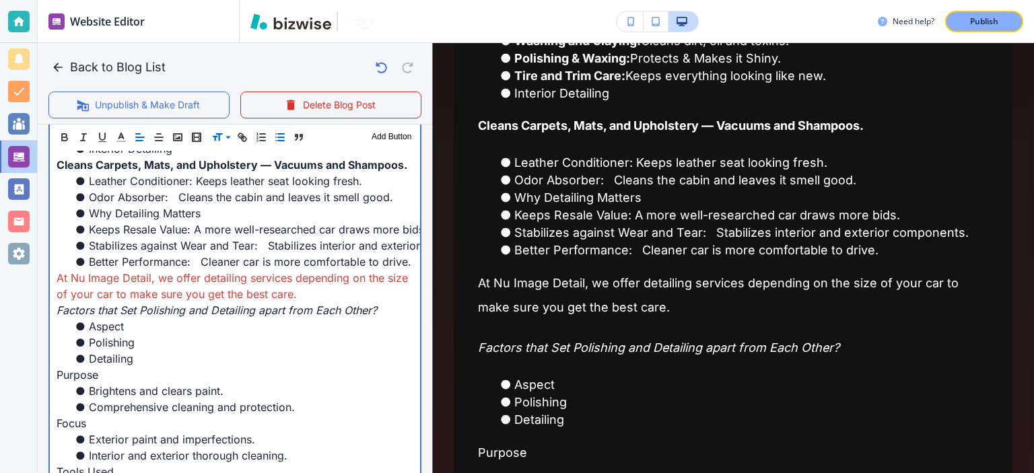
scroll to position [996, 0]
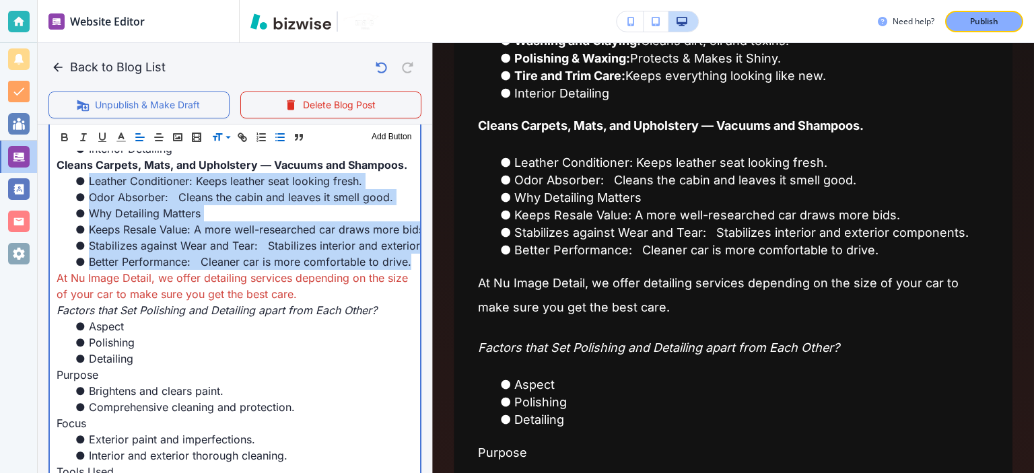
click at [162, 204] on span "Odor Absorber: Cleans the cabin and leaves it smell good." at bounding box center [241, 196] width 304 height 13
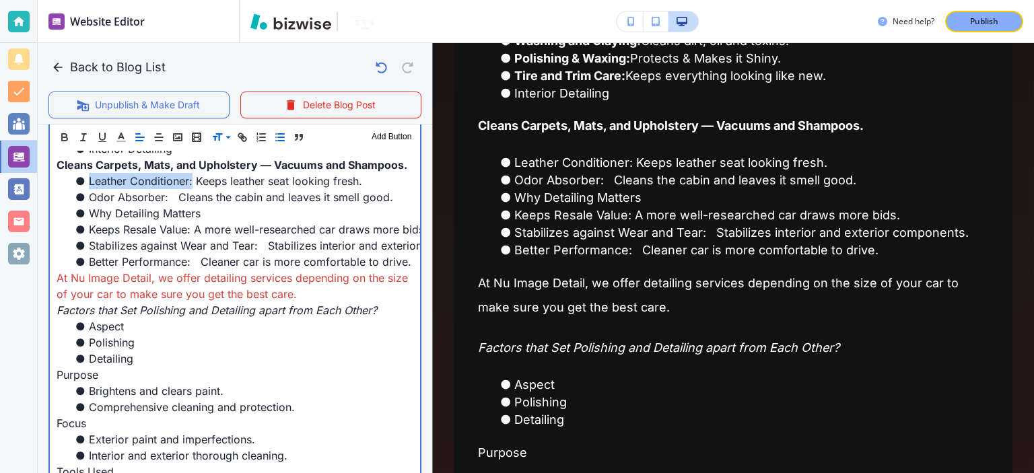
drag, startPoint x: 193, startPoint y: 194, endPoint x: 86, endPoint y: 193, distance: 107.0
click at [86, 189] on li "Leather Conditioner: Keeps leather seat looking fresh." at bounding box center [243, 181] width 341 height 16
drag, startPoint x: 178, startPoint y: 210, endPoint x: 171, endPoint y: 209, distance: 6.8
click at [171, 204] on span "Odor Absorber: Cleans the cabin and leaves it smell good." at bounding box center [241, 196] width 304 height 13
drag, startPoint x: 170, startPoint y: 213, endPoint x: 90, endPoint y: 213, distance: 79.4
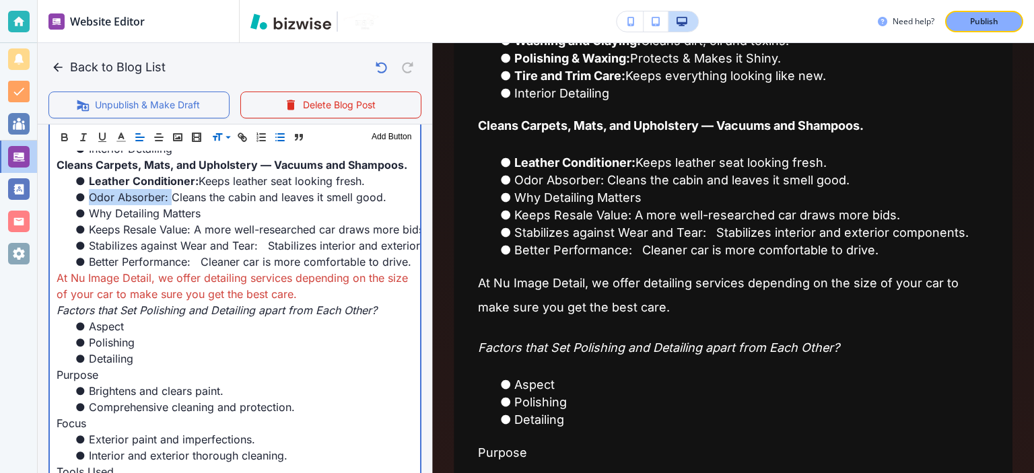
click at [90, 204] on span "Odor Absorber: Cleans the cabin and leaves it smell good." at bounding box center [237, 196] width 297 height 13
click at [189, 236] on span "Keeps Resale Value: A more well-researched car draws more bids." at bounding box center [258, 229] width 339 height 13
click at [95, 220] on span "Why Detailing Matters" at bounding box center [145, 213] width 112 height 13
click at [92, 220] on span "Why Detailing Matters" at bounding box center [145, 213] width 112 height 13
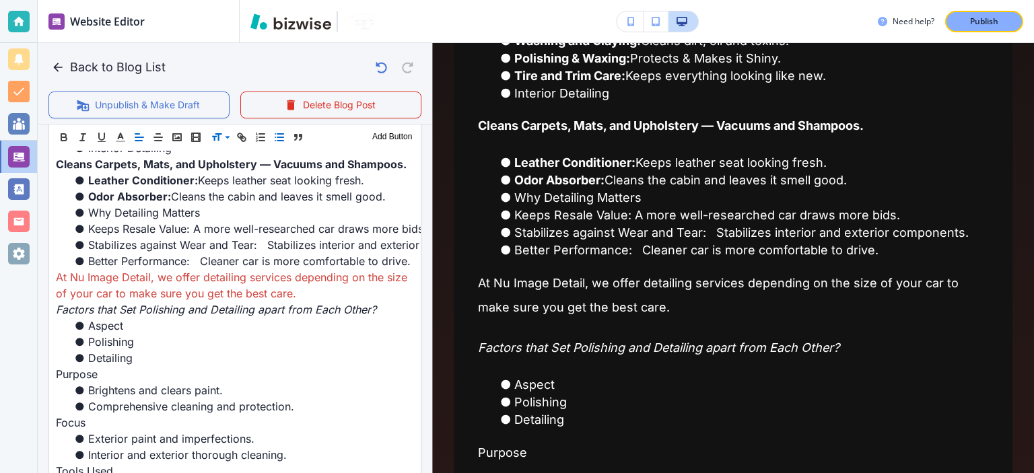
click at [278, 133] on icon "button" at bounding box center [279, 137] width 12 height 12
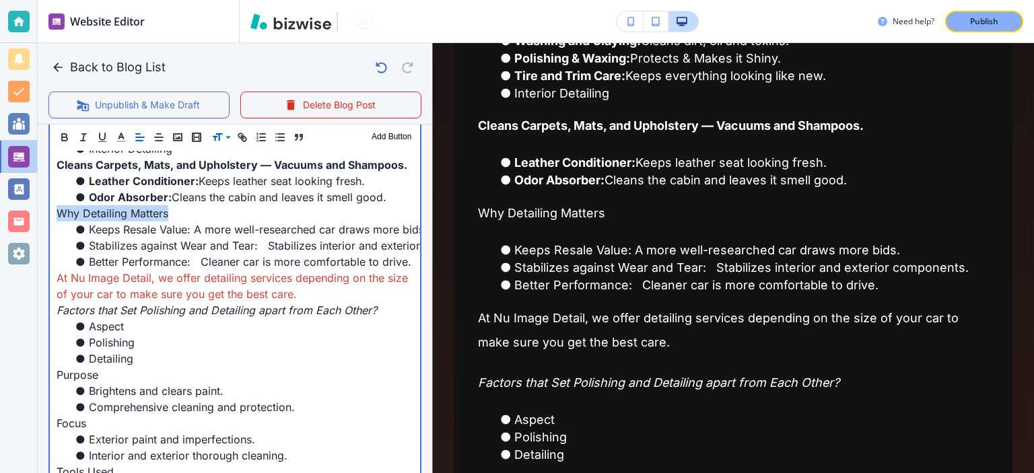
drag, startPoint x: 177, startPoint y: 230, endPoint x: 52, endPoint y: 228, distance: 124.5
click at [52, 228] on div "If you want to maintain your car in good working order, you must know the diffe…" at bounding box center [235, 197] width 370 height 1160
drag, startPoint x: 194, startPoint y: 246, endPoint x: 86, endPoint y: 249, distance: 108.4
click at [86, 238] on li "Keeps Resale Value: A more well-researched car draws more bids." at bounding box center [243, 229] width 341 height 16
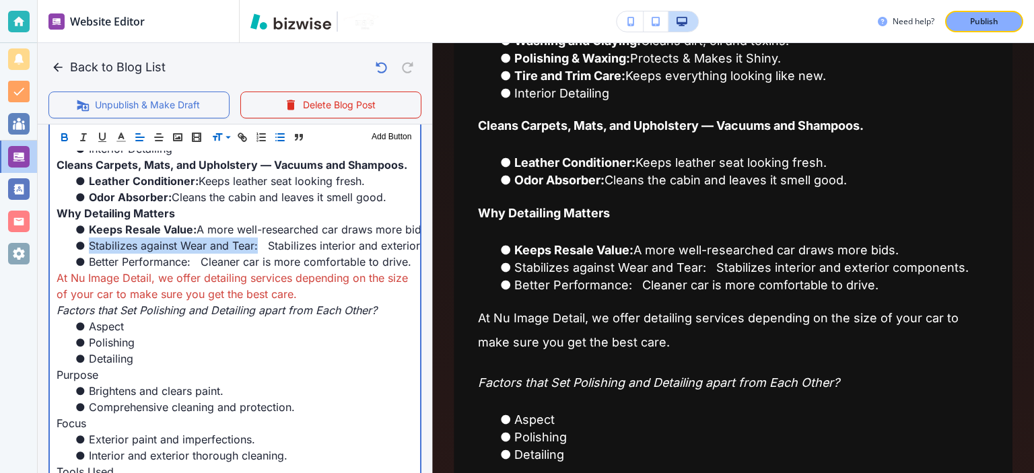
drag, startPoint x: 222, startPoint y: 258, endPoint x: 86, endPoint y: 261, distance: 136.0
click at [86, 254] on li "Stabilizes against Wear and Tear: Stabilizes interior and exterior components." at bounding box center [243, 246] width 341 height 16
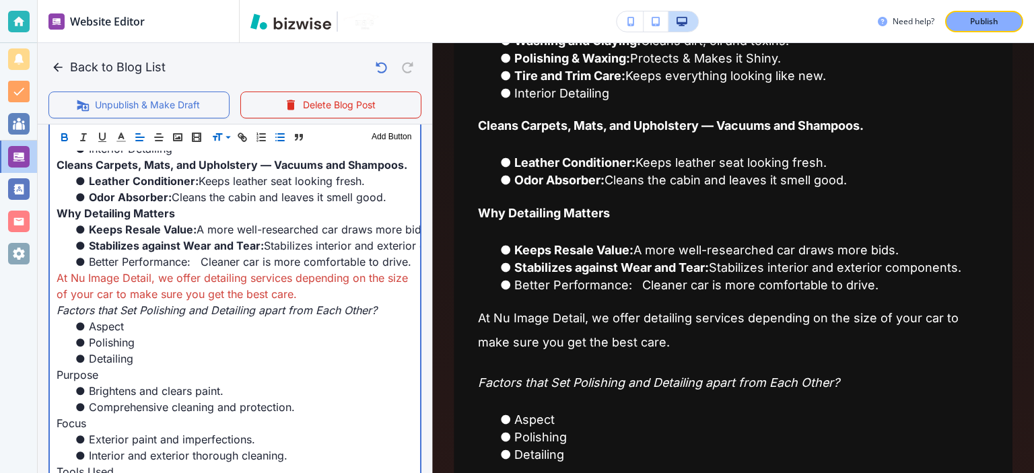
click at [270, 252] on span "Stabilizes interior and exterior components." at bounding box center [374, 245] width 221 height 13
click at [199, 269] on span "Better Performance: Cleaner car is more comfortable to drive." at bounding box center [250, 261] width 322 height 13
click at [195, 269] on span "Better Performance: Cleaner car is more comfortable to drive." at bounding box center [250, 261] width 322 height 13
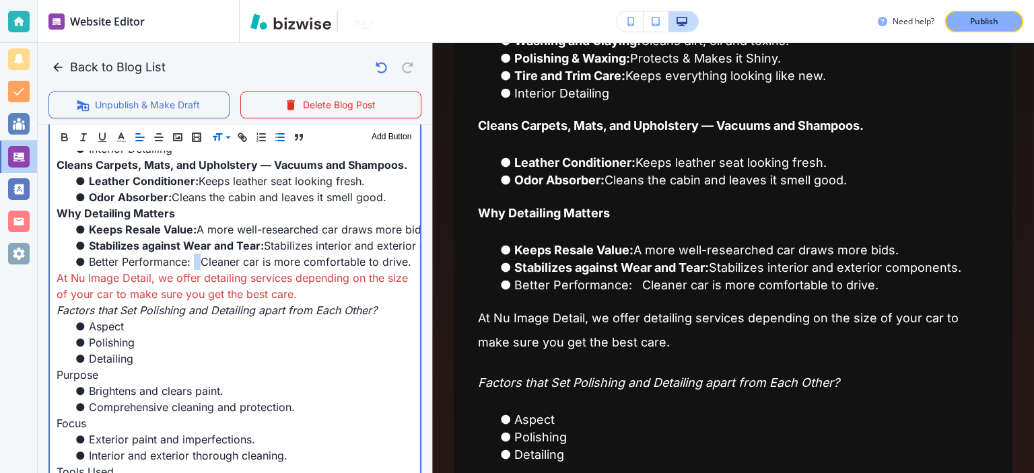
click at [195, 269] on span "Better Performance: Cleaner car is more comfortable to drive." at bounding box center [250, 261] width 322 height 13
drag, startPoint x: 192, startPoint y: 276, endPoint x: 90, endPoint y: 277, distance: 102.3
click at [90, 269] on span "Better Performance: Cleaner car is more comfortable to drive." at bounding box center [247, 261] width 316 height 13
click at [214, 252] on span "Stabilizes against Wear and Tear:" at bounding box center [176, 245] width 175 height 13
click at [270, 294] on span "At Nu Image Detail, we offer detailing services depending on the size of your c…" at bounding box center [234, 286] width 355 height 30
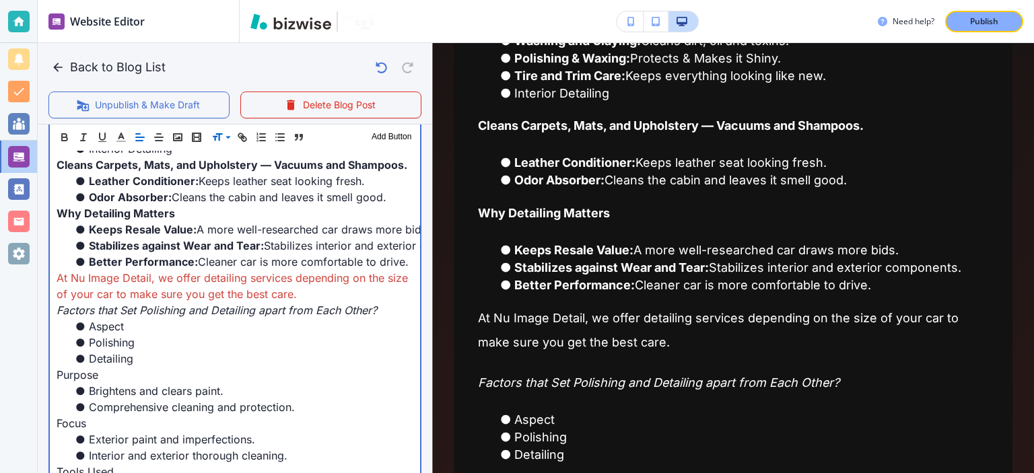
click at [291, 289] on span "At Nu Image Detail, we offer detailing services depending on the size of your c…" at bounding box center [234, 286] width 355 height 30
click at [314, 293] on span "At Nu Image Detail, we offer detailing services depending on the size of your c…" at bounding box center [234, 286] width 355 height 30
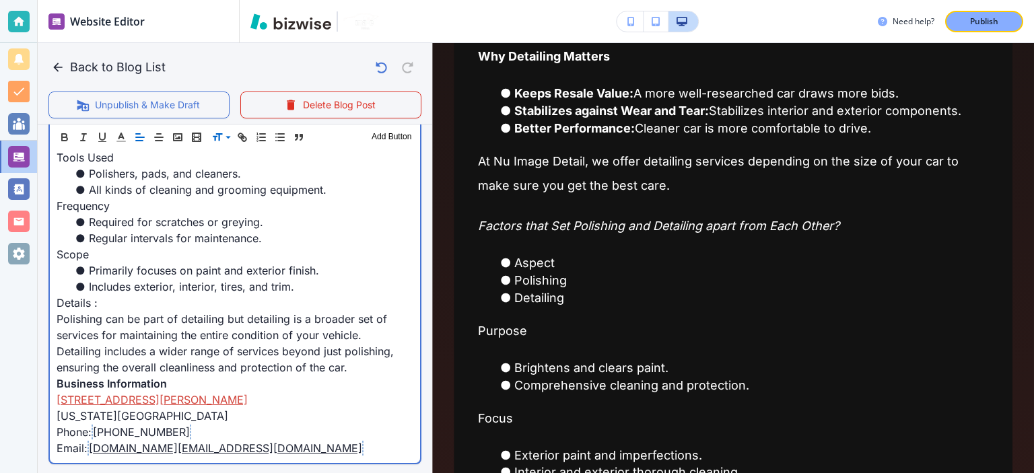
scroll to position [1467, 0]
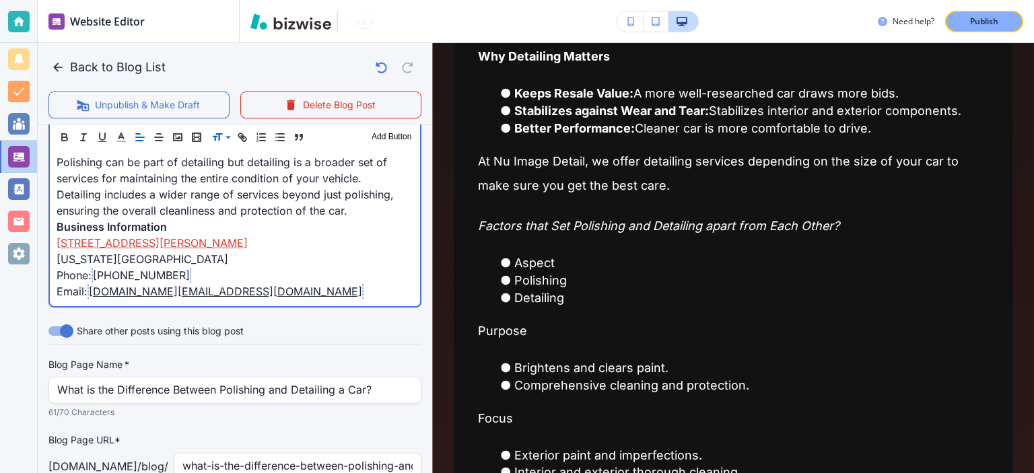
click at [162, 283] on p "Phone: ﻿ (757) 689-8091 ﻿" at bounding box center [235, 275] width 357 height 16
click at [166, 282] on span "(757) 689-8091" at bounding box center [141, 275] width 97 height 13
drag, startPoint x: 176, startPoint y: 291, endPoint x: 97, endPoint y: 291, distance: 78.7
click at [97, 283] on p "Phone: ﻿ (757) 689-8091 ﻿" at bounding box center [235, 275] width 357 height 16
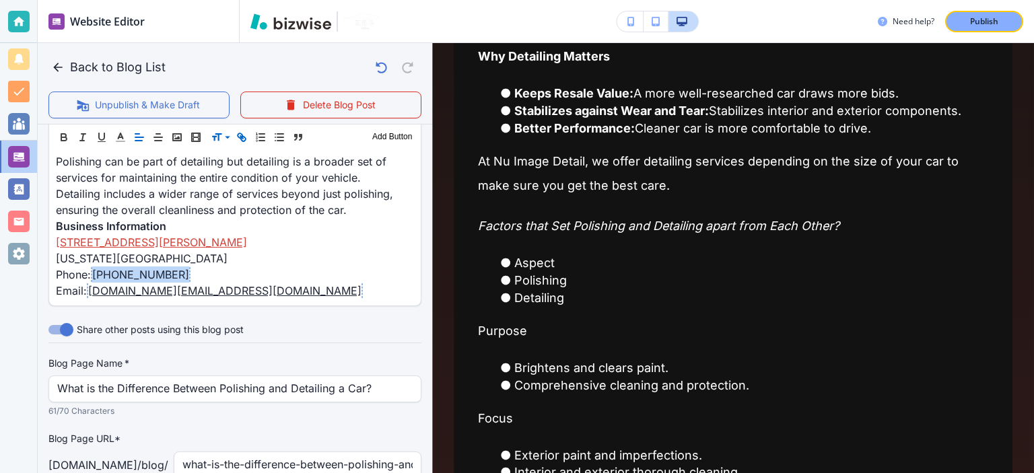
click at [240, 139] on icon "button" at bounding box center [242, 137] width 12 height 12
paste input "tel:757-689-8091"
click at [203, 260] on link at bounding box center [194, 264] width 29 height 9
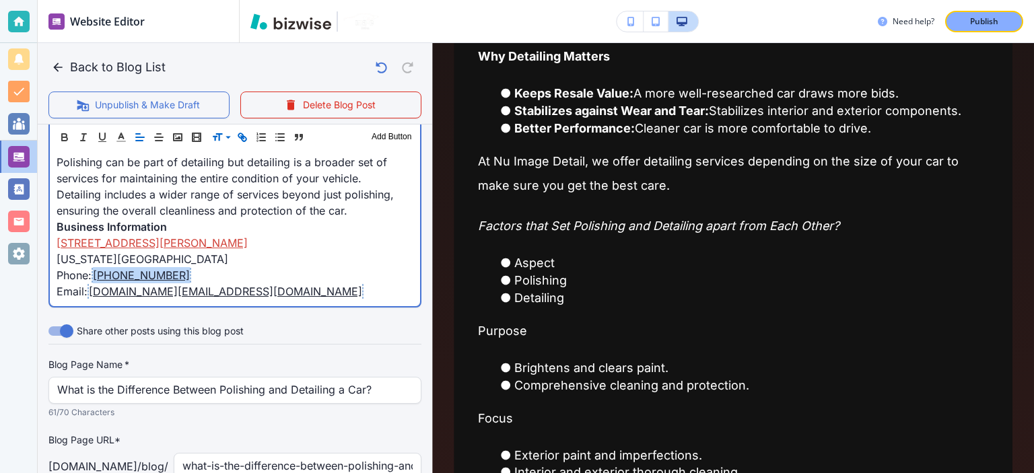
click at [315, 283] on p "Phone: ﻿ (757) 689-8091 ﻿" at bounding box center [235, 275] width 357 height 16
drag, startPoint x: 221, startPoint y: 277, endPoint x: 52, endPoint y: 280, distance: 168.3
click at [205, 250] on link "3169 Shipps Corner Rd Ste 106" at bounding box center [152, 242] width 191 height 13
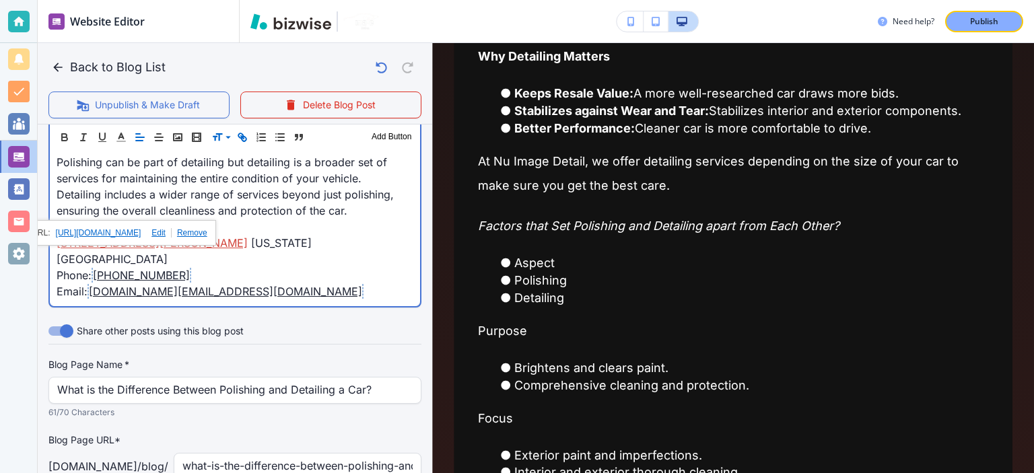
click at [361, 252] on p "3169 Shipps Corner Rd Ste 106 Virginia Beach, VA 23453" at bounding box center [235, 251] width 357 height 32
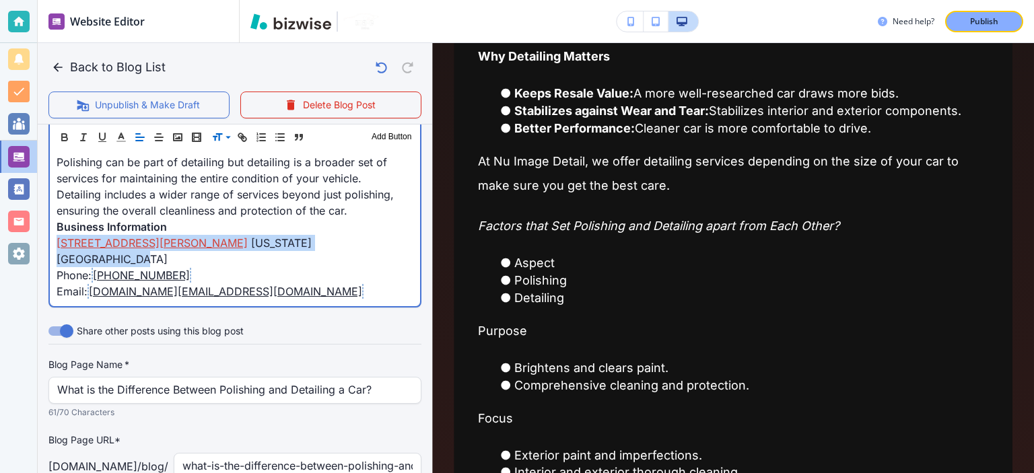
drag, startPoint x: 365, startPoint y: 256, endPoint x: 55, endPoint y: 256, distance: 309.6
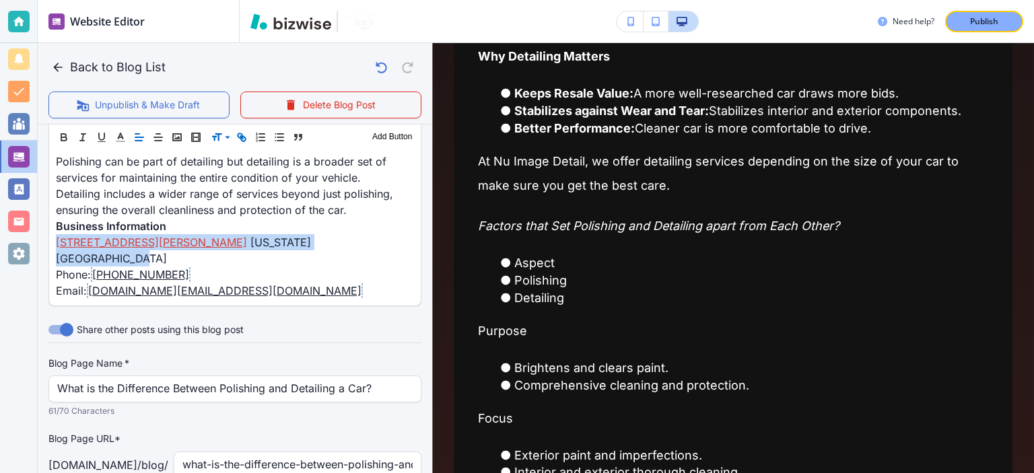
click at [239, 135] on icon "button" at bounding box center [242, 137] width 12 height 12
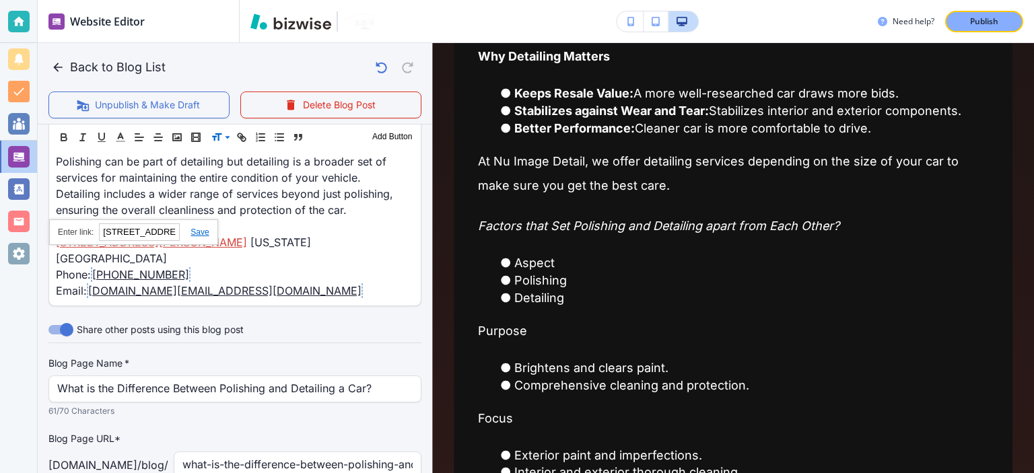
paste input "https://www.google.com/maps/search/3169%20Shipps%20Corner%20Rd%20Ste%20106%2C%2…"
type input "https://www.google.com/maps/search/3169%20Shipps%20Corner%20Rd%20Ste%20106%2C%2…"
click at [194, 231] on link at bounding box center [194, 231] width 29 height 9
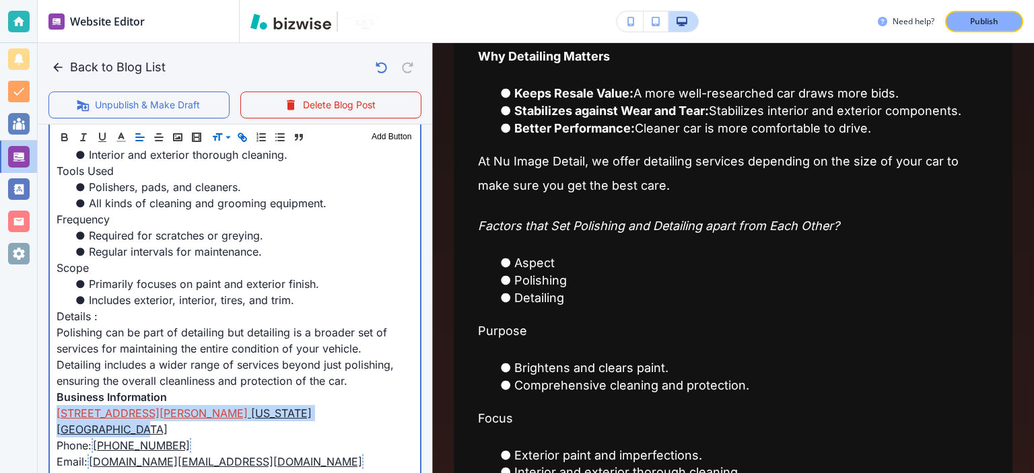
scroll to position [1454, 0]
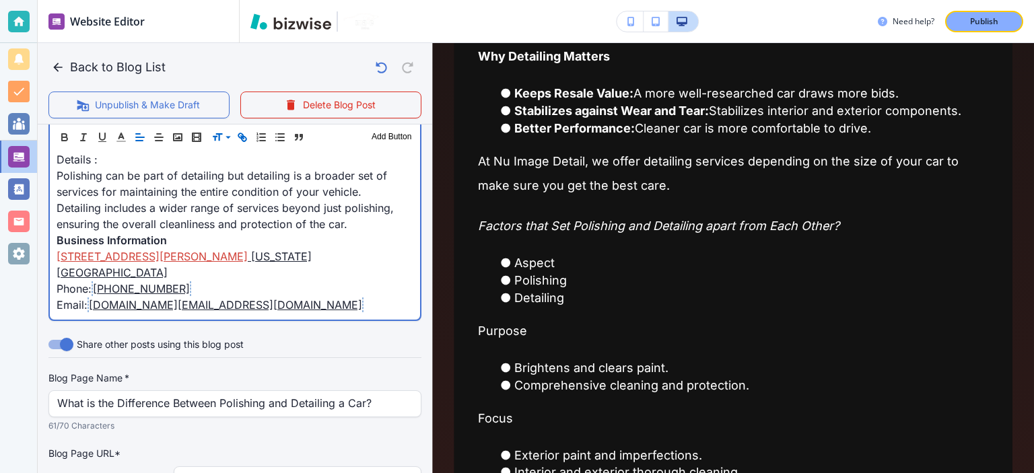
click at [358, 228] on span "Detailing includes a wider range of services beyond just polishing, ensuring th…" at bounding box center [227, 216] width 341 height 30
click at [356, 215] on p "Detailing includes a wider range of services beyond just polishing, ensuring th…" at bounding box center [235, 216] width 357 height 32
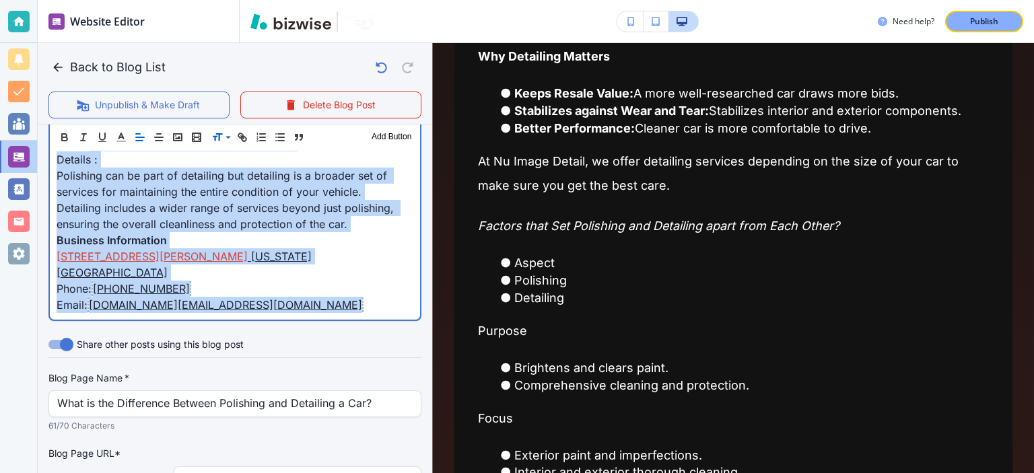
copy div "If you want to maintain your car in good working order, you must know the diffe…"
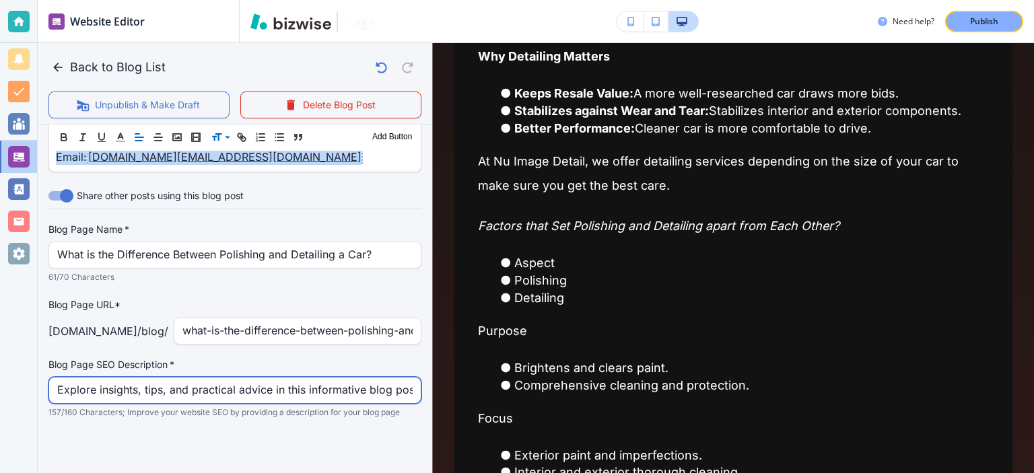
scroll to position [1610, 0]
click at [203, 395] on input "Explore insights, tips, and practical advice in this informative blog post. Dis…" at bounding box center [234, 391] width 355 height 26
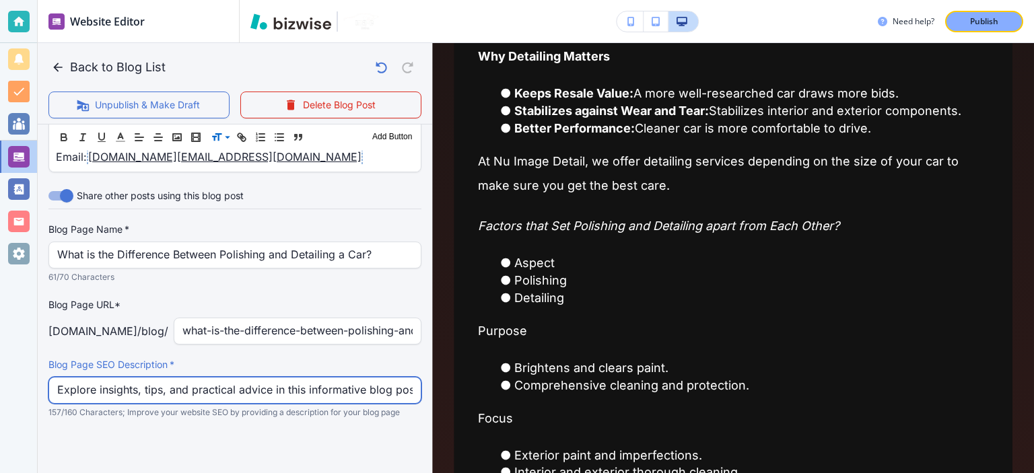
paste input "Learn the difference between car polishing and detailing. Discover how each pro…"
type input "Learn the difference between car polishing and detailing. Discover how each pro…"
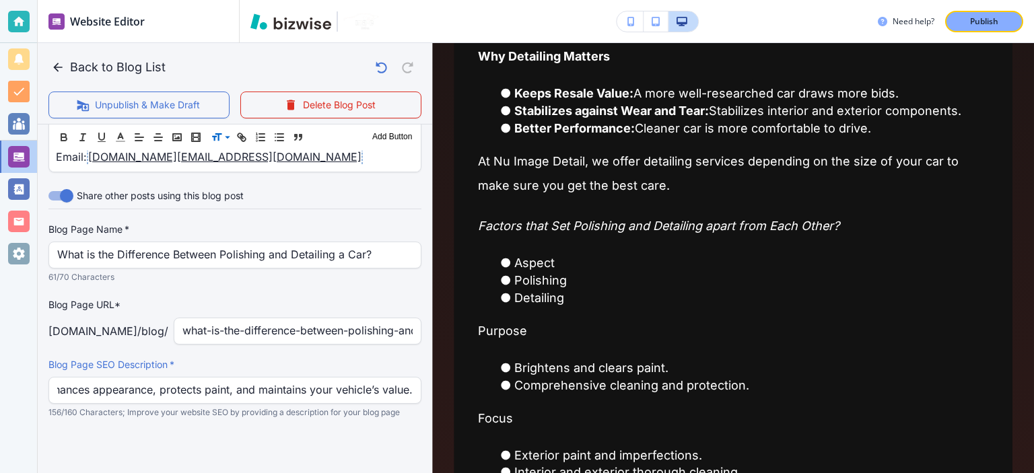
click at [262, 419] on div at bounding box center [234, 446] width 373 height 54
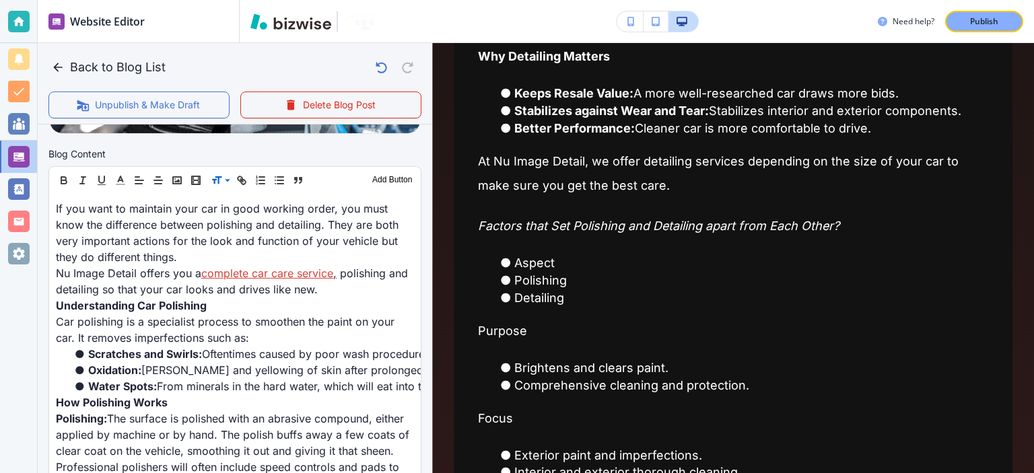
scroll to position [0, 0]
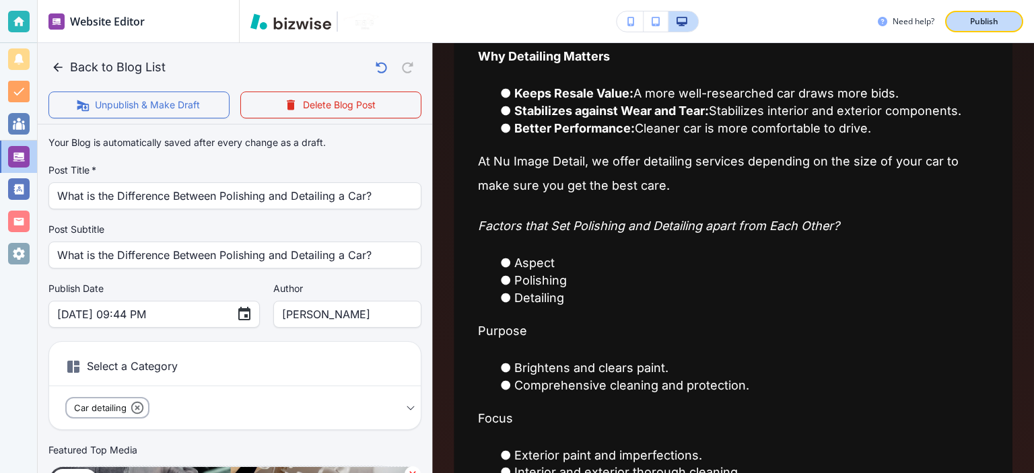
click at [993, 20] on p "Publish" at bounding box center [984, 21] width 28 height 12
